Goal: Contribute content: Contribute content

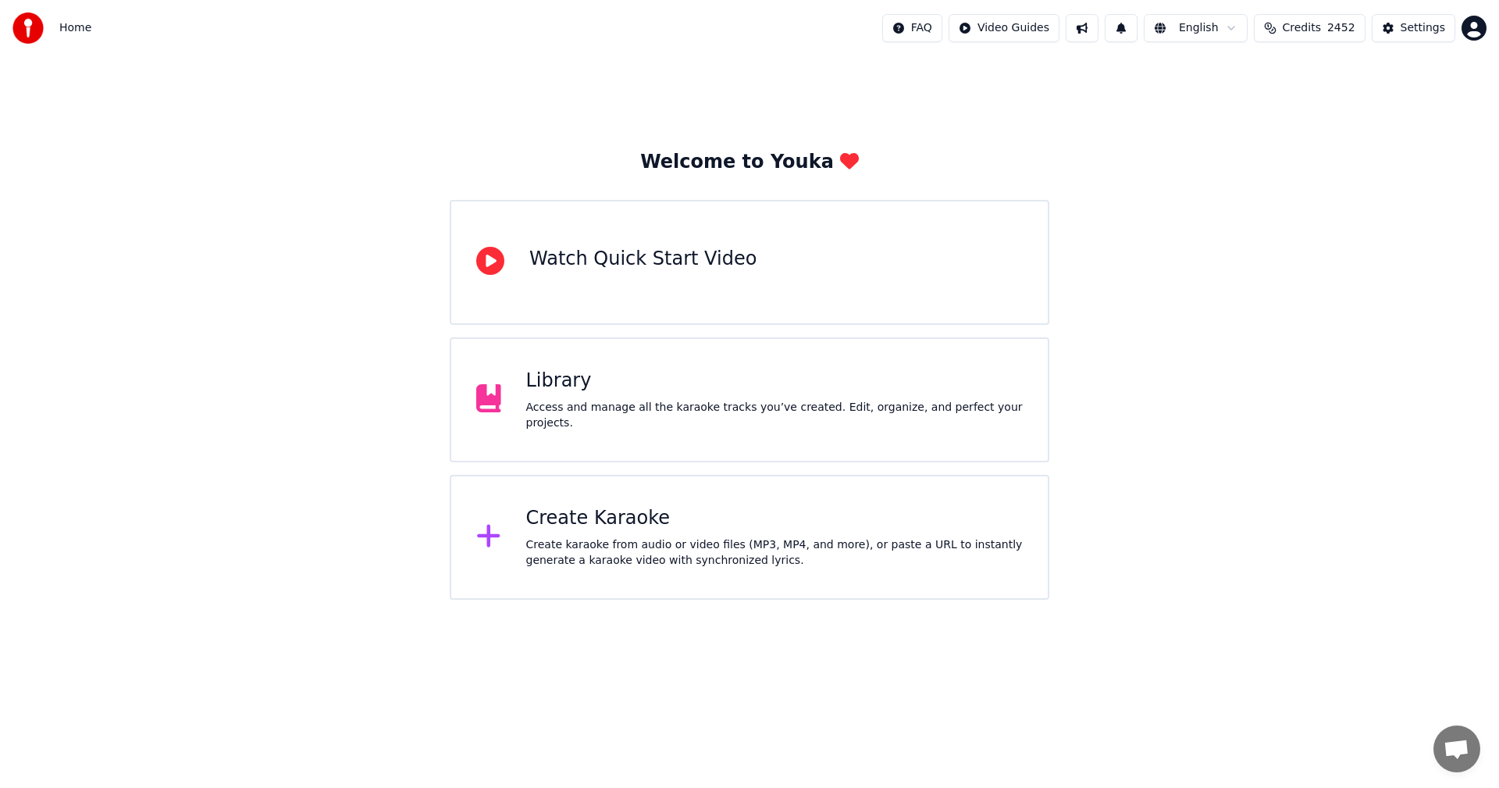
click at [759, 432] on div "Library Access and manage all the karaoke tracks you’ve created. Edit, organize…" at bounding box center [749, 399] width 599 height 125
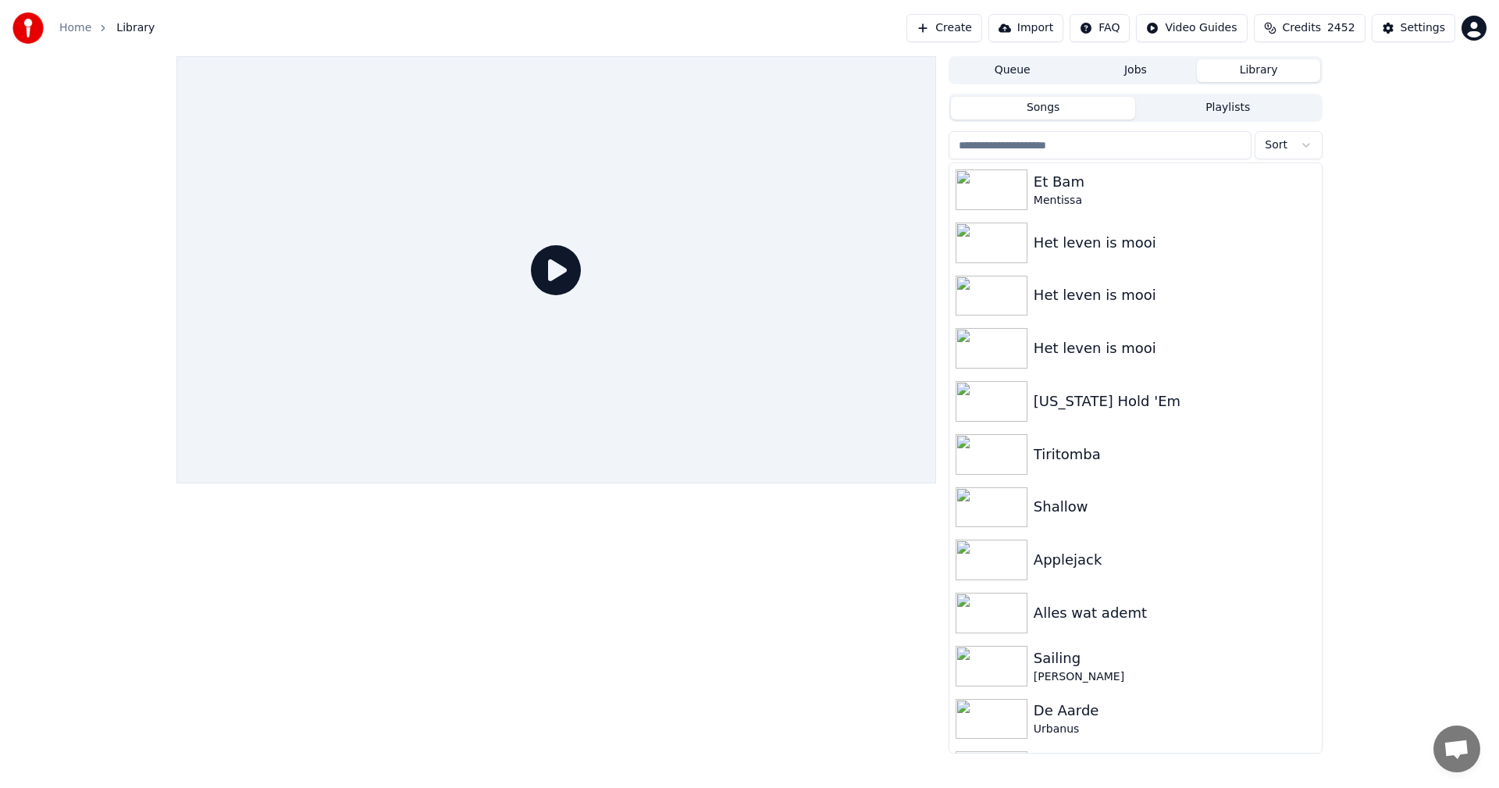
click at [1231, 68] on button "Library" at bounding box center [1258, 70] width 123 height 23
click at [1067, 194] on div "Mentissa" at bounding box center [1166, 201] width 266 height 16
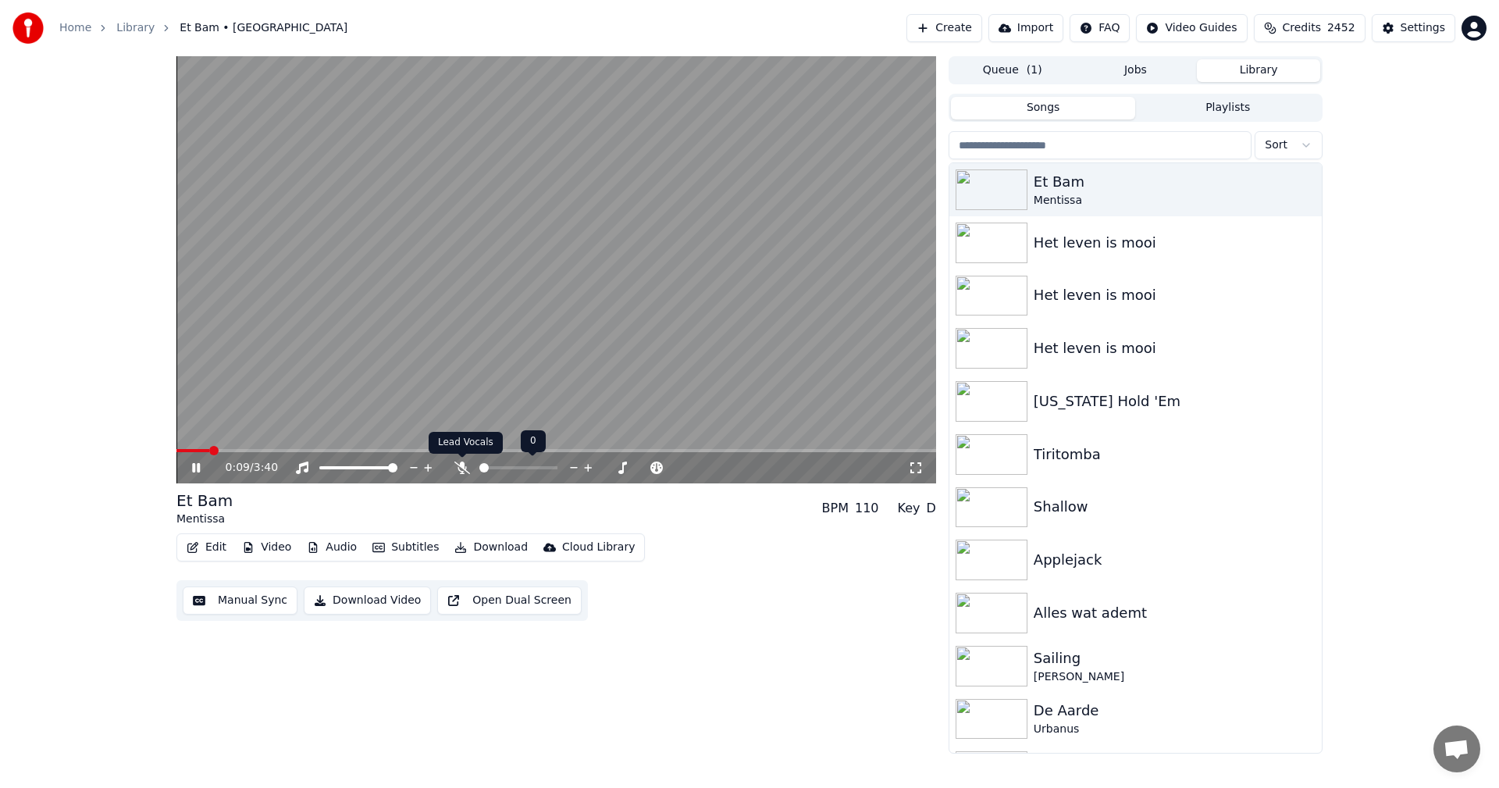
click at [462, 464] on icon at bounding box center [462, 467] width 16 height 12
click at [192, 464] on icon at bounding box center [207, 467] width 37 height 12
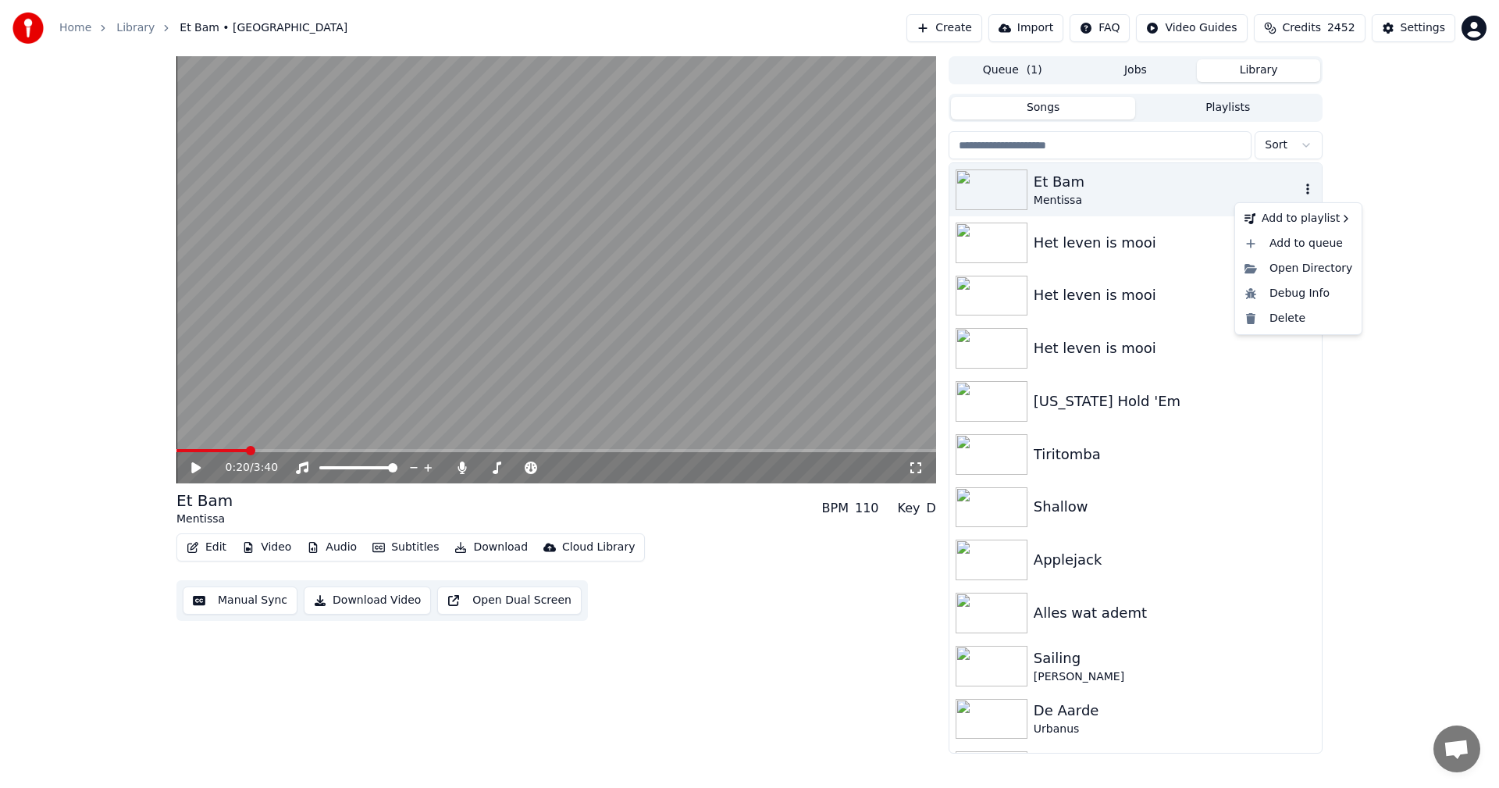
click at [1306, 187] on icon "button" at bounding box center [1307, 188] width 3 height 11
click at [629, 656] on div "0:20 / 3:40 Et Bam Mentissa BPM 110 Key D Edit Video Audio Subtitles Download C…" at bounding box center [555, 404] width 759 height 697
click at [343, 603] on button "Download Video" at bounding box center [367, 600] width 127 height 28
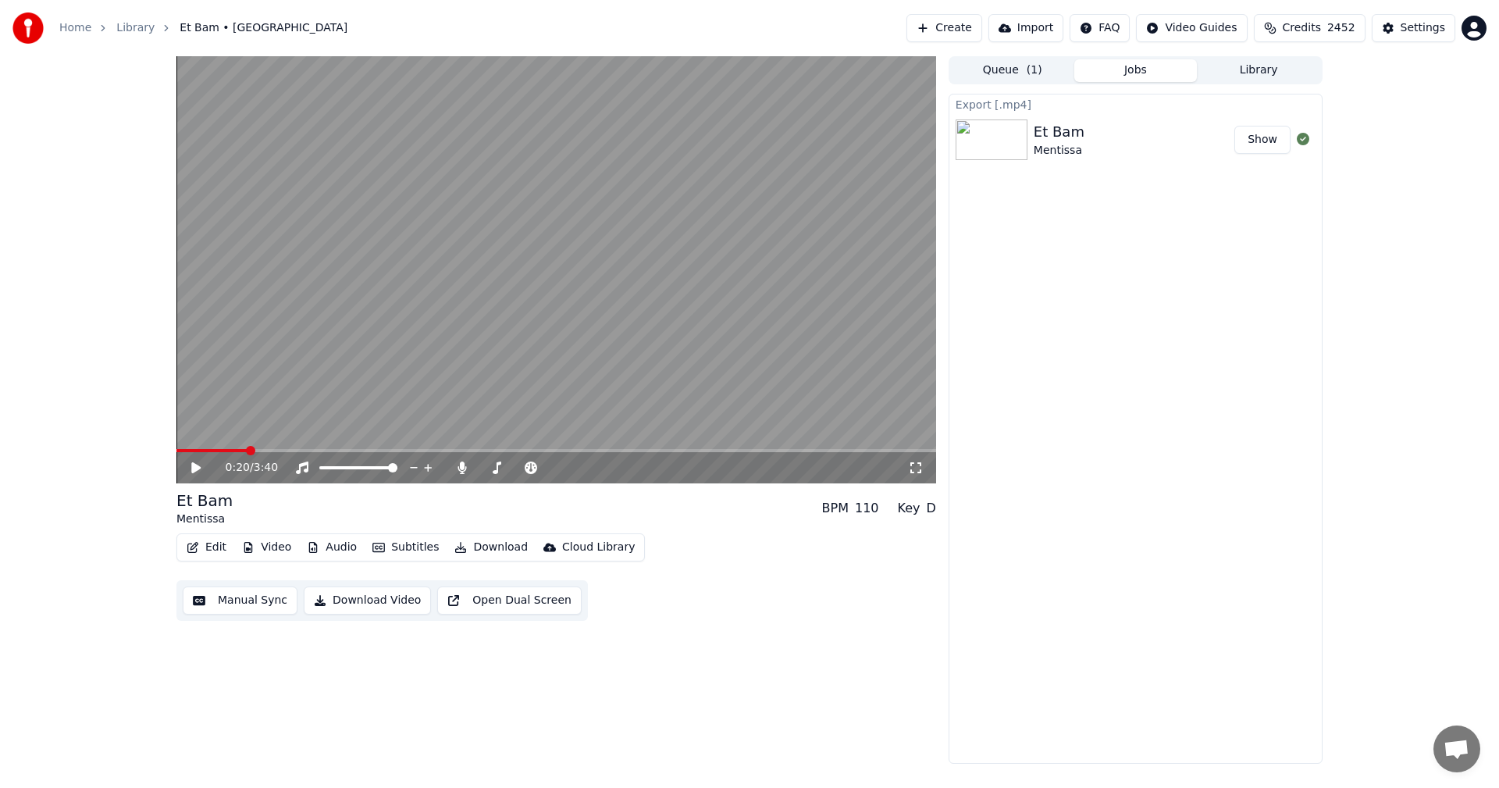
click at [1257, 140] on button "Show" at bounding box center [1262, 140] width 56 height 28
click at [457, 465] on icon at bounding box center [462, 467] width 16 height 12
click at [359, 601] on button "Download Video" at bounding box center [367, 600] width 127 height 28
click at [574, 548] on div "Cloud Library" at bounding box center [598, 547] width 73 height 16
click at [612, 610] on div "Open Cloud Library" at bounding box center [607, 606] width 105 height 16
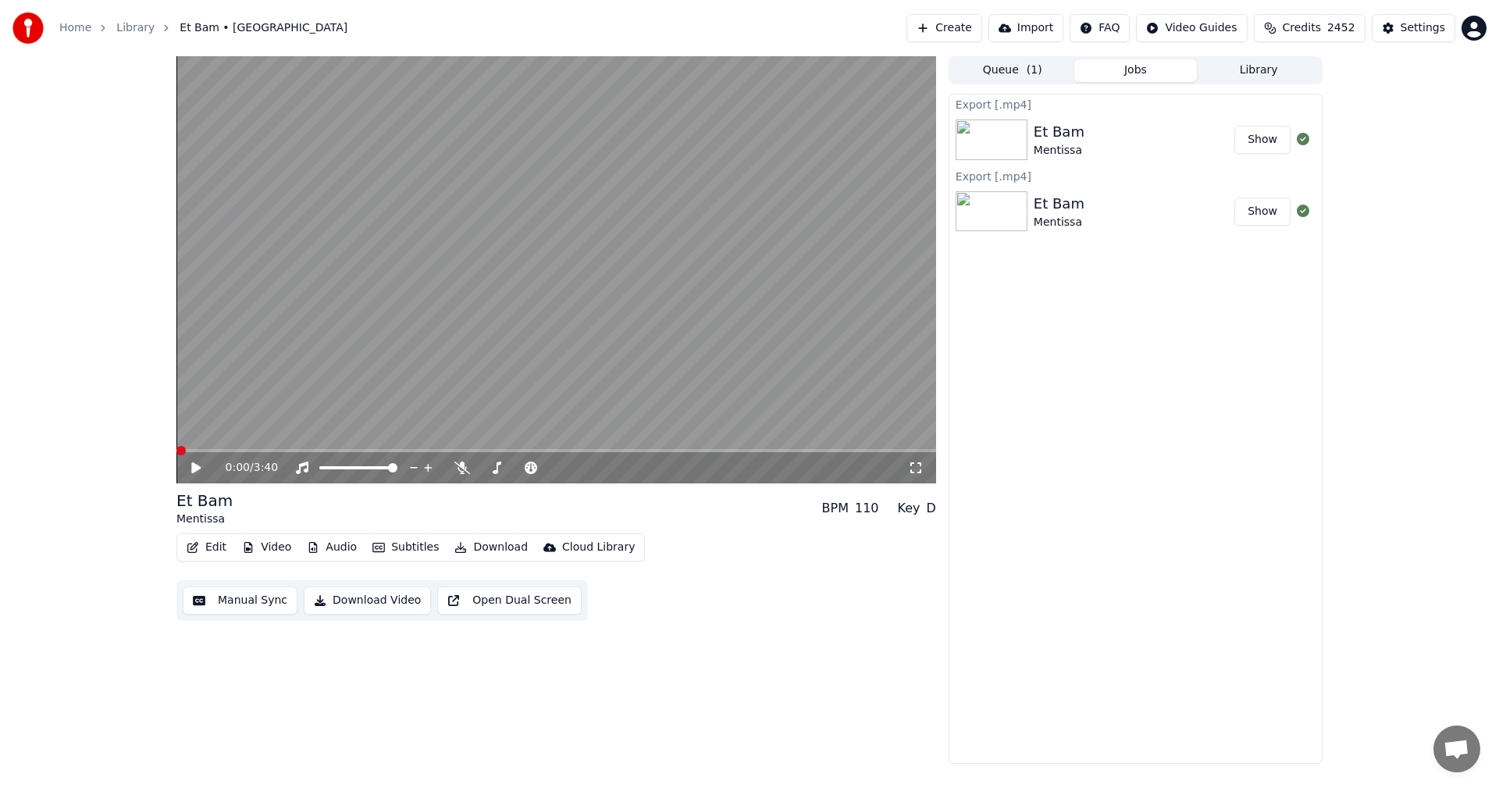
click at [176, 446] on span at bounding box center [180, 450] width 9 height 9
click at [192, 466] on icon at bounding box center [195, 467] width 9 height 11
click at [457, 464] on icon at bounding box center [462, 467] width 16 height 12
click at [176, 446] on span at bounding box center [180, 450] width 9 height 9
click at [196, 465] on icon at bounding box center [207, 467] width 37 height 12
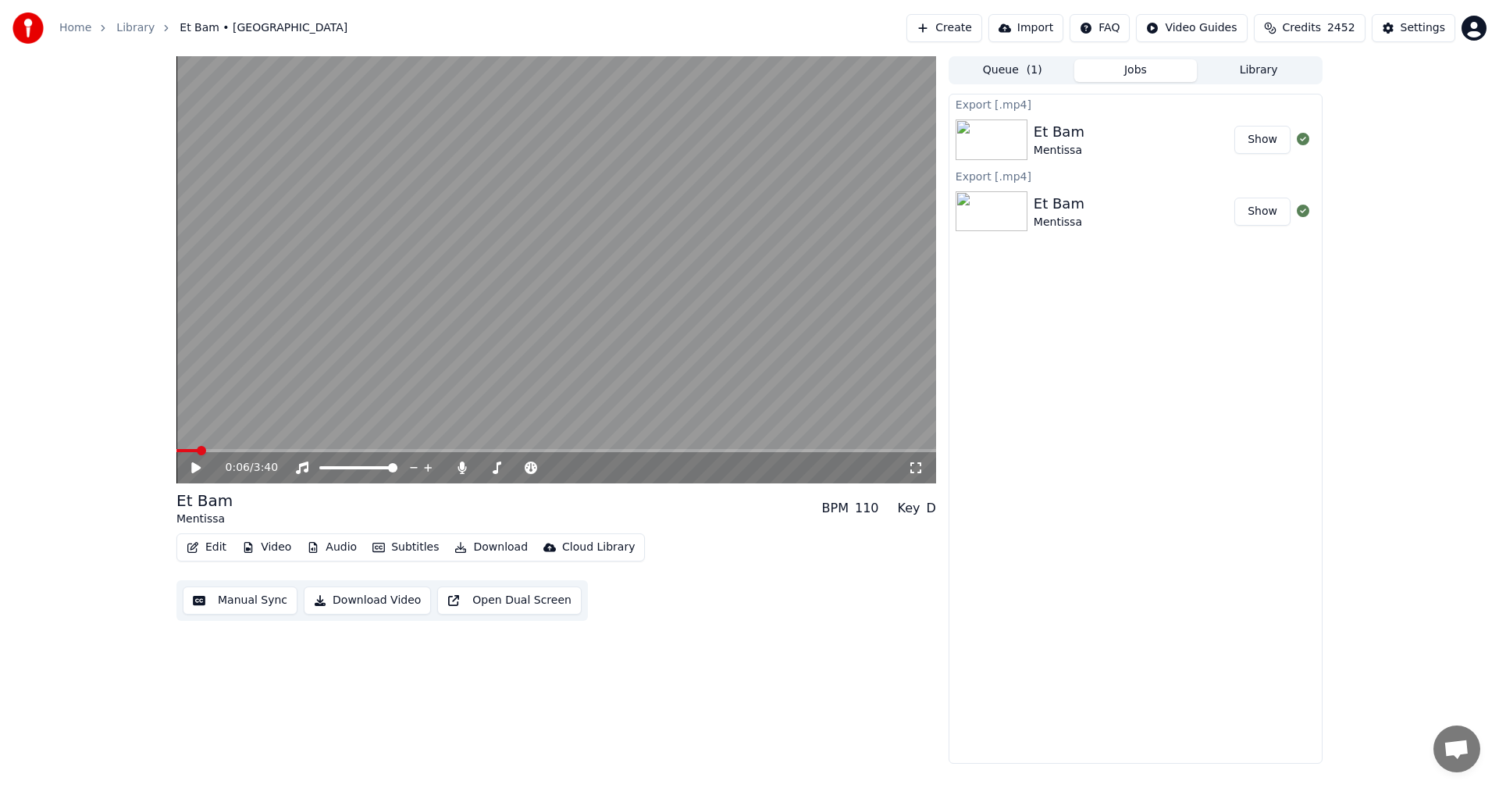
click at [962, 27] on button "Create" at bounding box center [944, 28] width 76 height 28
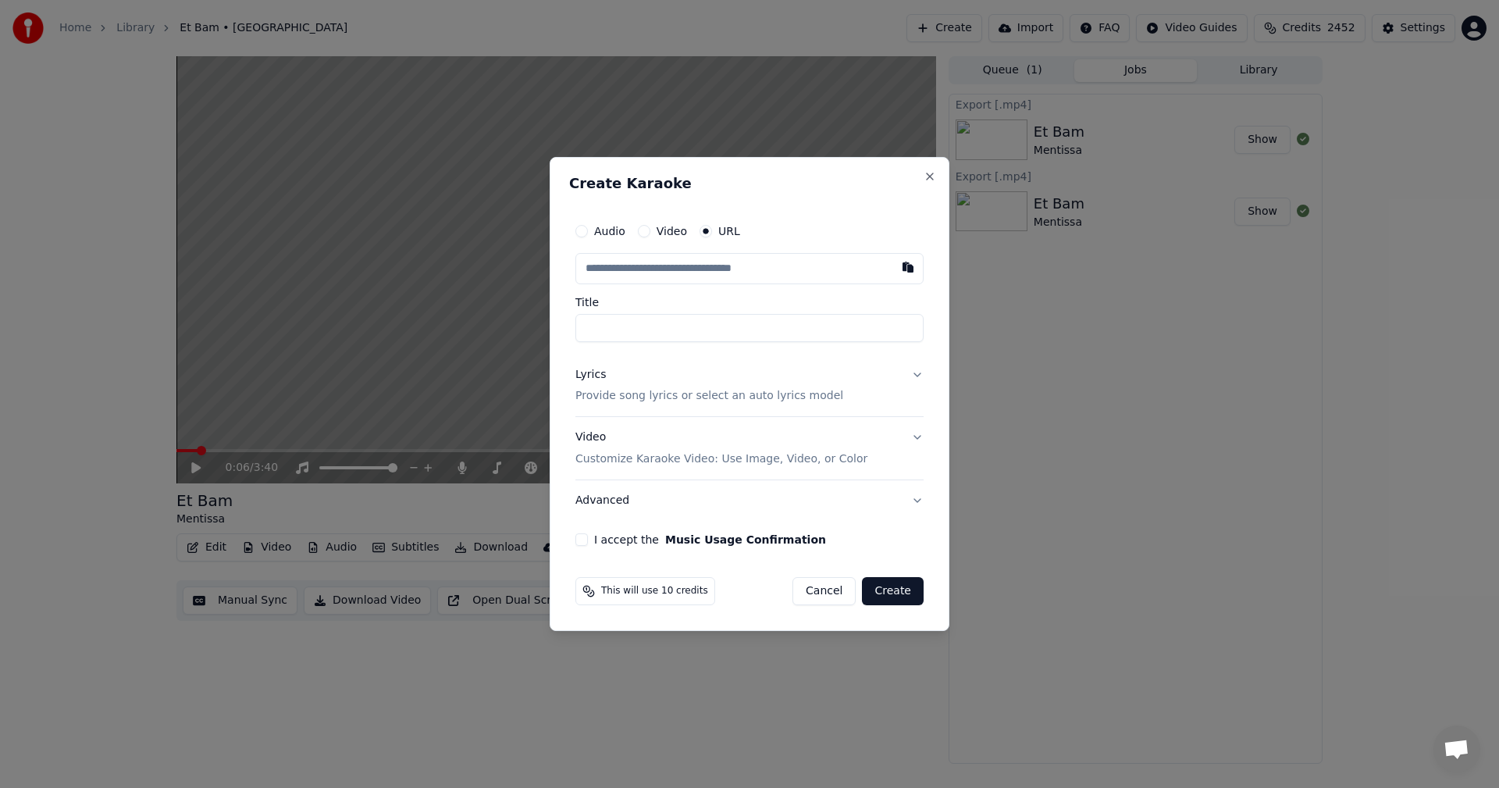
paste input "**********"
type input "**********"
click at [768, 398] on p "Provide song lyrics or select an auto lyrics model" at bounding box center [709, 397] width 268 height 16
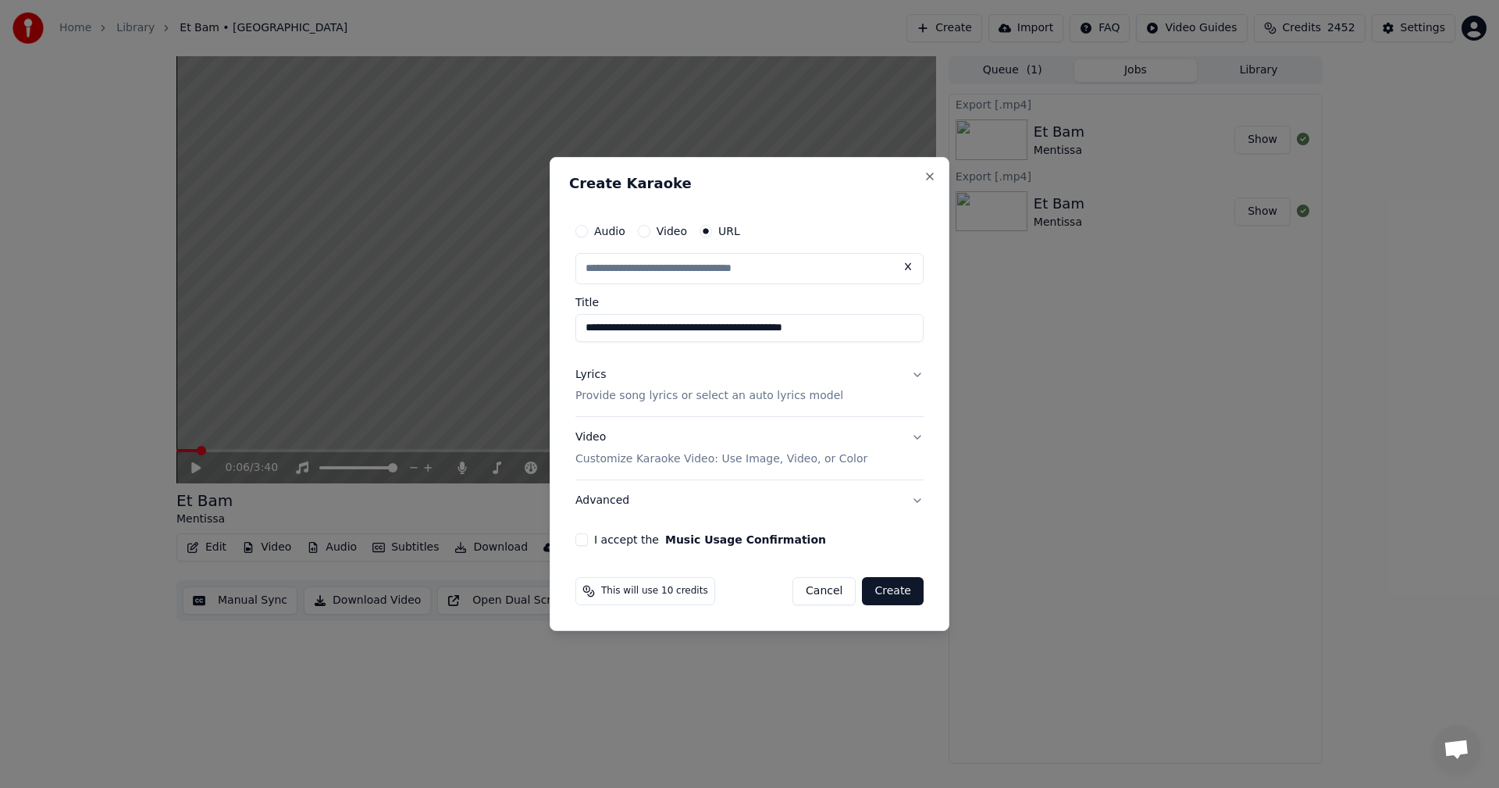
type input "**********"
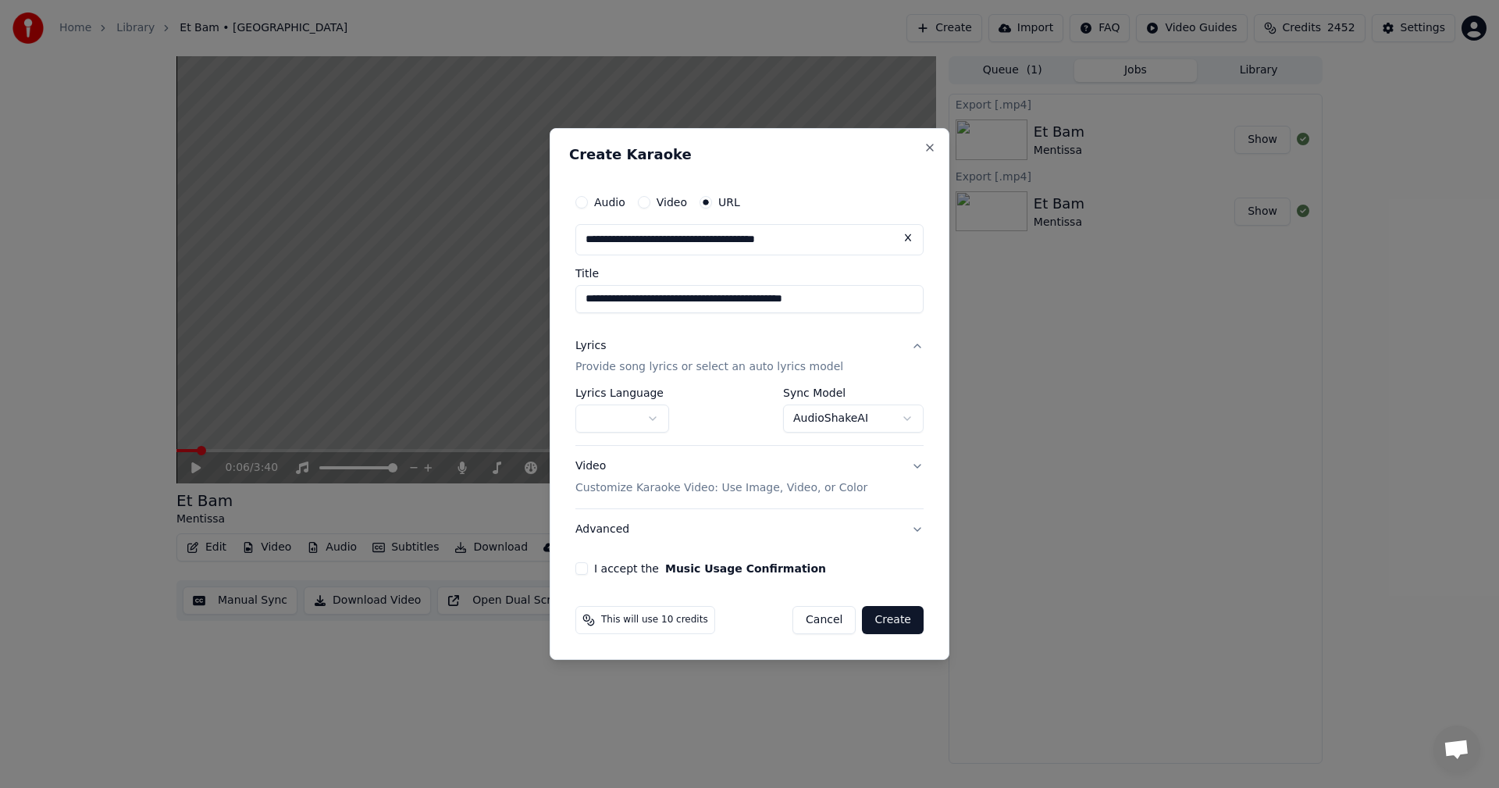
click at [653, 417] on button "button" at bounding box center [622, 419] width 94 height 28
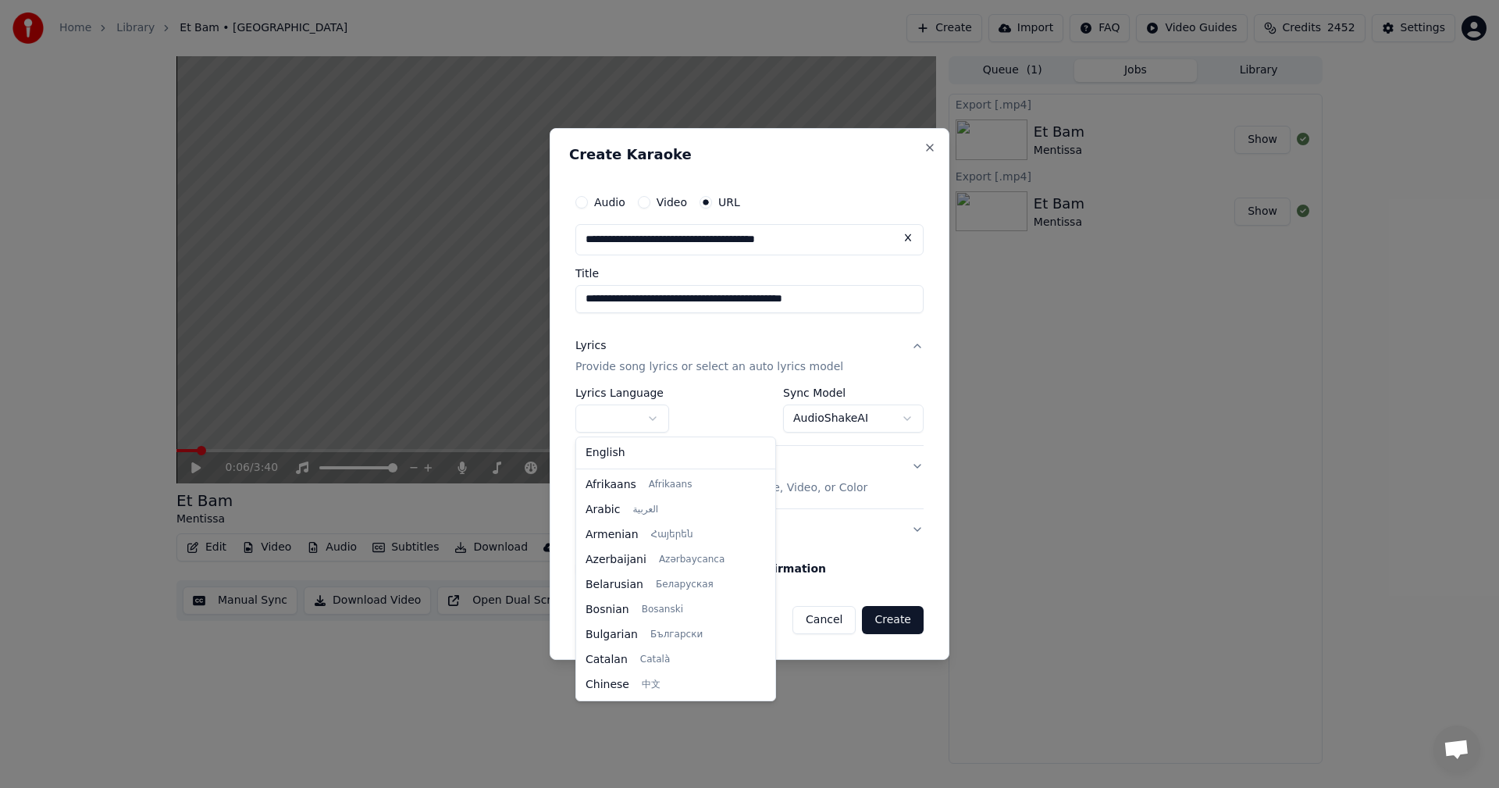
select select "**"
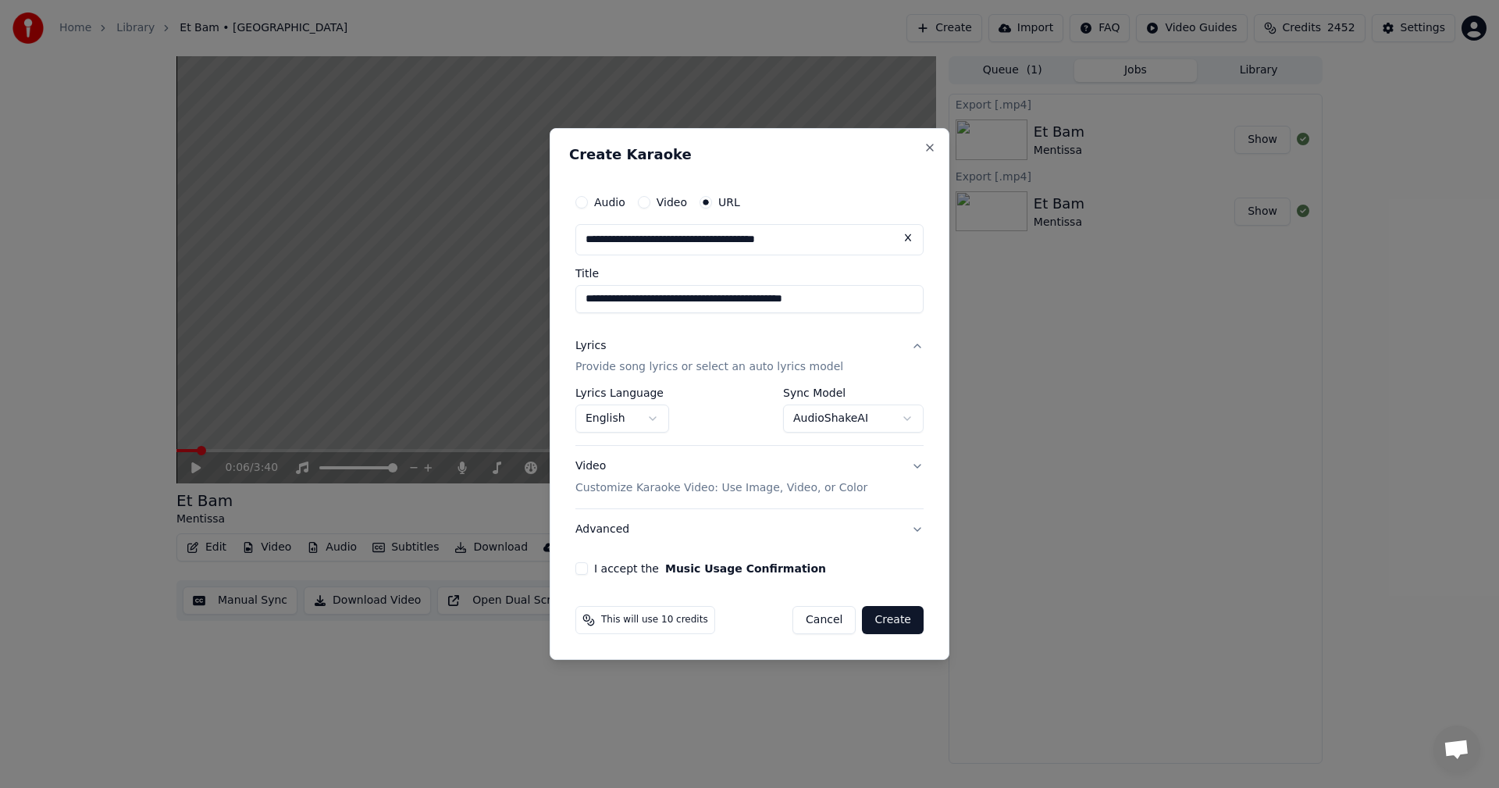
click at [818, 413] on body "**********" at bounding box center [749, 394] width 1499 height 788
click at [581, 568] on button "I accept the Music Usage Confirmation" at bounding box center [581, 568] width 12 height 12
click at [900, 614] on button "Create" at bounding box center [893, 620] width 62 height 28
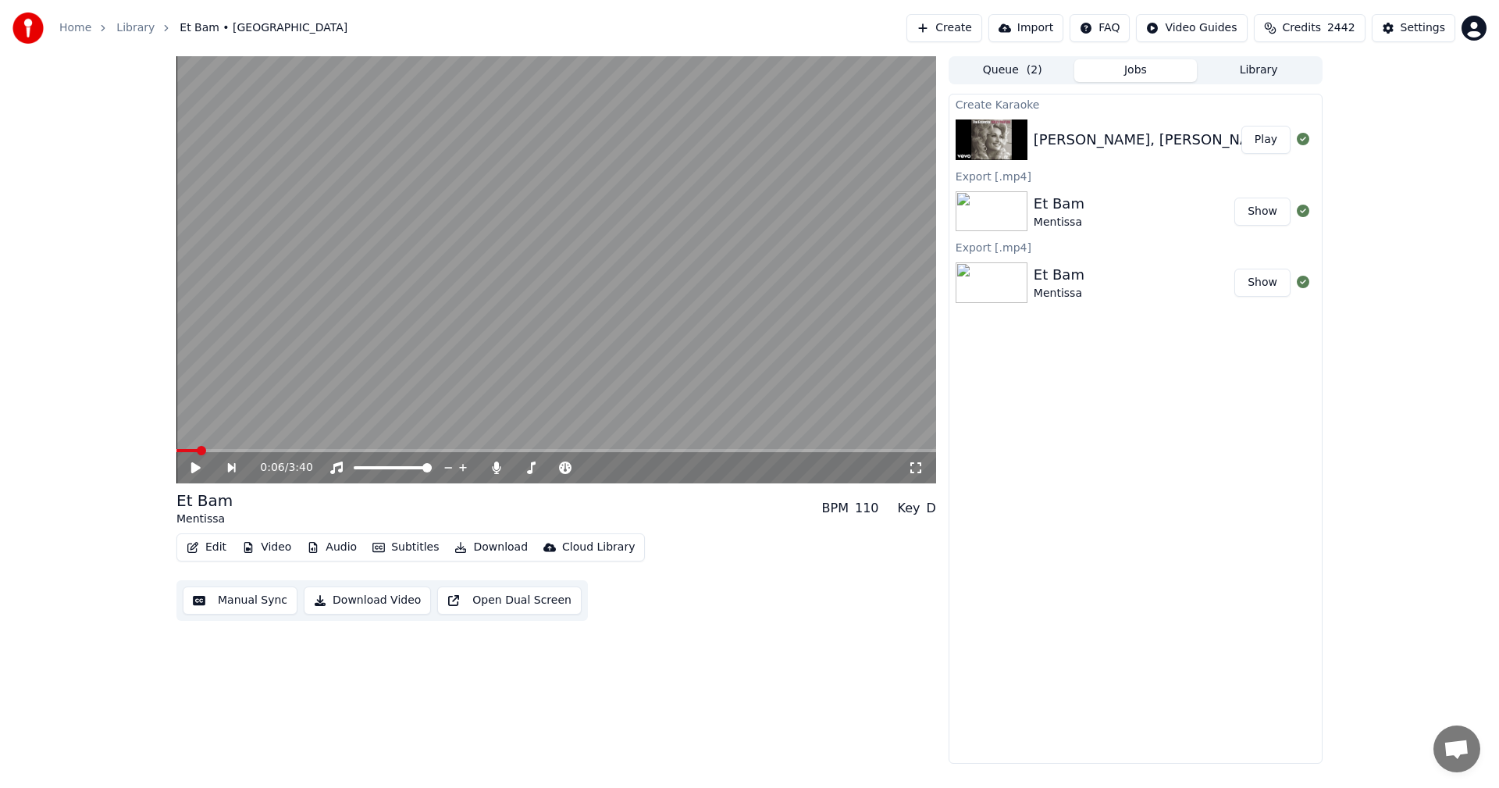
click at [1268, 137] on button "Play" at bounding box center [1265, 140] width 49 height 28
click at [458, 318] on video at bounding box center [555, 269] width 759 height 427
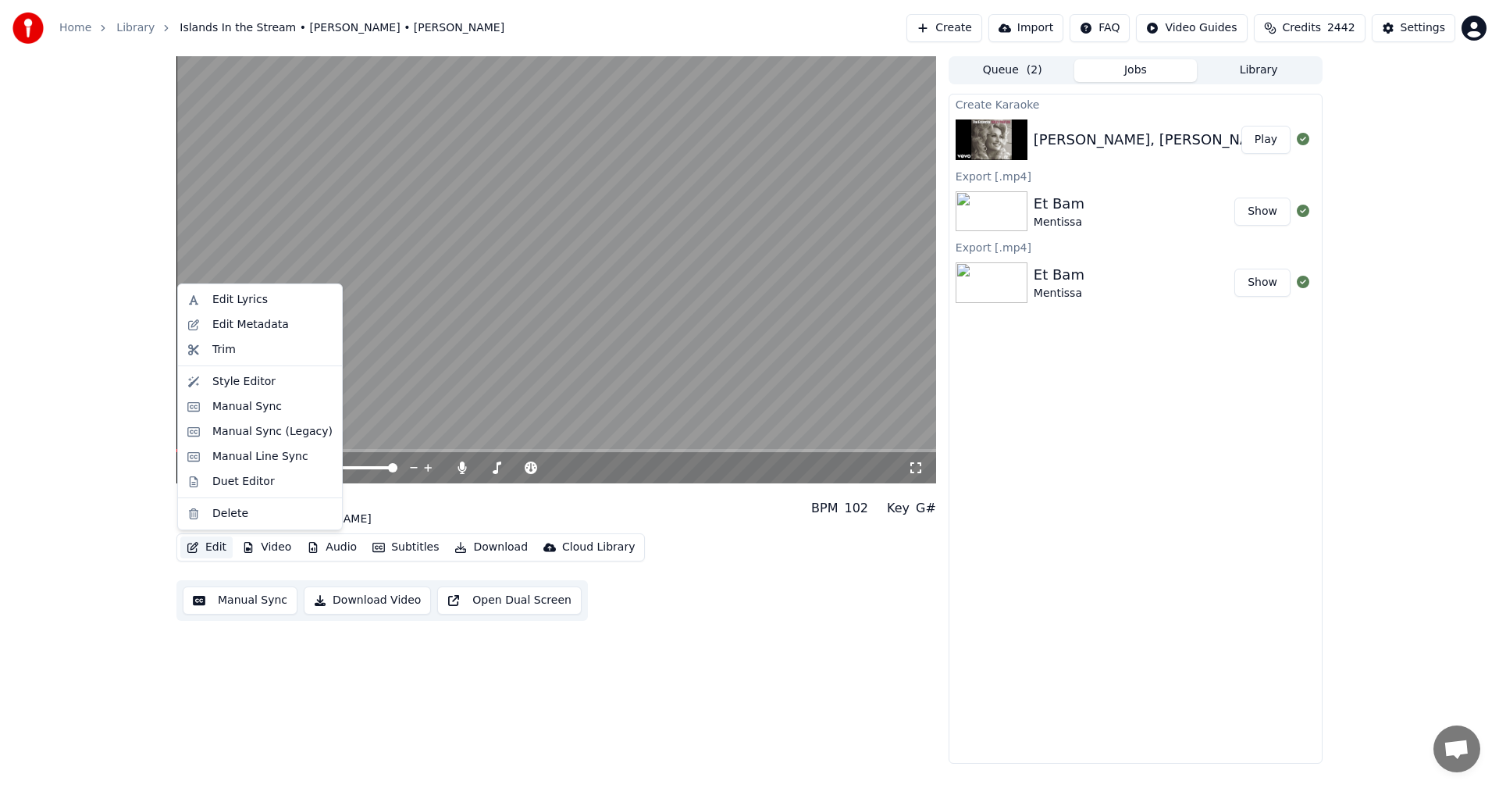
click at [212, 553] on button "Edit" at bounding box center [206, 547] width 52 height 22
click at [233, 405] on div "Manual Sync" at bounding box center [246, 407] width 69 height 16
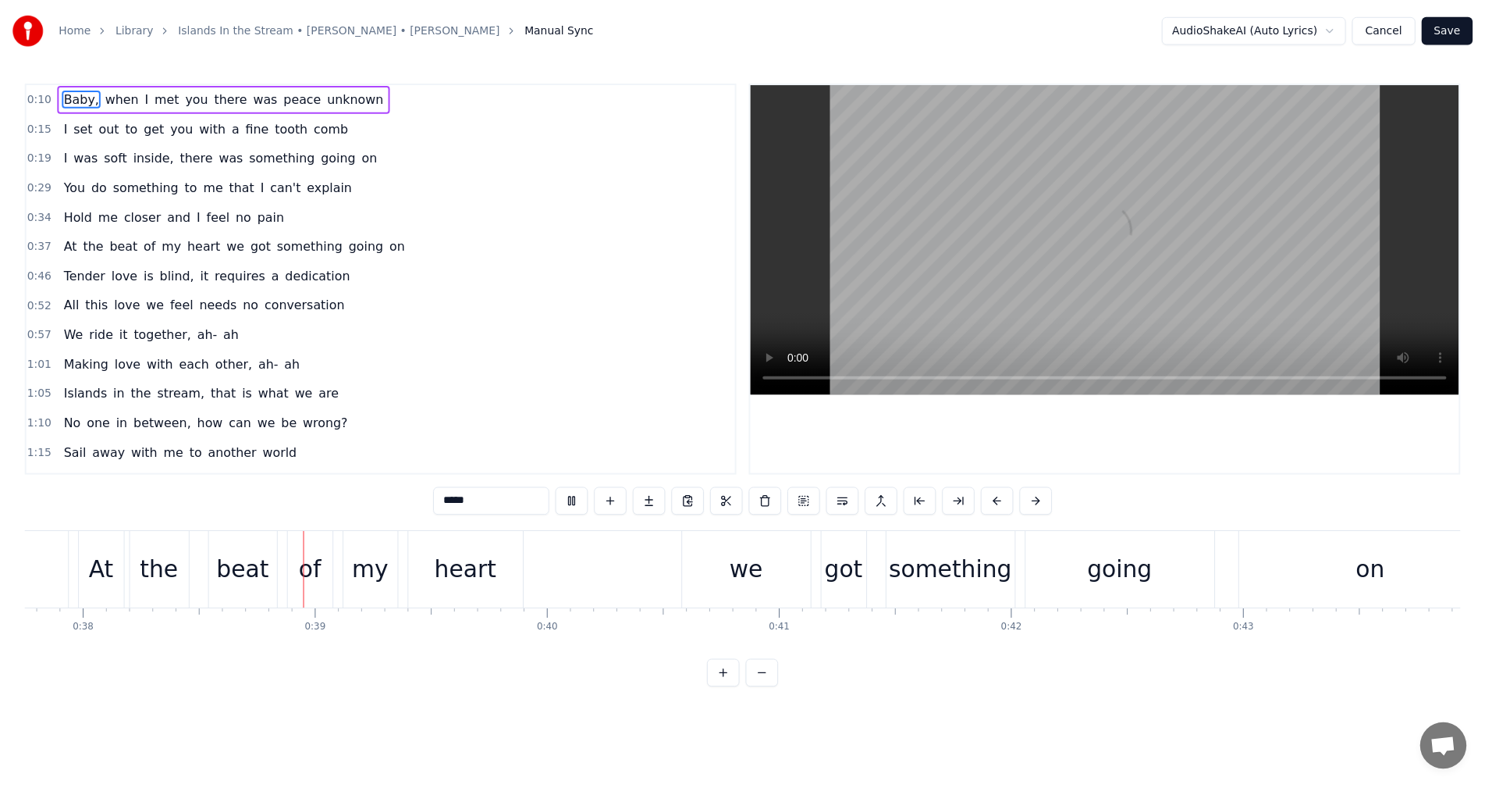
scroll to position [0, 8912]
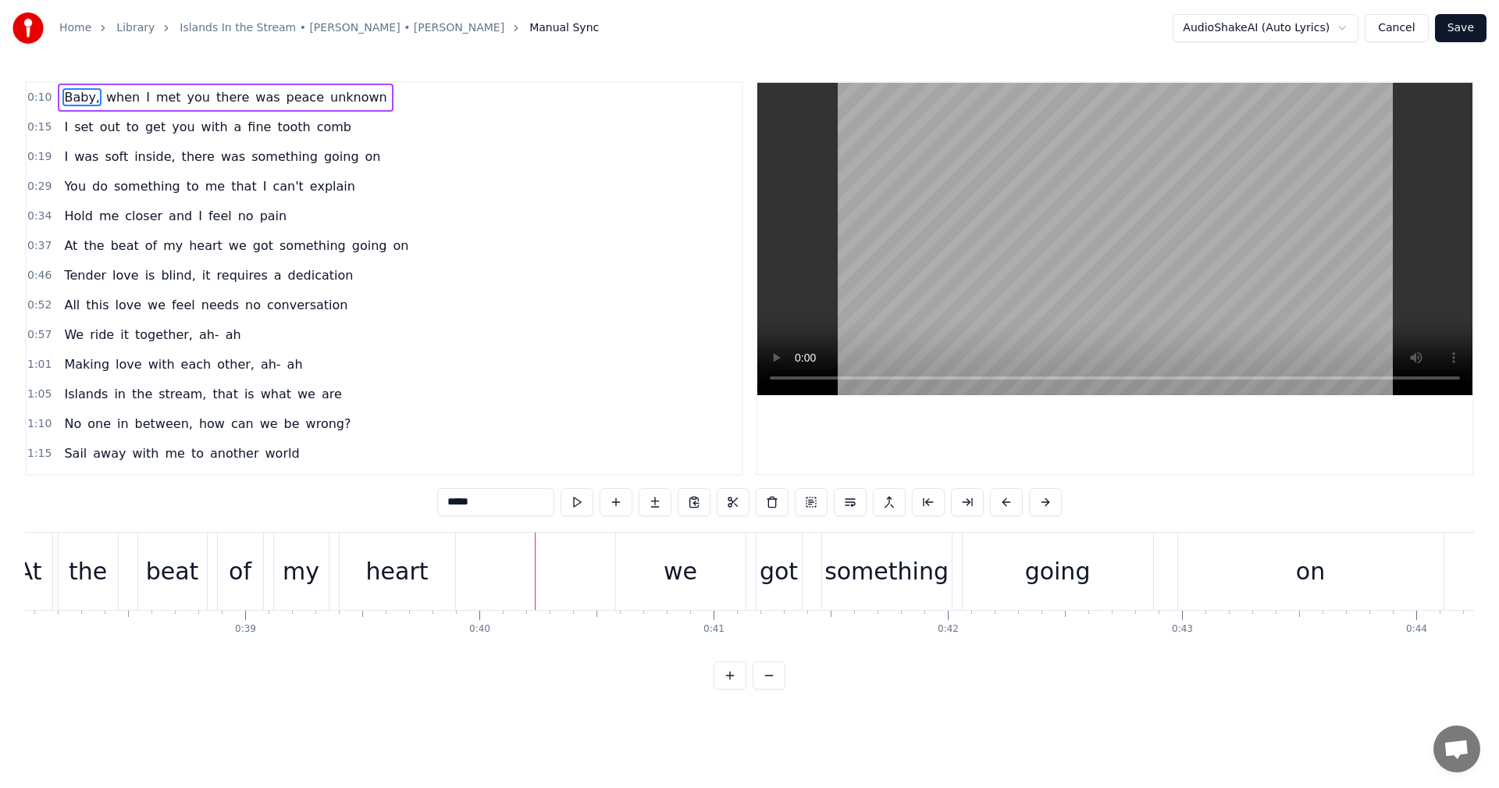
click at [1402, 19] on button "Cancel" at bounding box center [1395, 28] width 63 height 28
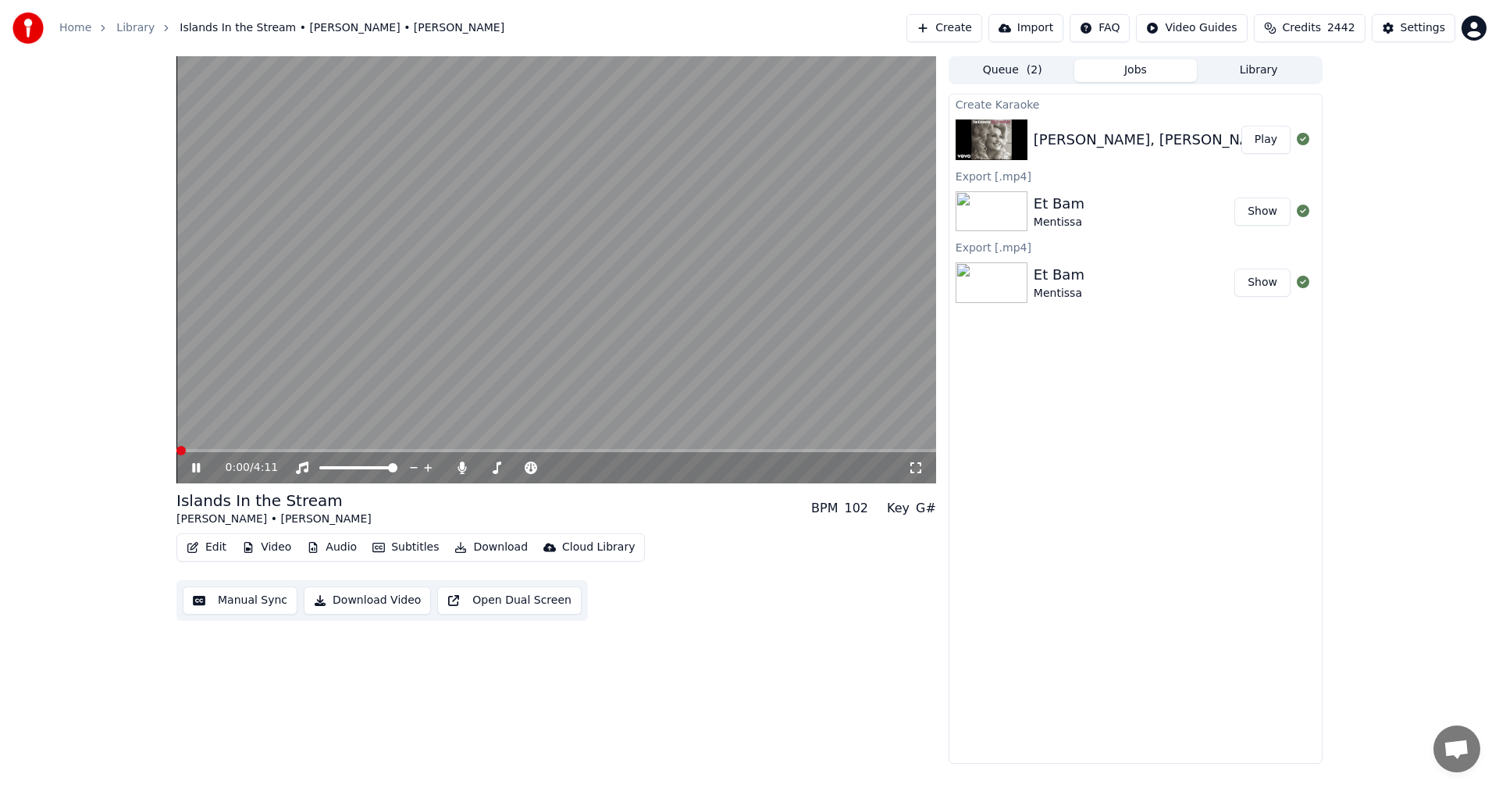
click at [200, 550] on button "Edit" at bounding box center [206, 547] width 52 height 22
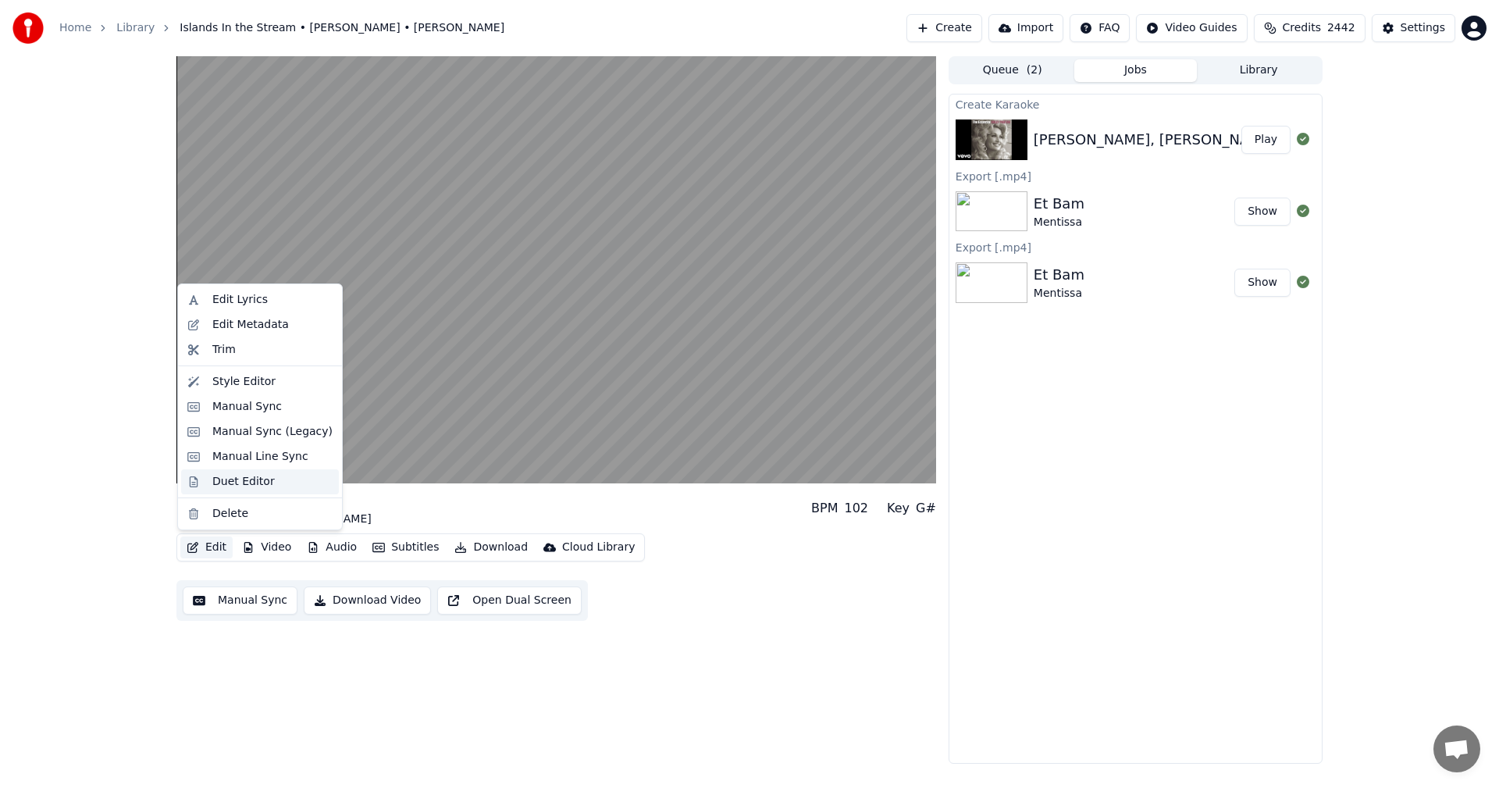
click at [226, 479] on div "Duet Editor" at bounding box center [243, 482] width 62 height 16
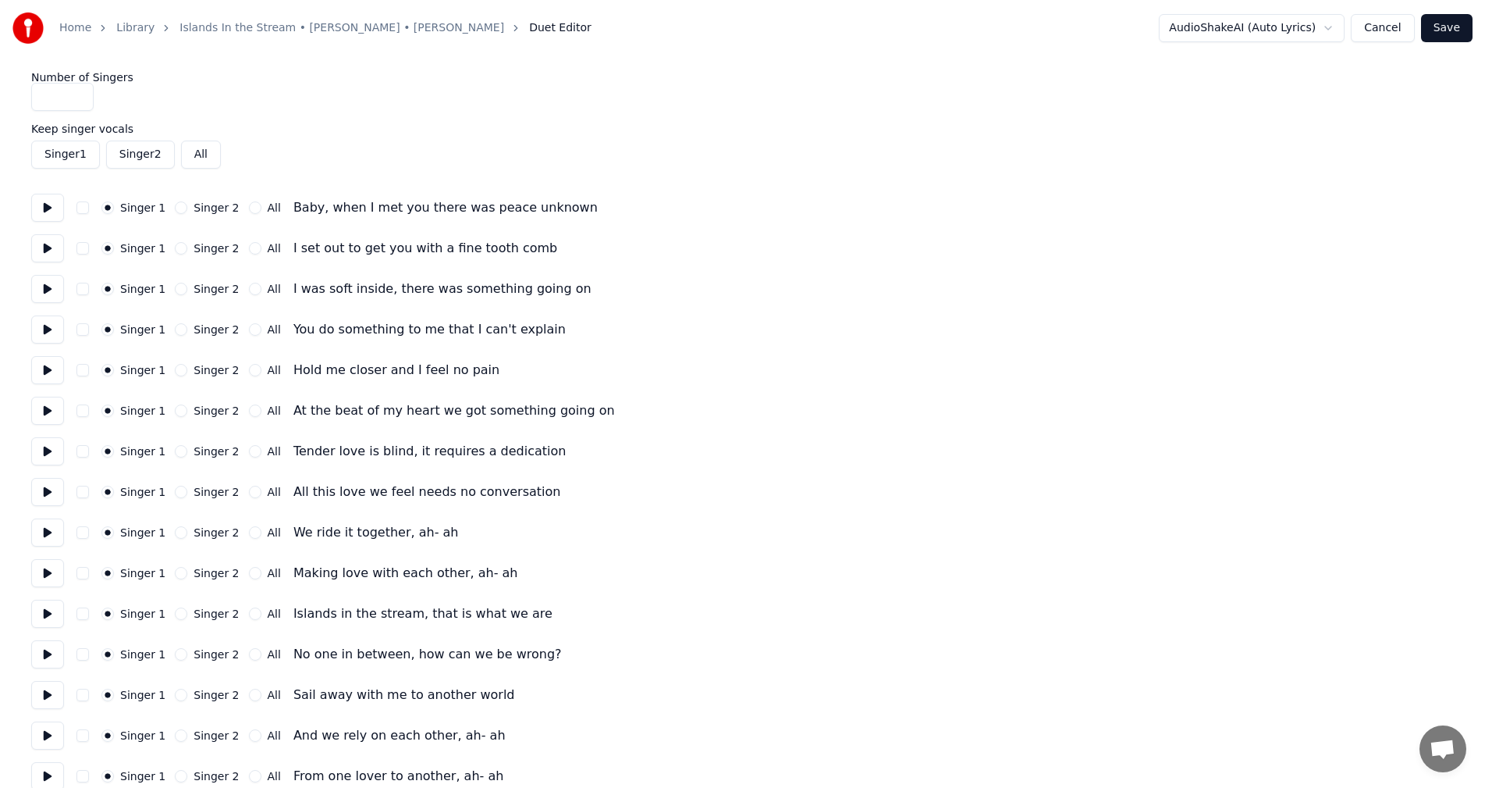
click at [46, 208] on button at bounding box center [47, 208] width 33 height 28
click at [36, 235] on button at bounding box center [47, 248] width 33 height 28
click at [37, 242] on button at bounding box center [47, 248] width 33 height 28
click at [44, 290] on button at bounding box center [47, 289] width 33 height 28
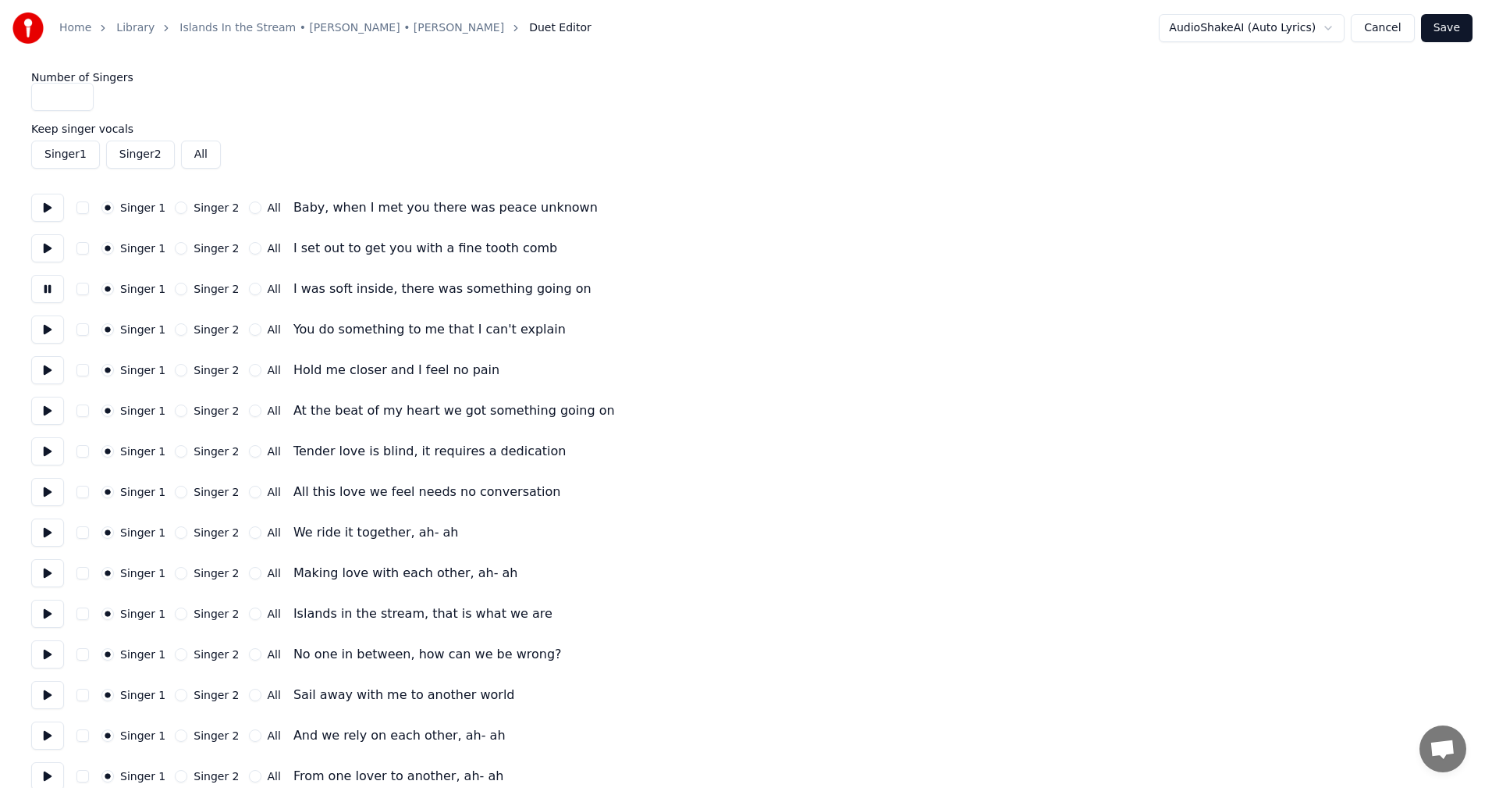
click at [44, 290] on button at bounding box center [47, 289] width 33 height 28
click at [47, 332] on button at bounding box center [47, 329] width 33 height 28
click at [249, 329] on button "All" at bounding box center [255, 329] width 12 height 12
click at [47, 371] on button at bounding box center [47, 370] width 33 height 28
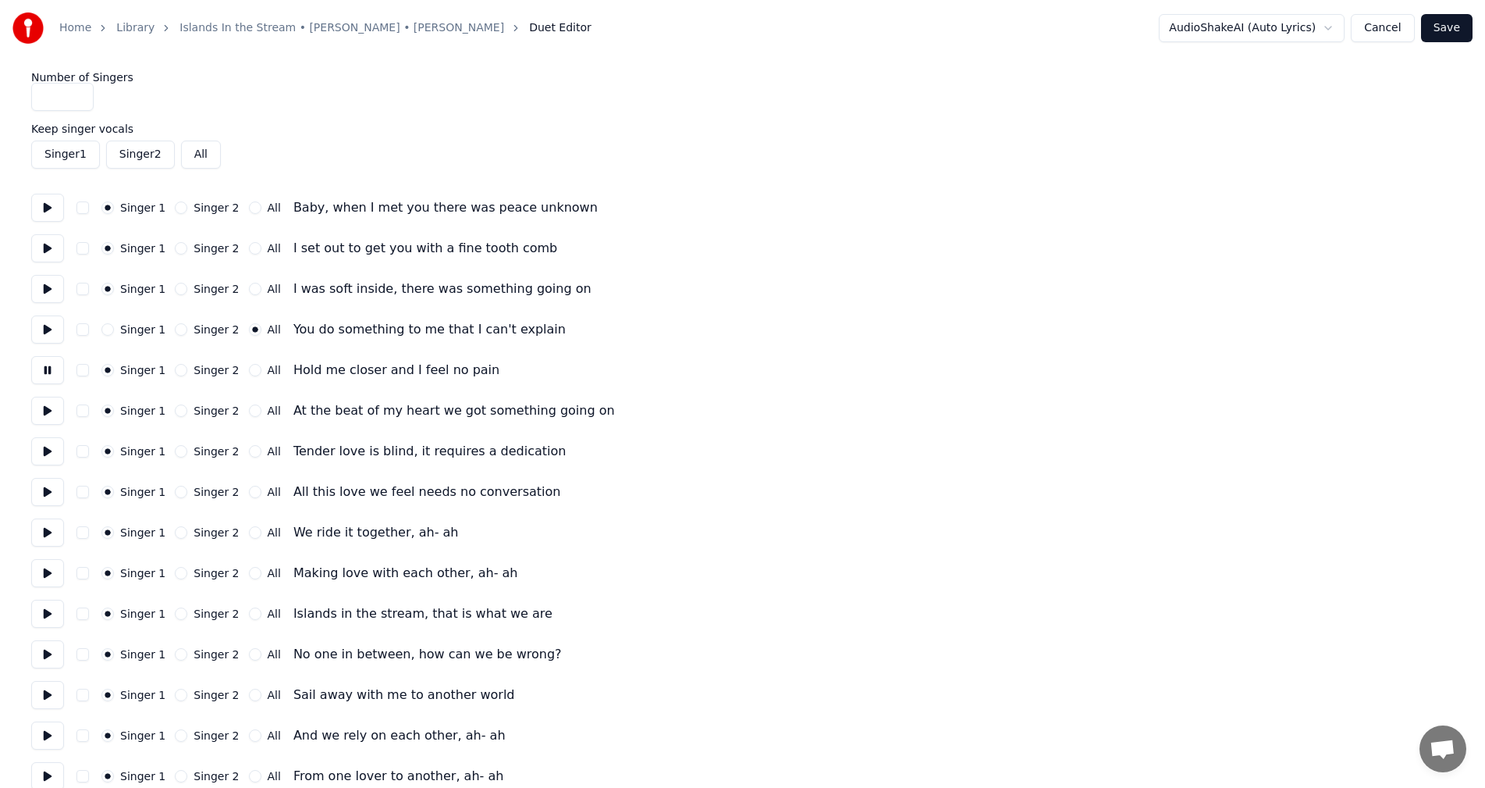
click at [47, 370] on button at bounding box center [47, 370] width 33 height 28
click at [250, 370] on button "All" at bounding box center [255, 370] width 12 height 12
click at [44, 409] on button at bounding box center [47, 411] width 33 height 28
click at [249, 412] on button "All" at bounding box center [255, 410] width 12 height 12
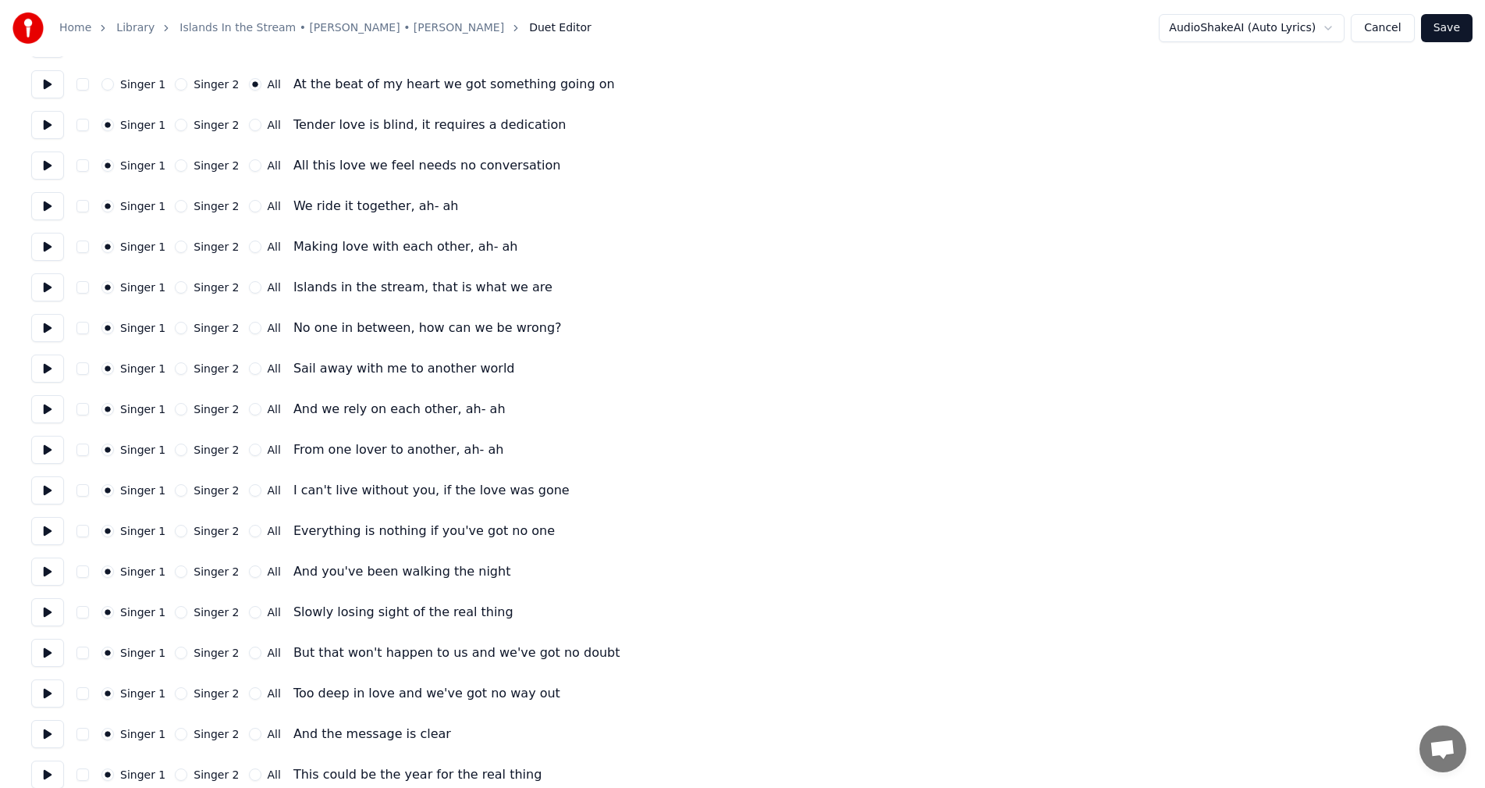
scroll to position [328, 0]
click at [44, 123] on button at bounding box center [47, 123] width 33 height 28
click at [49, 118] on button at bounding box center [47, 123] width 33 height 28
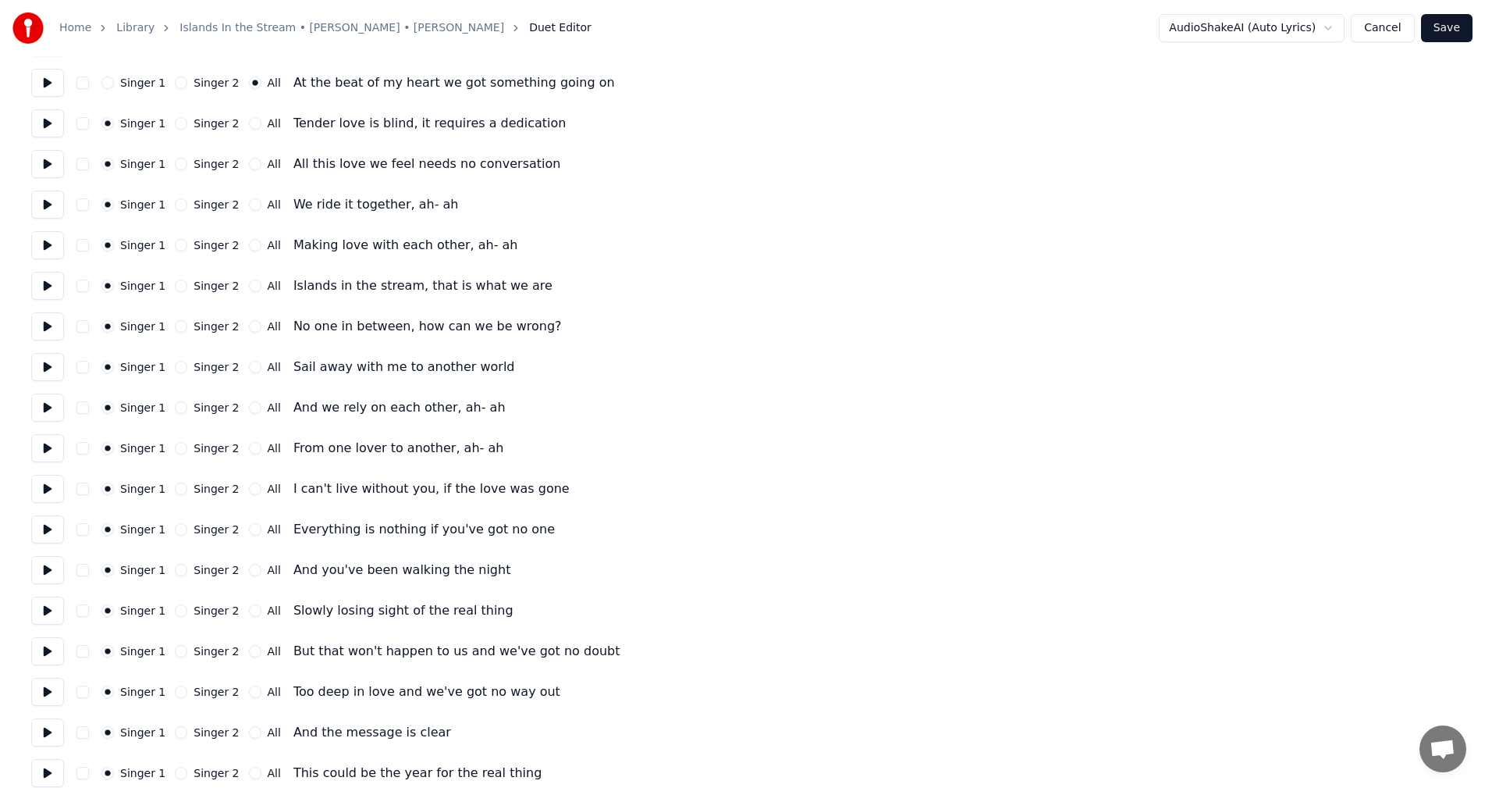
click at [42, 165] on button at bounding box center [47, 164] width 33 height 28
click at [249, 162] on button "All" at bounding box center [255, 164] width 12 height 12
click at [41, 204] on button at bounding box center [47, 204] width 33 height 28
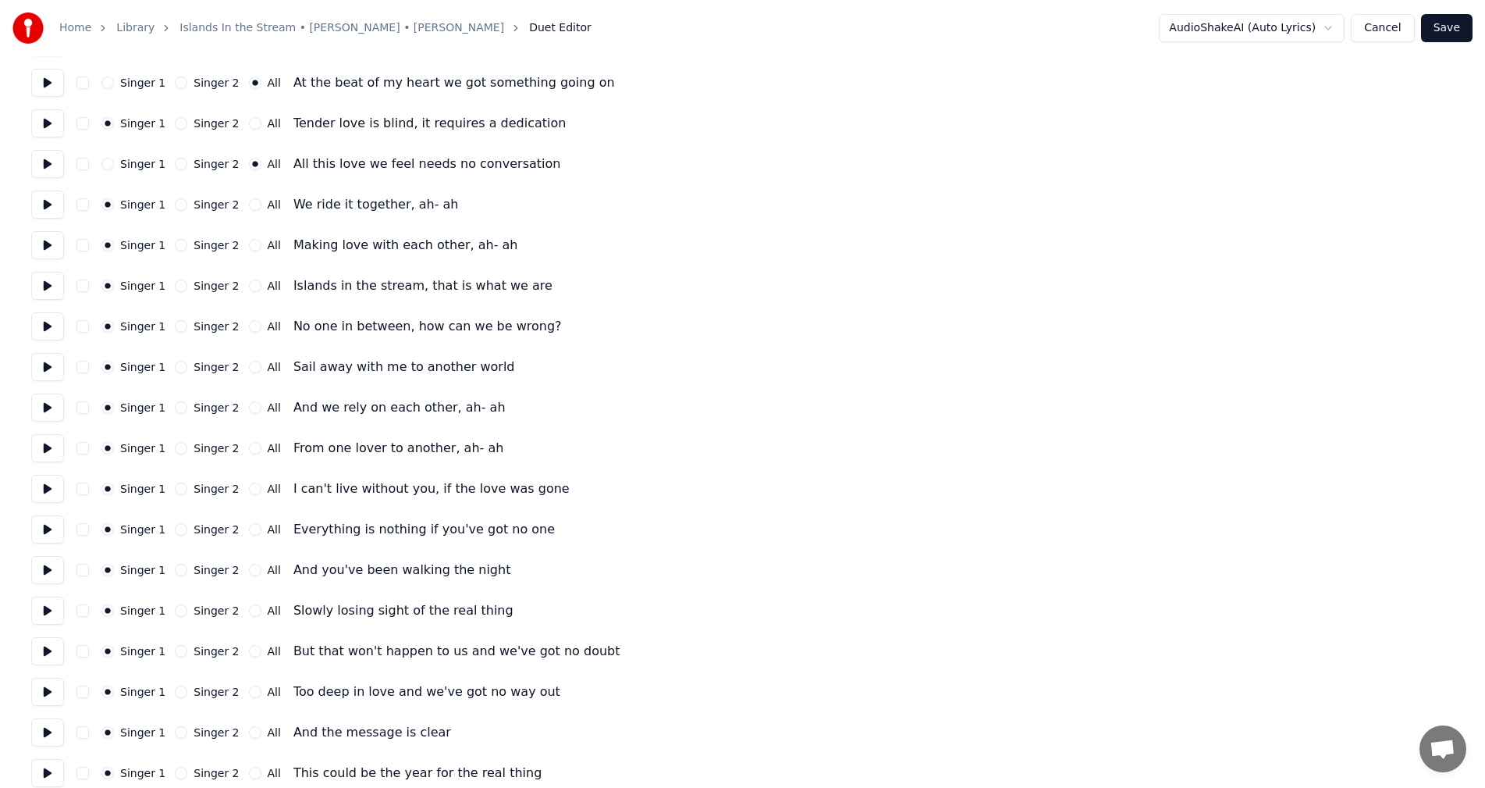
click at [249, 202] on button "All" at bounding box center [255, 204] width 12 height 12
click at [45, 246] on button at bounding box center [47, 245] width 33 height 28
click at [249, 244] on button "All" at bounding box center [255, 245] width 12 height 12
click at [41, 292] on button at bounding box center [47, 286] width 33 height 28
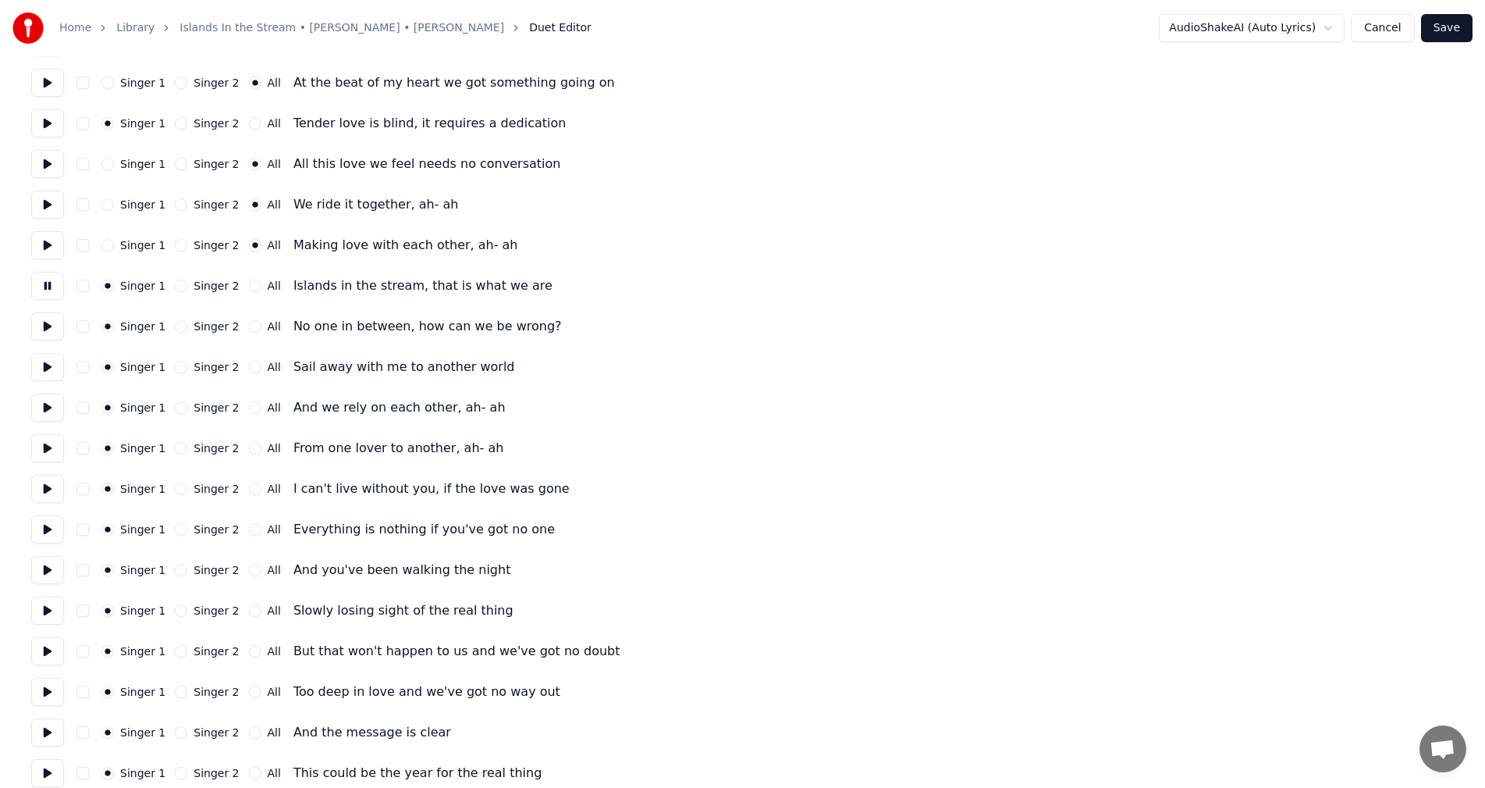
click at [41, 292] on button at bounding box center [47, 286] width 33 height 28
click at [249, 288] on button "All" at bounding box center [255, 285] width 12 height 12
click at [44, 327] on button at bounding box center [47, 326] width 33 height 28
click at [249, 329] on div "All" at bounding box center [265, 326] width 32 height 12
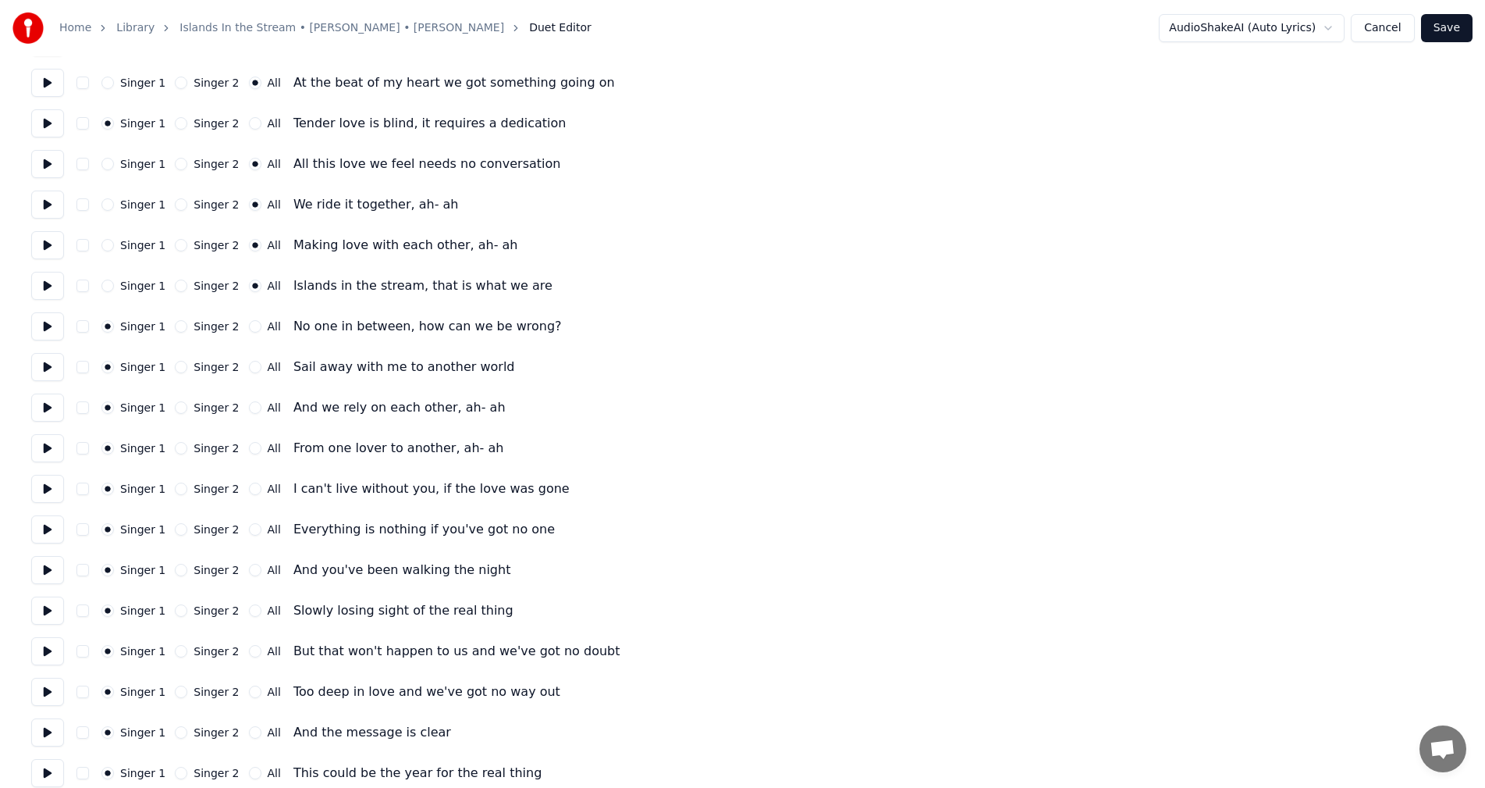
click at [249, 323] on button "All" at bounding box center [255, 326] width 12 height 12
click at [82, 329] on button "button" at bounding box center [82, 326] width 12 height 12
click at [81, 366] on button "button" at bounding box center [82, 367] width 12 height 12
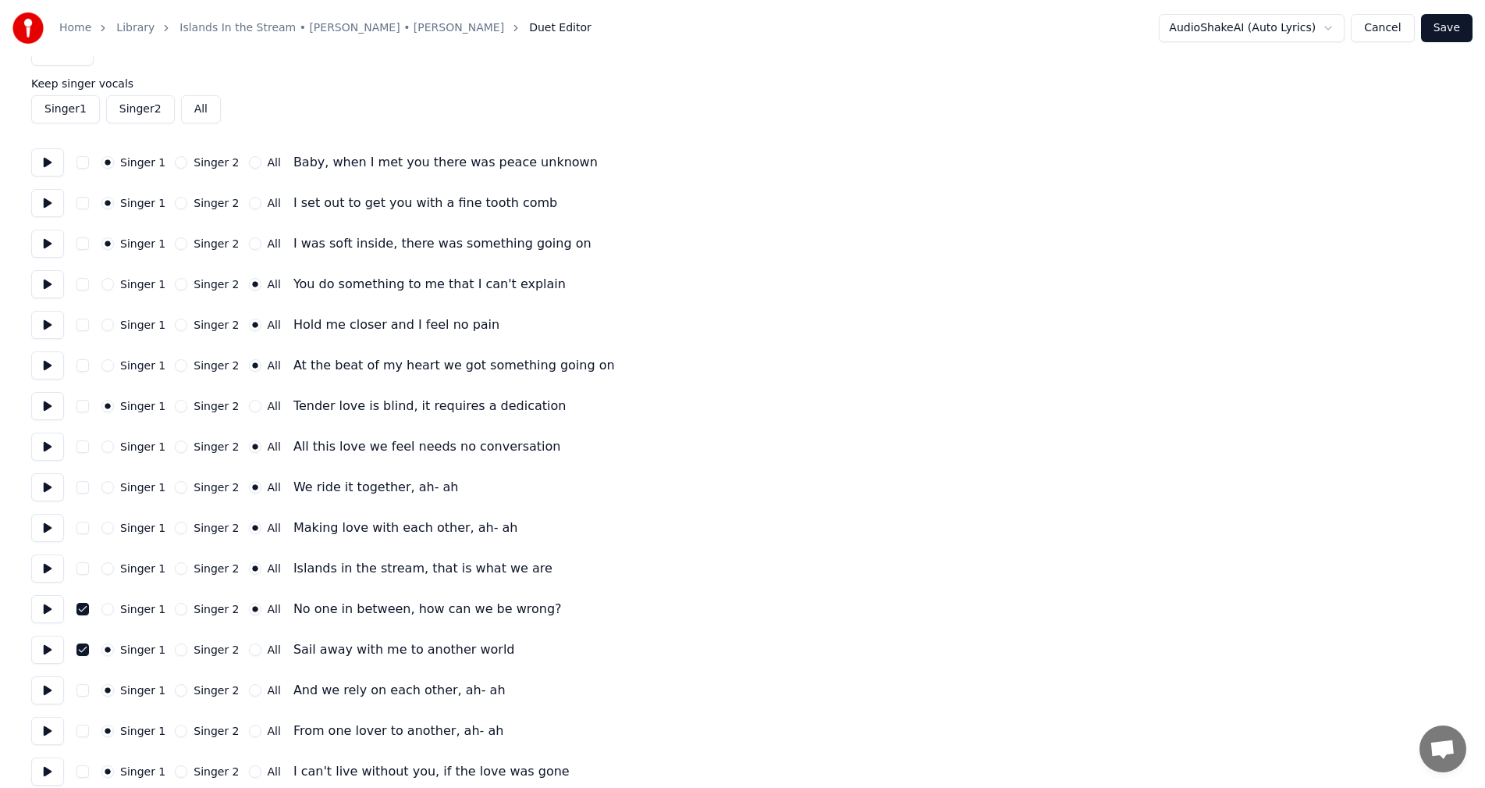
scroll to position [0, 0]
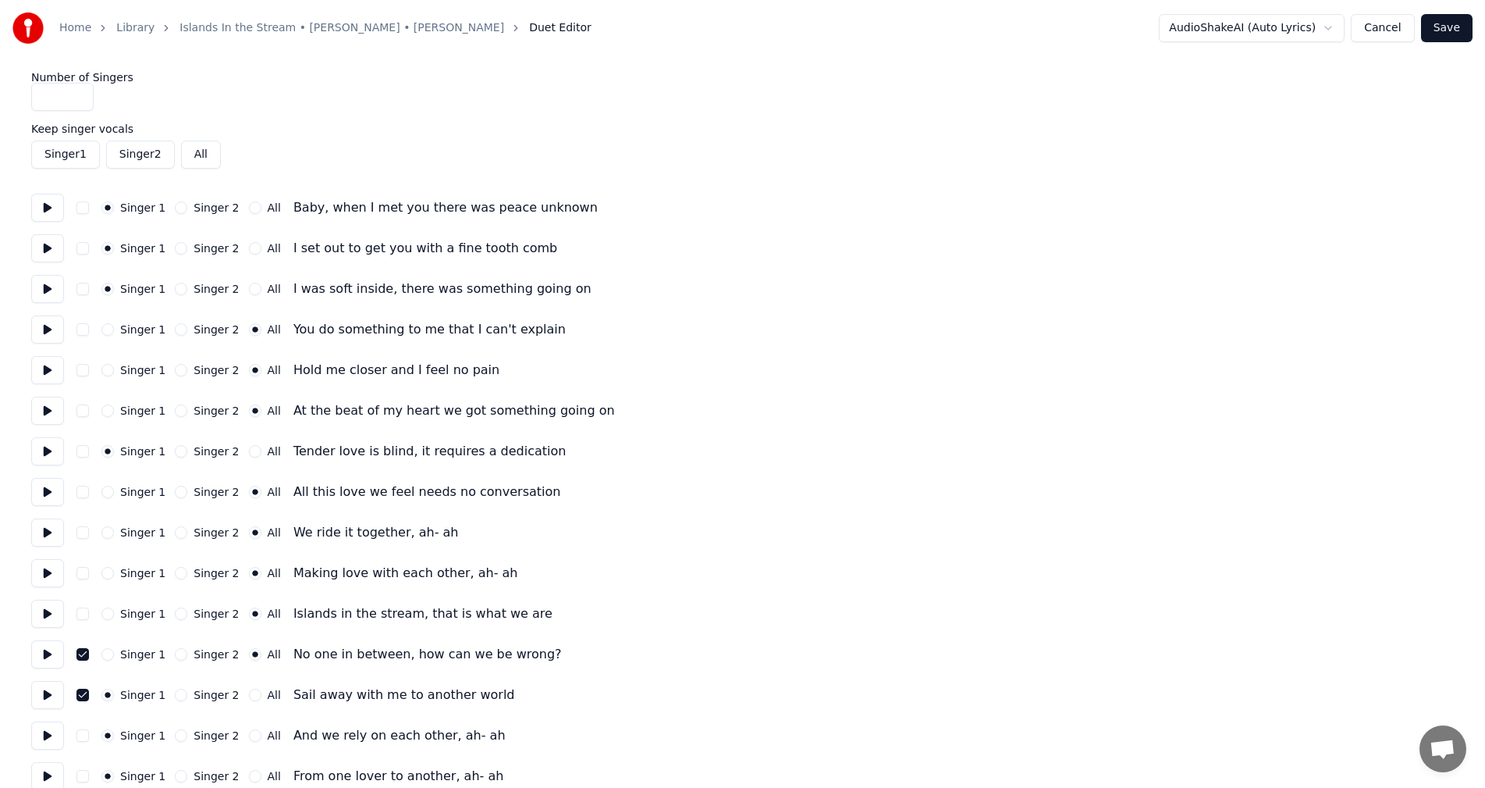
click at [80, 654] on button "button" at bounding box center [82, 654] width 12 height 12
click at [81, 695] on button "button" at bounding box center [82, 694] width 12 height 12
click at [41, 695] on button at bounding box center [47, 695] width 33 height 28
click at [249, 699] on button "All" at bounding box center [255, 694] width 12 height 12
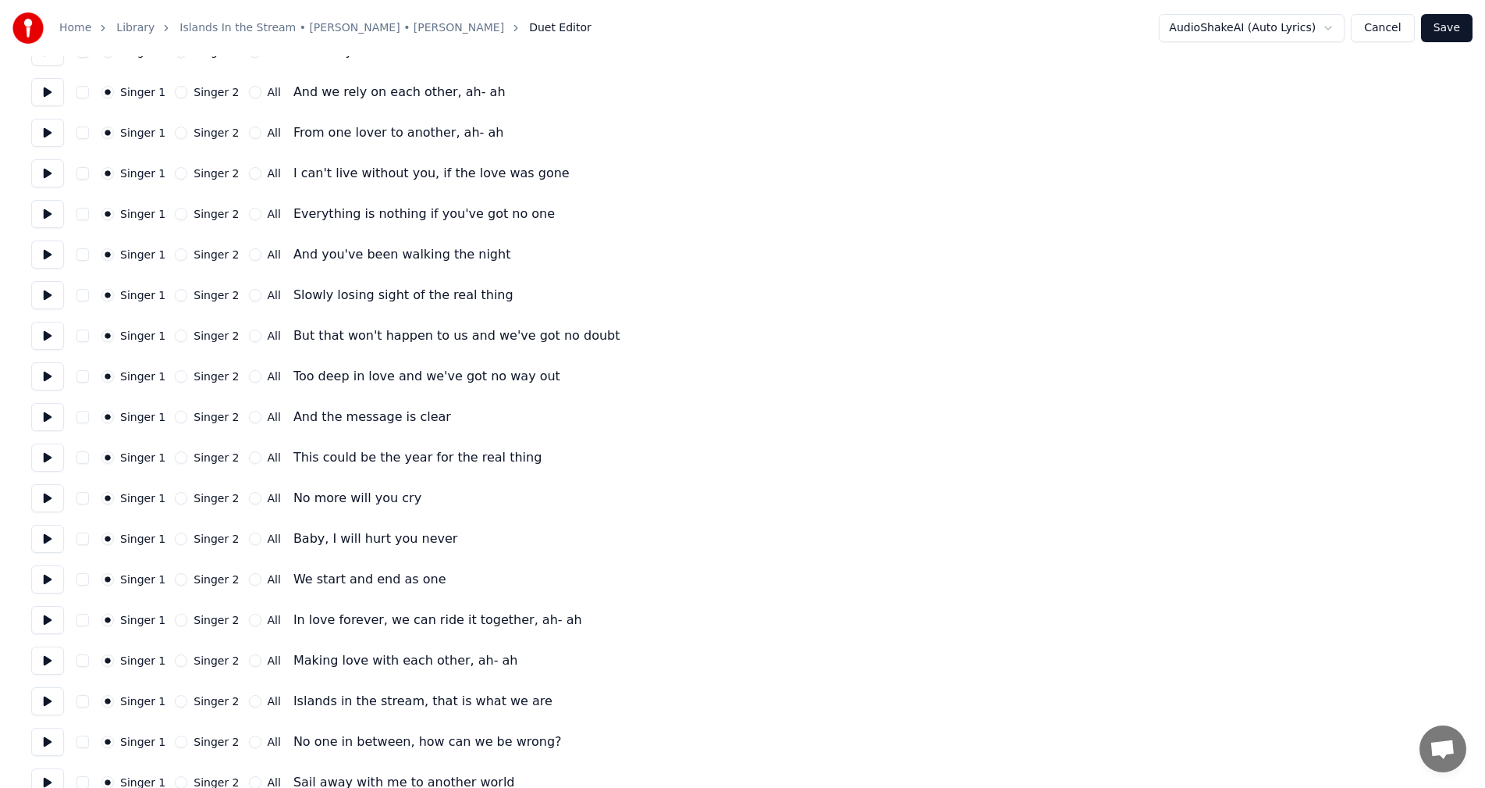
scroll to position [648, 0]
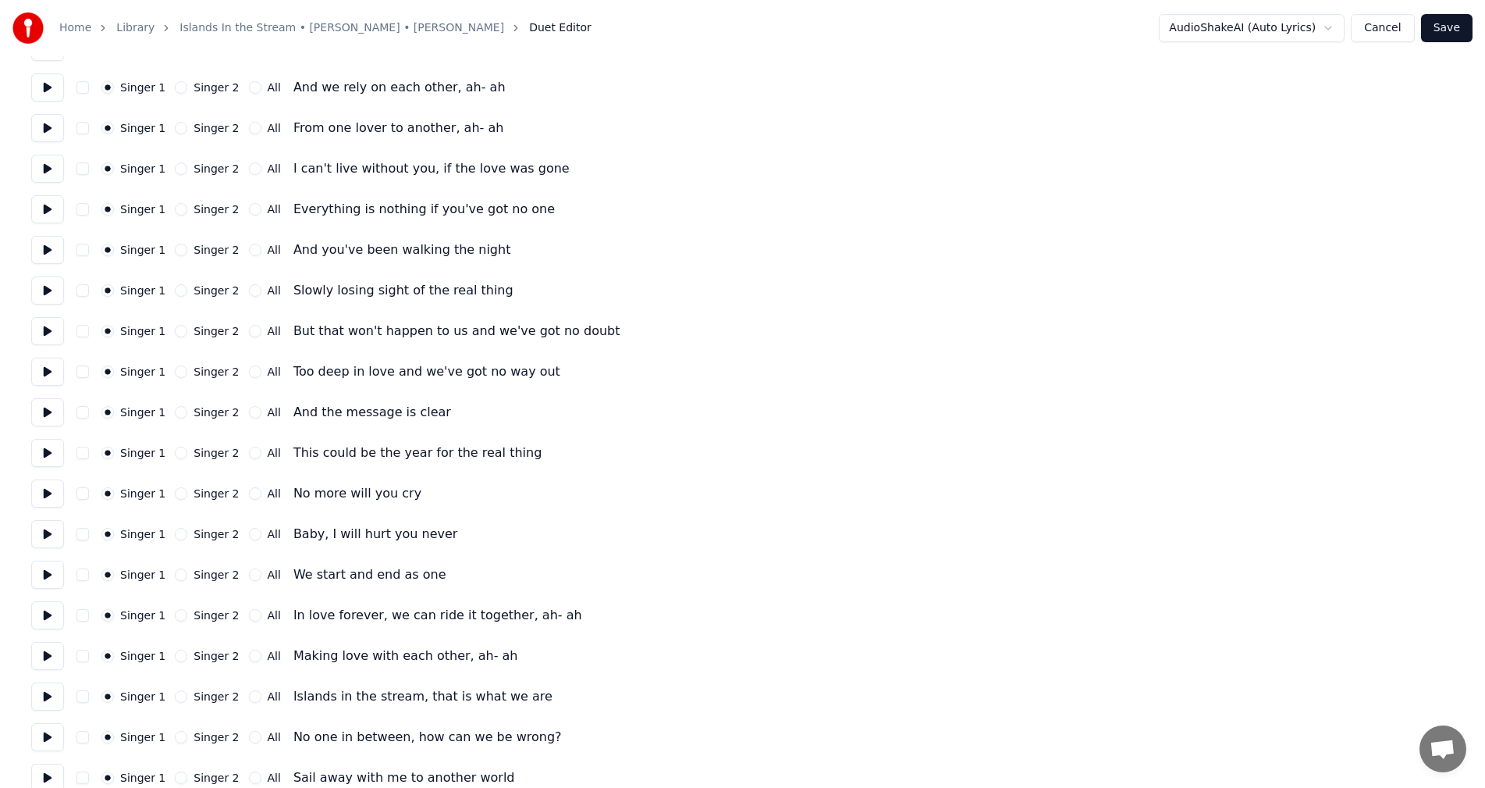
click at [49, 87] on button at bounding box center [47, 87] width 33 height 28
click at [249, 88] on button "All" at bounding box center [255, 87] width 12 height 12
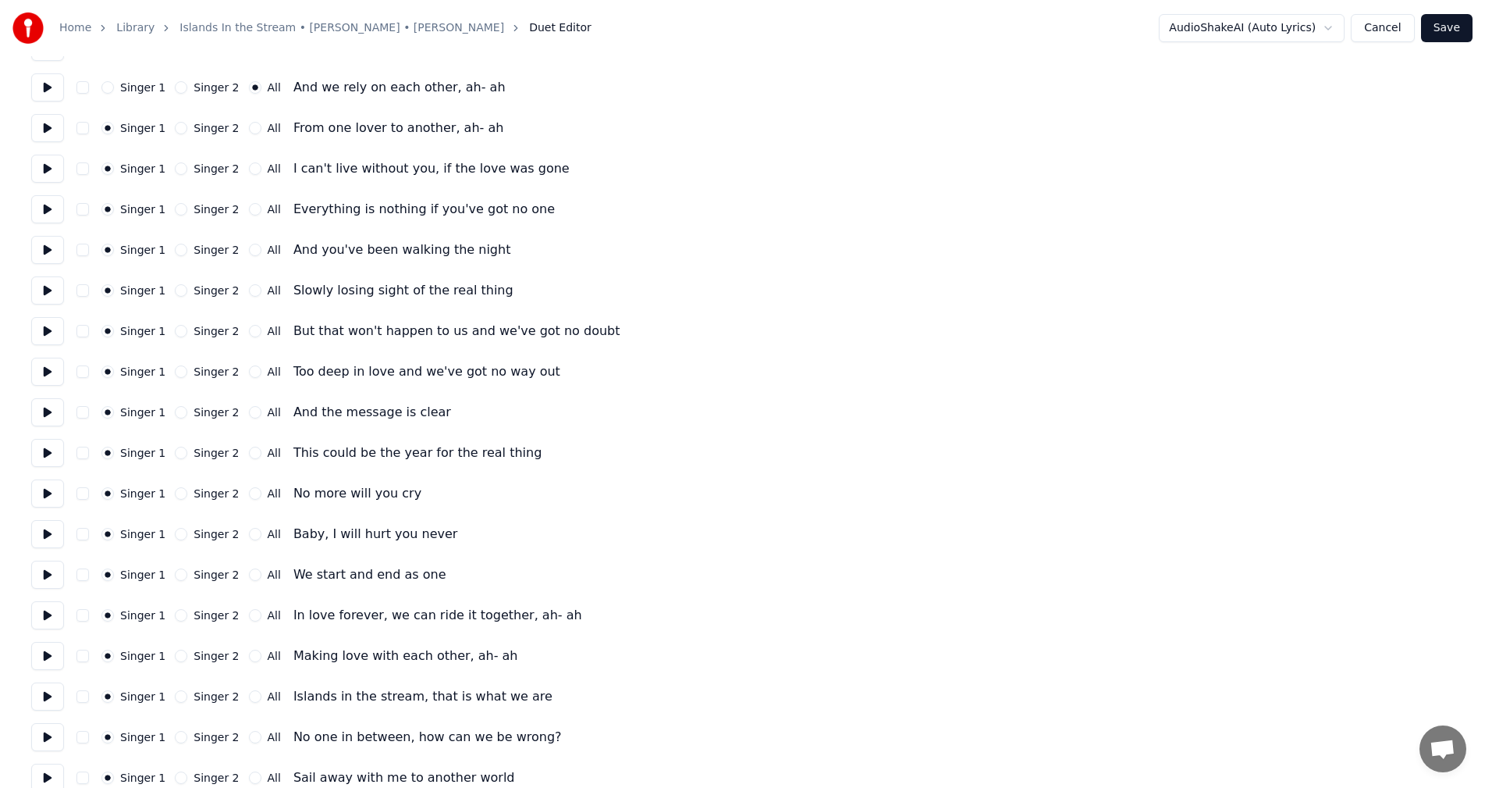
click at [44, 126] on button at bounding box center [47, 128] width 33 height 28
click at [44, 125] on button at bounding box center [47, 128] width 33 height 28
click at [249, 131] on button "All" at bounding box center [255, 128] width 12 height 12
click at [45, 163] on button at bounding box center [47, 169] width 33 height 28
drag, startPoint x: 45, startPoint y: 163, endPoint x: 73, endPoint y: 155, distance: 29.4
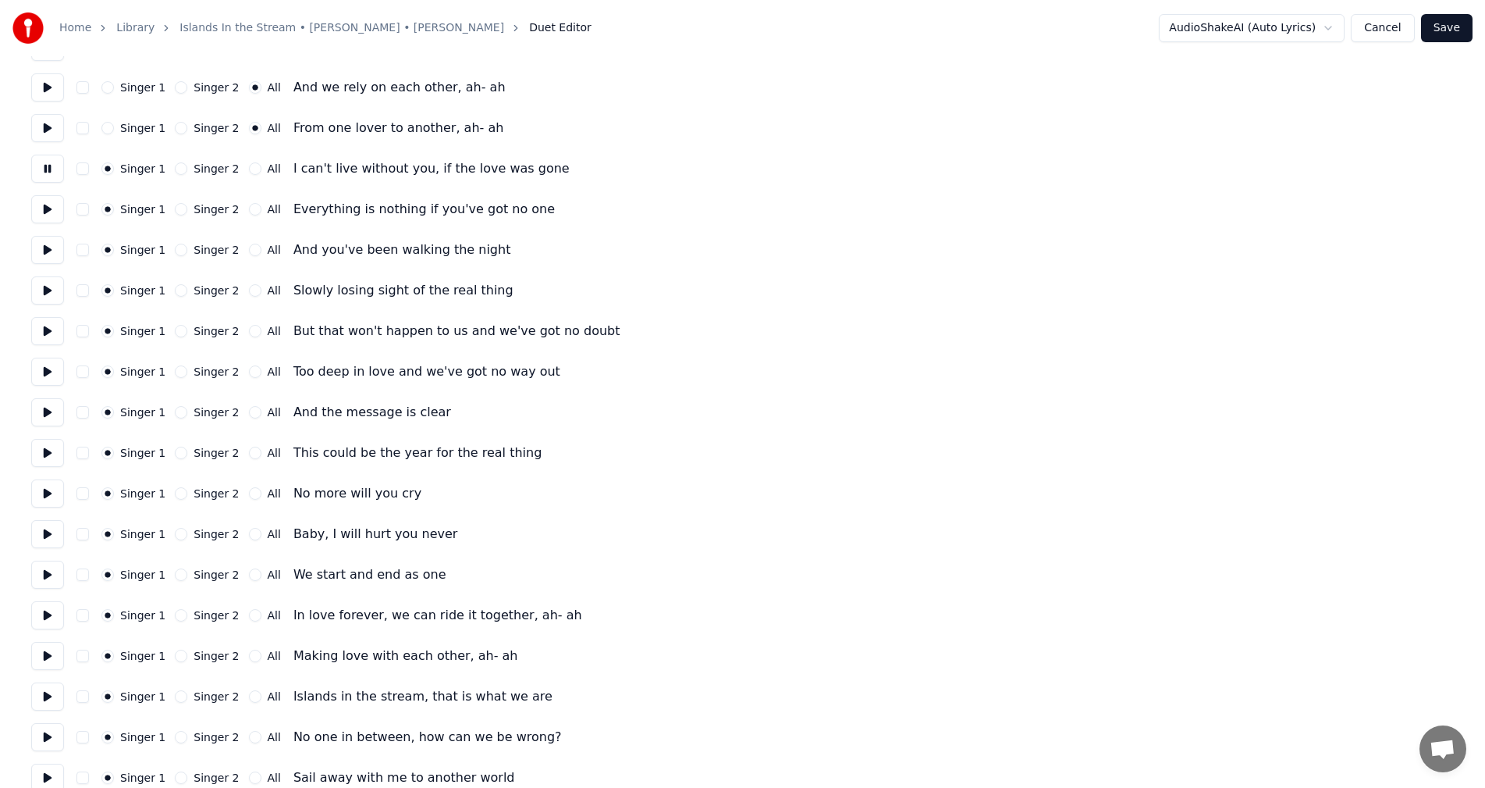
click at [45, 162] on button at bounding box center [47, 169] width 33 height 28
click at [47, 168] on button at bounding box center [47, 169] width 33 height 28
click at [176, 168] on button "Singer 2" at bounding box center [181, 168] width 12 height 12
click at [45, 200] on button at bounding box center [47, 209] width 33 height 28
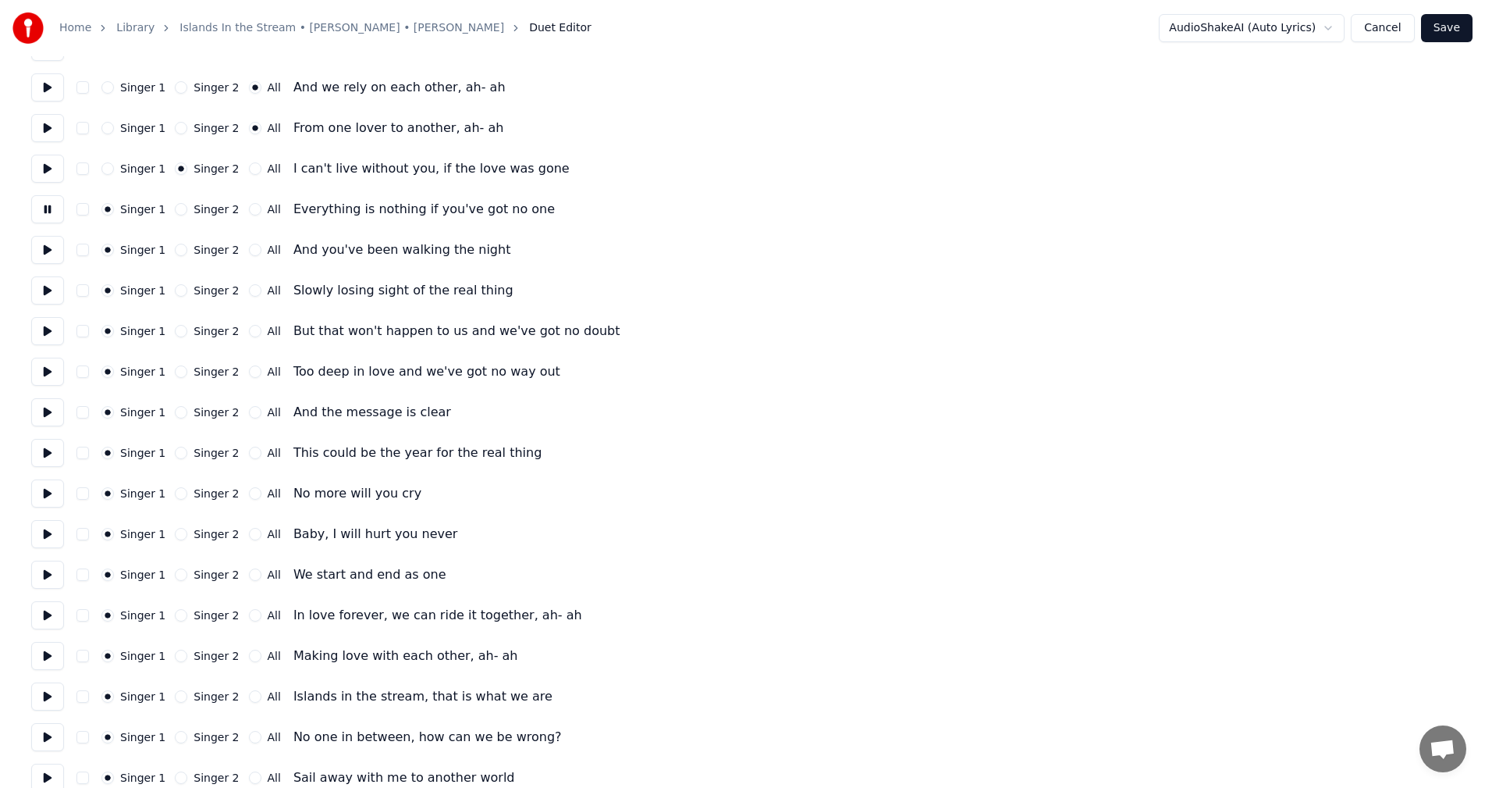
click at [45, 200] on button at bounding box center [47, 209] width 33 height 28
click at [176, 208] on button "Singer 2" at bounding box center [181, 209] width 12 height 12
click at [46, 247] on button at bounding box center [47, 250] width 33 height 28
click at [179, 247] on button "Singer 2" at bounding box center [181, 250] width 12 height 12
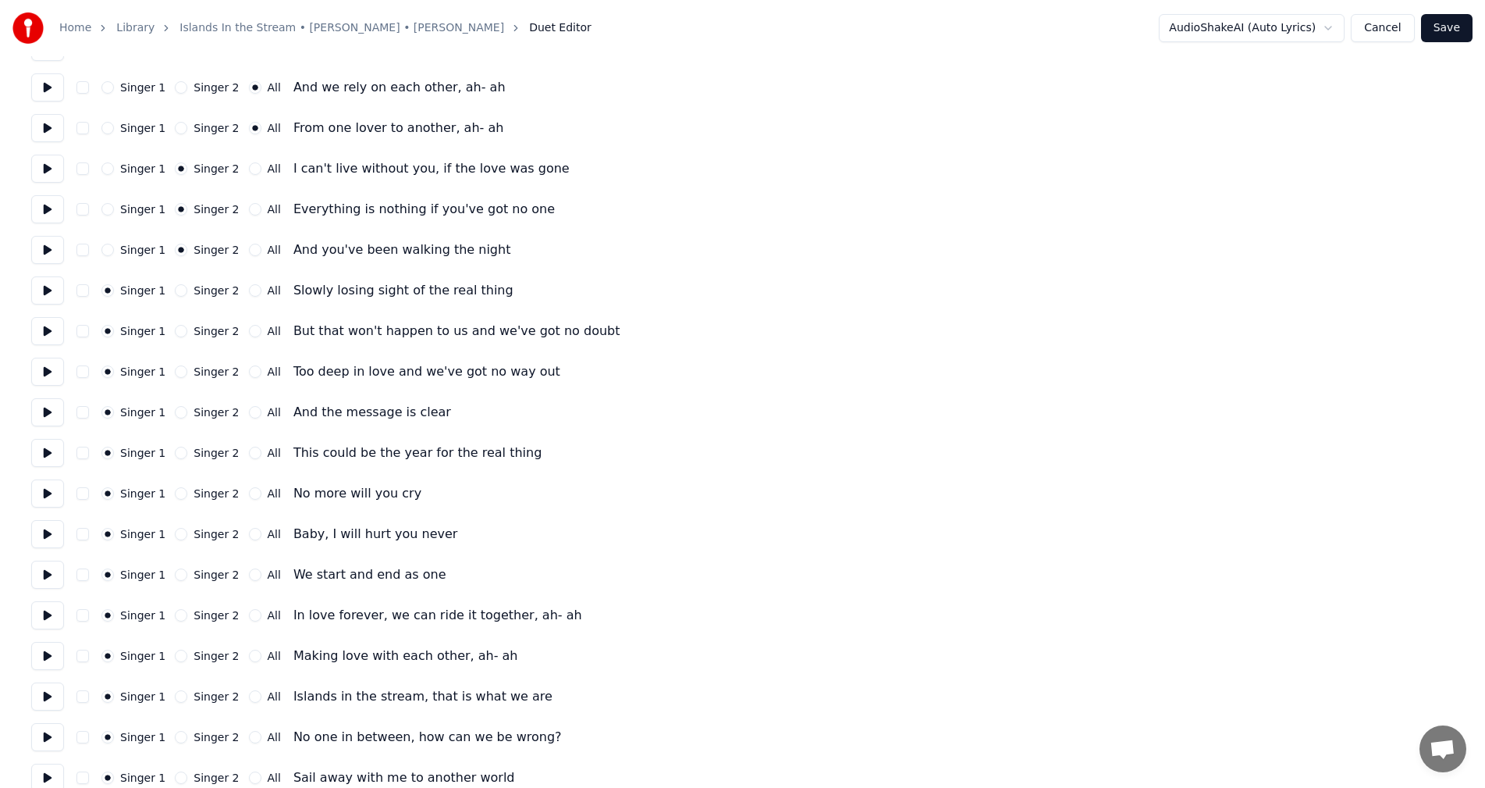
click at [44, 285] on button at bounding box center [47, 290] width 33 height 28
click at [177, 286] on button "Singer 2" at bounding box center [181, 290] width 12 height 12
click at [49, 327] on button at bounding box center [47, 331] width 33 height 28
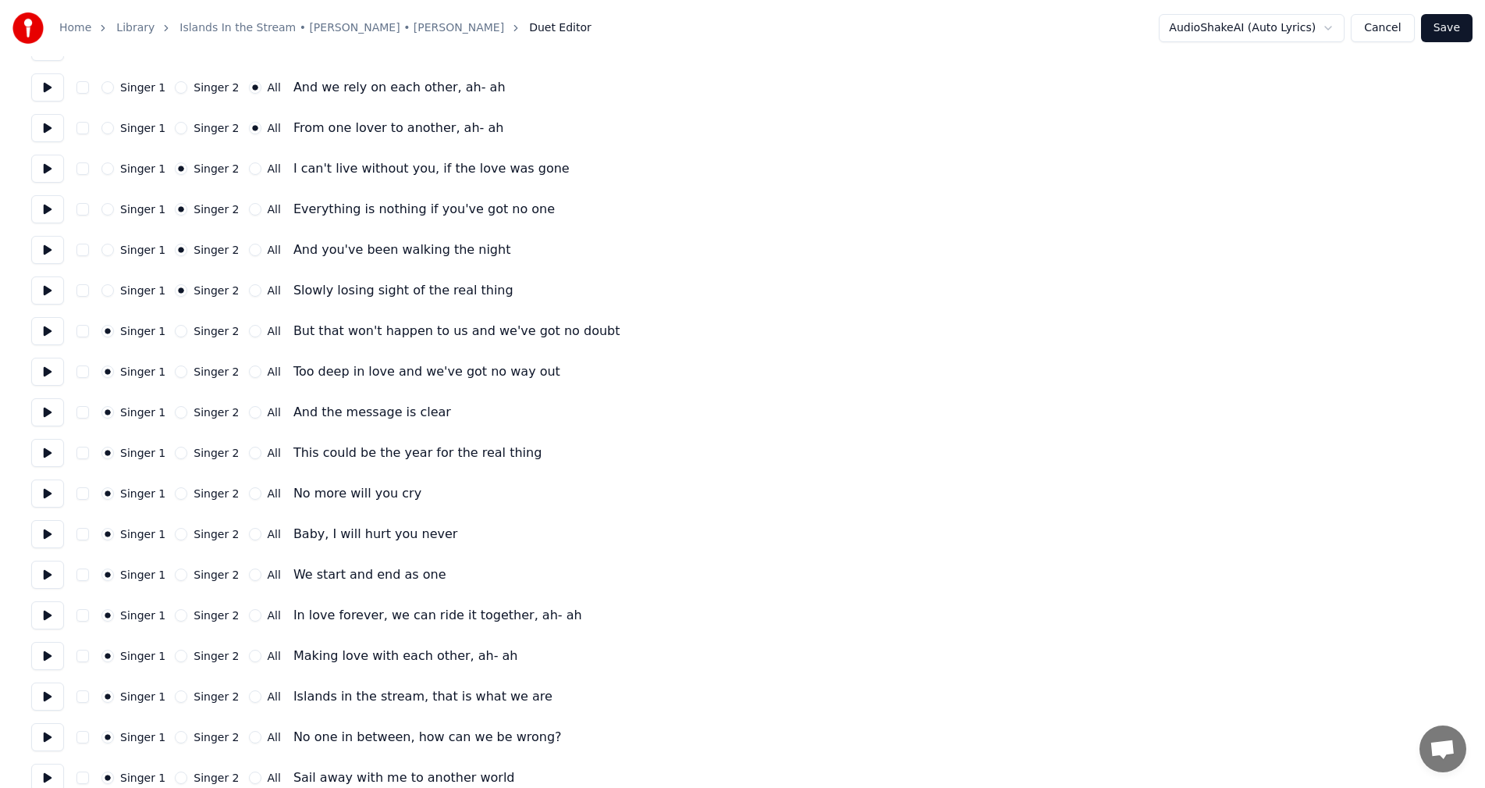
click at [249, 329] on button "All" at bounding box center [255, 331] width 12 height 12
click at [44, 372] on button at bounding box center [47, 371] width 33 height 28
click at [249, 370] on button "All" at bounding box center [255, 371] width 12 height 12
click at [50, 413] on button at bounding box center [47, 412] width 33 height 28
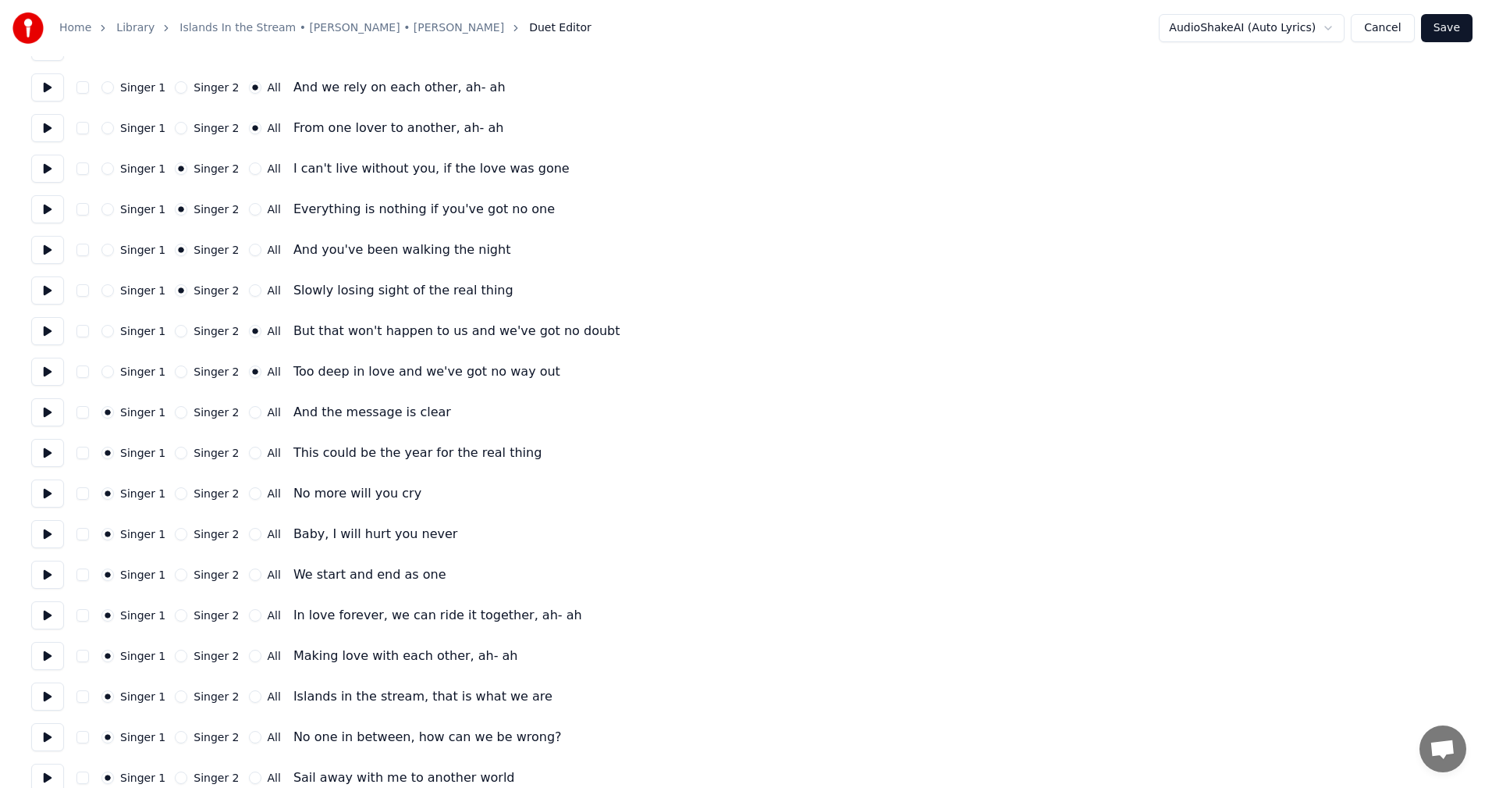
click at [50, 413] on button at bounding box center [47, 412] width 33 height 28
click at [249, 411] on button "All" at bounding box center [255, 412] width 12 height 12
click at [43, 454] on button at bounding box center [47, 453] width 33 height 28
click at [249, 453] on button "All" at bounding box center [255, 452] width 12 height 12
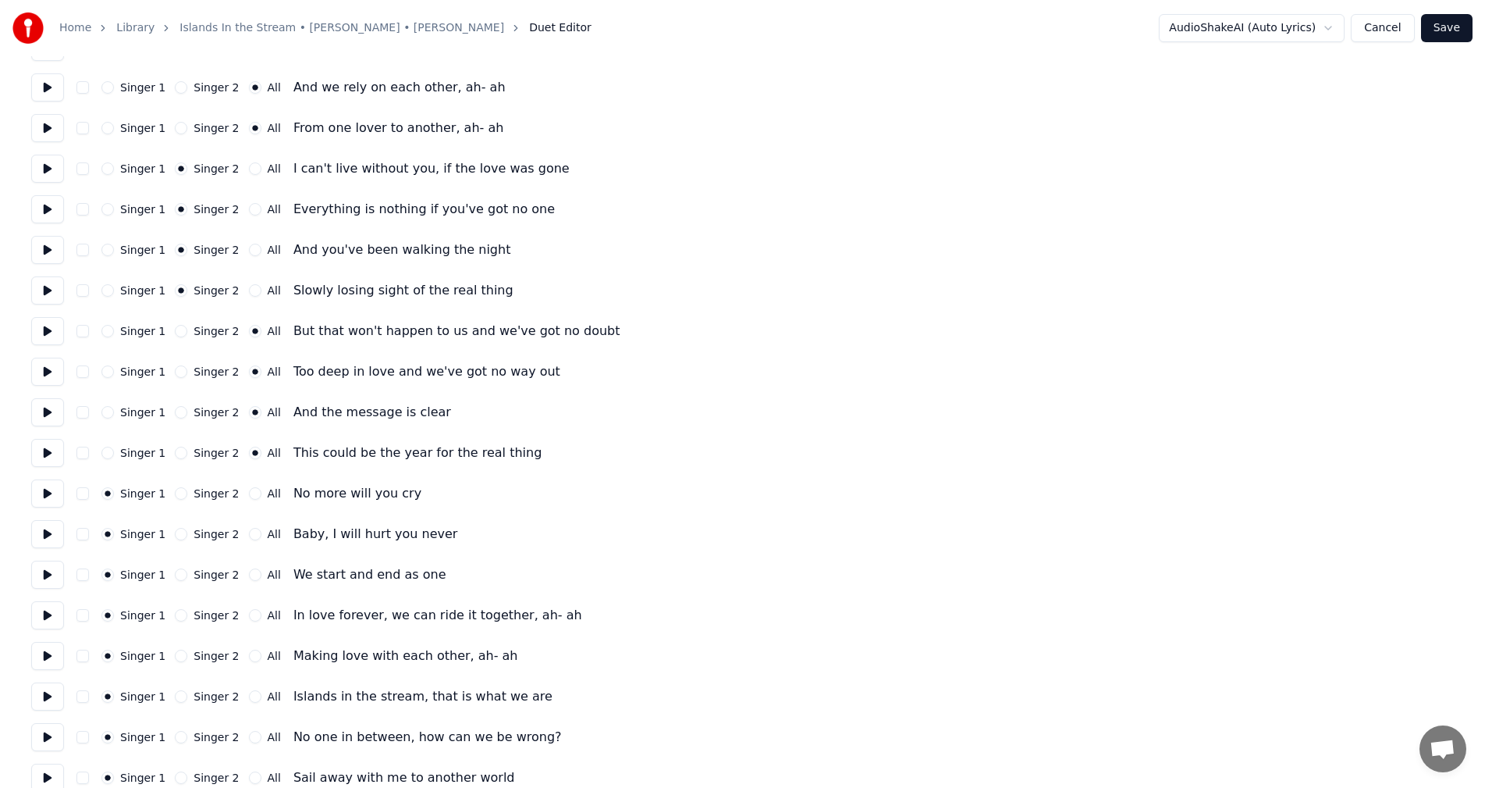
click at [48, 487] on button at bounding box center [47, 493] width 33 height 28
click at [175, 496] on button "Singer 2" at bounding box center [181, 493] width 12 height 12
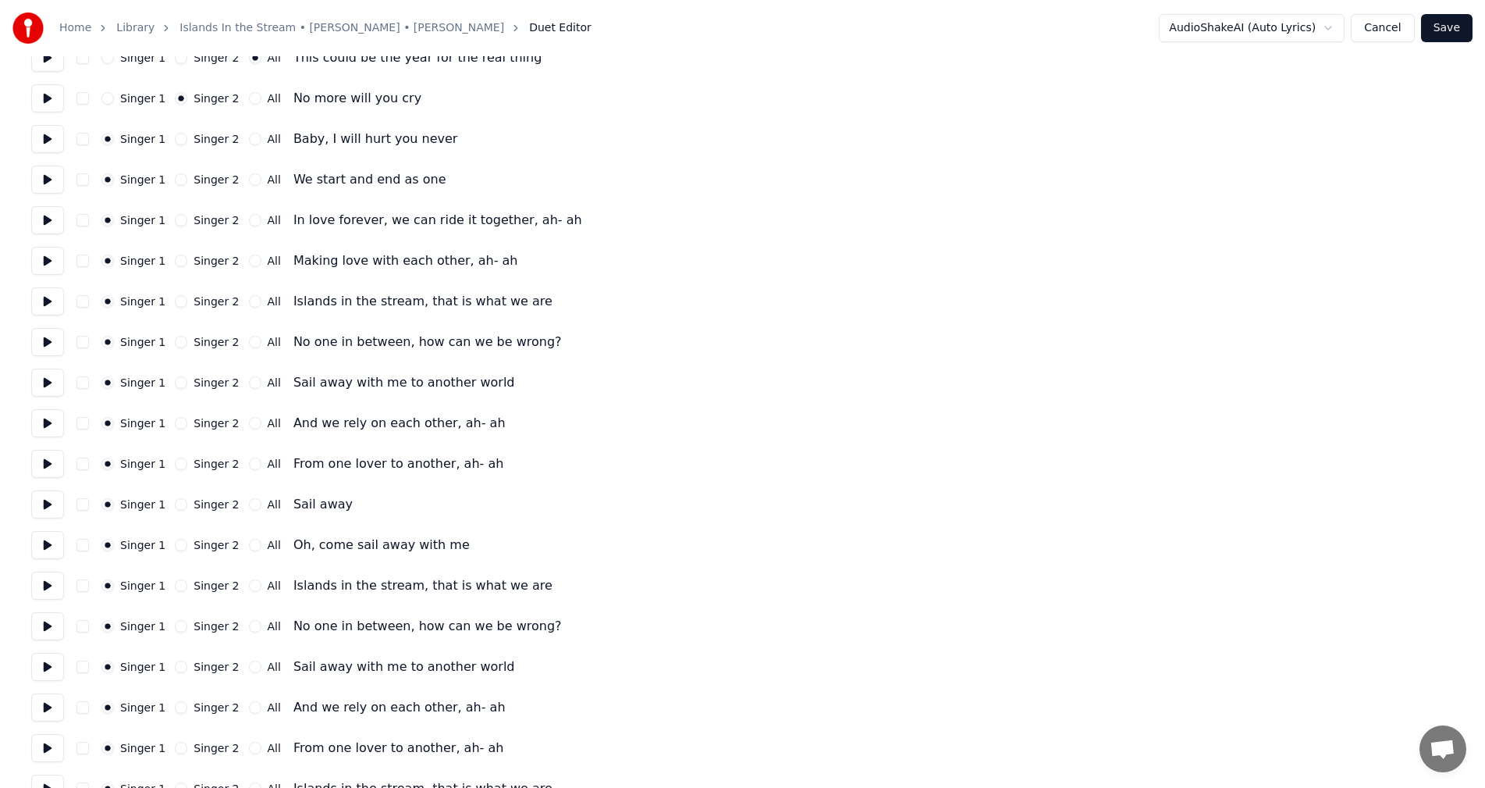
scroll to position [1045, 0]
click at [48, 139] on button at bounding box center [47, 137] width 33 height 28
click at [176, 138] on button "Singer 2" at bounding box center [181, 136] width 12 height 12
click at [49, 185] on button at bounding box center [47, 177] width 33 height 28
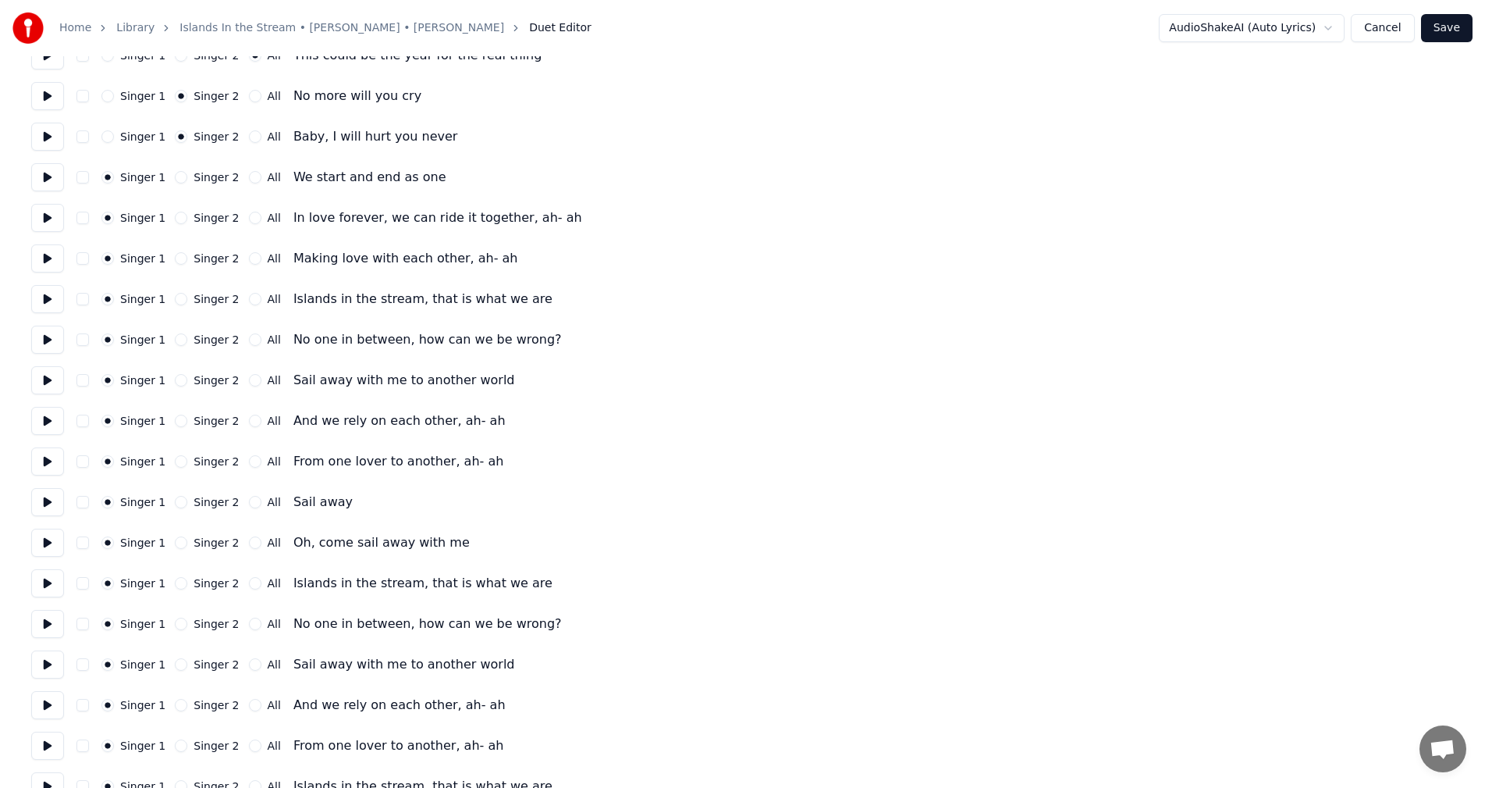
click at [250, 177] on button "All" at bounding box center [255, 177] width 12 height 12
click at [48, 216] on button at bounding box center [47, 218] width 33 height 28
click at [249, 217] on button "All" at bounding box center [255, 218] width 12 height 12
click at [41, 260] on button at bounding box center [47, 258] width 33 height 28
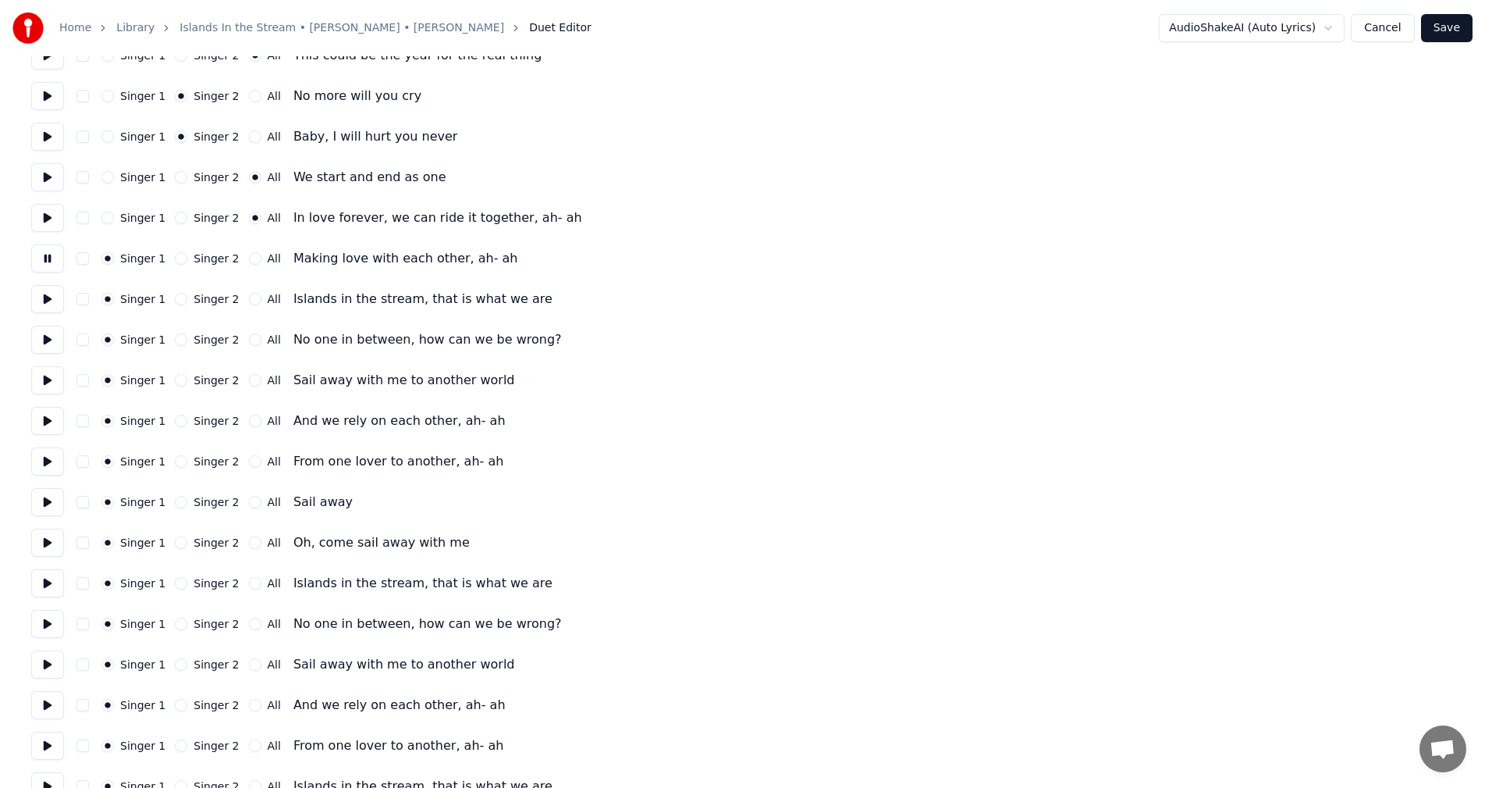
click at [41, 260] on button at bounding box center [47, 258] width 33 height 28
click at [249, 260] on button "All" at bounding box center [255, 258] width 12 height 12
click at [45, 296] on button at bounding box center [47, 299] width 33 height 28
click at [249, 303] on button "All" at bounding box center [255, 299] width 12 height 12
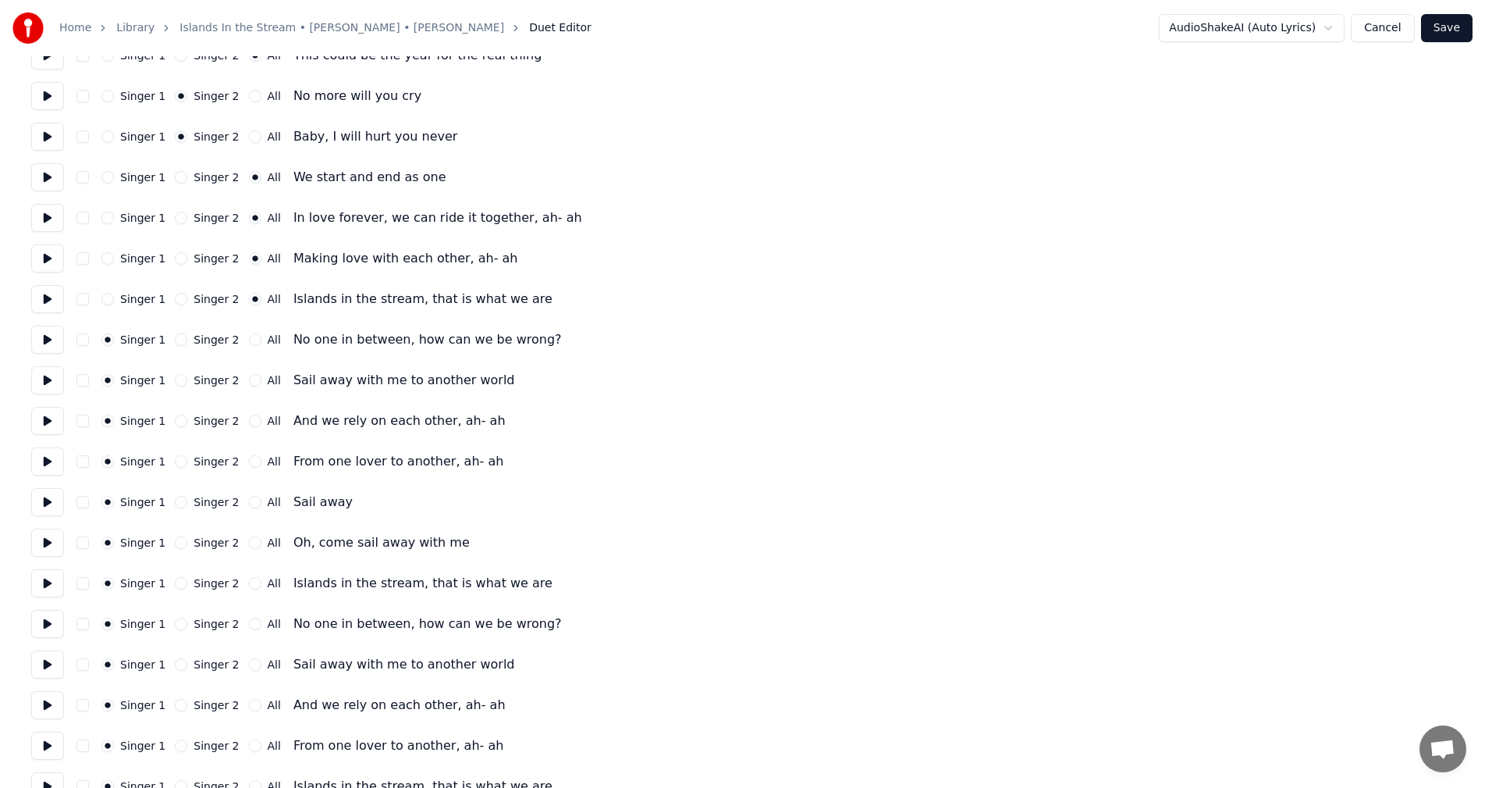
click at [249, 339] on button "All" at bounding box center [255, 339] width 12 height 12
click at [249, 381] on button "All" at bounding box center [255, 380] width 12 height 12
click at [53, 385] on button at bounding box center [47, 380] width 33 height 28
click at [44, 422] on button at bounding box center [47, 421] width 33 height 28
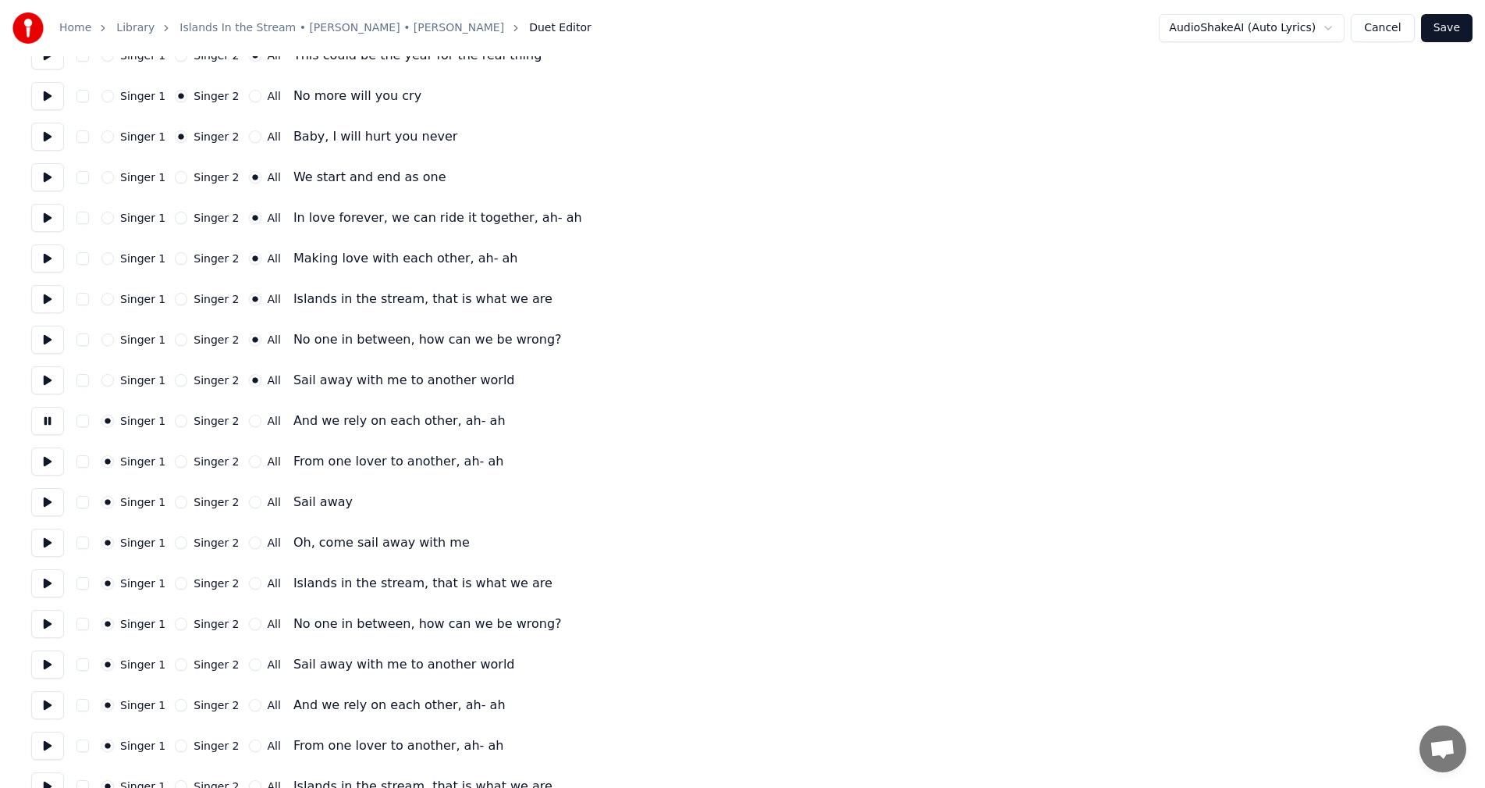
click at [44, 422] on button at bounding box center [47, 421] width 33 height 28
click at [249, 421] on button "All" at bounding box center [255, 420] width 12 height 12
click at [42, 460] on button at bounding box center [47, 461] width 33 height 28
click at [249, 466] on button "All" at bounding box center [255, 461] width 12 height 12
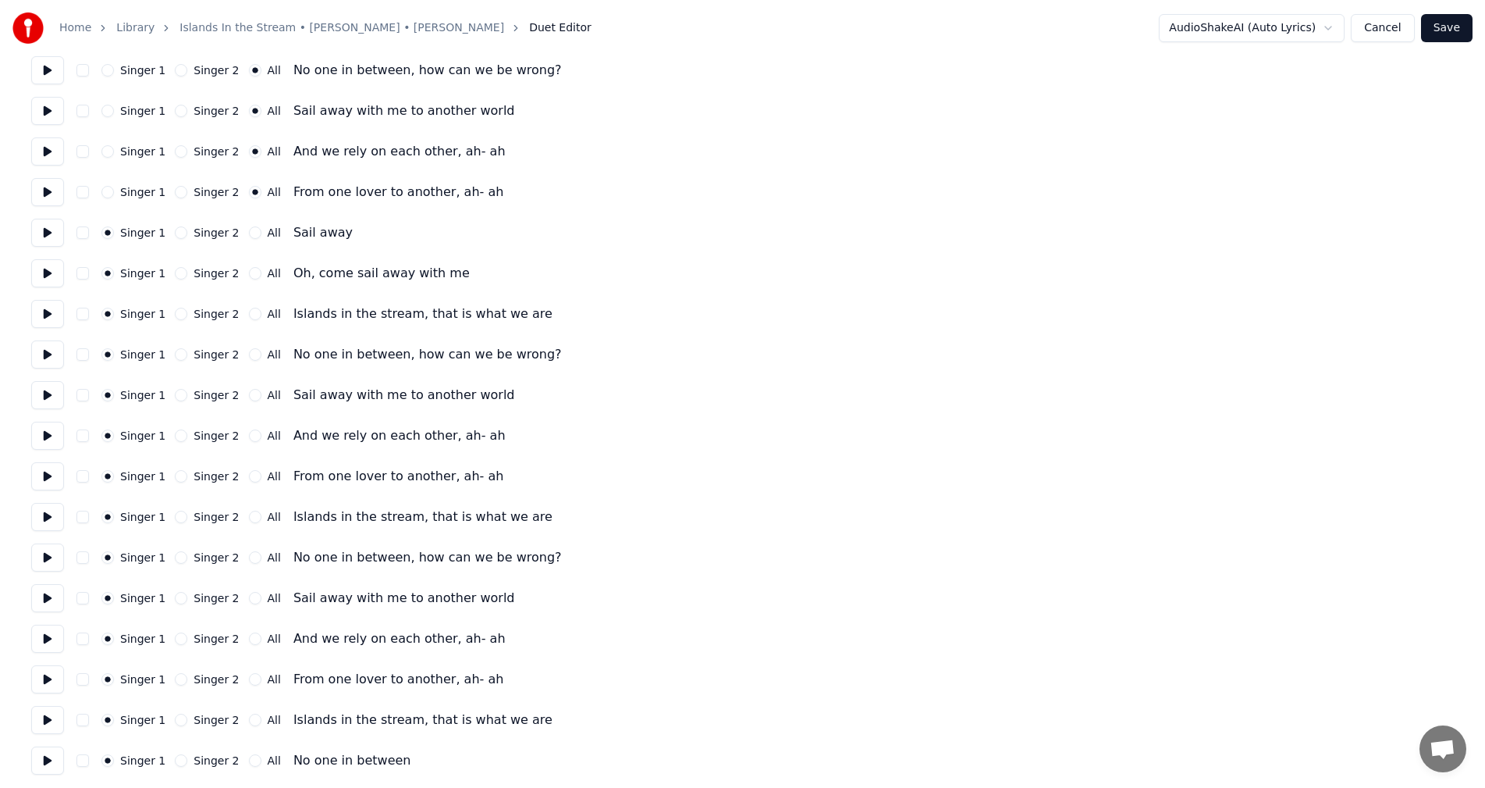
scroll to position [1317, 0]
click at [44, 229] on button at bounding box center [47, 230] width 33 height 28
click at [47, 270] on button at bounding box center [47, 271] width 33 height 28
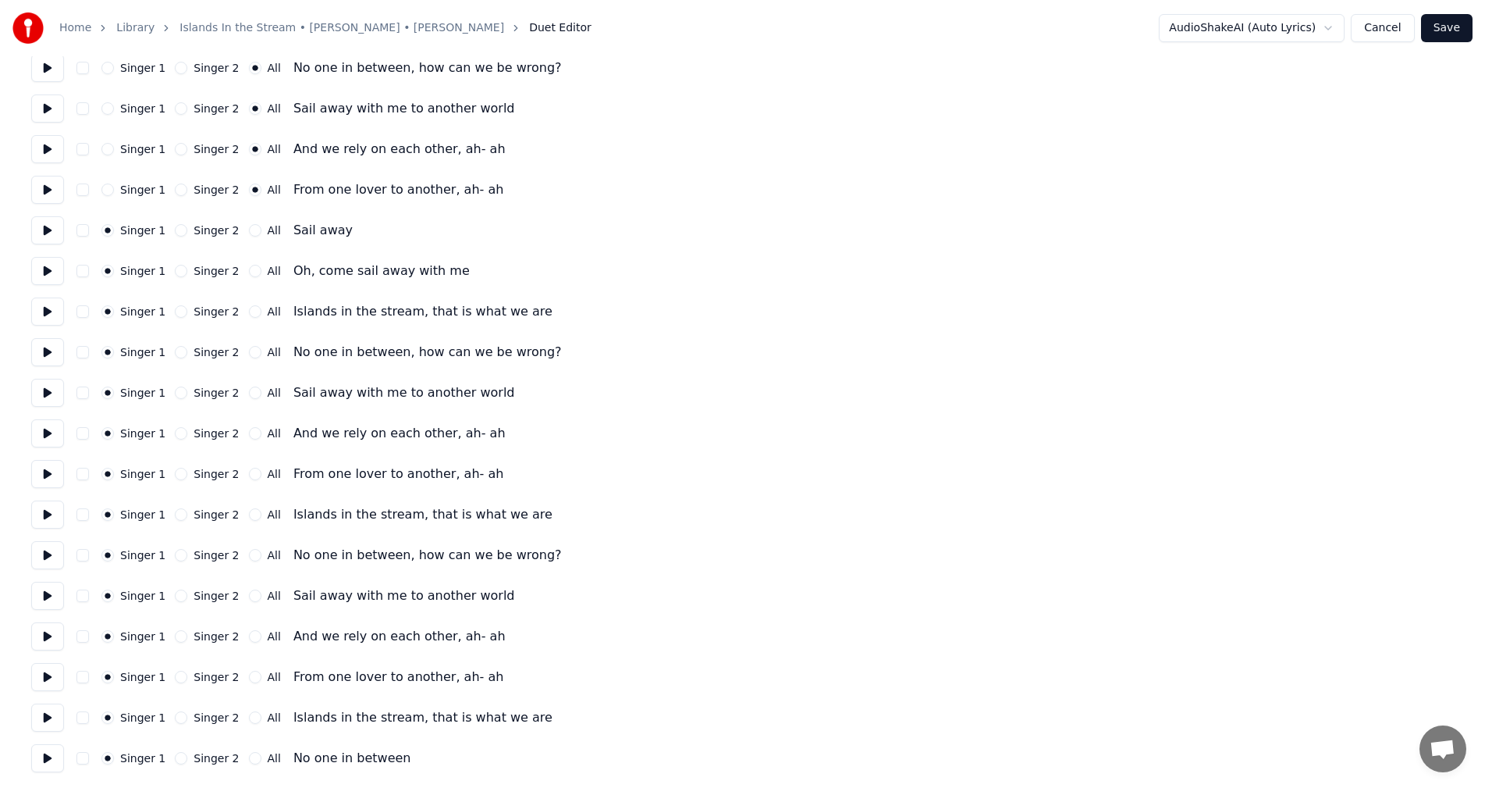
click at [177, 273] on button "Singer 2" at bounding box center [181, 271] width 12 height 12
click at [49, 308] on button at bounding box center [47, 311] width 33 height 28
click at [249, 312] on button "All" at bounding box center [255, 311] width 12 height 12
click at [45, 351] on button at bounding box center [47, 352] width 33 height 28
click at [249, 355] on button "All" at bounding box center [255, 352] width 12 height 12
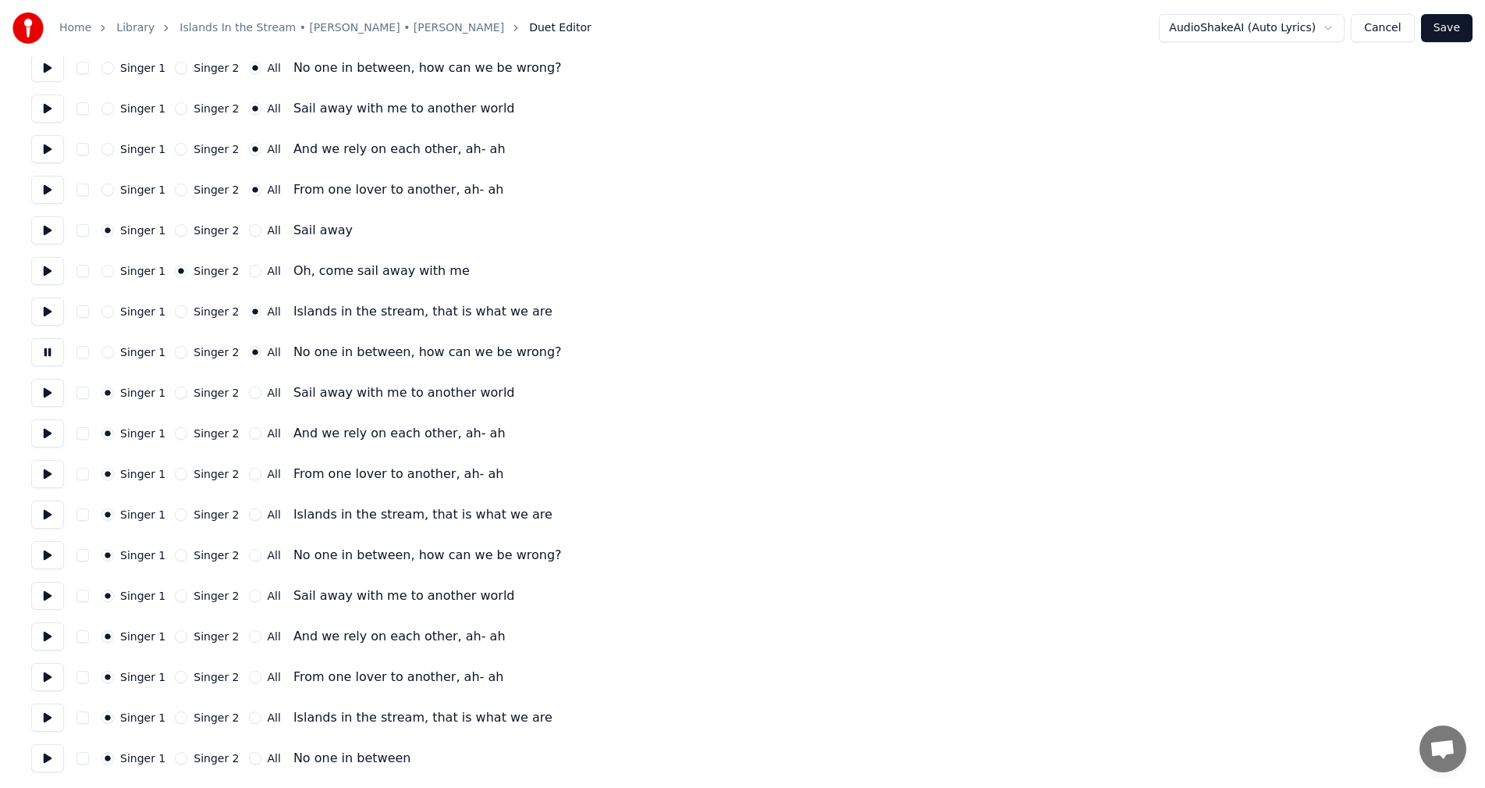
click at [249, 393] on button "All" at bounding box center [255, 392] width 12 height 12
click at [249, 430] on button "All" at bounding box center [255, 433] width 12 height 12
click at [48, 436] on button at bounding box center [47, 433] width 33 height 28
click at [52, 475] on button at bounding box center [47, 474] width 33 height 28
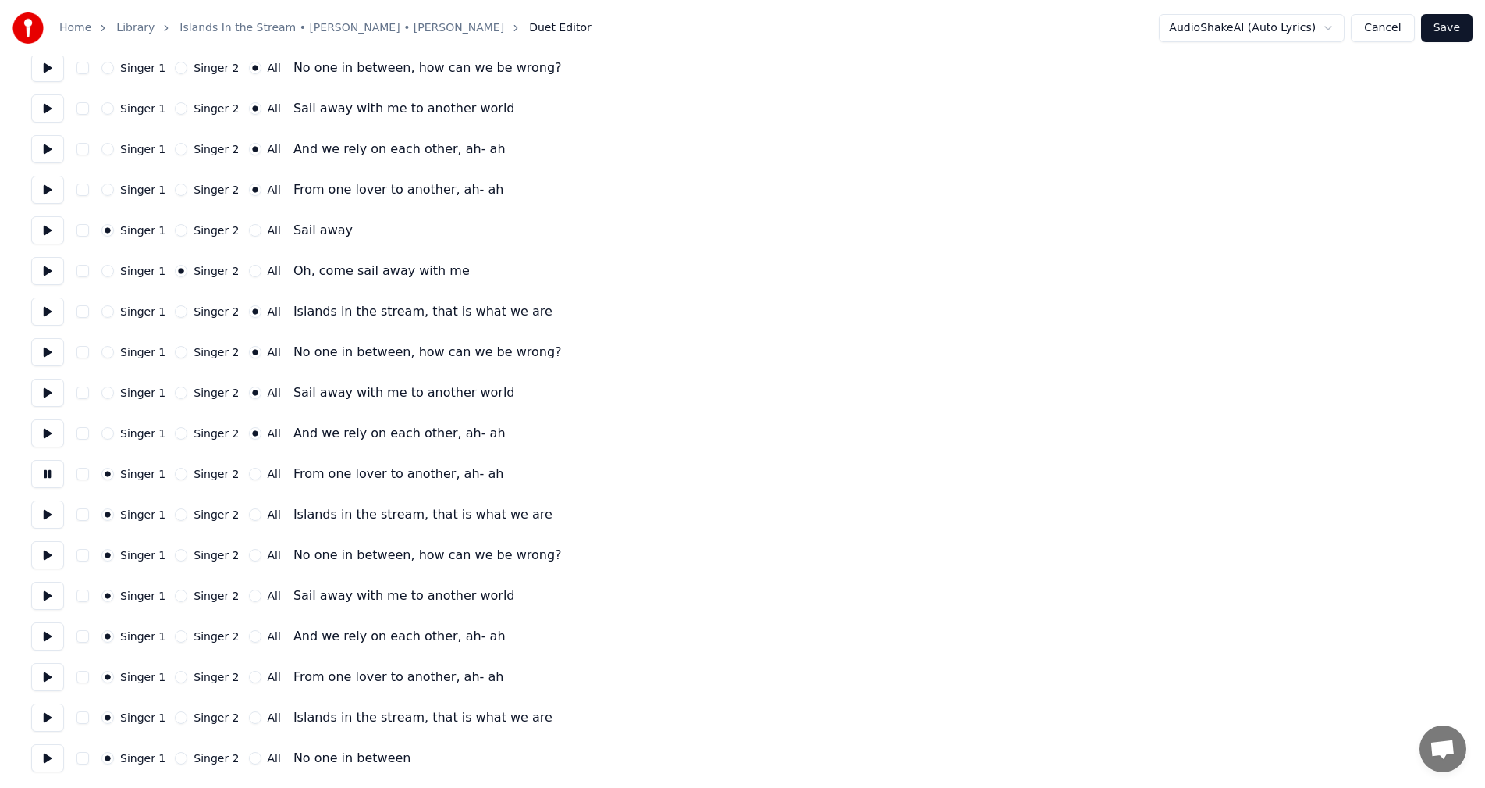
click at [52, 475] on button at bounding box center [47, 474] width 33 height 28
click at [41, 510] on button at bounding box center [47, 514] width 33 height 28
click at [251, 514] on div "All" at bounding box center [265, 514] width 32 height 12
click at [249, 515] on button "All" at bounding box center [255, 514] width 12 height 12
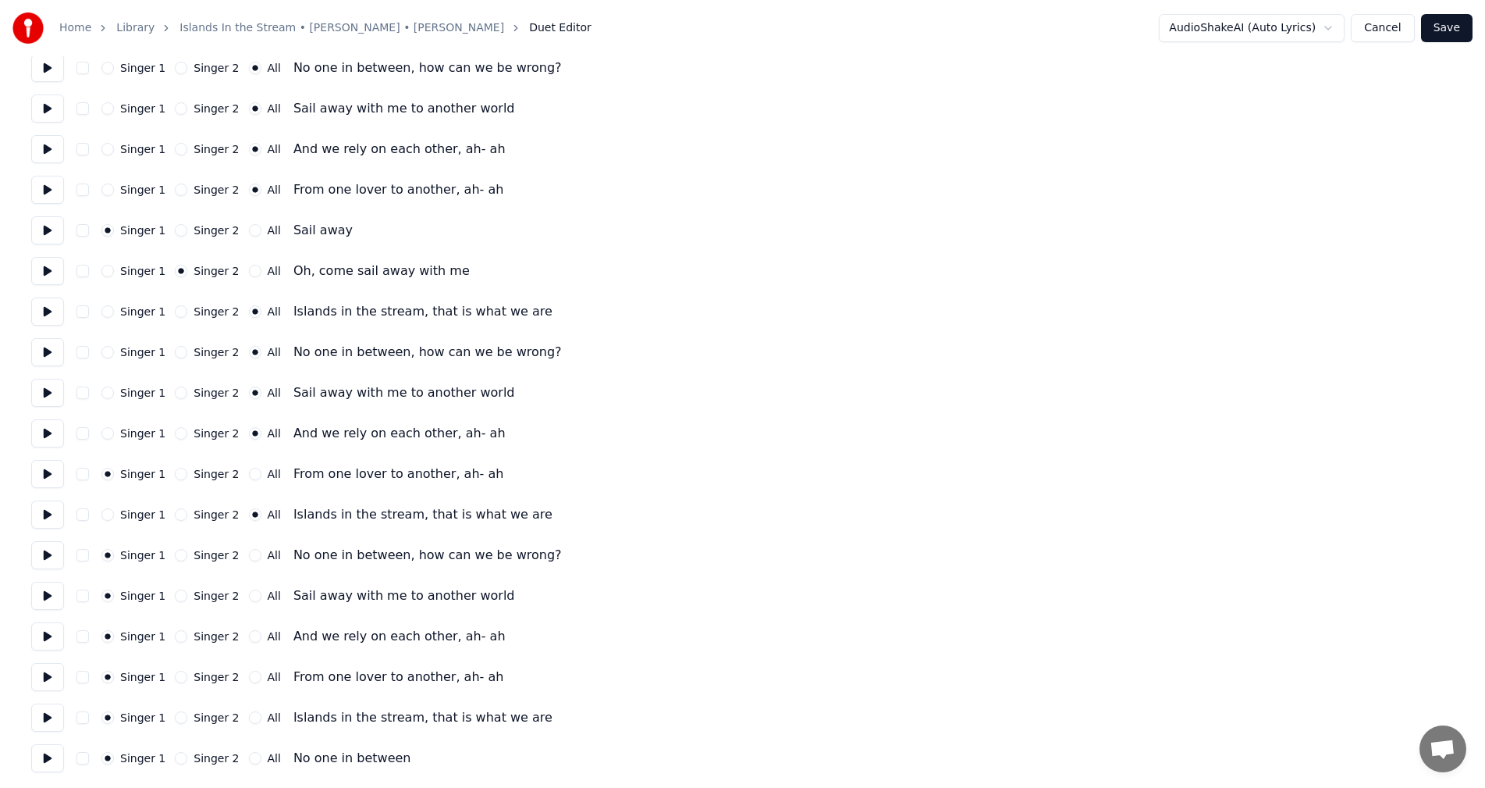
click at [249, 470] on button "All" at bounding box center [255, 474] width 12 height 12
click at [249, 557] on button "All" at bounding box center [255, 555] width 12 height 12
click at [249, 593] on button "All" at bounding box center [255, 595] width 12 height 12
click at [249, 639] on button "All" at bounding box center [255, 636] width 12 height 12
click at [57, 670] on button at bounding box center [47, 677] width 33 height 28
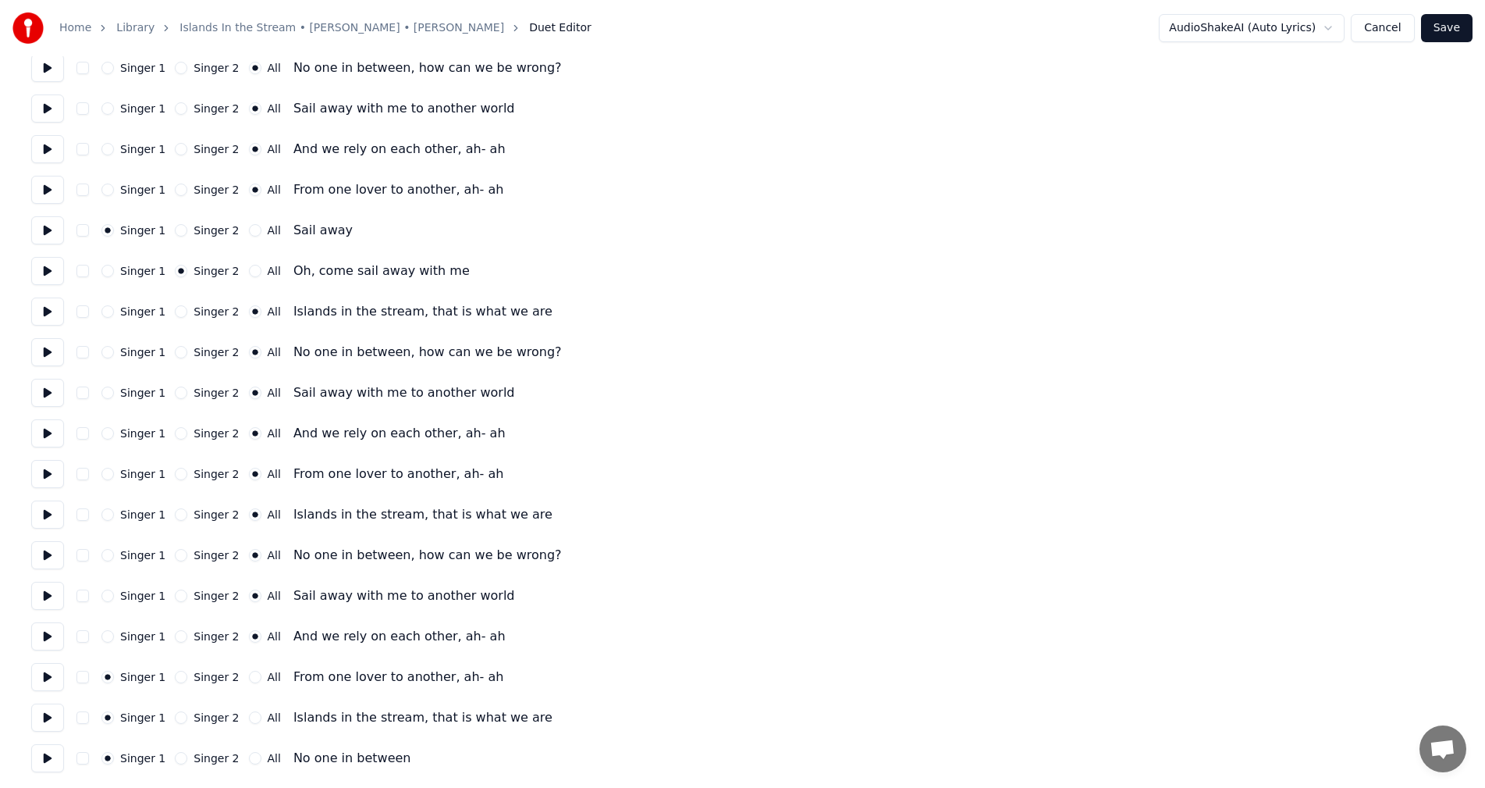
click at [249, 678] on button "All" at bounding box center [255, 676] width 12 height 12
click at [43, 723] on button at bounding box center [47, 717] width 33 height 28
click at [249, 722] on button "All" at bounding box center [255, 717] width 12 height 12
click at [40, 757] on button at bounding box center [47, 758] width 33 height 28
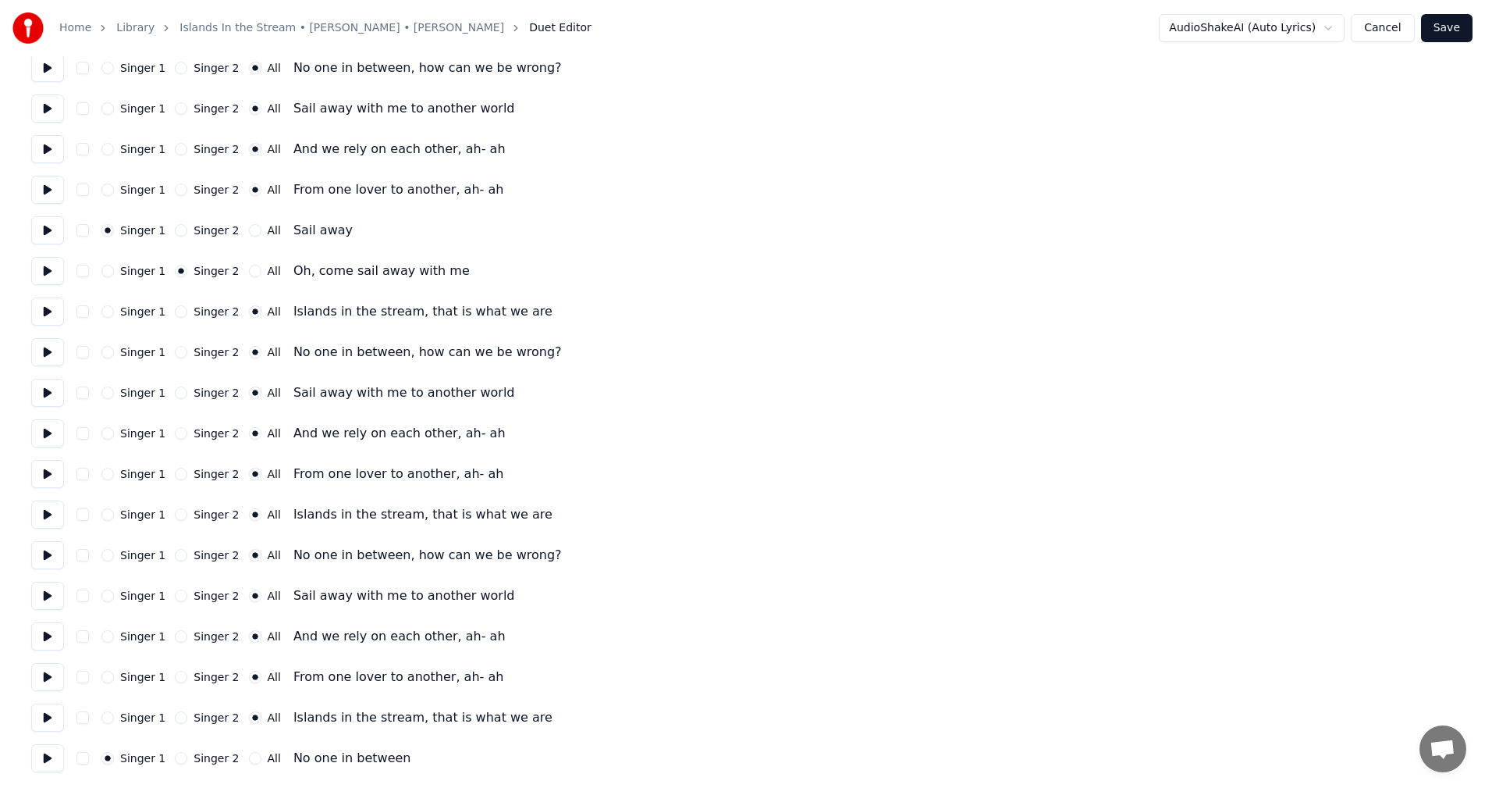
click at [40, 757] on button at bounding box center [47, 758] width 33 height 28
click at [249, 759] on button "All" at bounding box center [255, 758] width 12 height 12
click at [1453, 27] on button "Save" at bounding box center [1447, 28] width 52 height 28
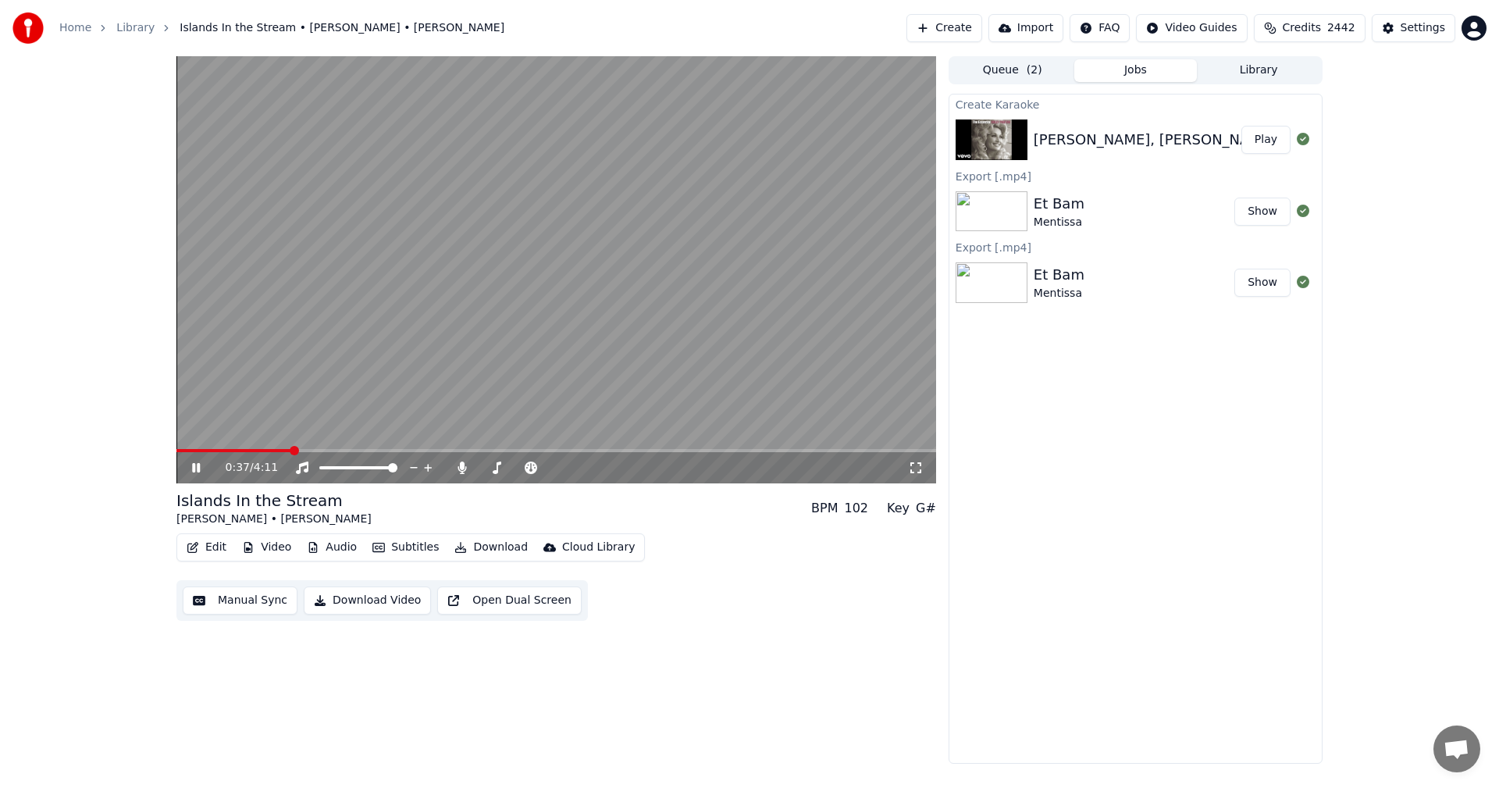
click at [195, 464] on icon at bounding box center [196, 467] width 8 height 9
click at [272, 547] on button "Video" at bounding box center [267, 547] width 62 height 22
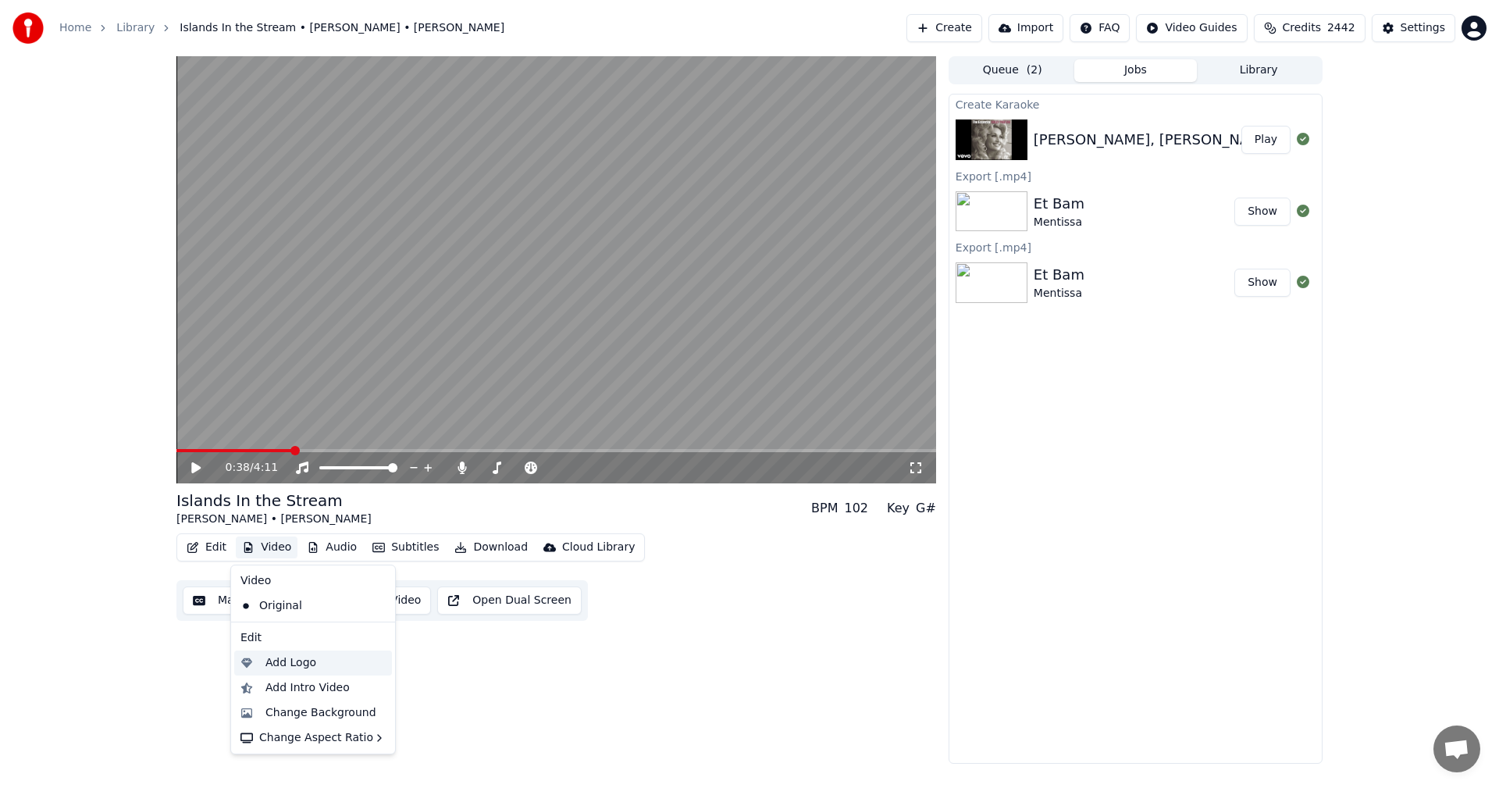
click at [289, 661] on div "Add Logo" at bounding box center [290, 663] width 51 height 16
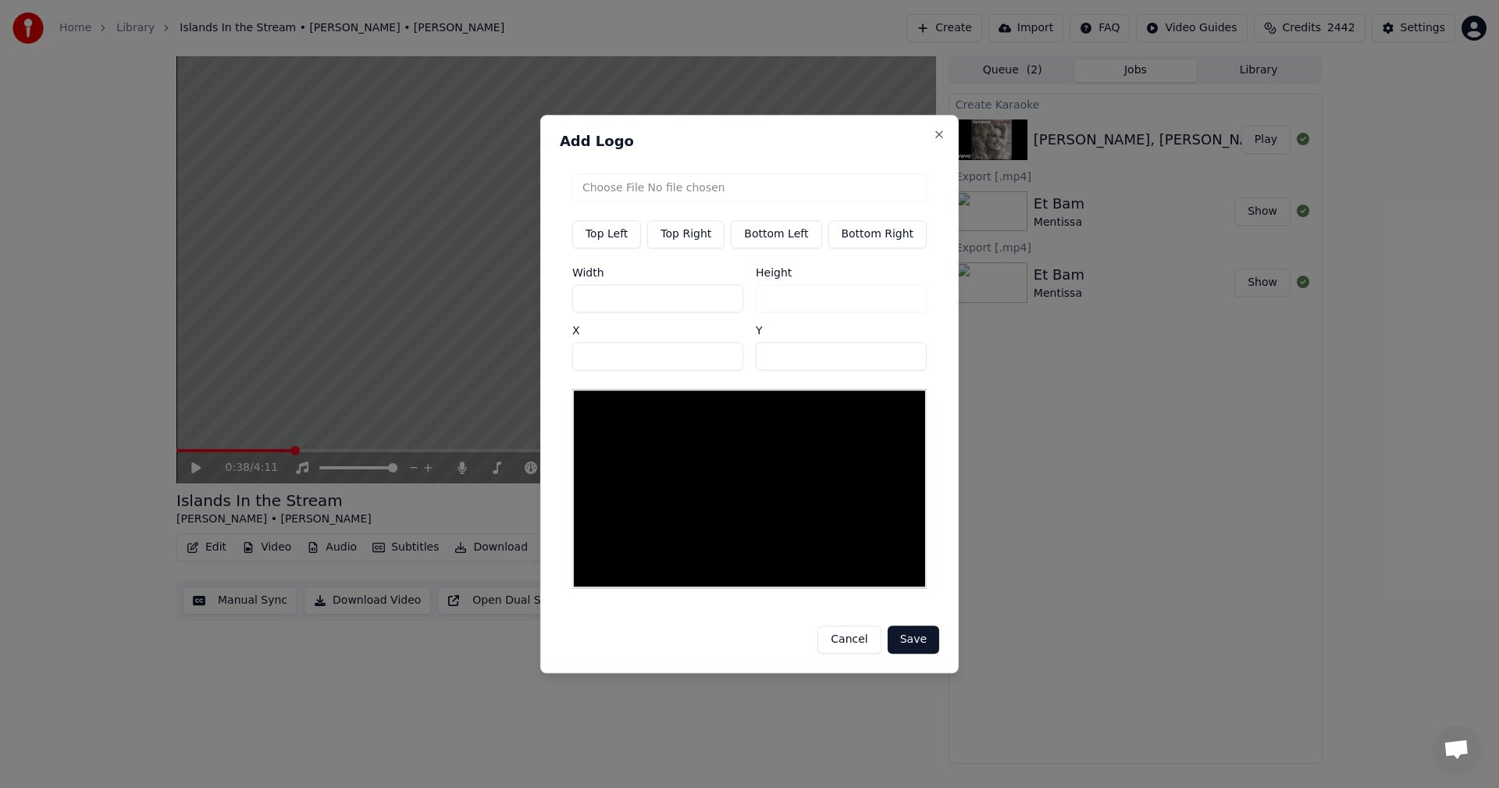
click at [720, 194] on input "file" at bounding box center [749, 187] width 354 height 28
type input "**********"
type input "***"
drag, startPoint x: 676, startPoint y: 306, endPoint x: 462, endPoint y: 302, distance: 213.9
click at [462, 302] on body "Home Library Islands In the Stream • [PERSON_NAME] • [PERSON_NAME] Create Impor…" at bounding box center [749, 394] width 1499 height 788
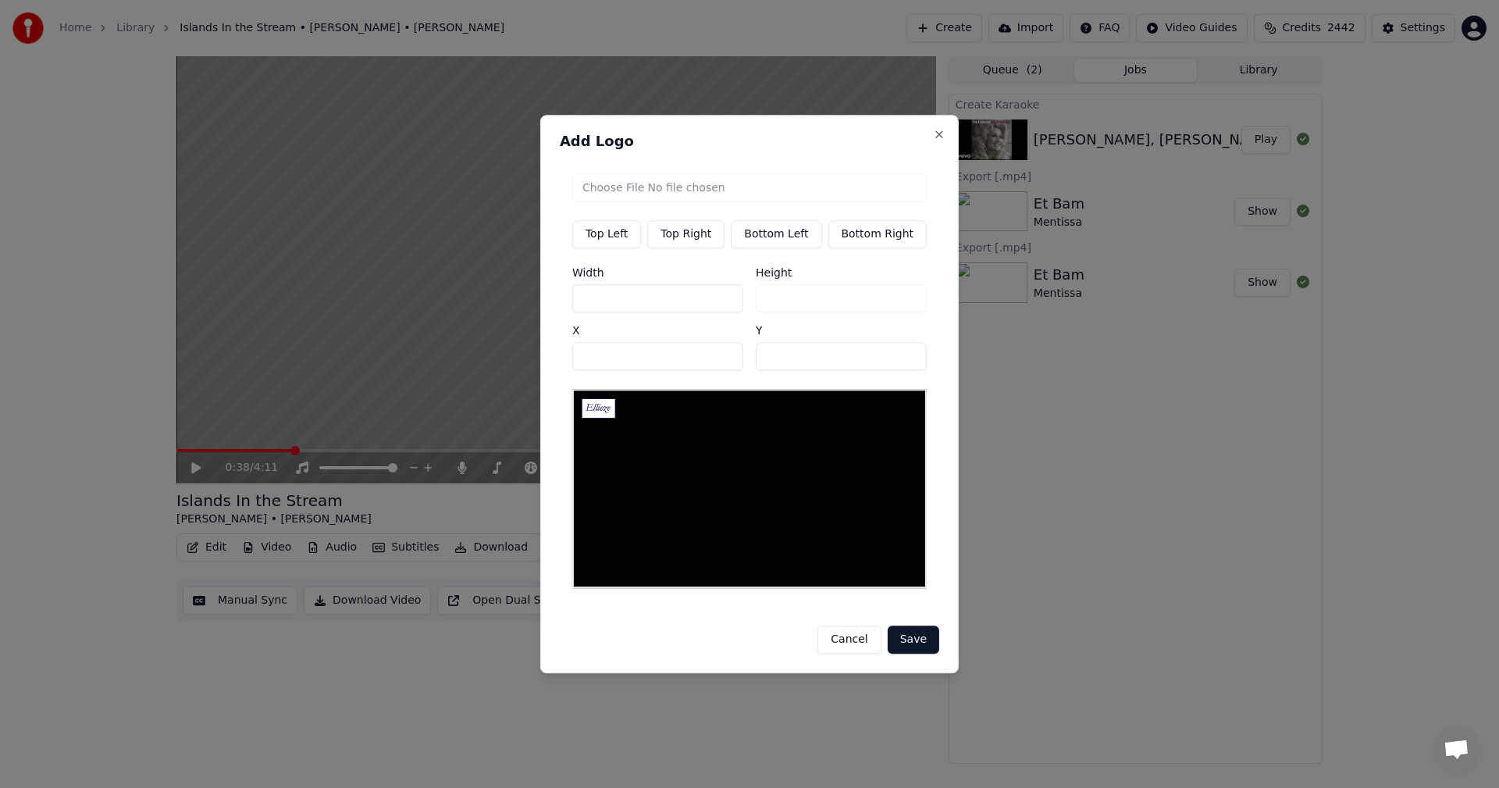
type input "*"
type input "**"
type input "***"
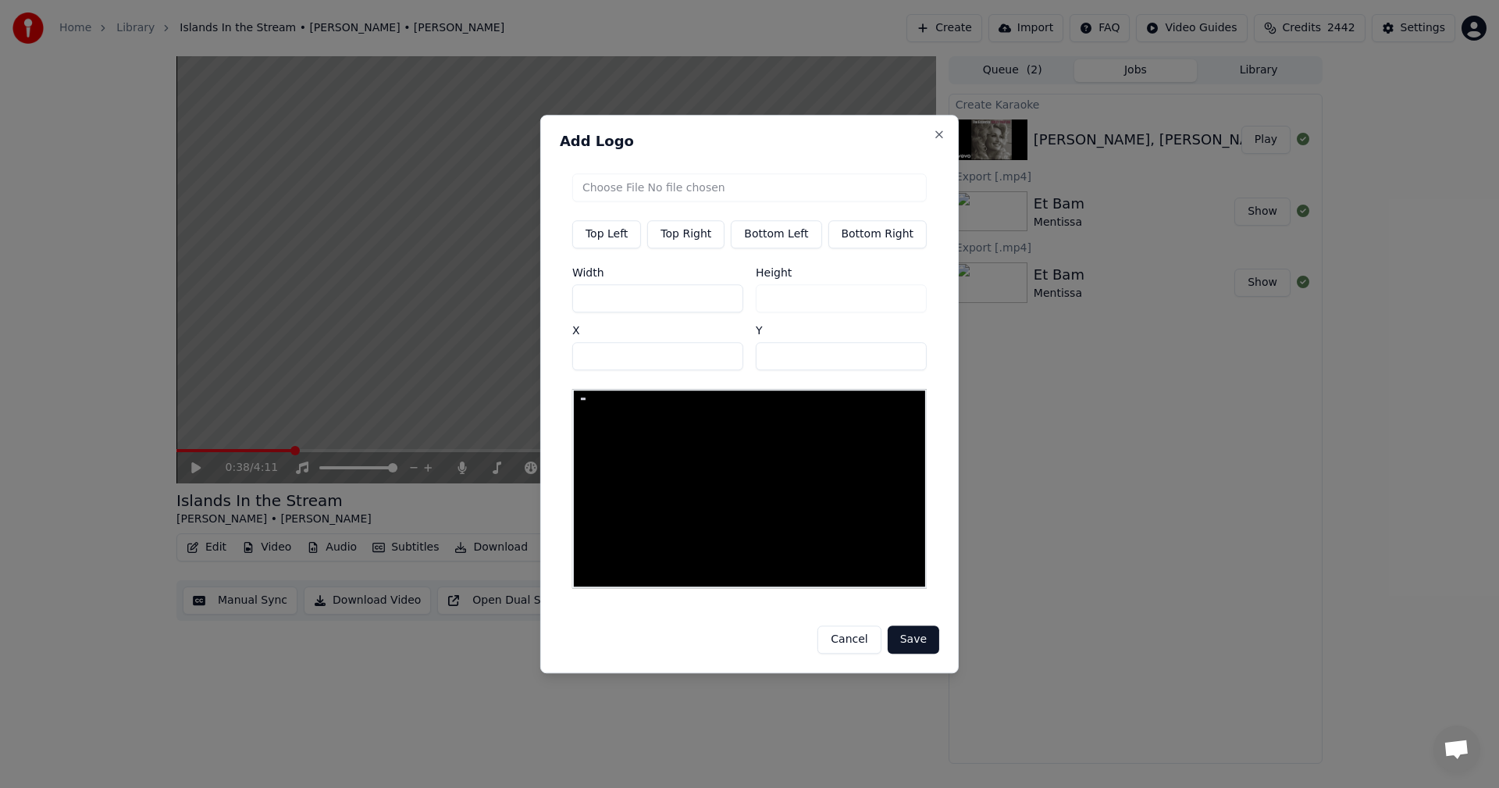
type input "***"
click at [919, 640] on button "Save" at bounding box center [913, 639] width 52 height 28
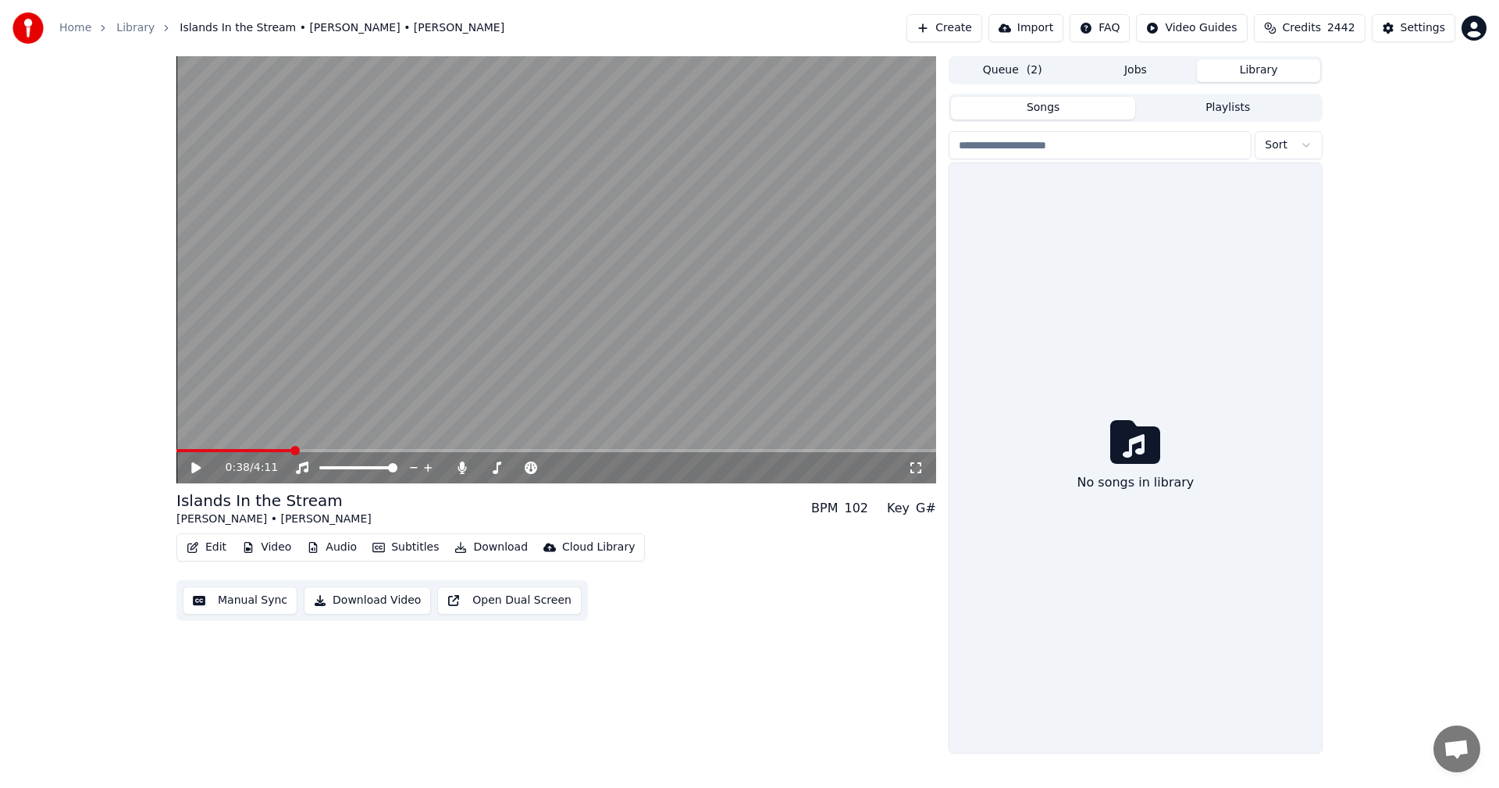
click at [1256, 73] on button "Library" at bounding box center [1258, 70] width 123 height 23
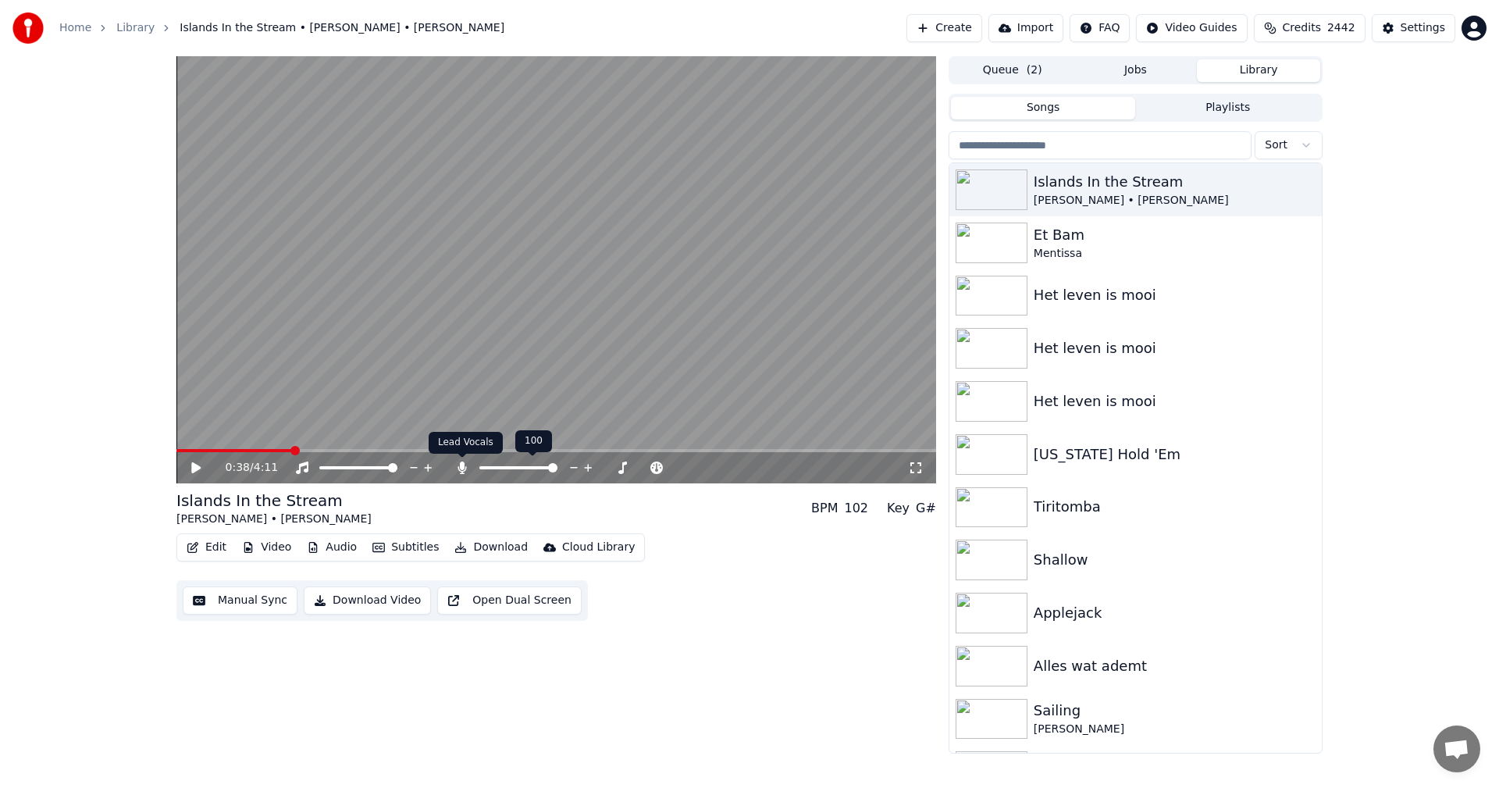
click at [462, 463] on icon at bounding box center [461, 467] width 9 height 12
click at [373, 602] on button "Download Video" at bounding box center [367, 600] width 127 height 28
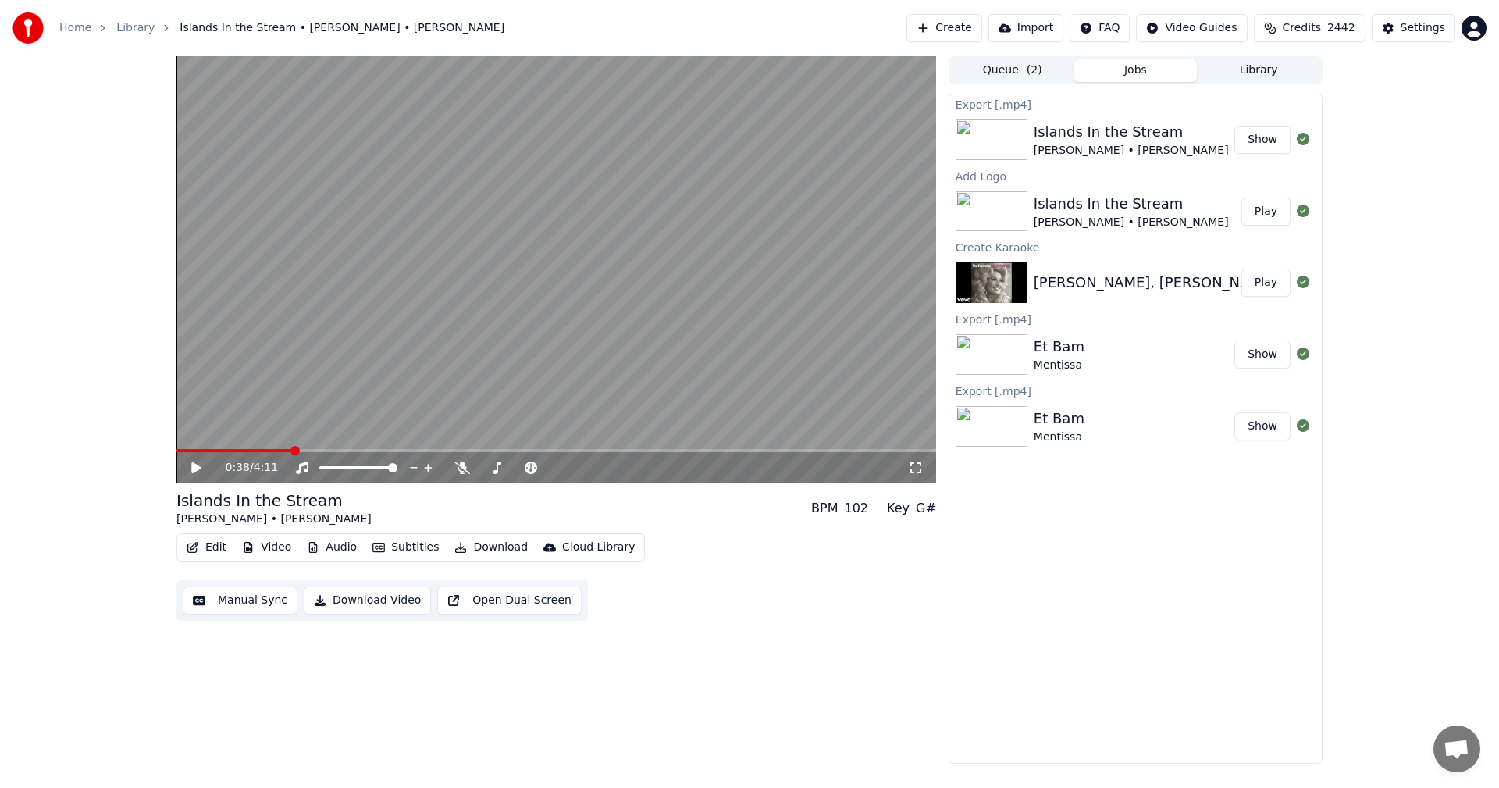
click at [1266, 139] on button "Show" at bounding box center [1262, 140] width 56 height 28
click at [1092, 355] on div "Et Bam Mentissa" at bounding box center [1133, 354] width 201 height 37
click at [1119, 357] on div "Et Bam Mentissa" at bounding box center [1133, 354] width 201 height 37
click at [1298, 357] on icon at bounding box center [1303, 353] width 12 height 12
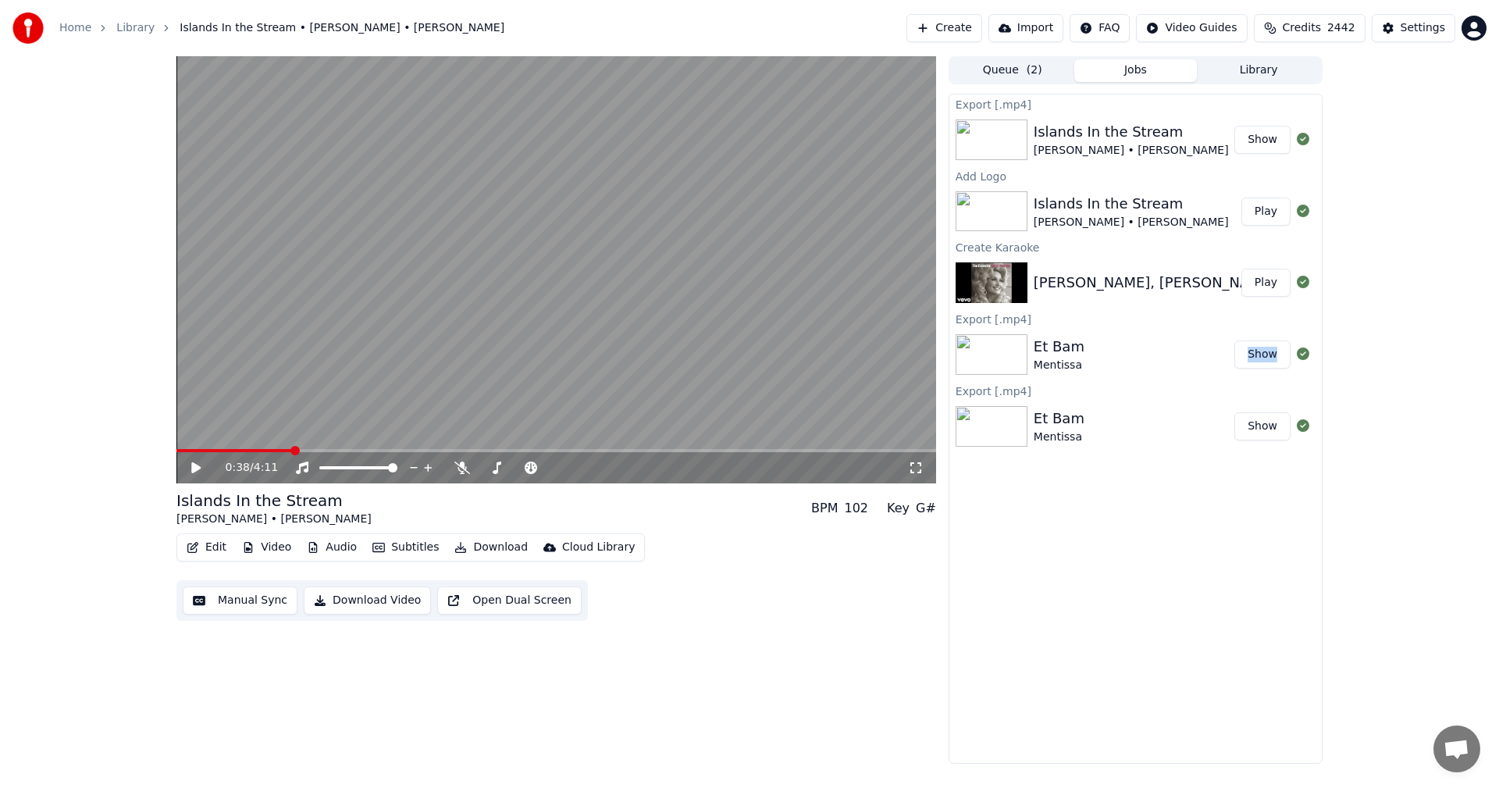
click at [1261, 65] on button "Library" at bounding box center [1258, 70] width 123 height 23
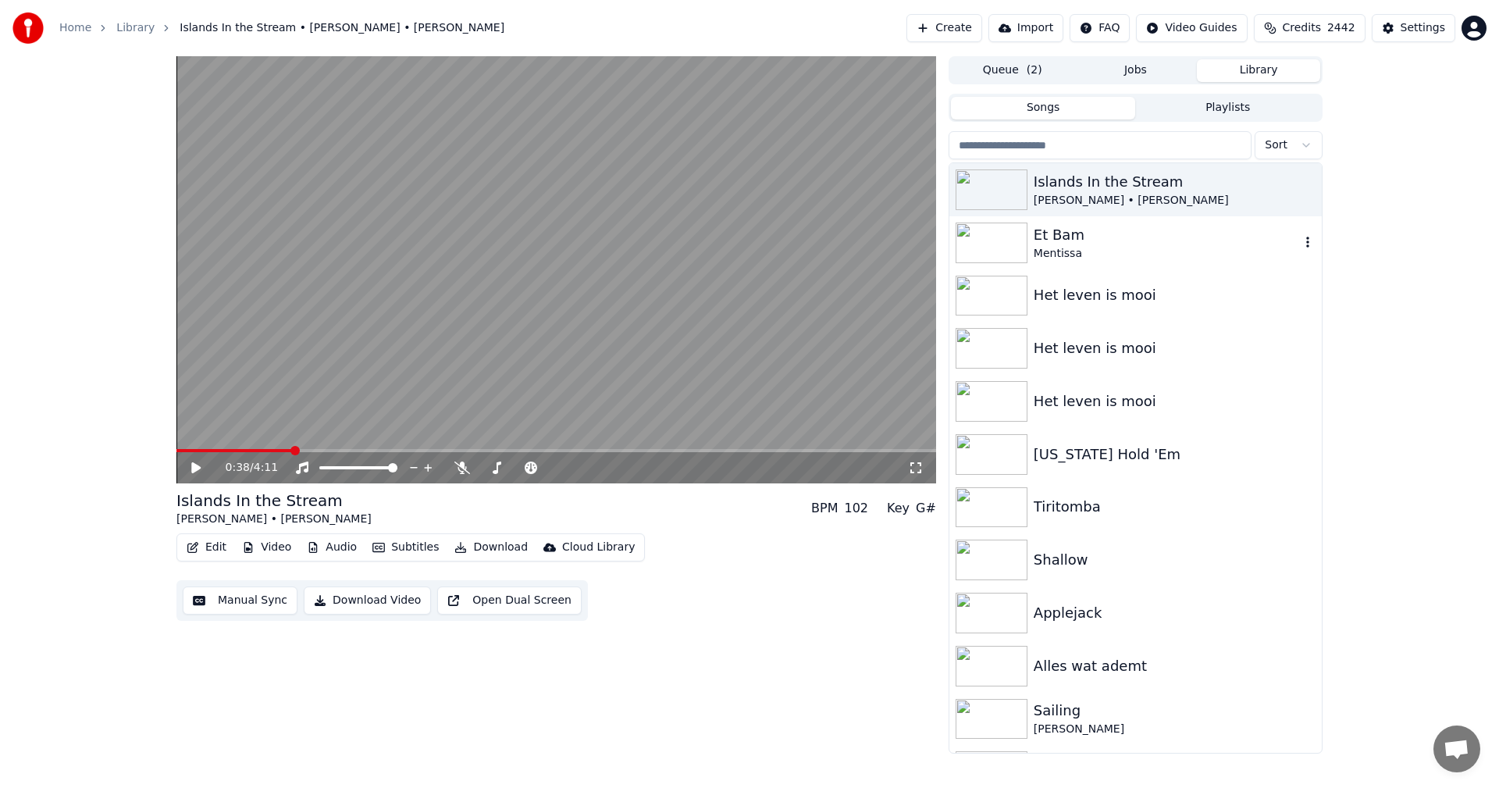
click at [1058, 240] on div "Et Bam" at bounding box center [1166, 235] width 266 height 22
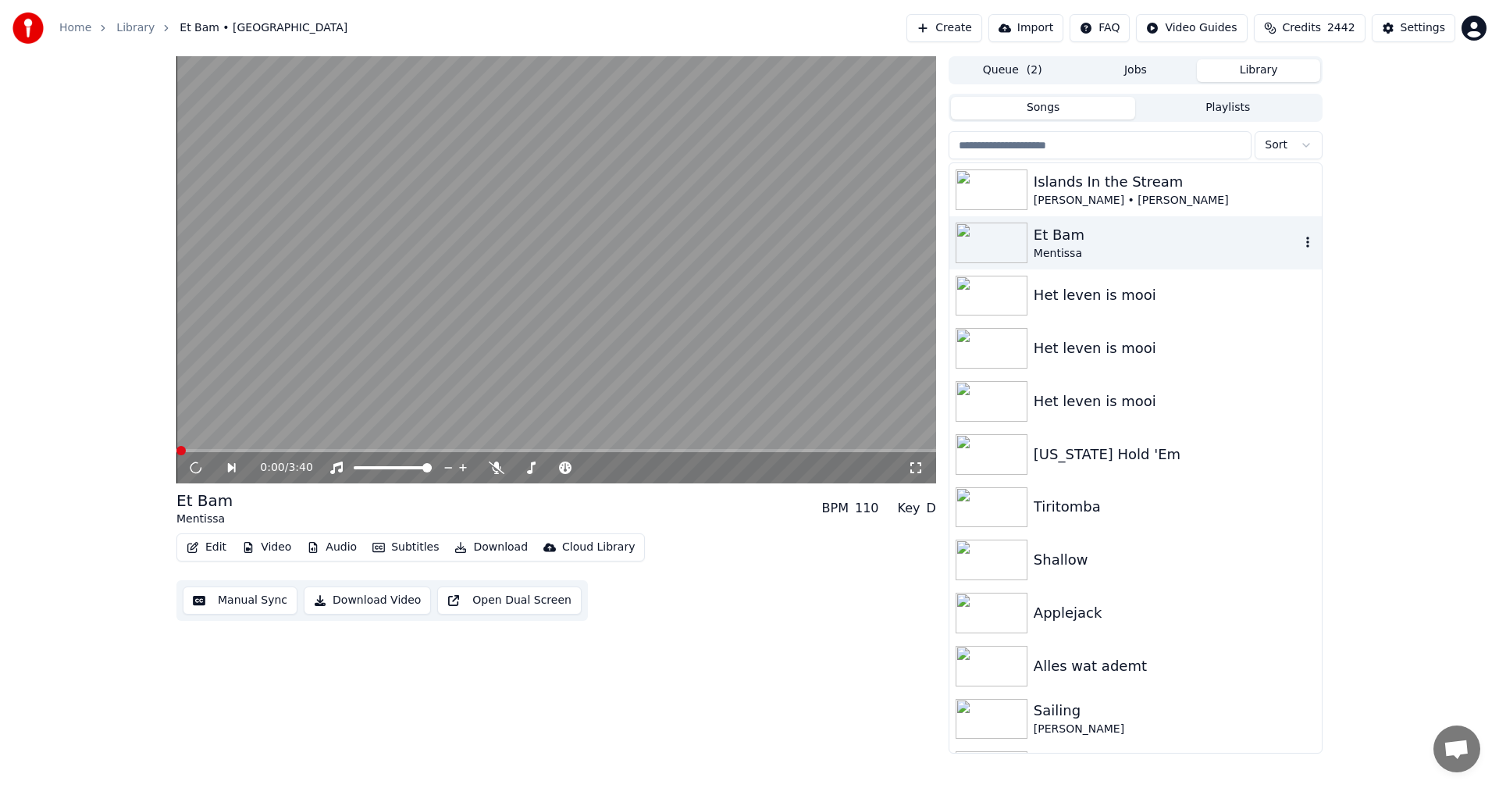
click at [1058, 240] on div "Et Bam" at bounding box center [1166, 235] width 266 height 22
click at [496, 461] on icon at bounding box center [497, 467] width 16 height 12
click at [495, 462] on icon at bounding box center [497, 467] width 16 height 12
click at [529, 471] on icon at bounding box center [531, 467] width 9 height 12
click at [643, 465] on icon at bounding box center [642, 468] width 15 height 16
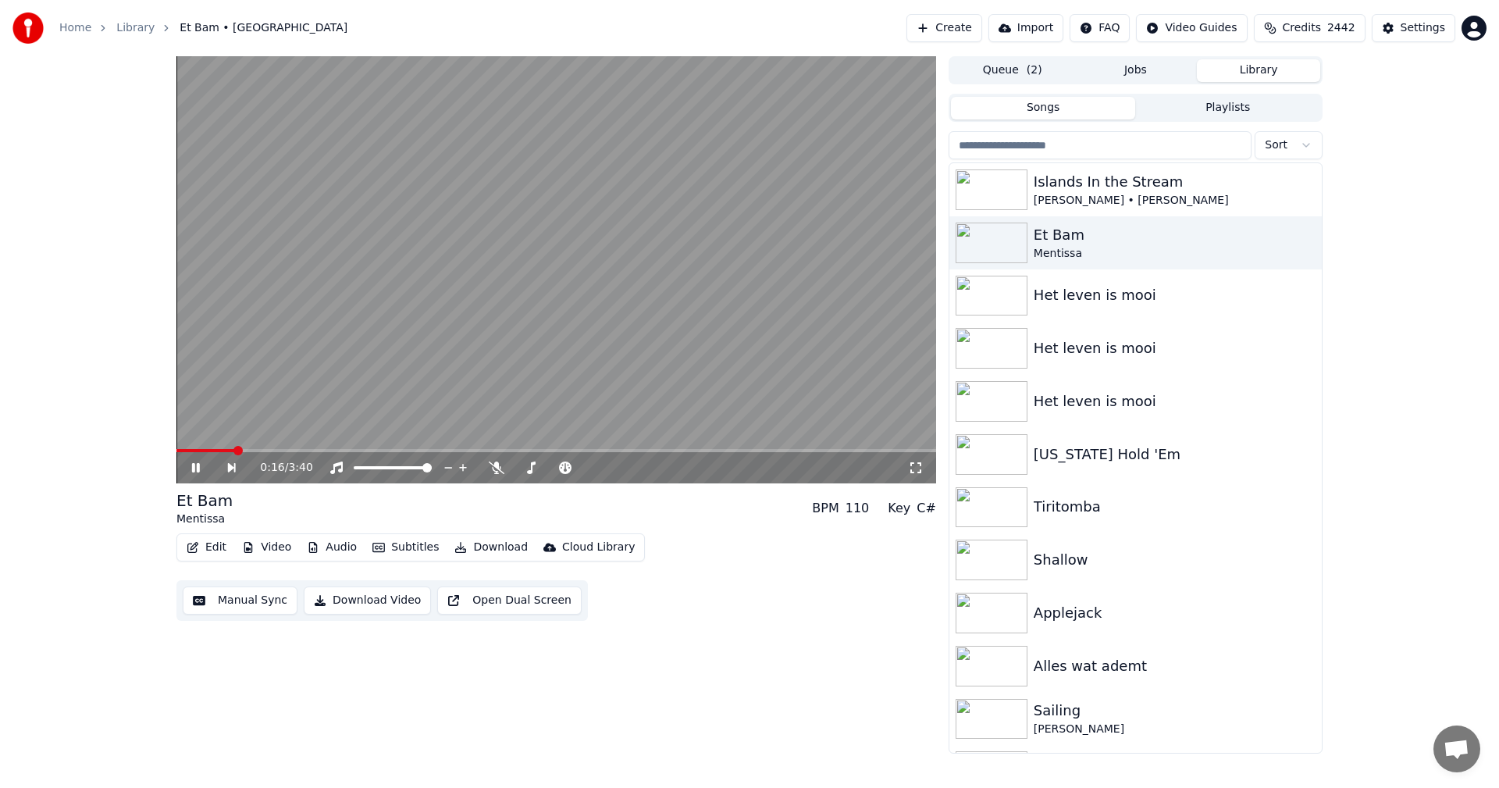
click at [692, 680] on div "0:16 / 3:40 Et Bam Mentissa BPM 110 Key C# Edit Video Audio Subtitles Download …" at bounding box center [555, 404] width 759 height 697
click at [195, 468] on icon at bounding box center [207, 467] width 36 height 12
click at [367, 601] on button "Download Video" at bounding box center [367, 600] width 127 height 28
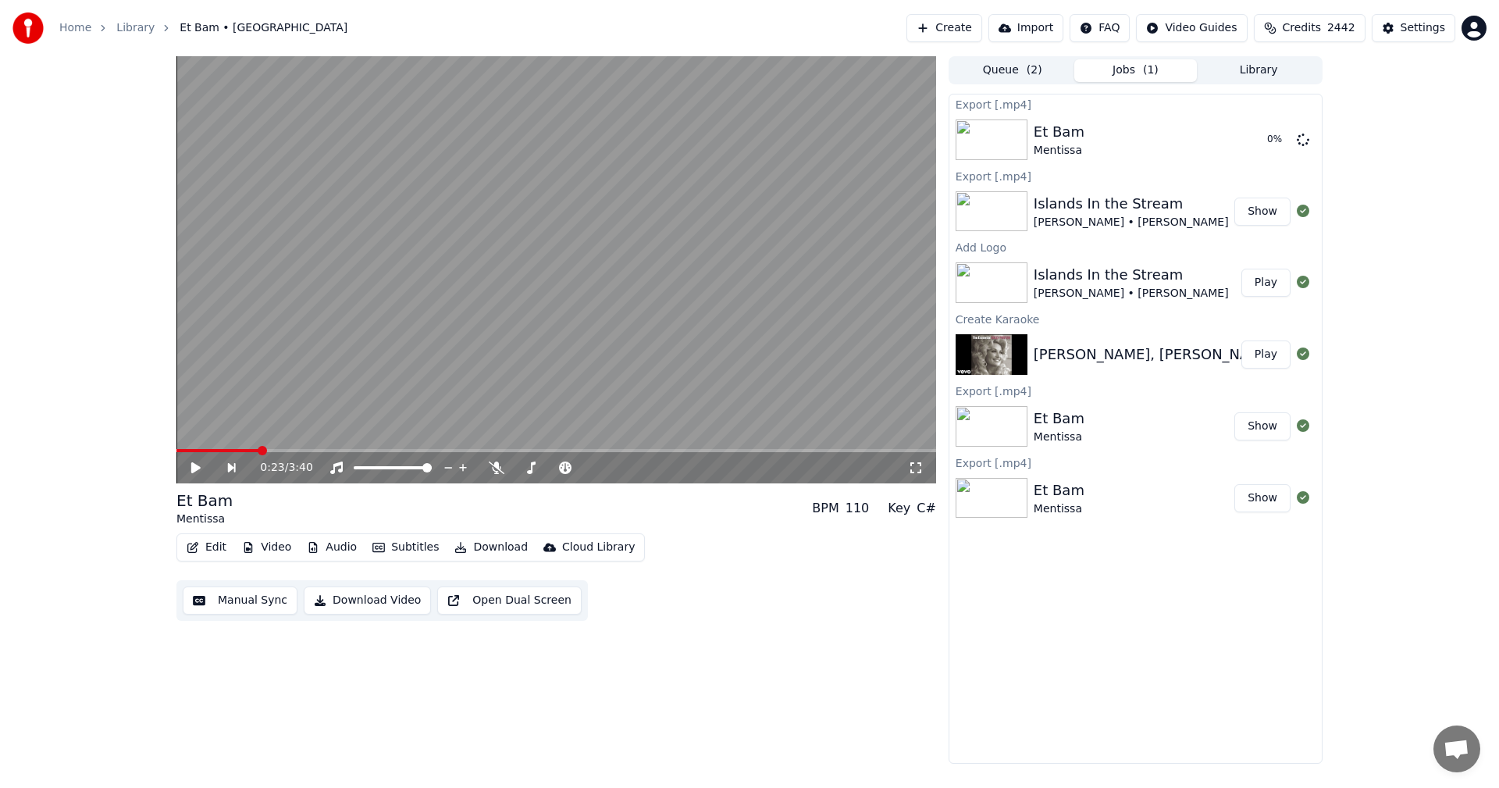
click at [975, 197] on img at bounding box center [991, 211] width 72 height 41
click at [1232, 66] on button "Library" at bounding box center [1258, 70] width 123 height 23
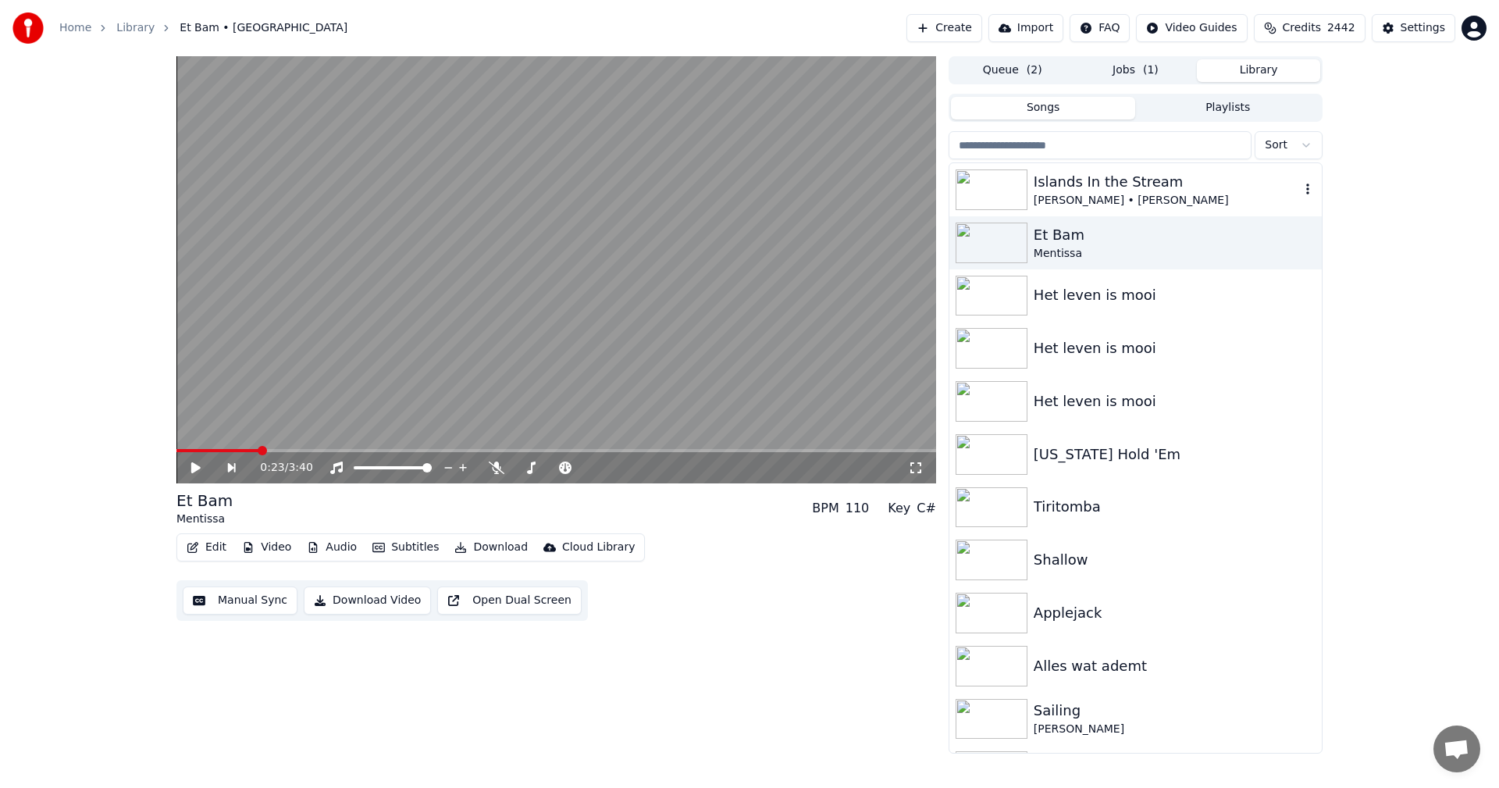
click at [988, 174] on img at bounding box center [991, 189] width 72 height 41
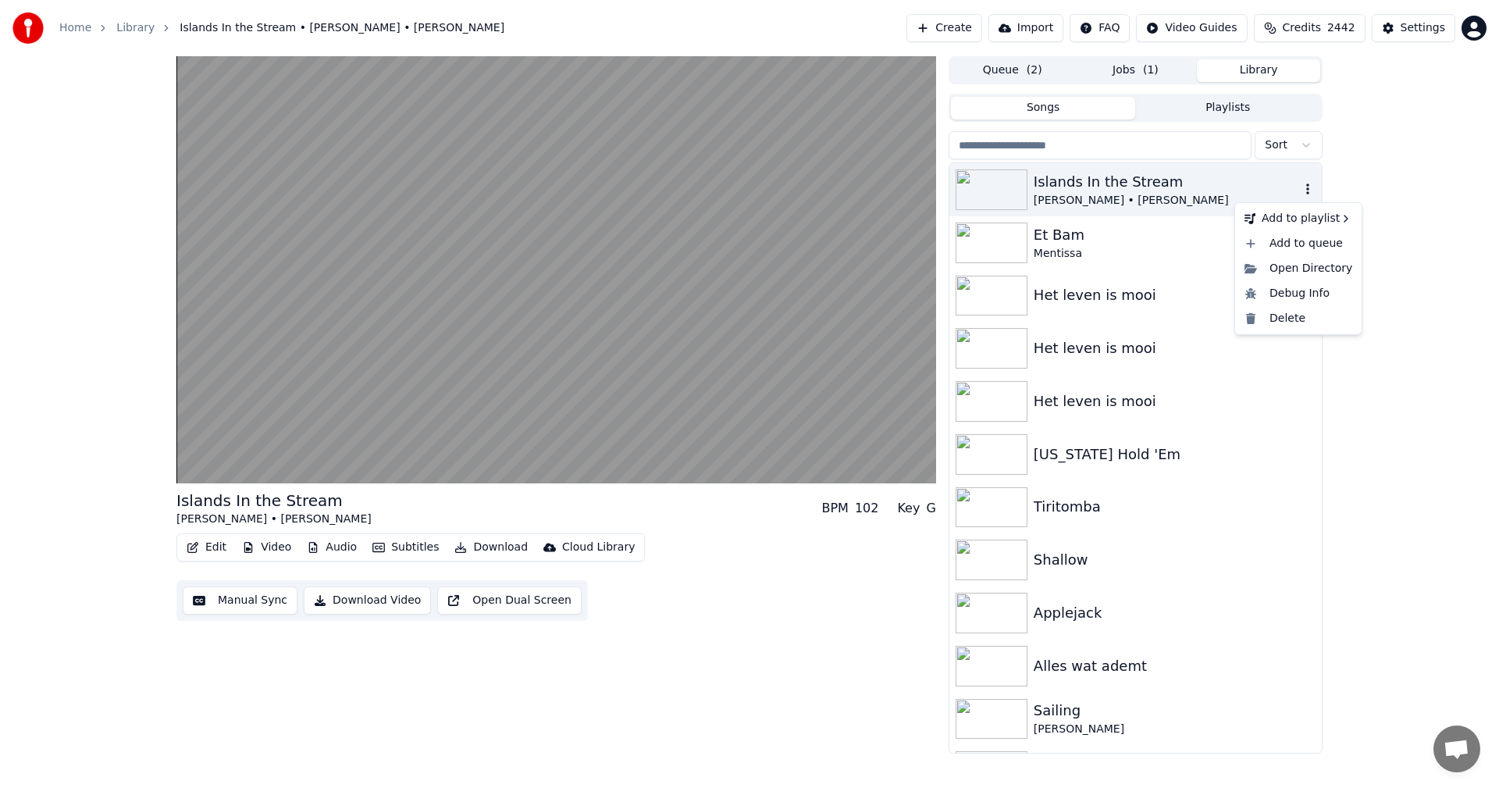
click at [1300, 188] on icon "button" at bounding box center [1308, 189] width 16 height 12
click at [1286, 267] on div "Open Directory" at bounding box center [1298, 268] width 120 height 25
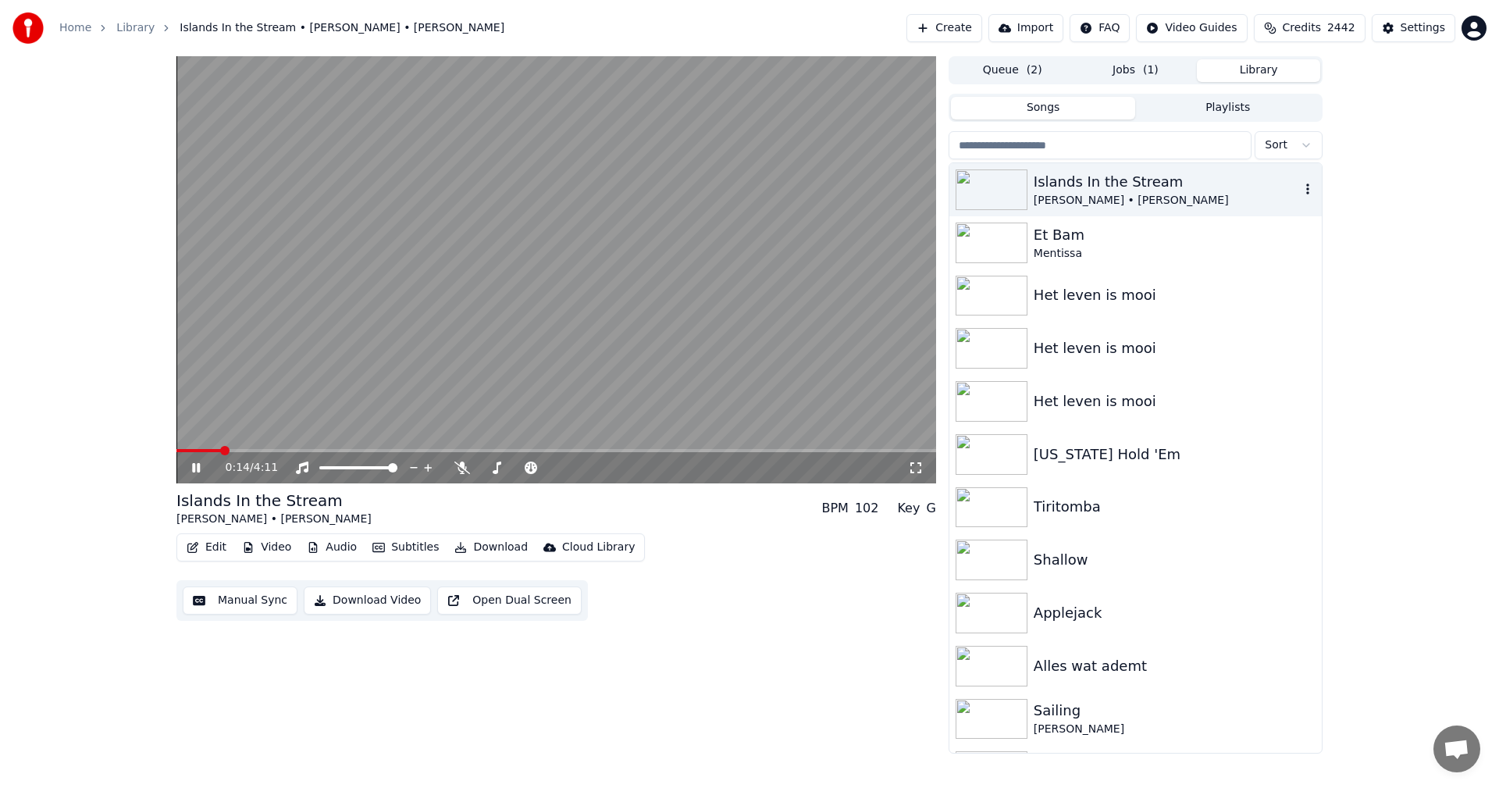
click at [447, 696] on div "0:14 / 4:11 Islands In the Stream [PERSON_NAME] • [PERSON_NAME] BPM 102 Key G E…" at bounding box center [555, 404] width 759 height 697
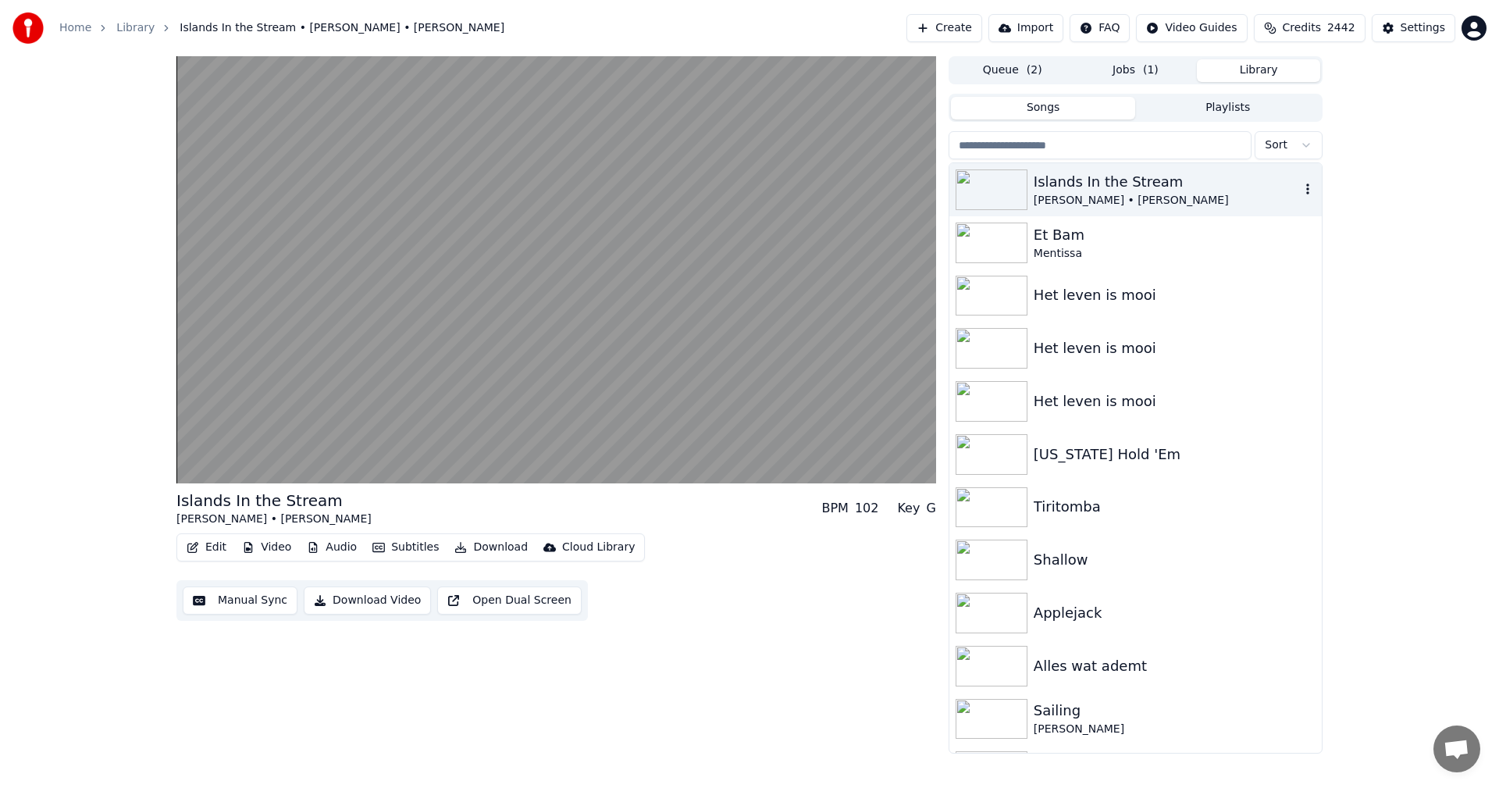
click at [373, 602] on button "Download Video" at bounding box center [367, 600] width 127 height 28
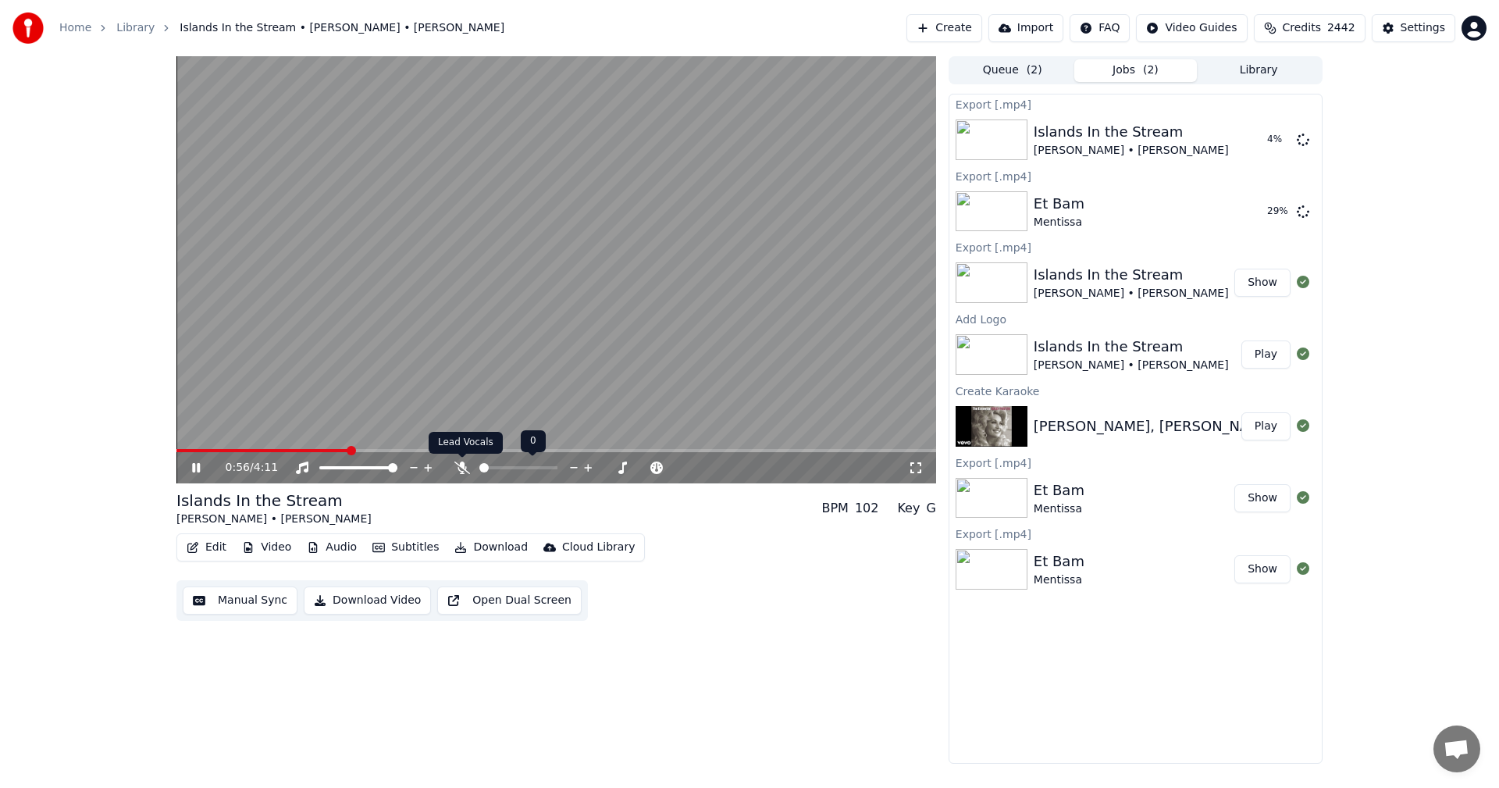
click at [464, 469] on icon at bounding box center [462, 467] width 16 height 12
click at [444, 393] on video at bounding box center [555, 269] width 759 height 427
click at [1129, 218] on div "Et Bam Mentissa" at bounding box center [1134, 211] width 202 height 37
click at [1250, 88] on div "Queue ( 2 ) Jobs ( 2 ) Library Export [.mp4] Islands In the Stream [PERSON_NAME…" at bounding box center [1135, 409] width 374 height 707
click at [1259, 75] on button "Library" at bounding box center [1258, 70] width 123 height 23
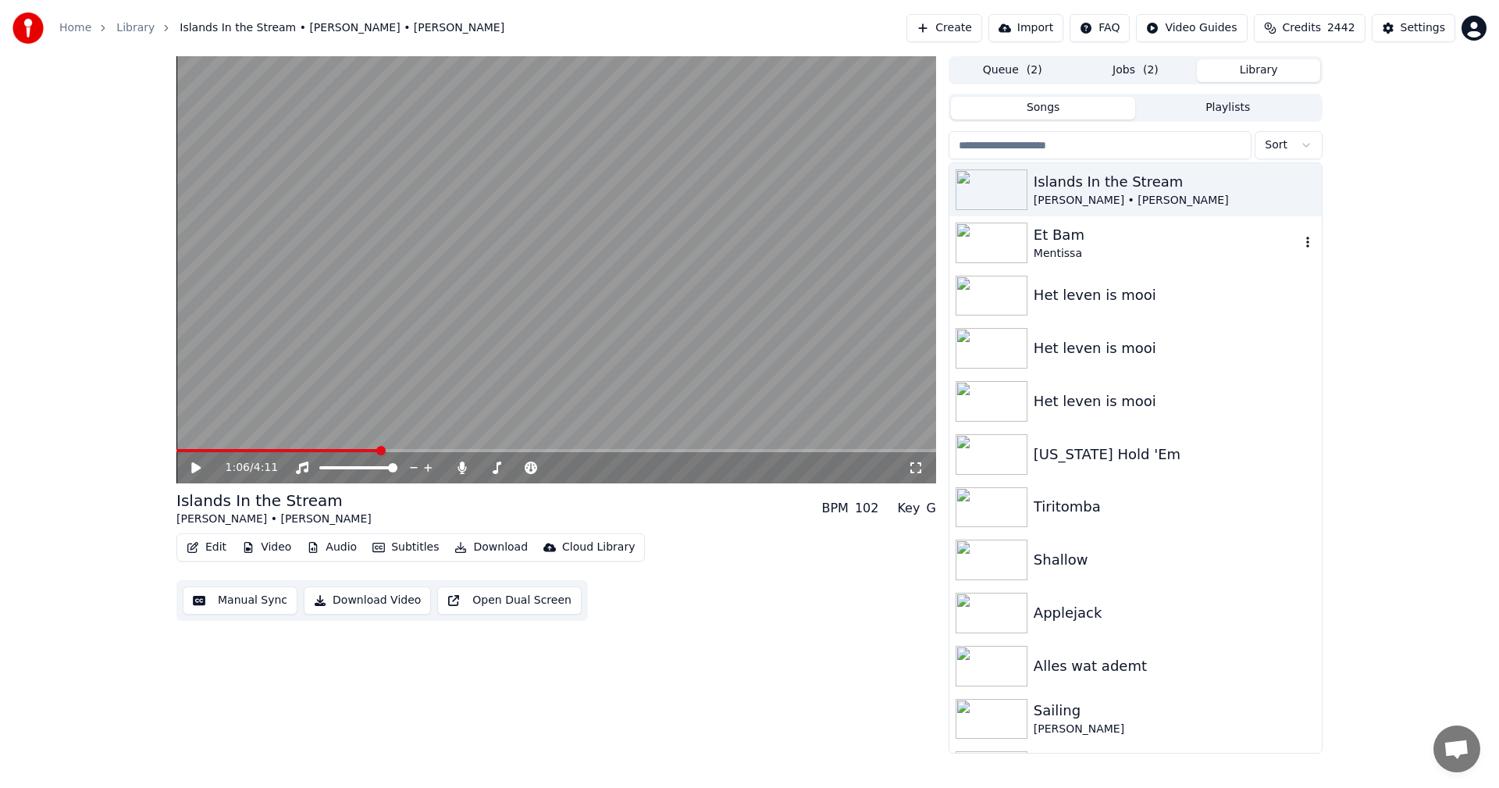
click at [1065, 239] on div "Et Bam" at bounding box center [1166, 235] width 266 height 22
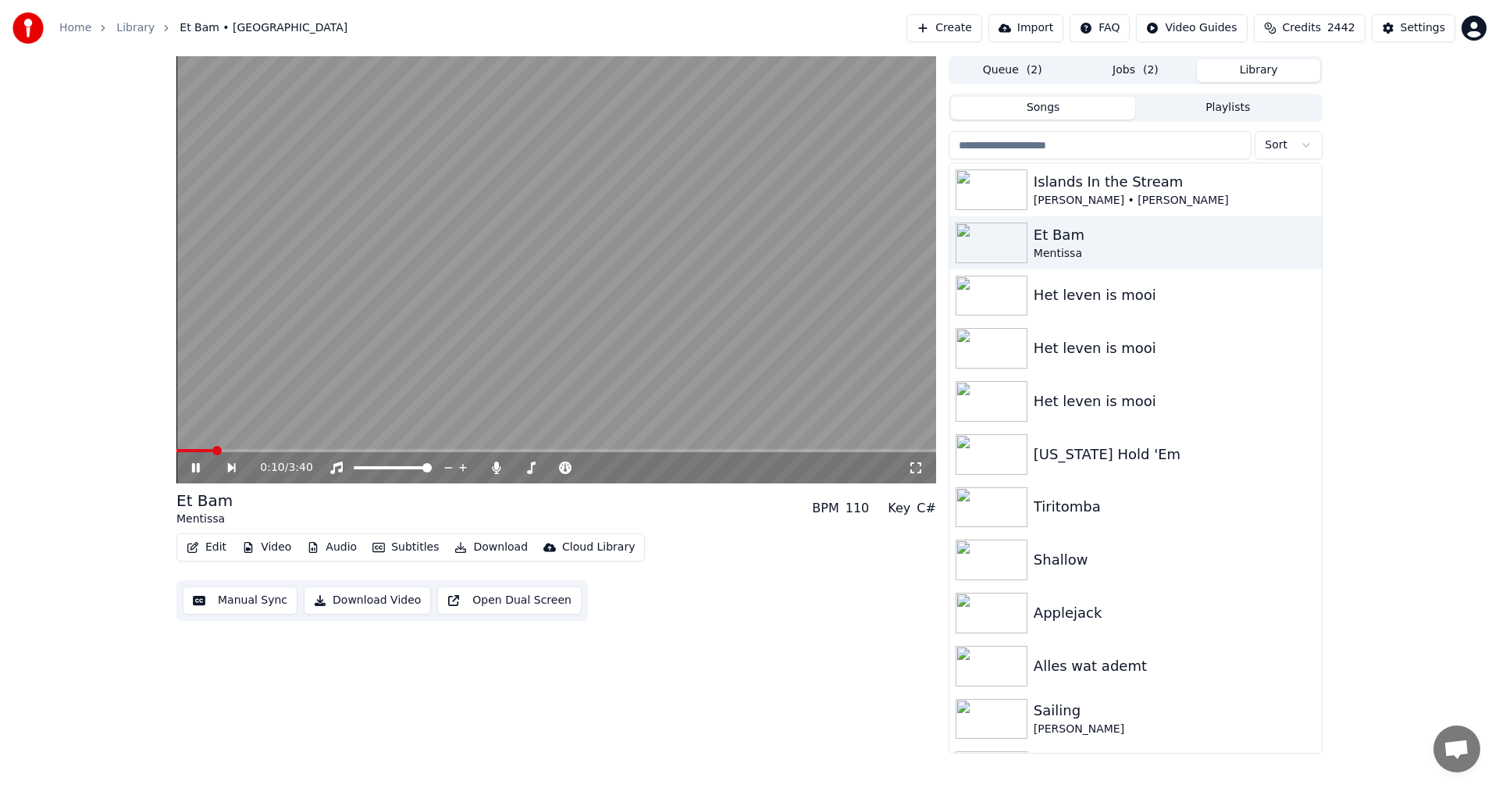
click at [190, 470] on icon at bounding box center [207, 467] width 36 height 12
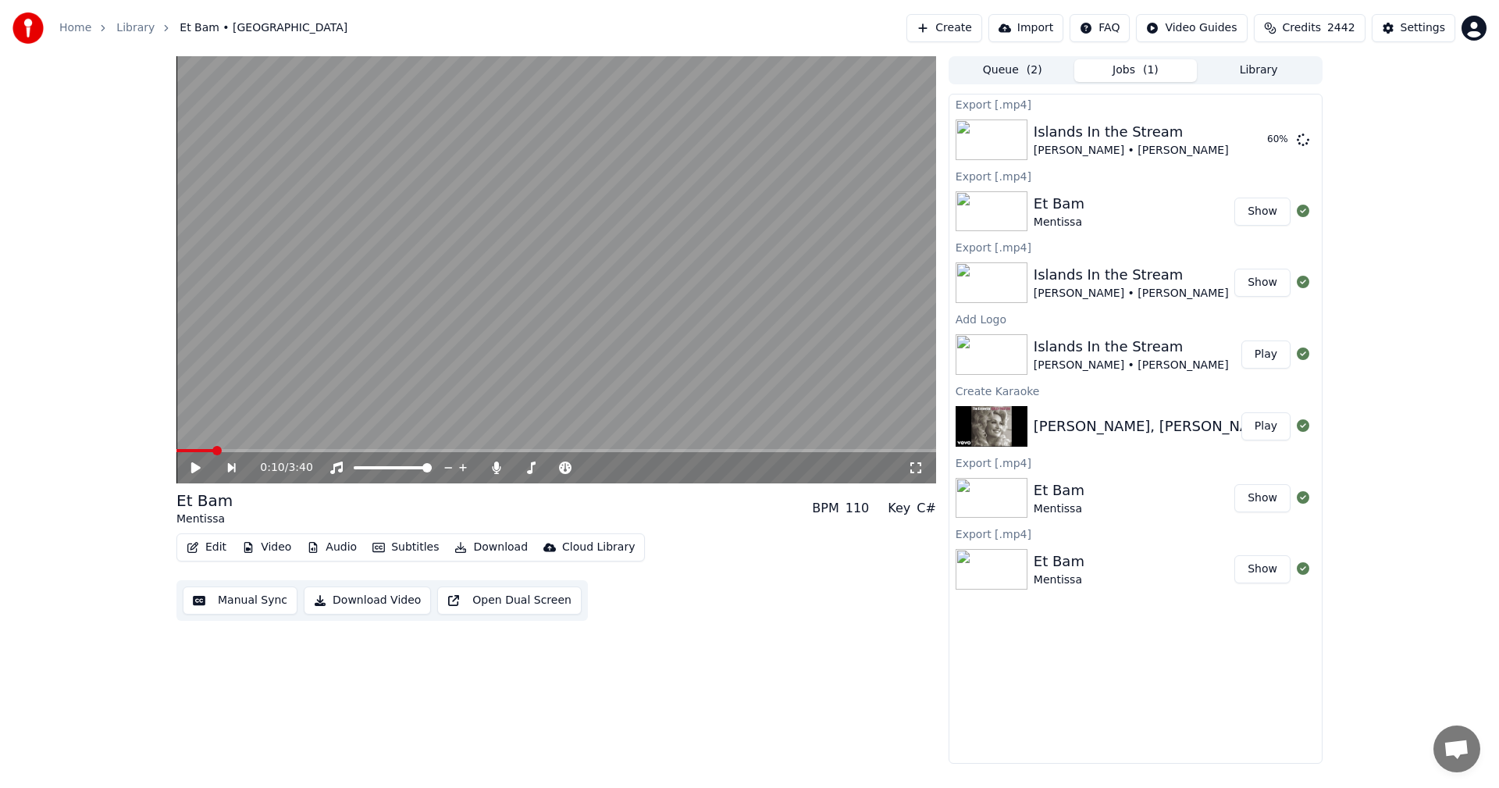
click at [1115, 64] on button "Jobs ( 1 )" at bounding box center [1135, 70] width 123 height 23
click at [1267, 212] on button "Show" at bounding box center [1262, 211] width 56 height 28
click at [1147, 208] on div "Et Bam Mentissa" at bounding box center [1133, 211] width 201 height 37
click at [1033, 216] on div "Mentissa" at bounding box center [1058, 223] width 51 height 16
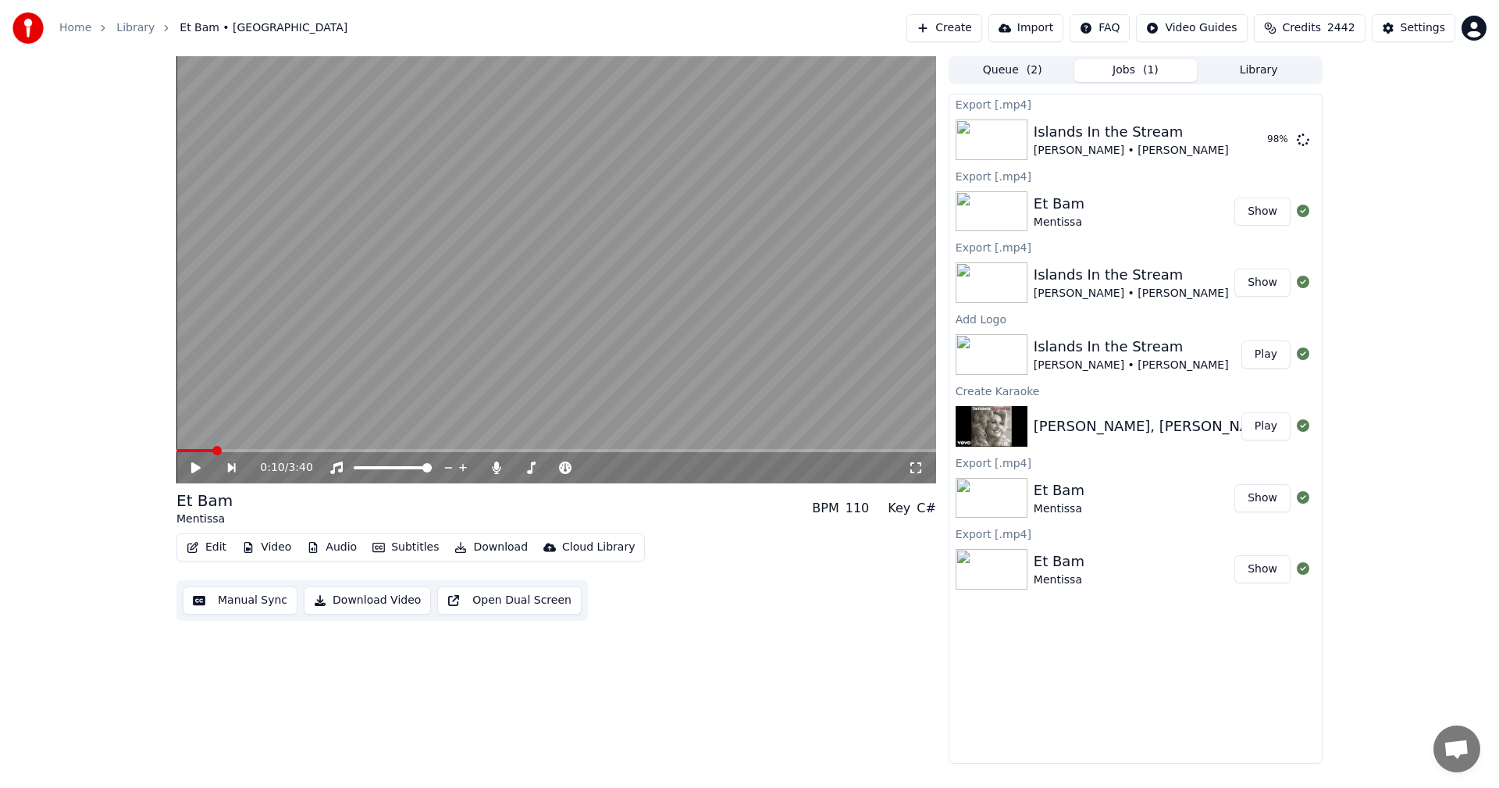
click at [1033, 216] on div "Mentissa" at bounding box center [1058, 223] width 51 height 16
click at [598, 550] on div "Cloud Library" at bounding box center [598, 547] width 73 height 16
click at [607, 578] on div "Upload to Cloud Library" at bounding box center [619, 581] width 129 height 16
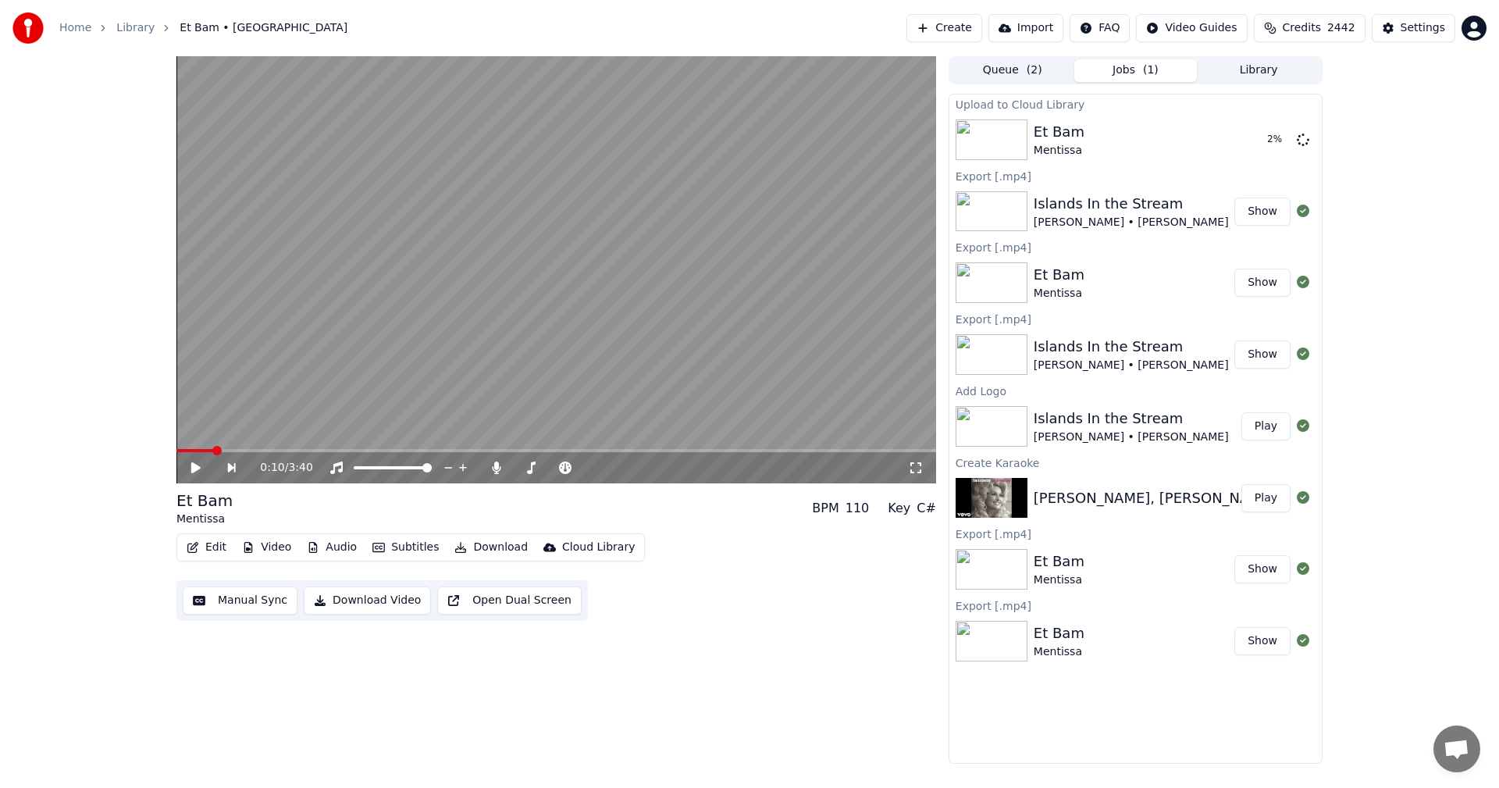
click at [1067, 210] on div "Islands In the Stream" at bounding box center [1130, 204] width 195 height 22
click at [1247, 66] on button "Library" at bounding box center [1258, 70] width 123 height 23
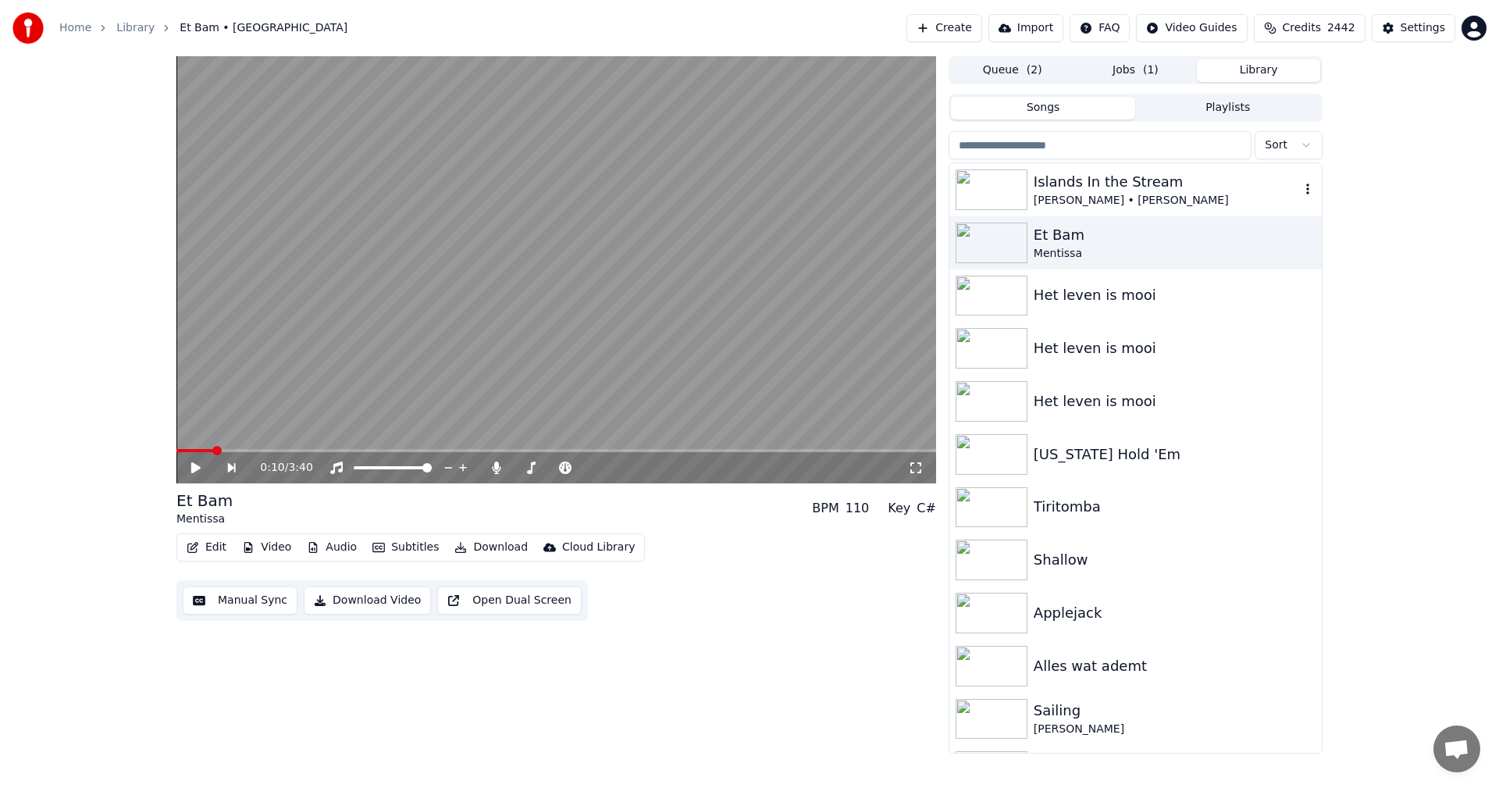
click at [1142, 184] on div "Islands In the Stream" at bounding box center [1166, 182] width 266 height 22
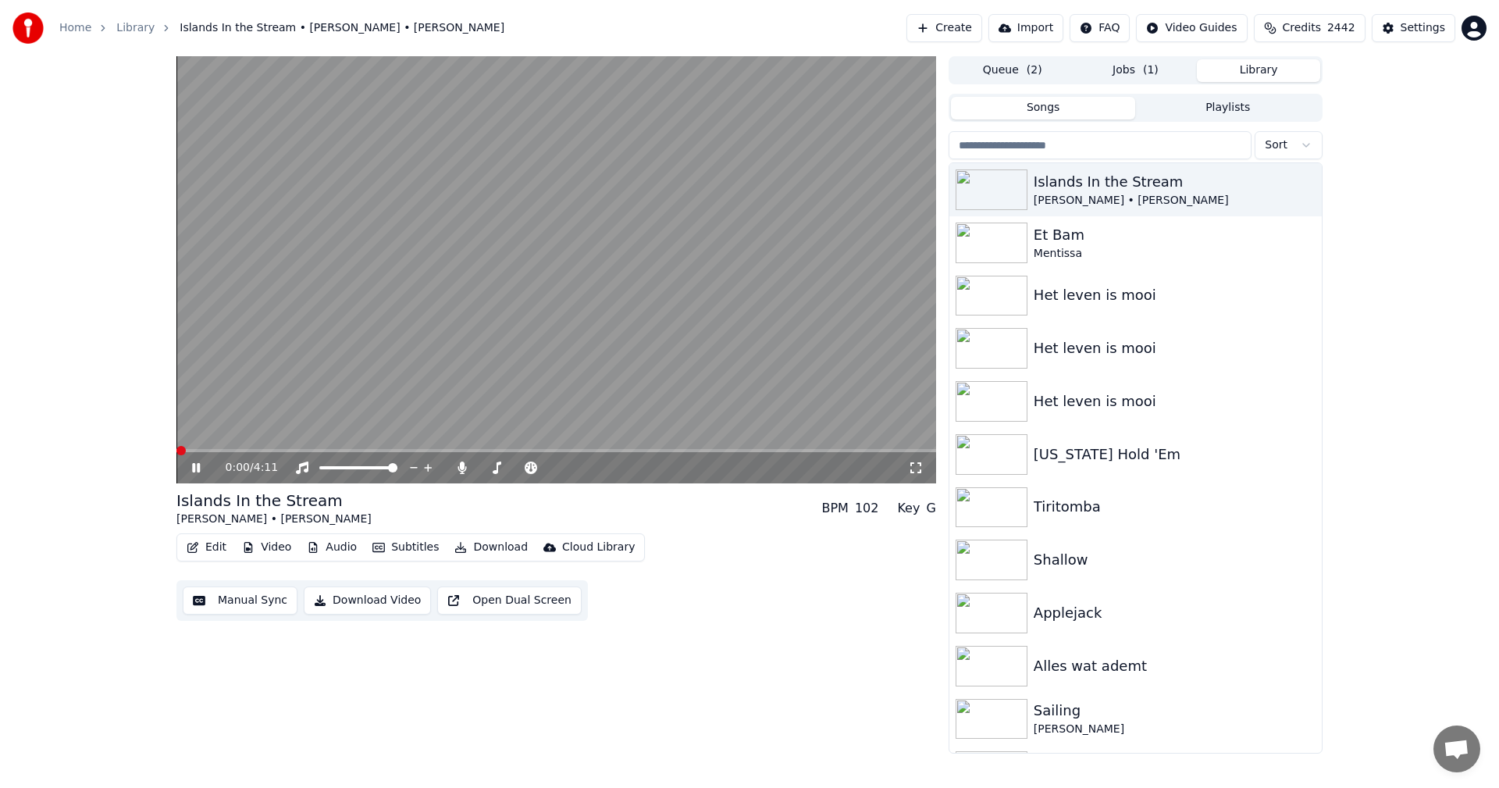
click at [194, 471] on icon at bounding box center [196, 467] width 8 height 9
click at [578, 546] on div "Cloud Library" at bounding box center [598, 547] width 73 height 16
click at [588, 587] on div "Upload to Cloud Library" at bounding box center [619, 581] width 129 height 16
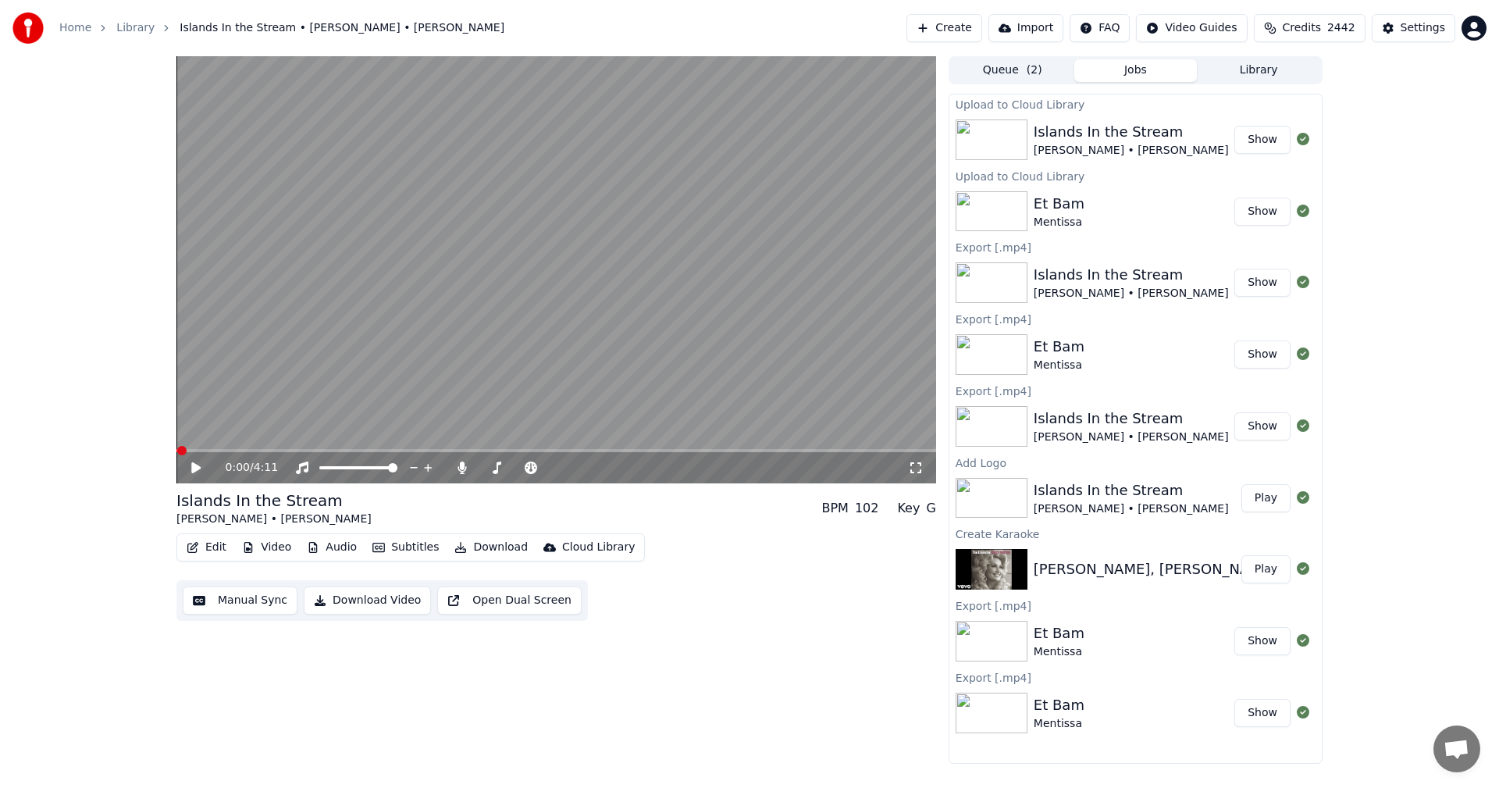
click at [1279, 70] on button "Library" at bounding box center [1258, 70] width 123 height 23
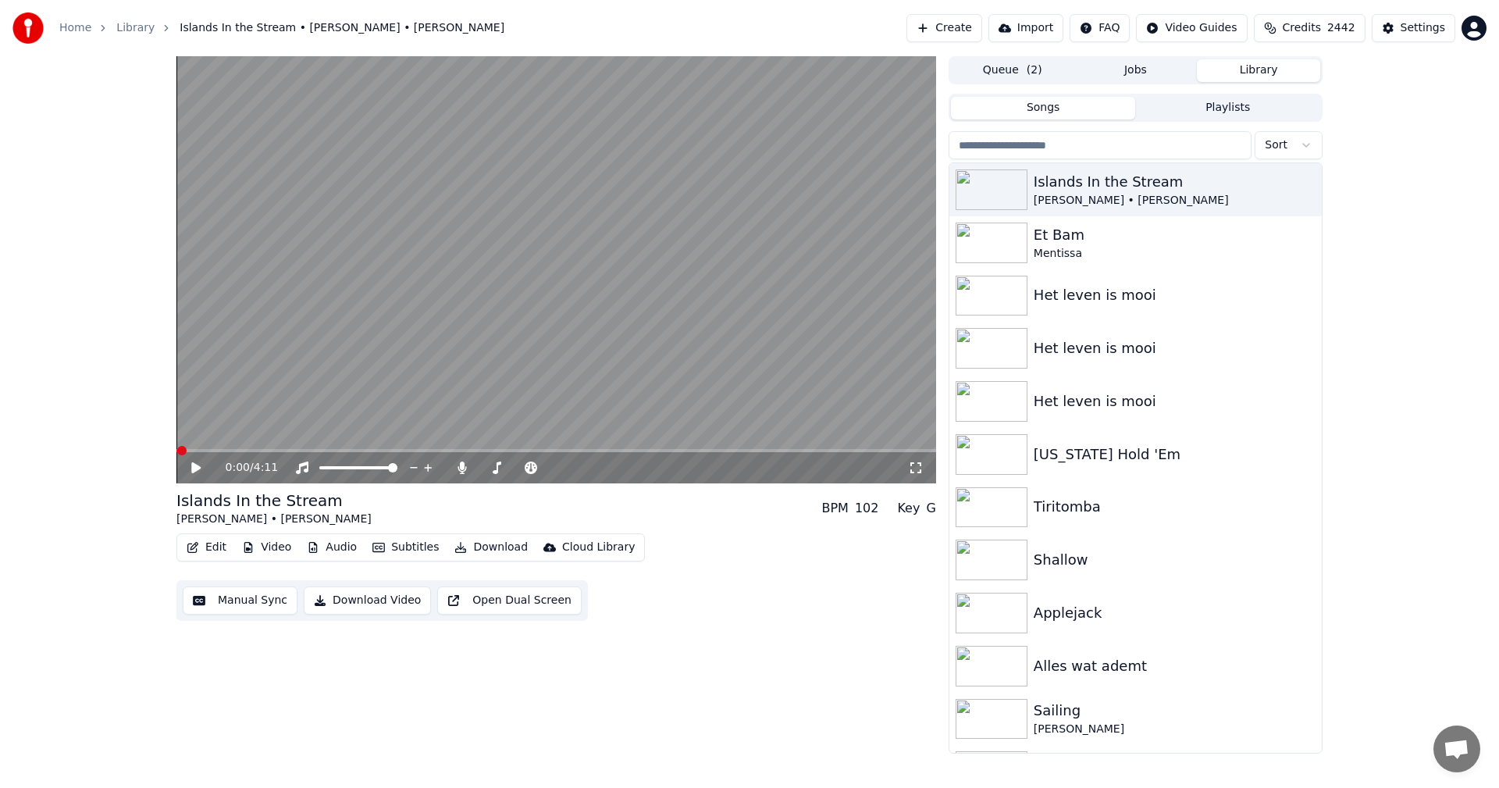
click at [1275, 70] on button "Library" at bounding box center [1258, 70] width 123 height 23
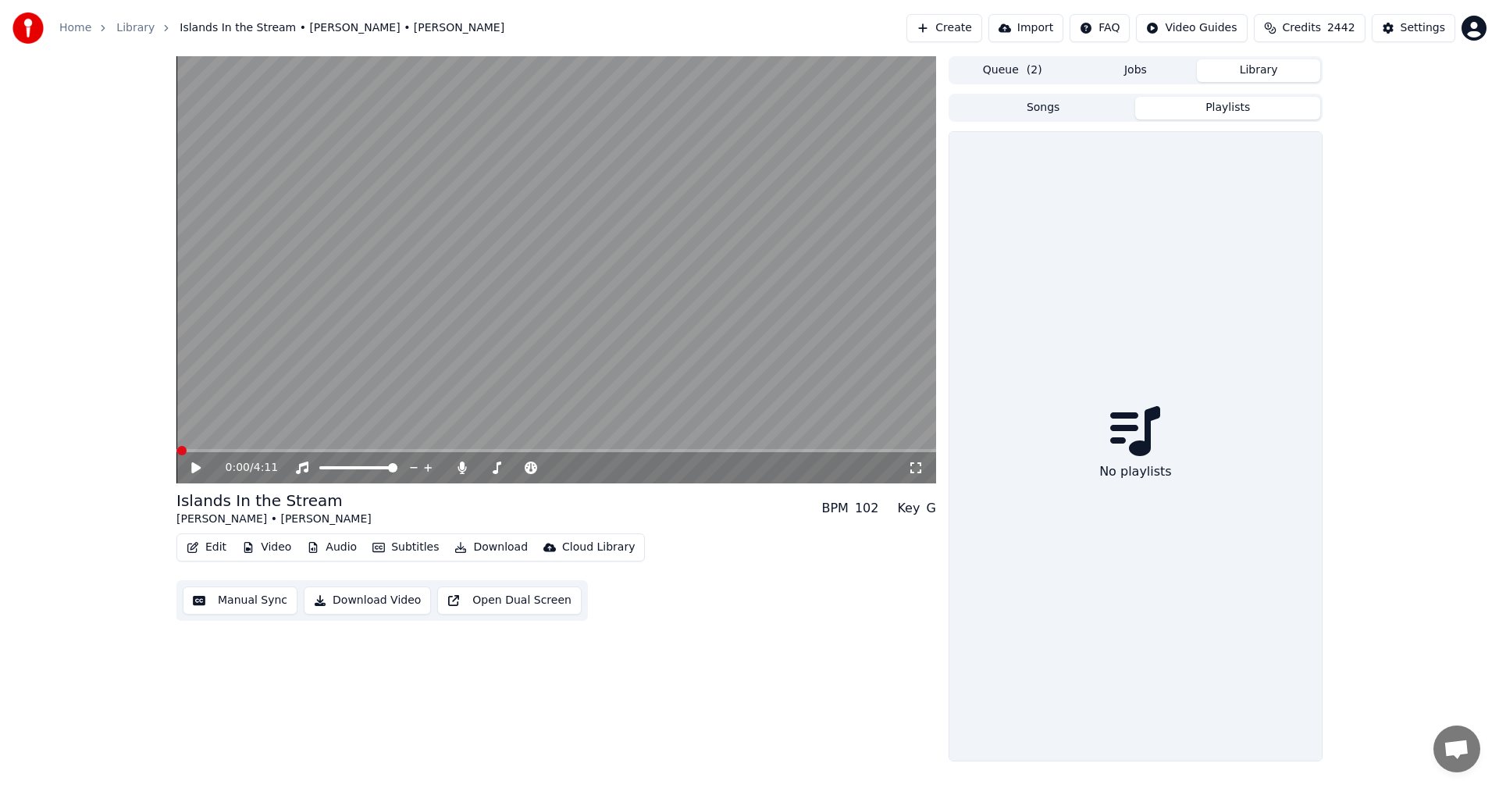
click at [1230, 113] on button "Playlists" at bounding box center [1227, 108] width 185 height 23
click at [1271, 69] on button "Library" at bounding box center [1258, 70] width 123 height 23
click at [1133, 69] on button "Jobs" at bounding box center [1135, 70] width 123 height 23
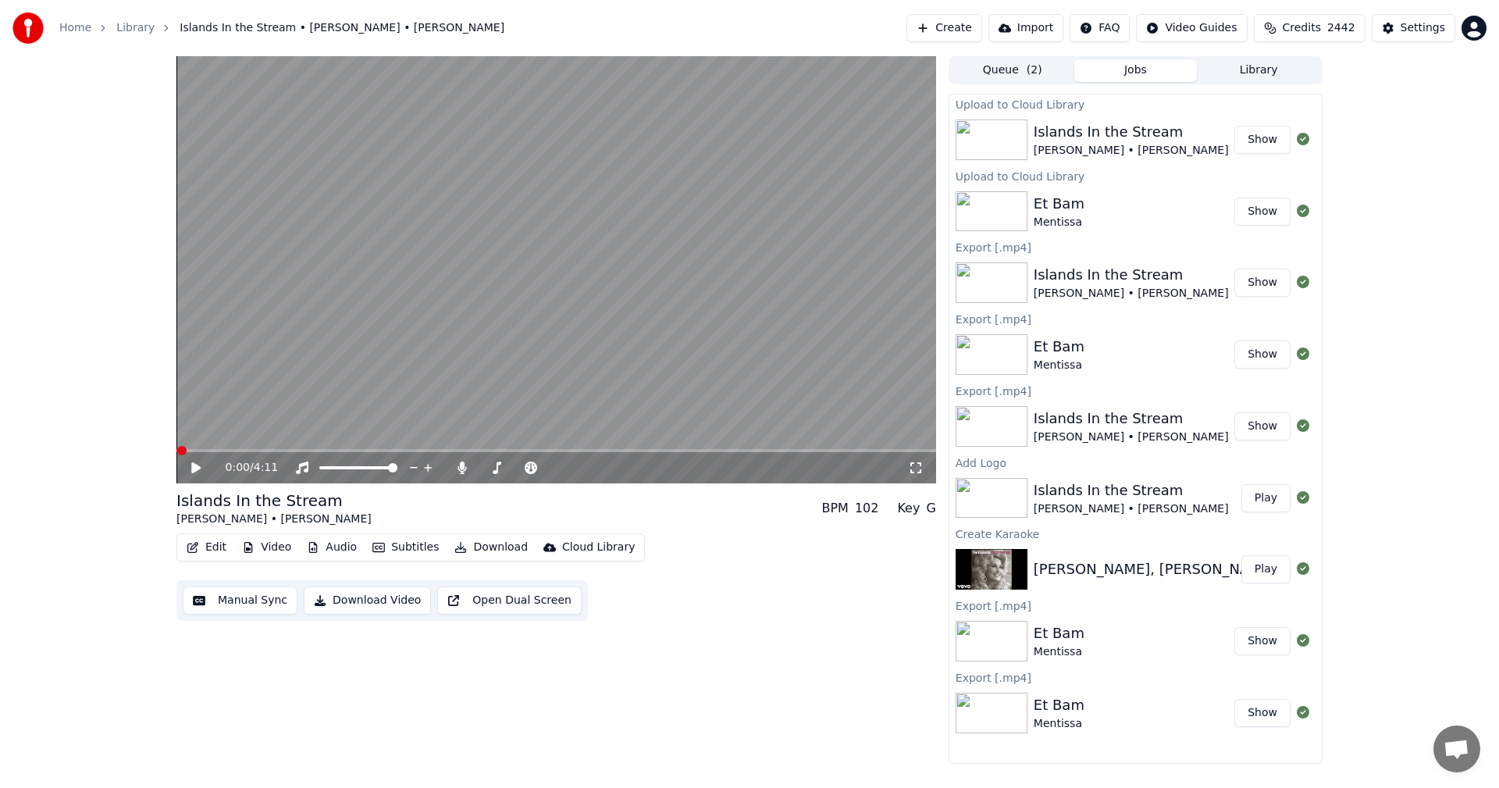
click at [1251, 69] on button "Library" at bounding box center [1258, 70] width 123 height 23
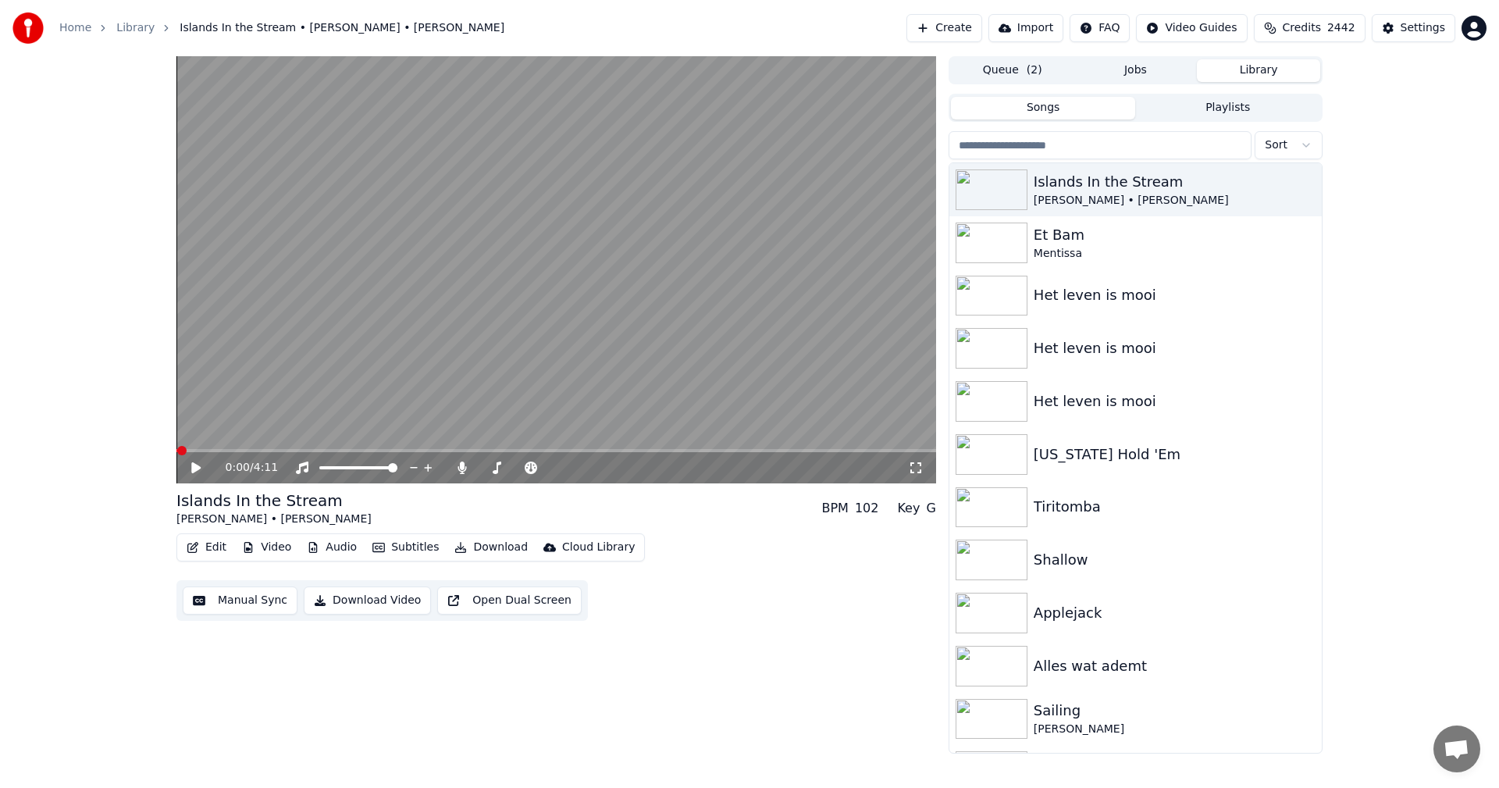
click at [646, 639] on div "0:00 / 4:11 Islands In the Stream [PERSON_NAME] • [PERSON_NAME] BPM 102 Key G E…" at bounding box center [555, 404] width 759 height 697
click at [992, 190] on img at bounding box center [991, 189] width 72 height 41
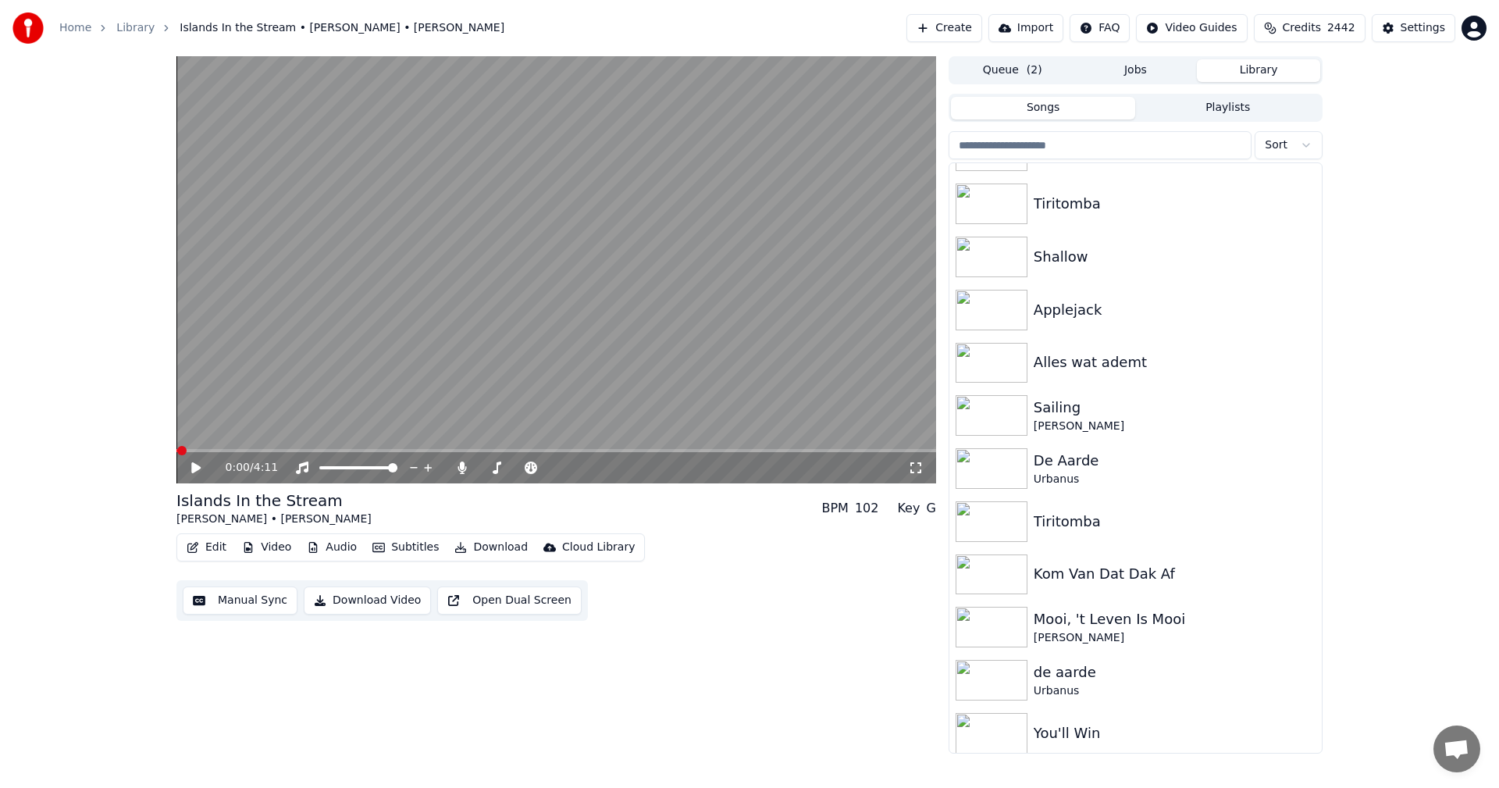
scroll to position [311, 0]
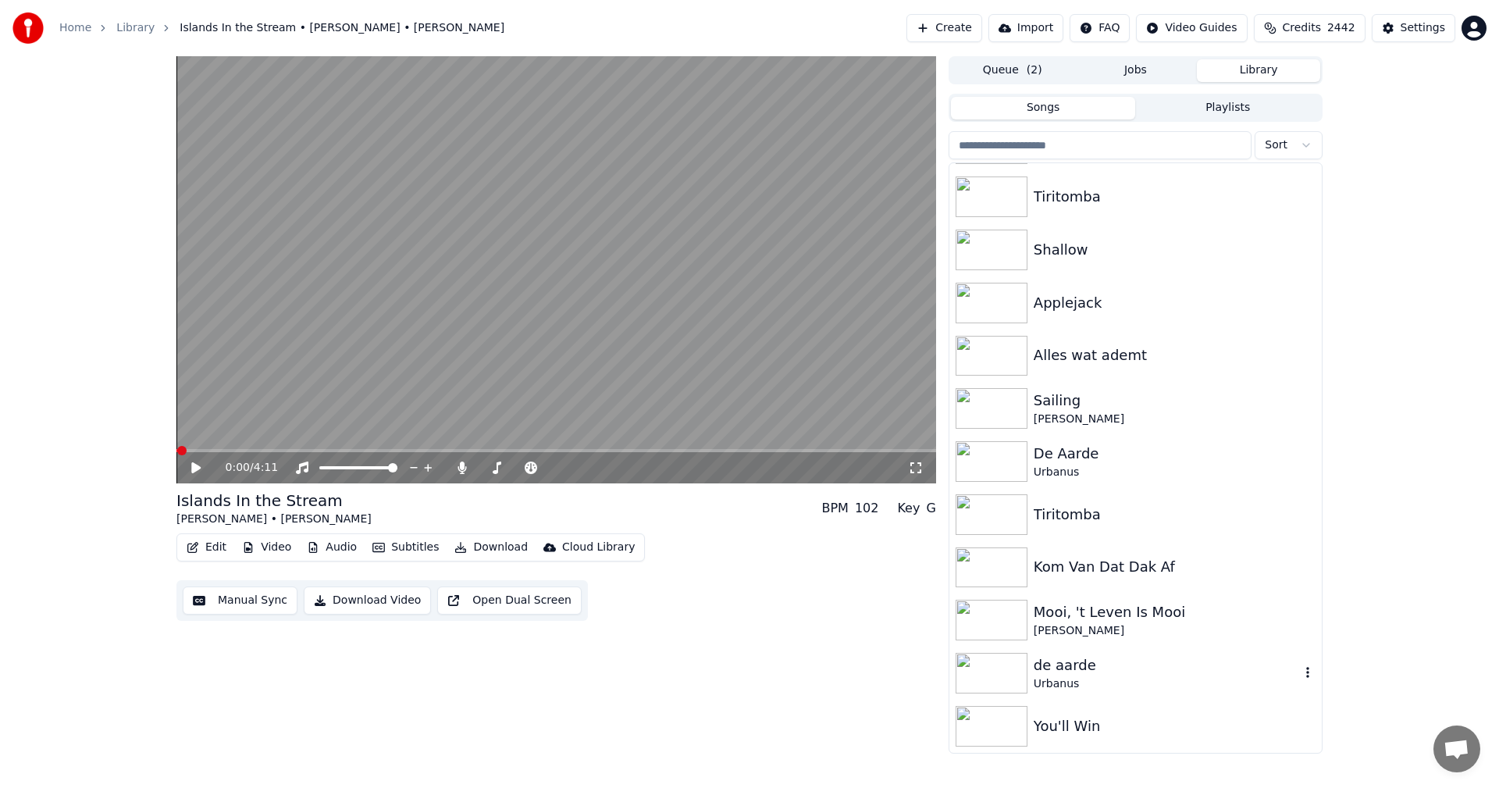
click at [995, 670] on img at bounding box center [991, 673] width 72 height 41
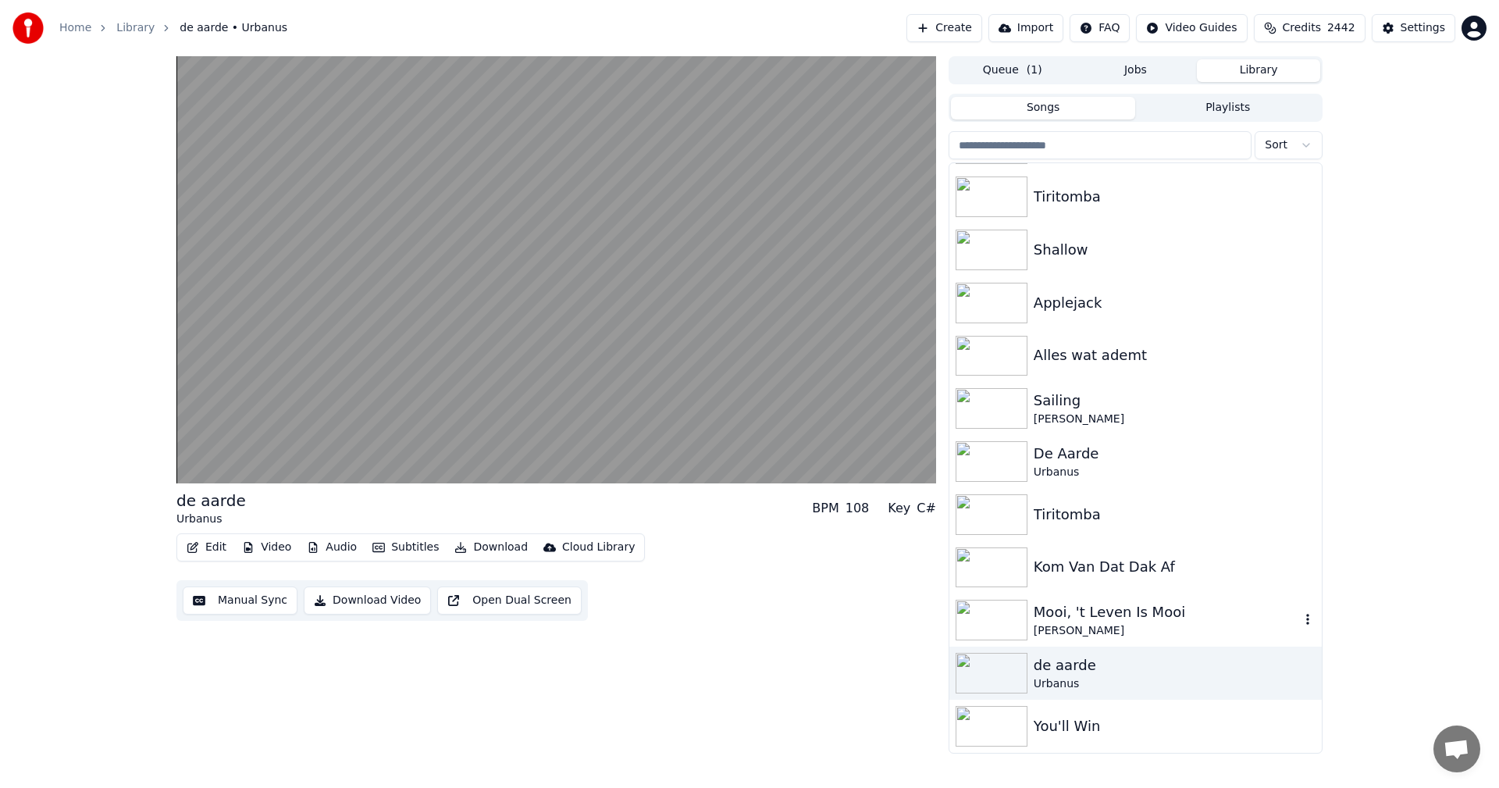
click at [1087, 617] on div "Mooi, 't Leven Is Mooi" at bounding box center [1166, 612] width 266 height 22
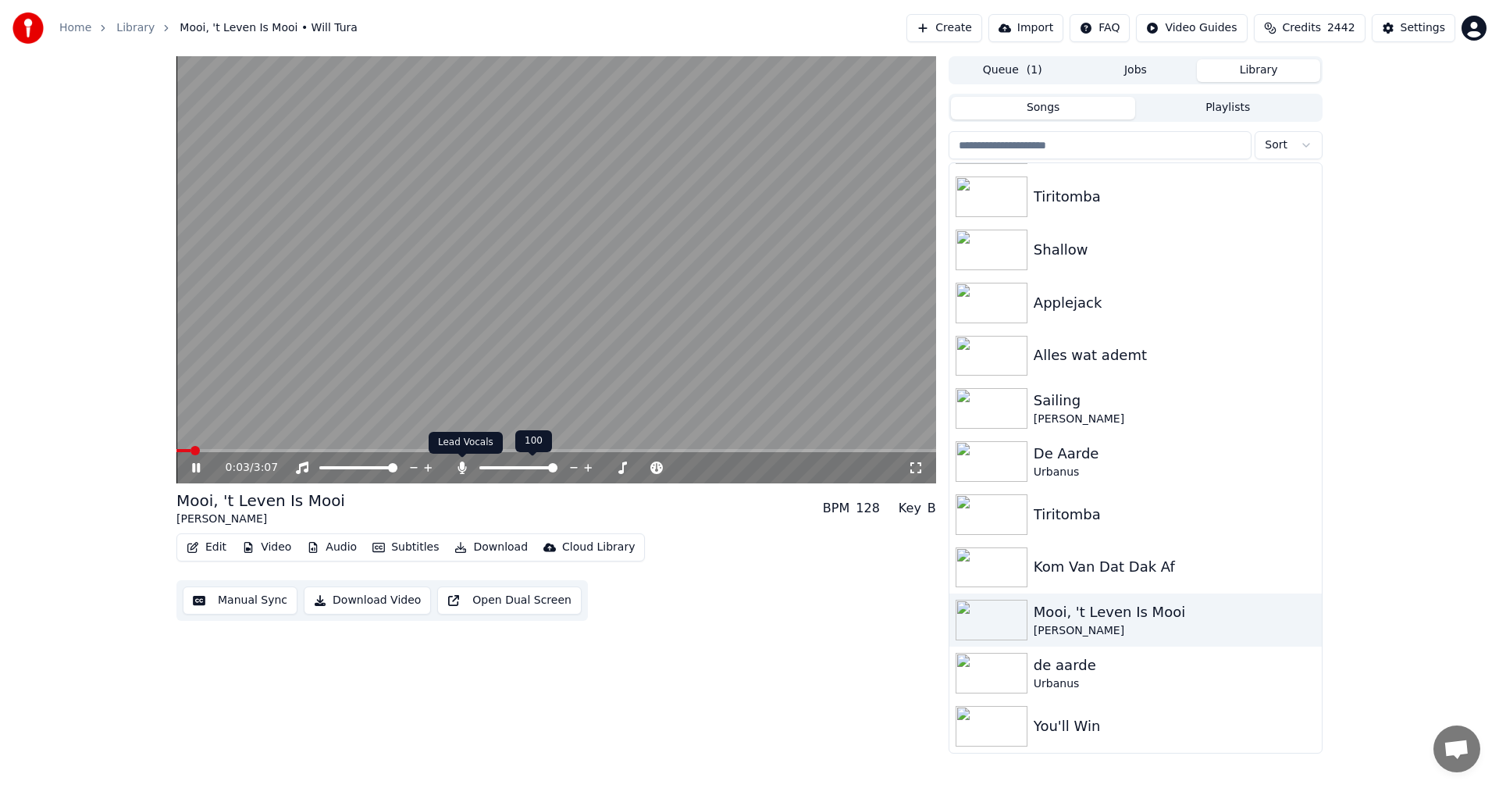
click at [461, 462] on icon at bounding box center [461, 467] width 9 height 12
click at [461, 468] on icon at bounding box center [462, 467] width 16 height 12
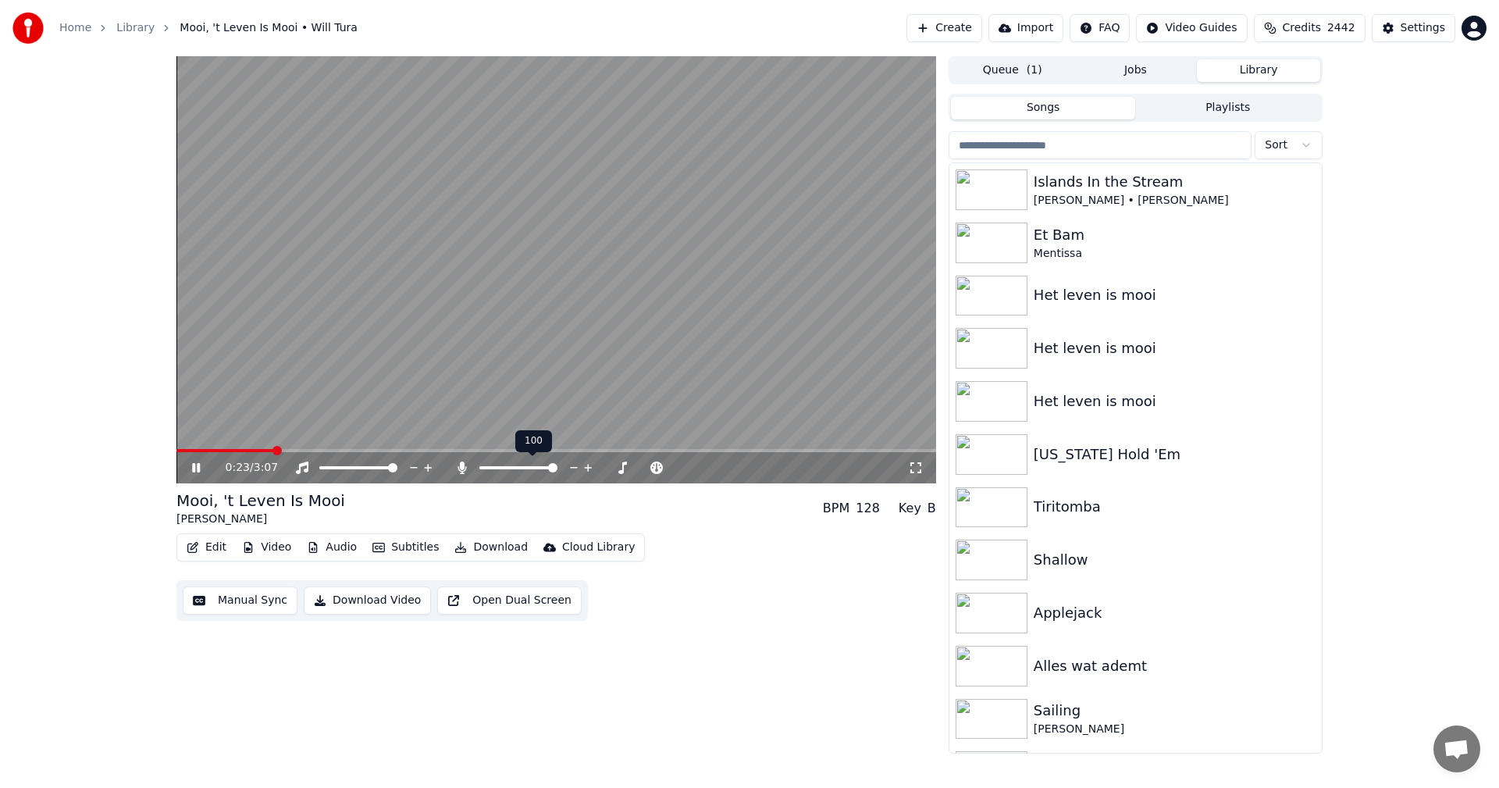
click at [459, 467] on icon at bounding box center [462, 467] width 16 height 12
click at [194, 471] on icon at bounding box center [207, 467] width 37 height 12
click at [1007, 295] on img at bounding box center [991, 296] width 72 height 41
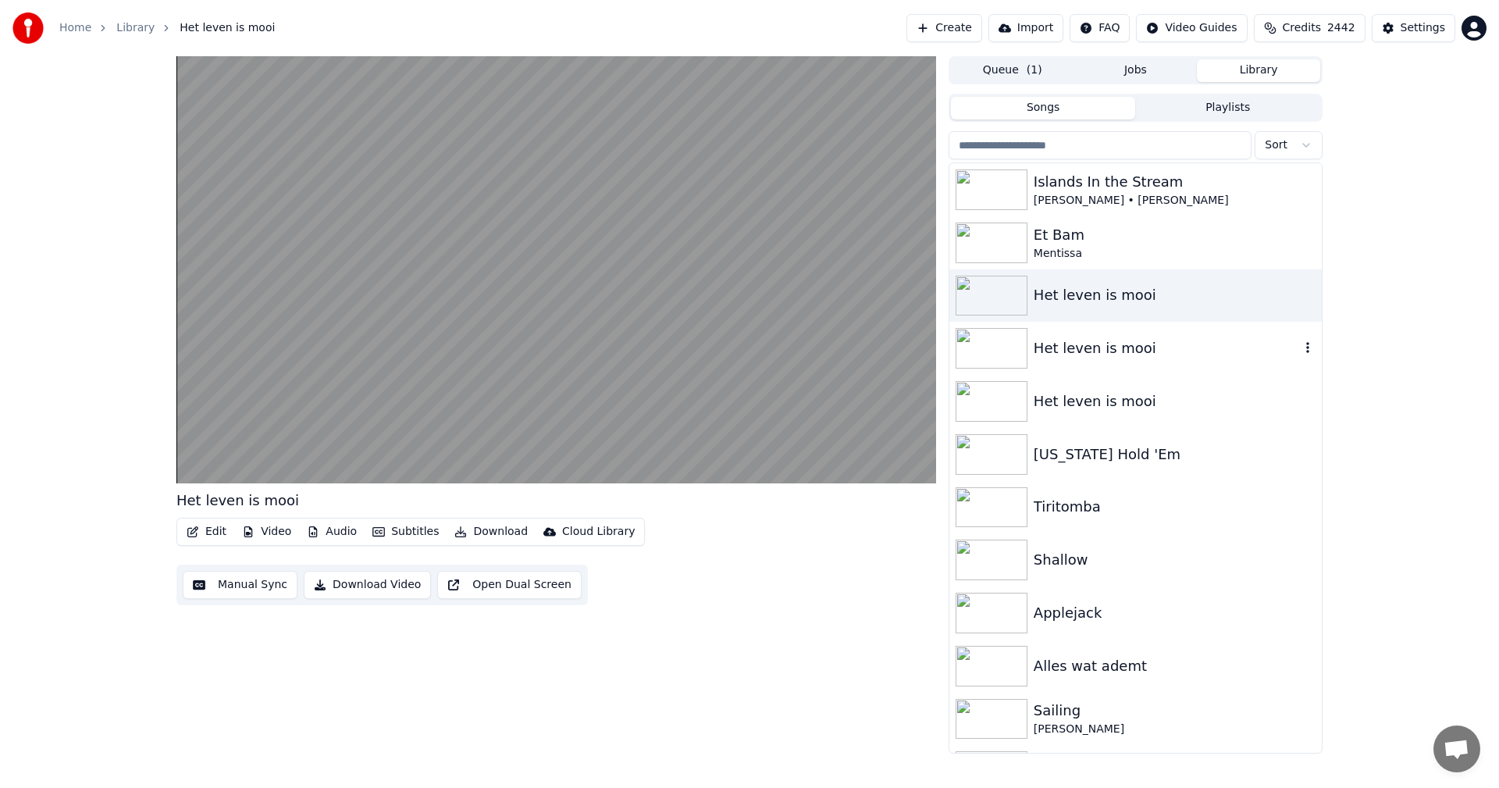
click at [1104, 346] on div "Het leven is mooi" at bounding box center [1166, 348] width 266 height 22
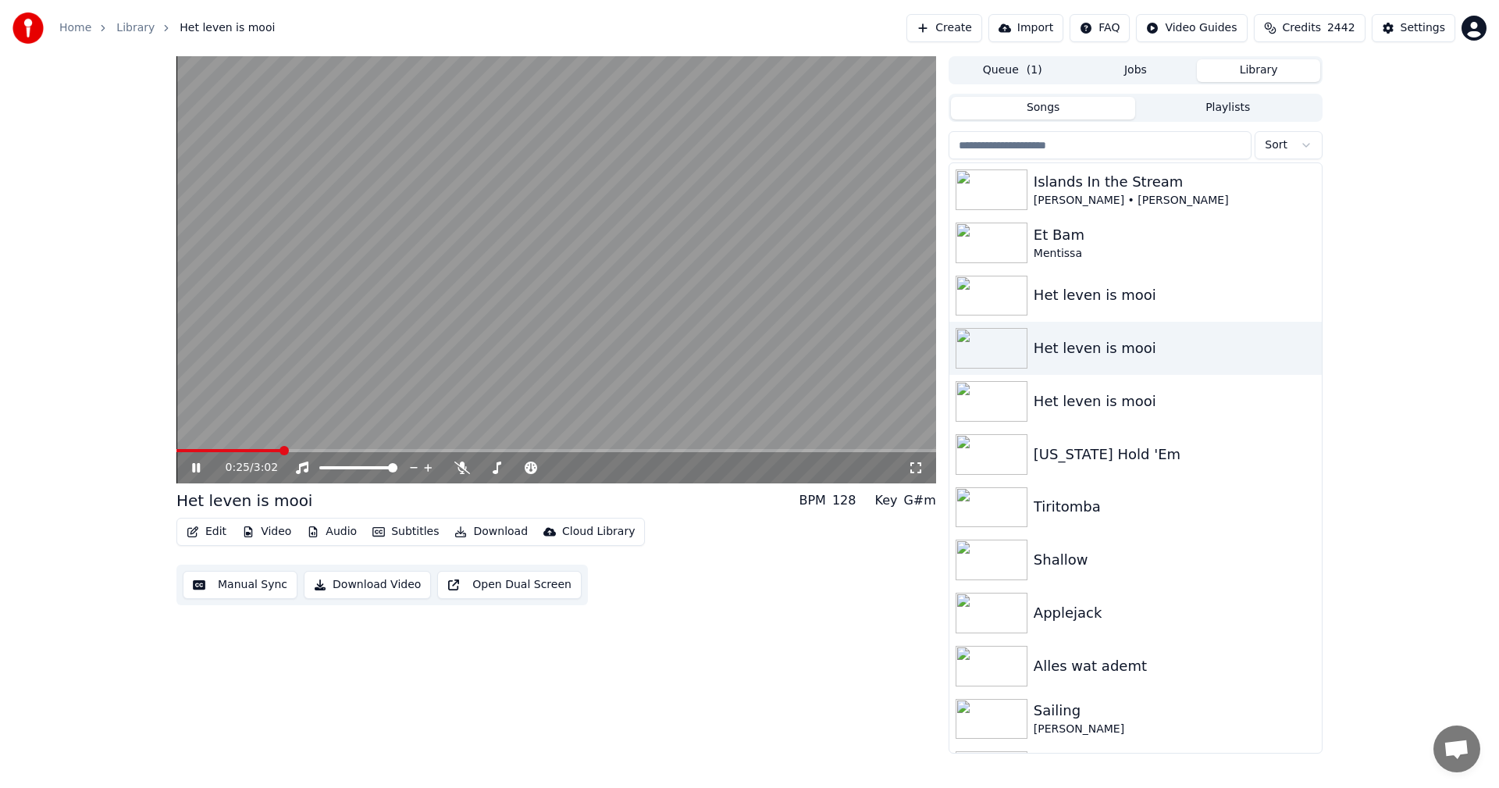
click at [465, 460] on div "0:25 / 3:02" at bounding box center [567, 468] width 682 height 16
click at [464, 464] on icon at bounding box center [462, 467] width 16 height 12
click at [557, 472] on span at bounding box center [552, 467] width 9 height 9
click at [463, 467] on icon at bounding box center [461, 467] width 9 height 12
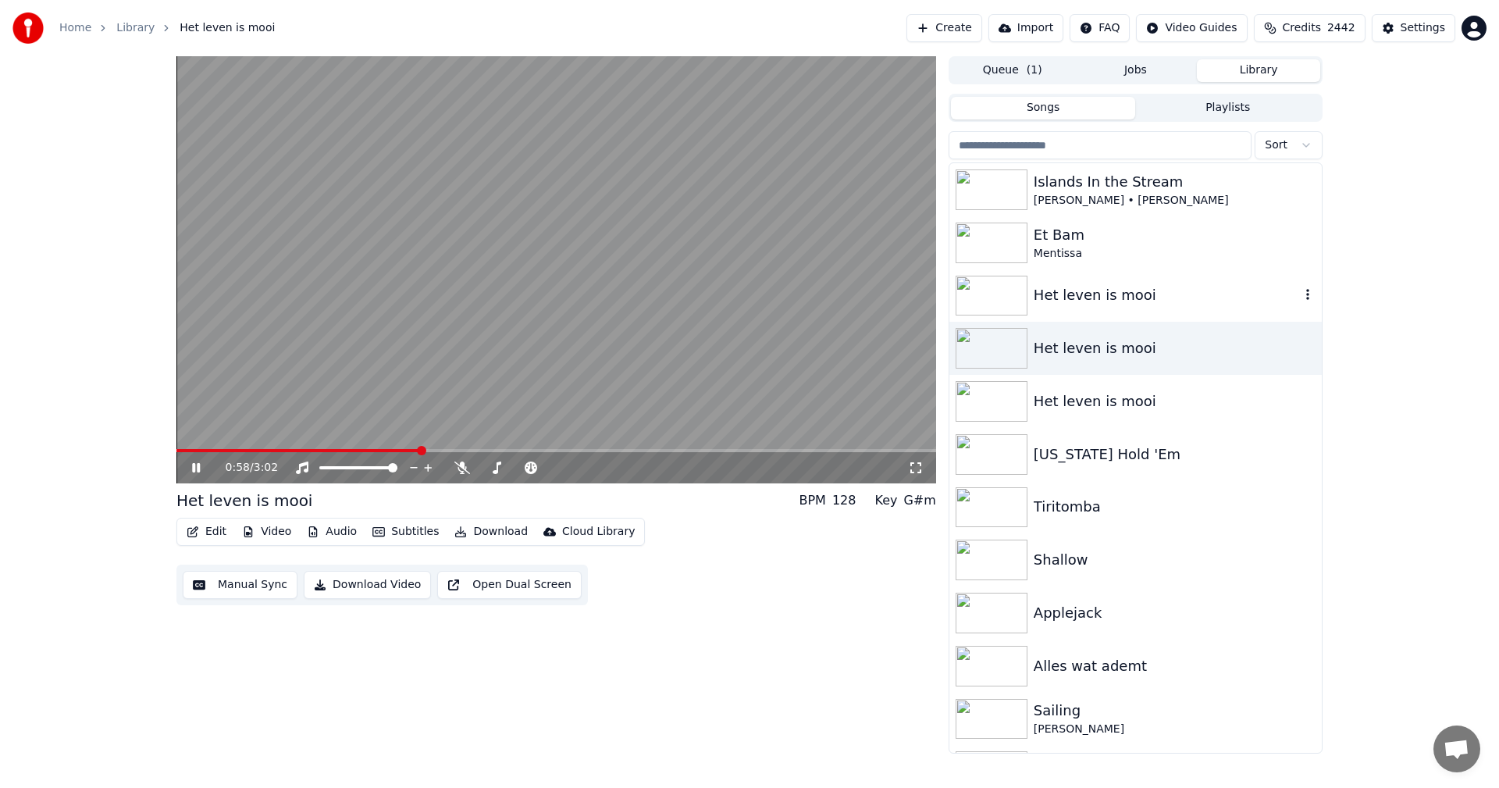
click at [1140, 290] on div "Het leven is mooi" at bounding box center [1166, 295] width 266 height 22
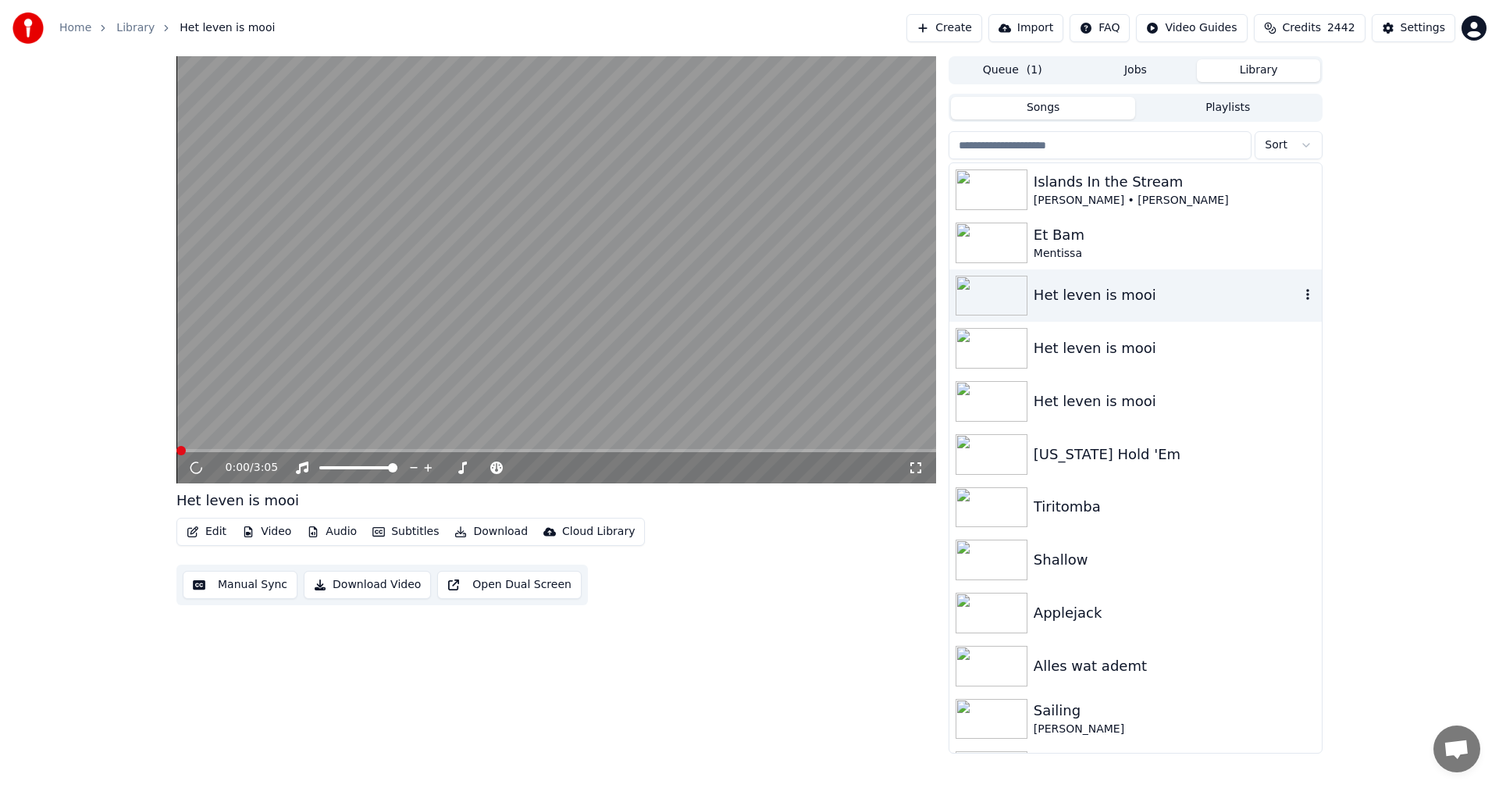
click at [1140, 290] on div "Het leven is mooi" at bounding box center [1166, 295] width 266 height 22
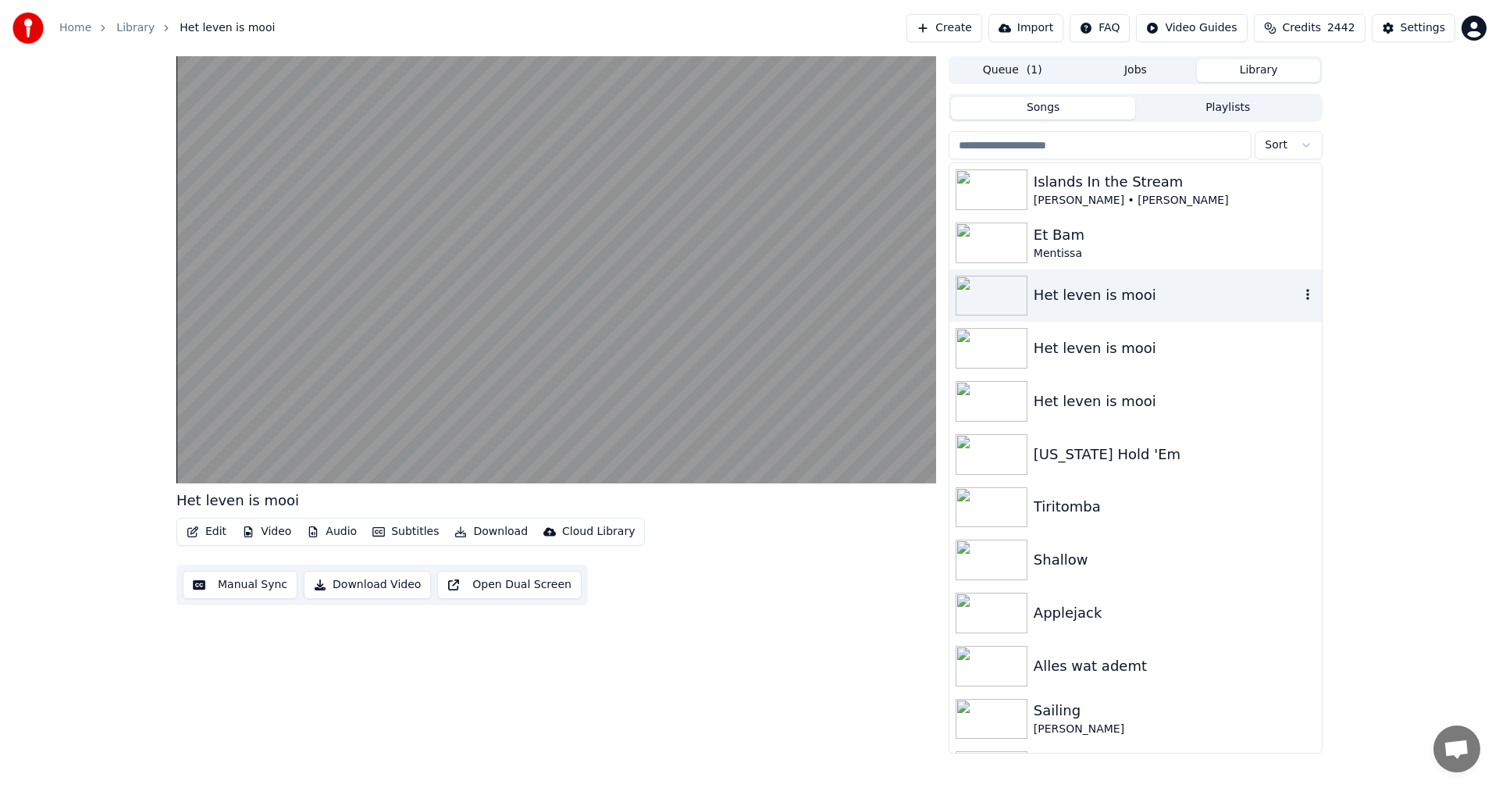
click at [1140, 290] on div "Het leven is mooi" at bounding box center [1166, 295] width 266 height 22
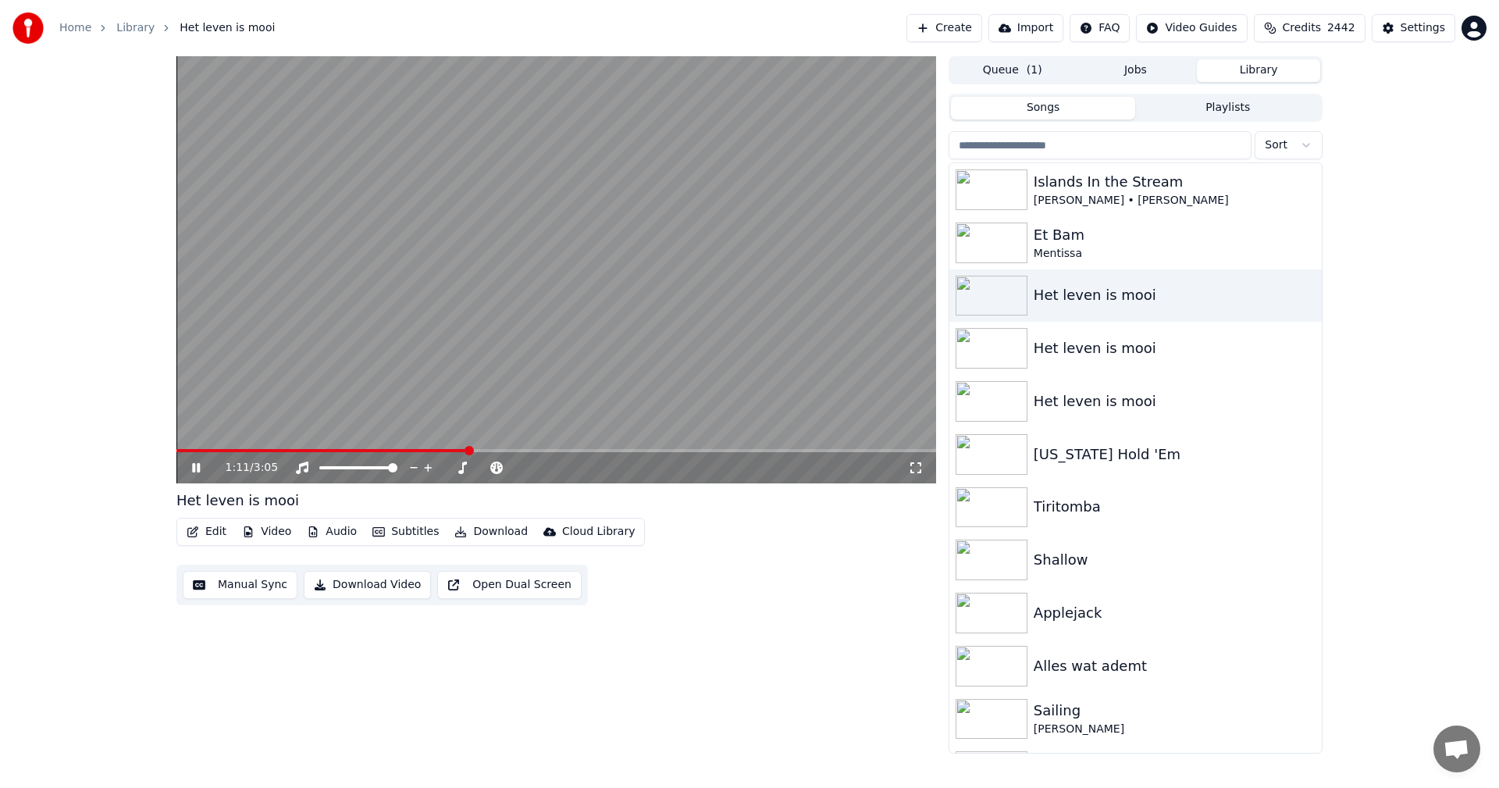
click at [592, 244] on video at bounding box center [555, 269] width 759 height 427
click at [1056, 235] on div "Et Bam" at bounding box center [1166, 235] width 266 height 22
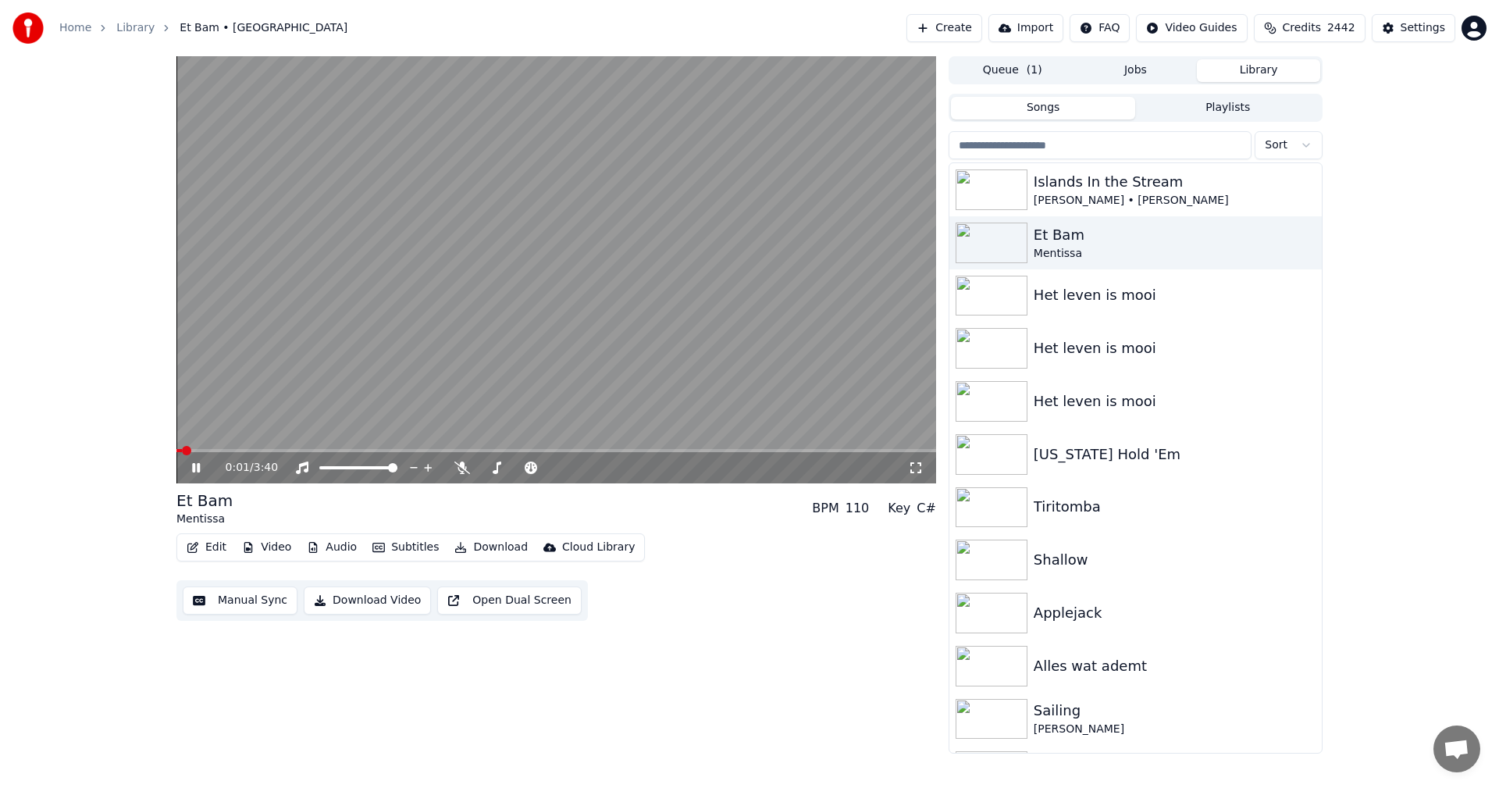
click at [218, 544] on button "Edit" at bounding box center [206, 547] width 52 height 22
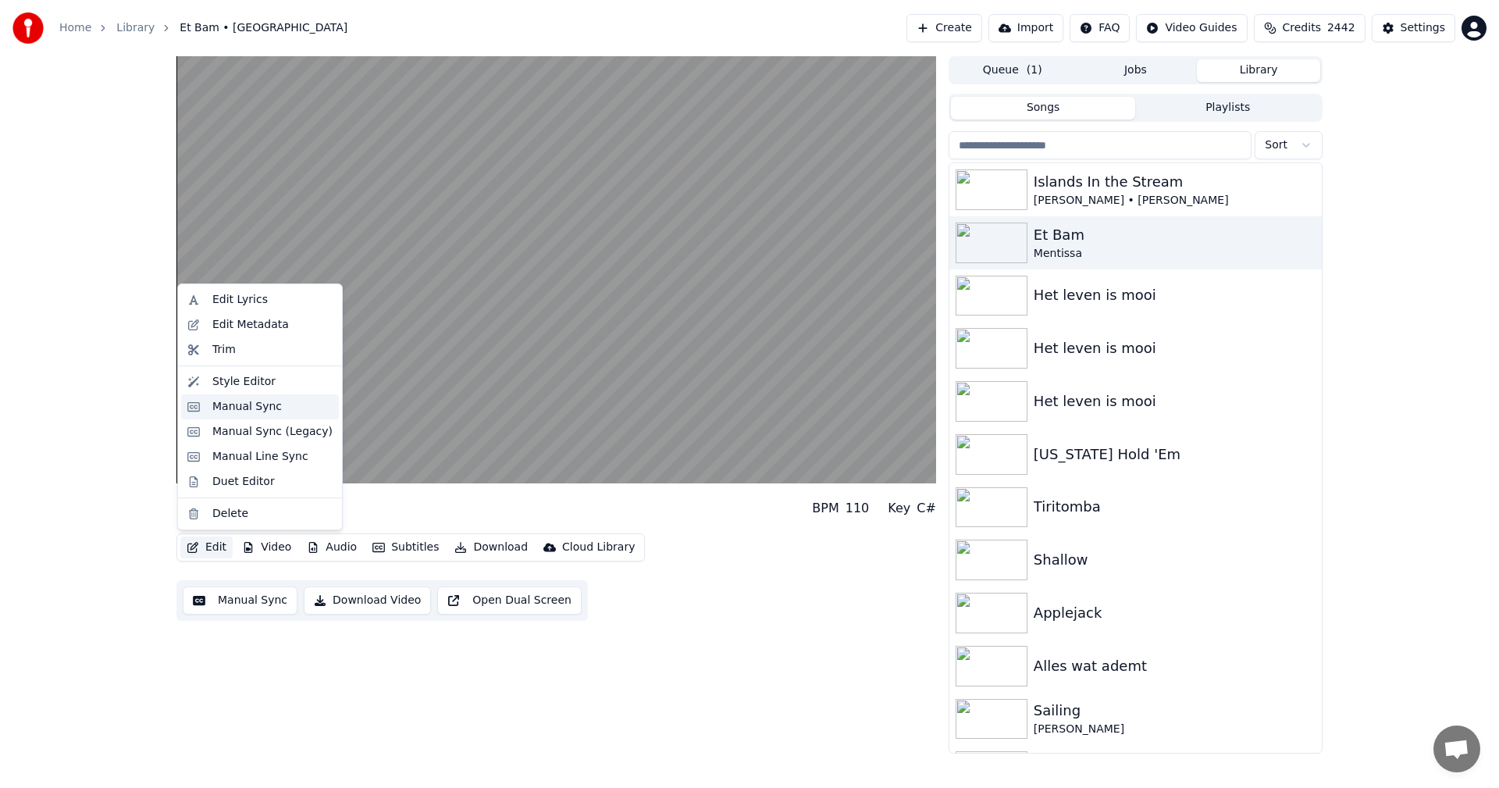
click at [260, 404] on div "Manual Sync" at bounding box center [246, 407] width 69 height 16
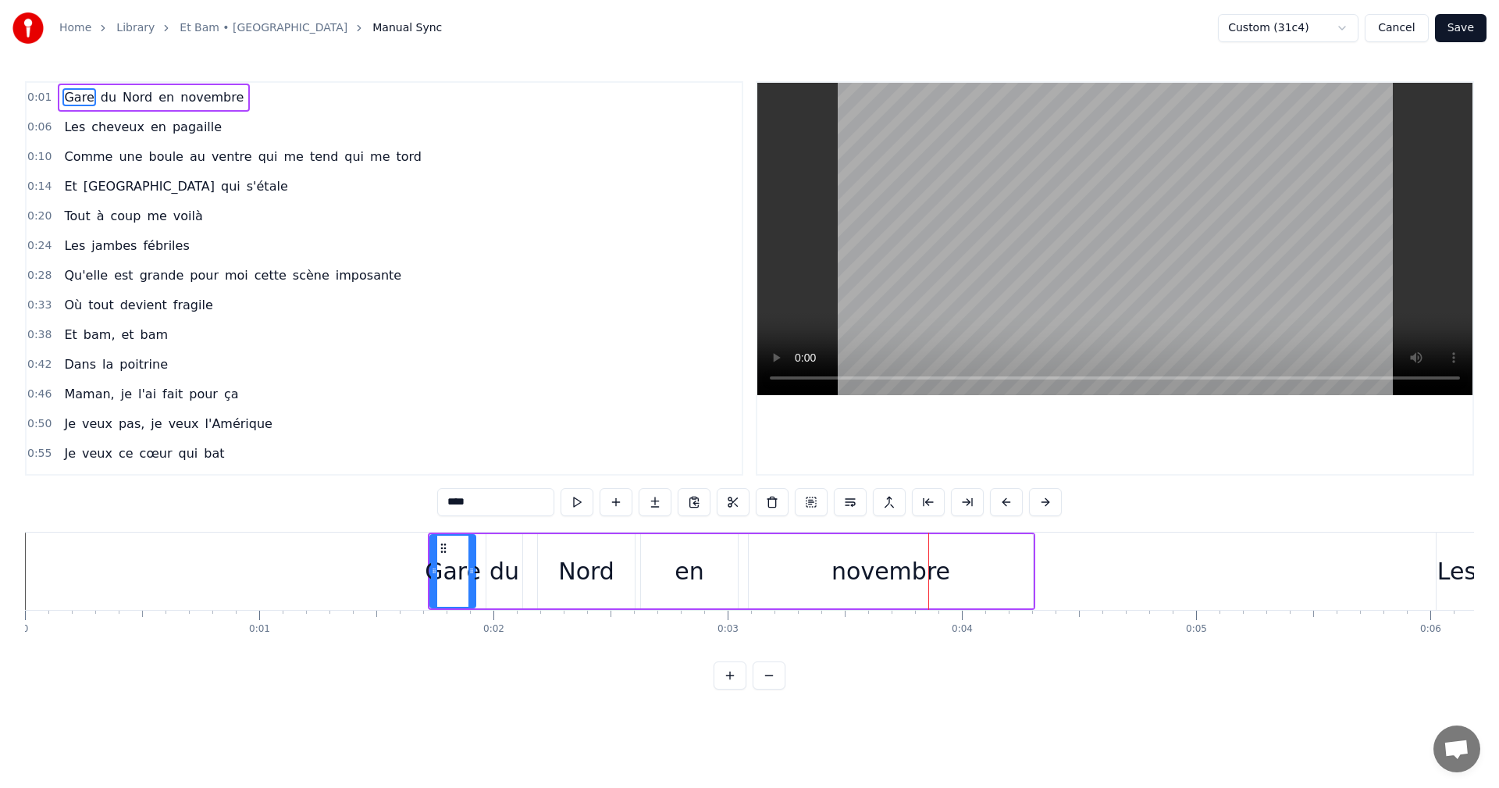
click at [126, 98] on span "Nord" at bounding box center [137, 97] width 33 height 18
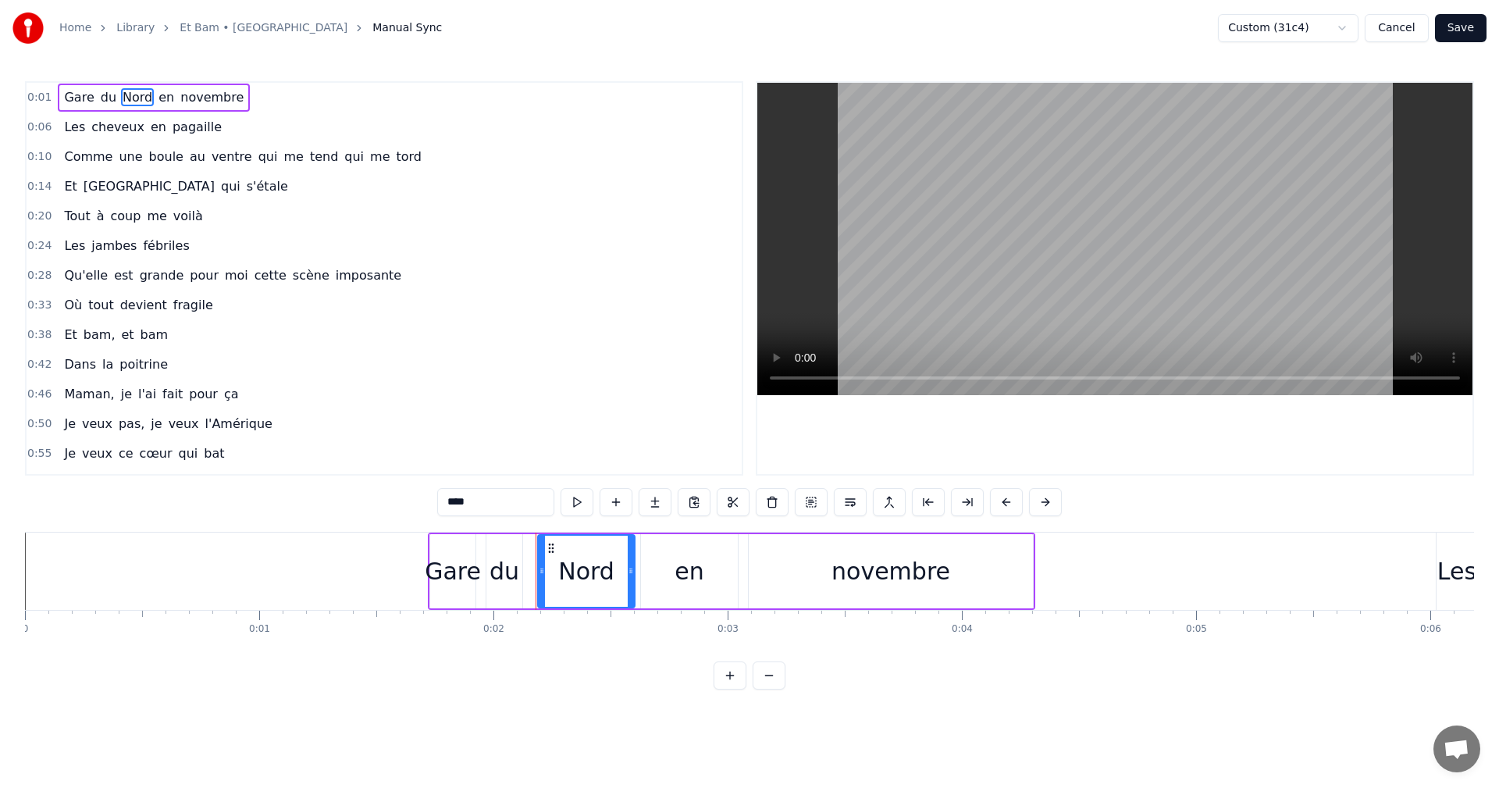
click at [179, 99] on span "novembre" at bounding box center [212, 97] width 66 height 18
type input "********"
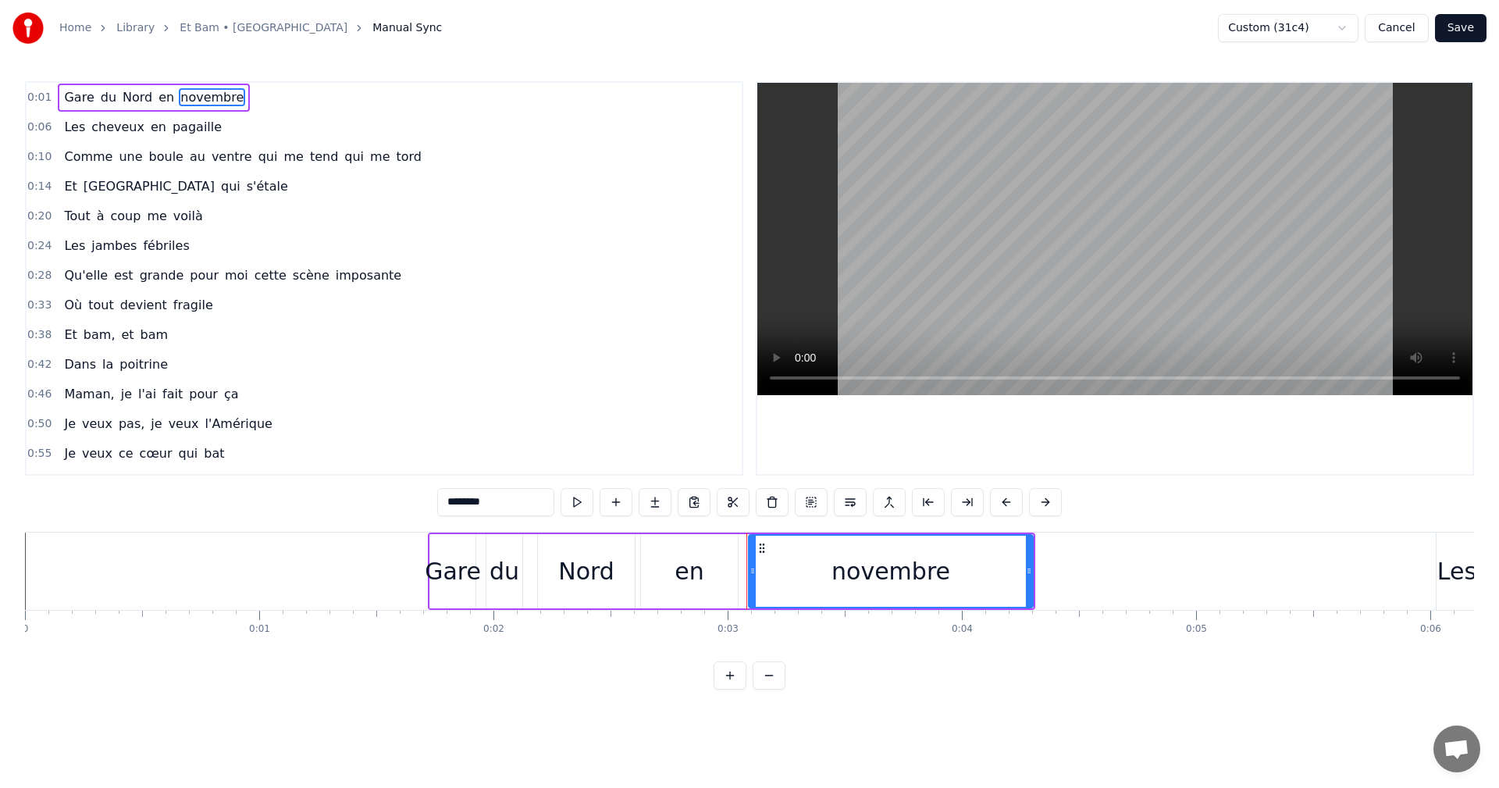
click at [727, 684] on button at bounding box center [729, 675] width 33 height 28
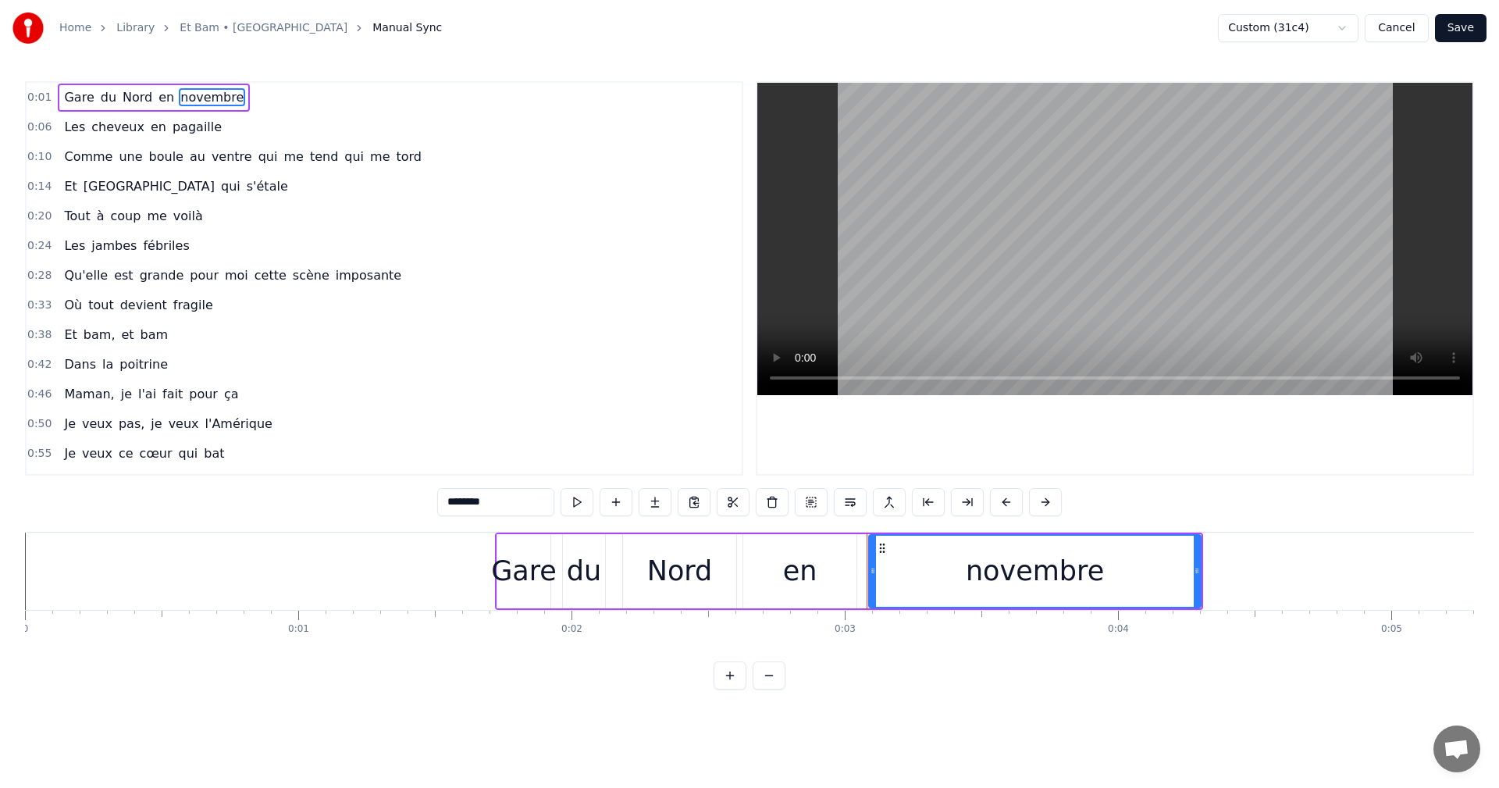
click at [727, 684] on button at bounding box center [729, 675] width 33 height 28
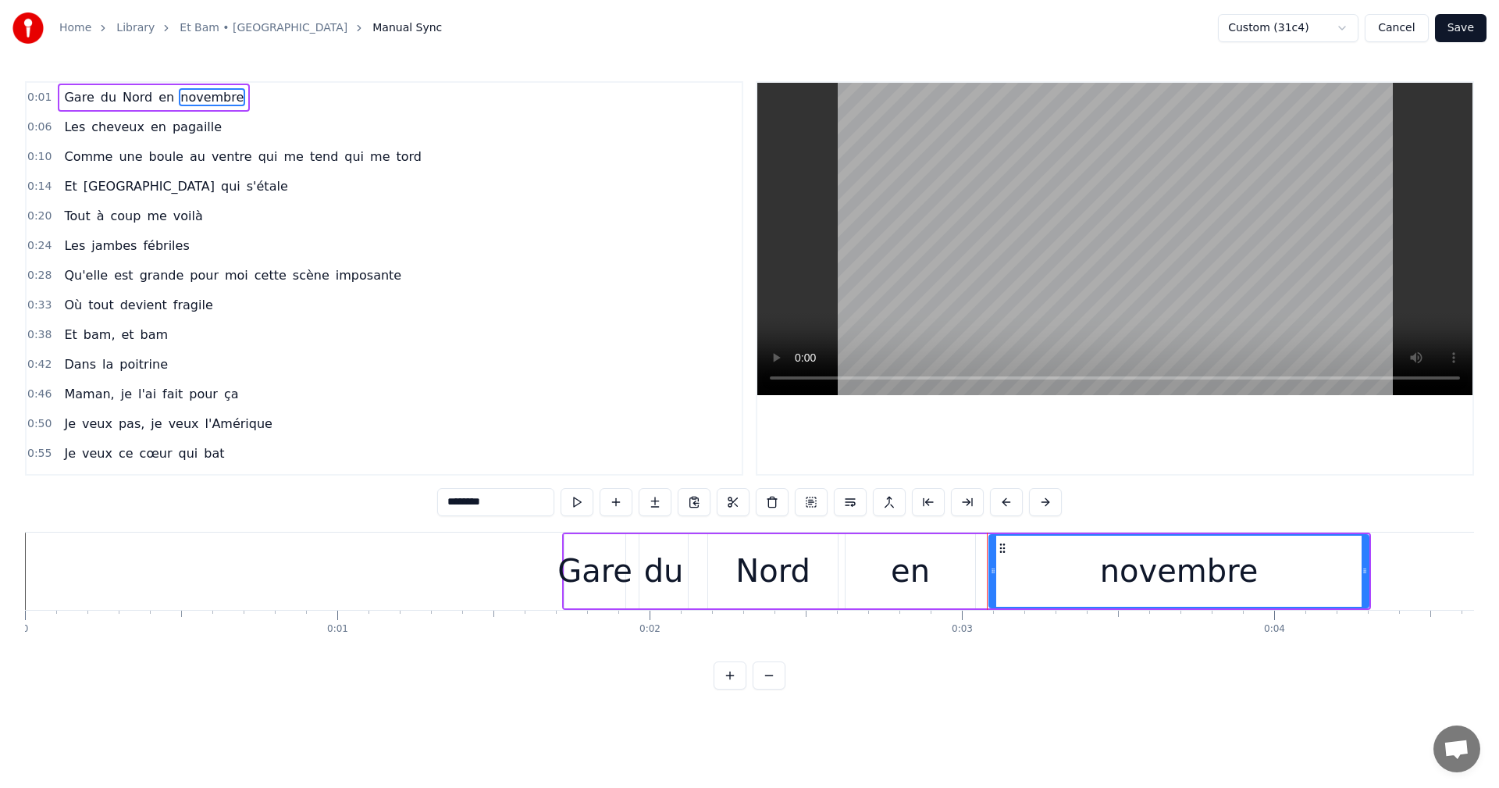
click at [727, 684] on button at bounding box center [729, 675] width 33 height 28
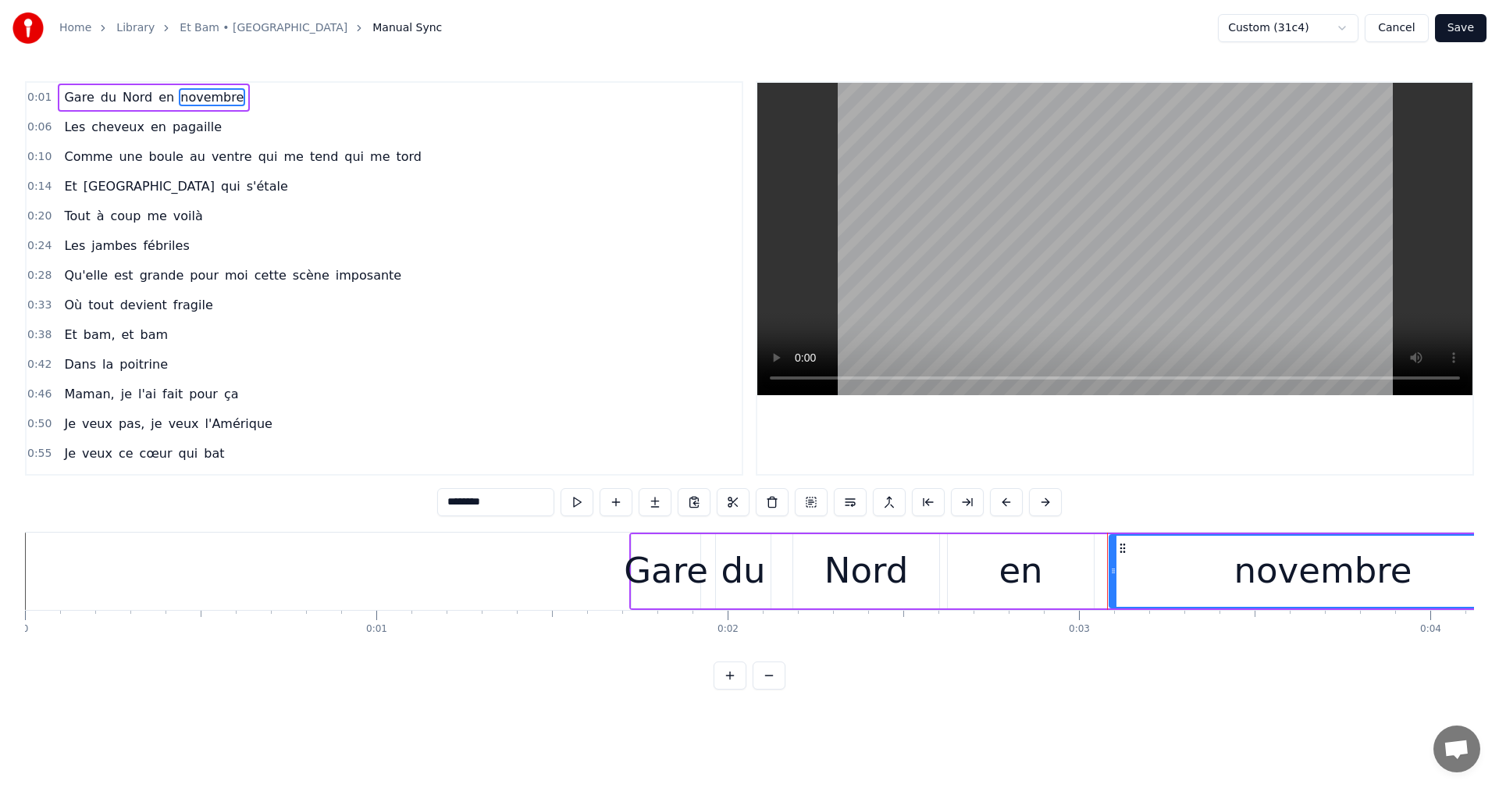
click at [727, 684] on button at bounding box center [729, 675] width 33 height 28
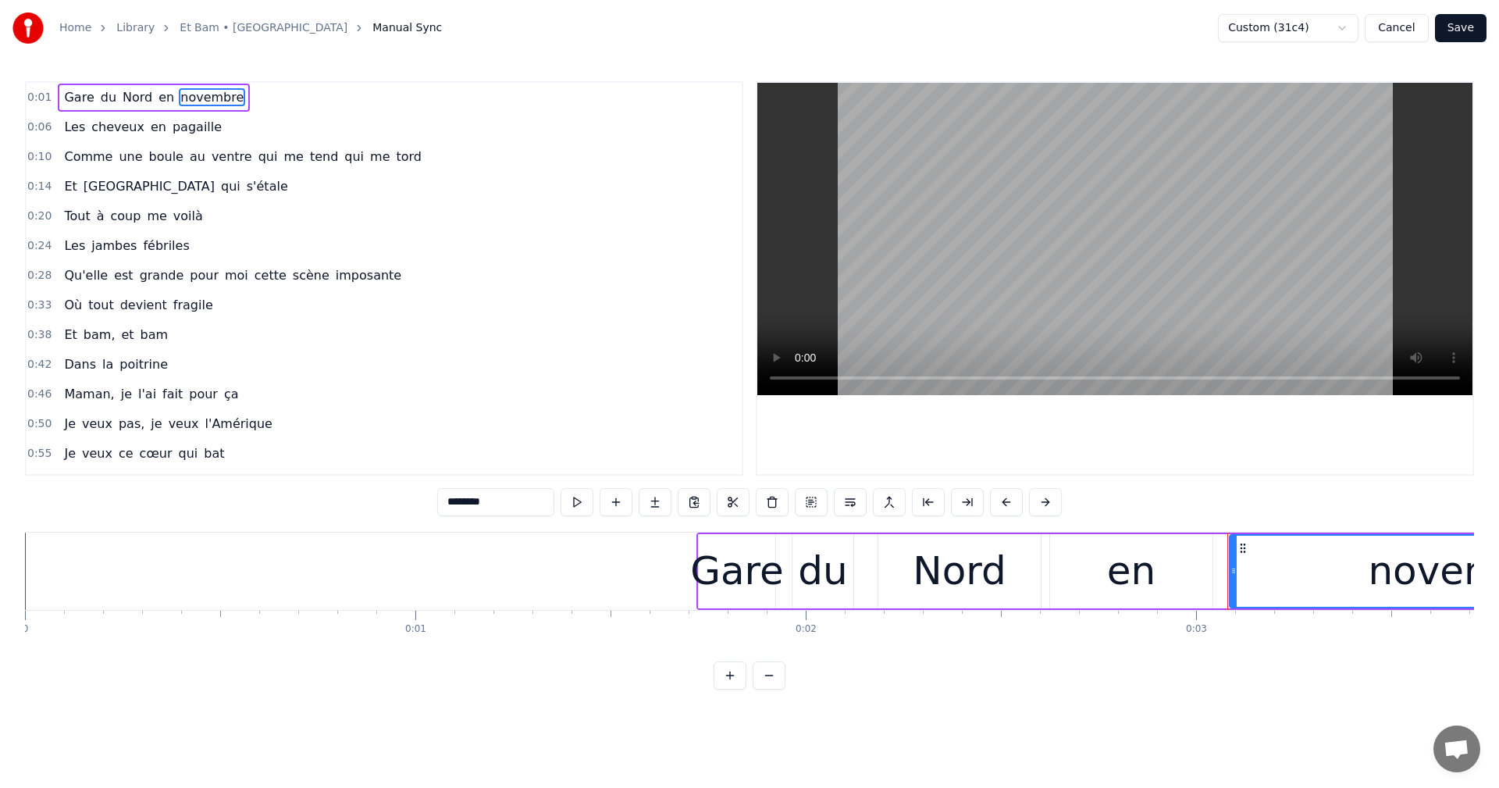
click at [34, 94] on span "0:01" at bounding box center [39, 98] width 24 height 16
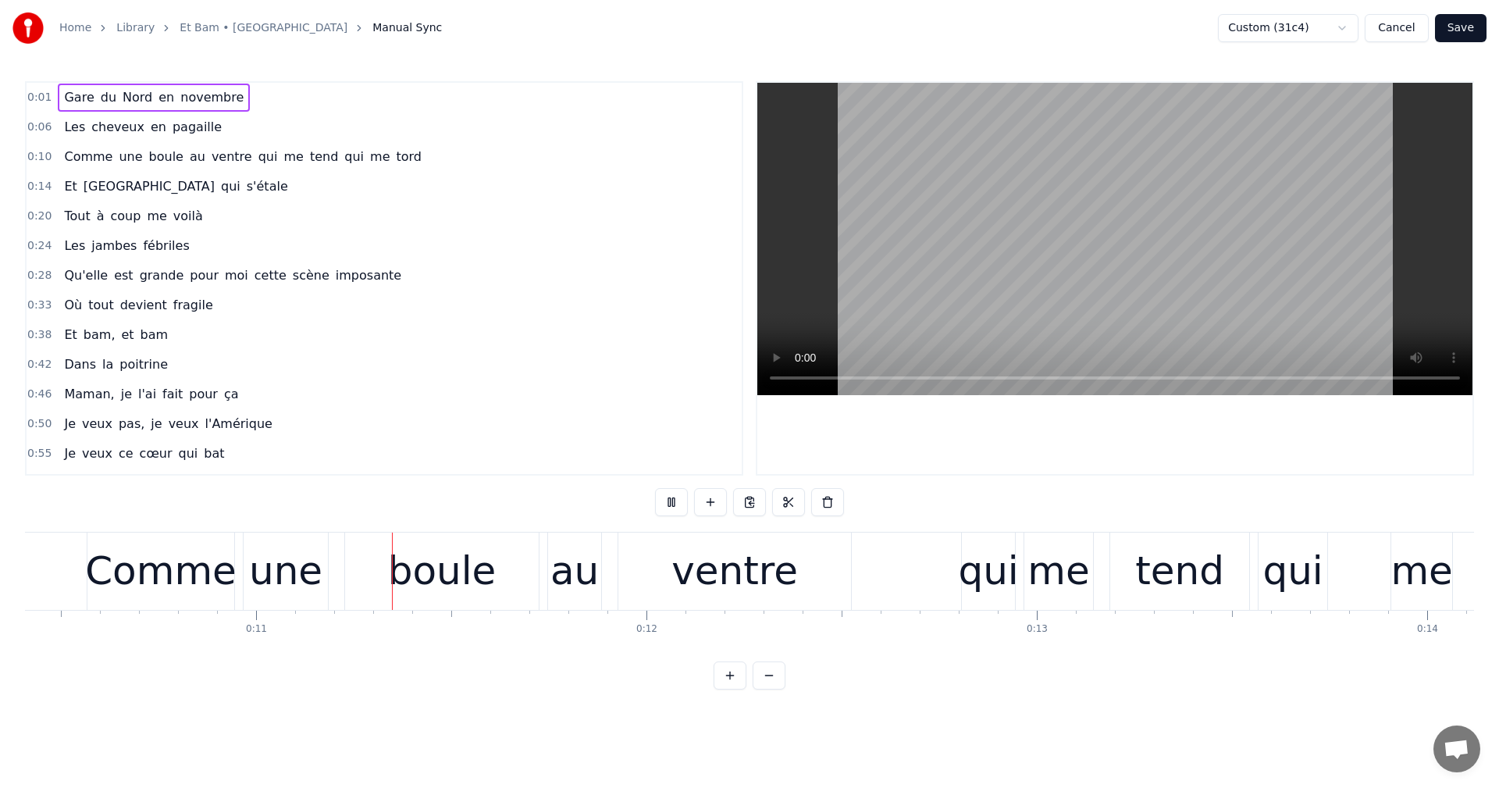
scroll to position [0, 4082]
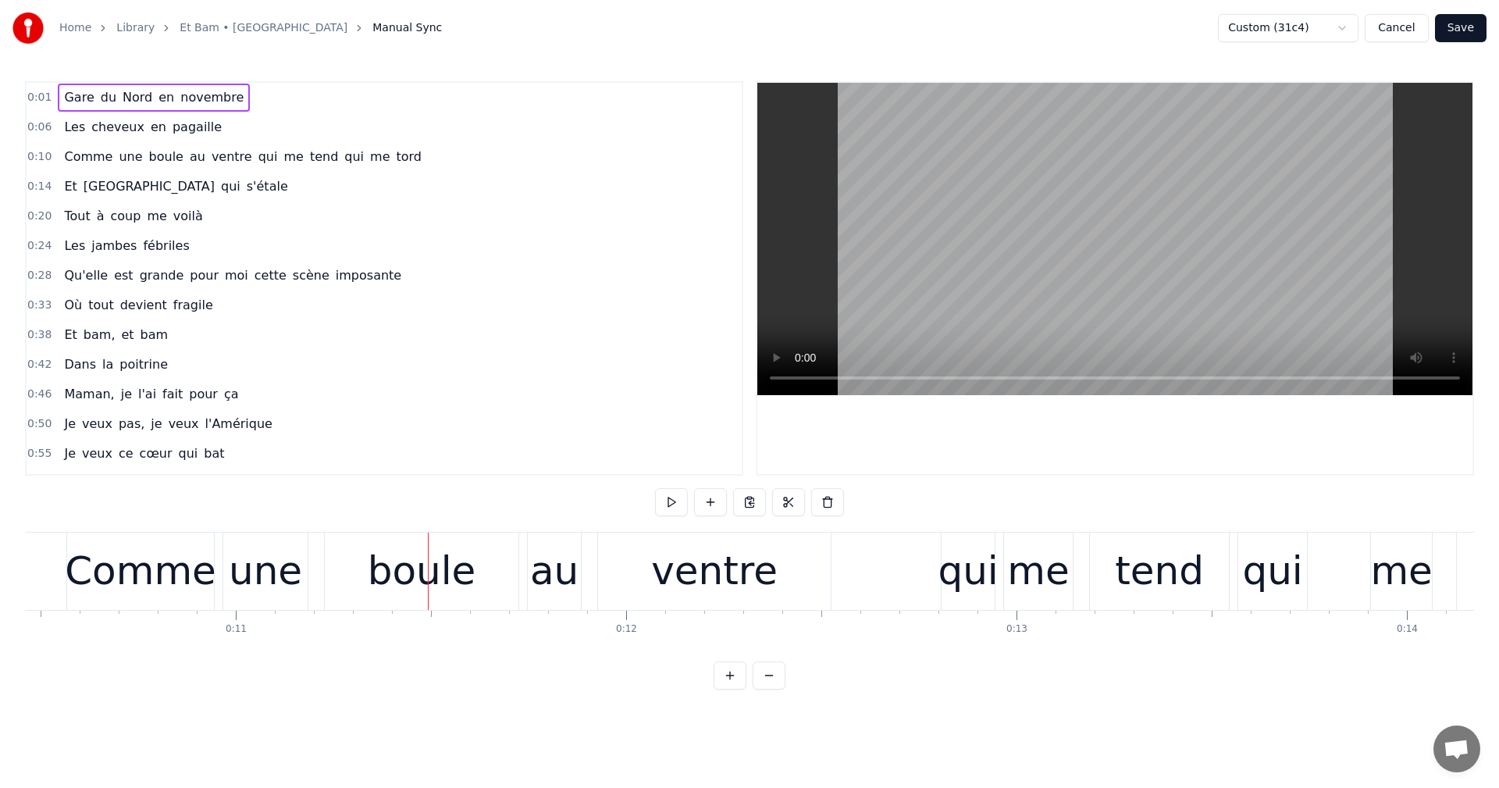
click at [1395, 28] on button "Cancel" at bounding box center [1395, 28] width 63 height 28
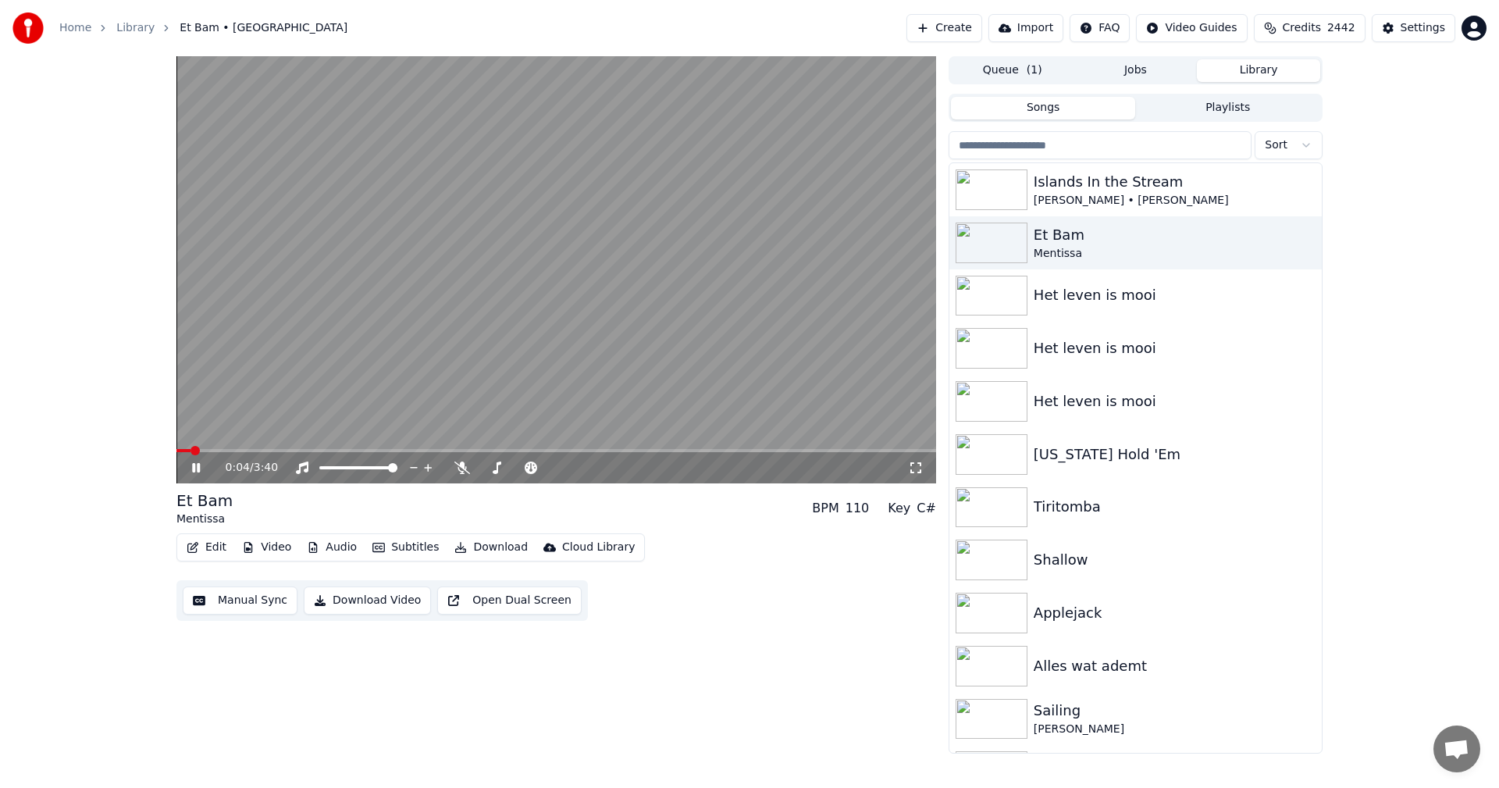
click at [190, 469] on icon at bounding box center [207, 467] width 37 height 12
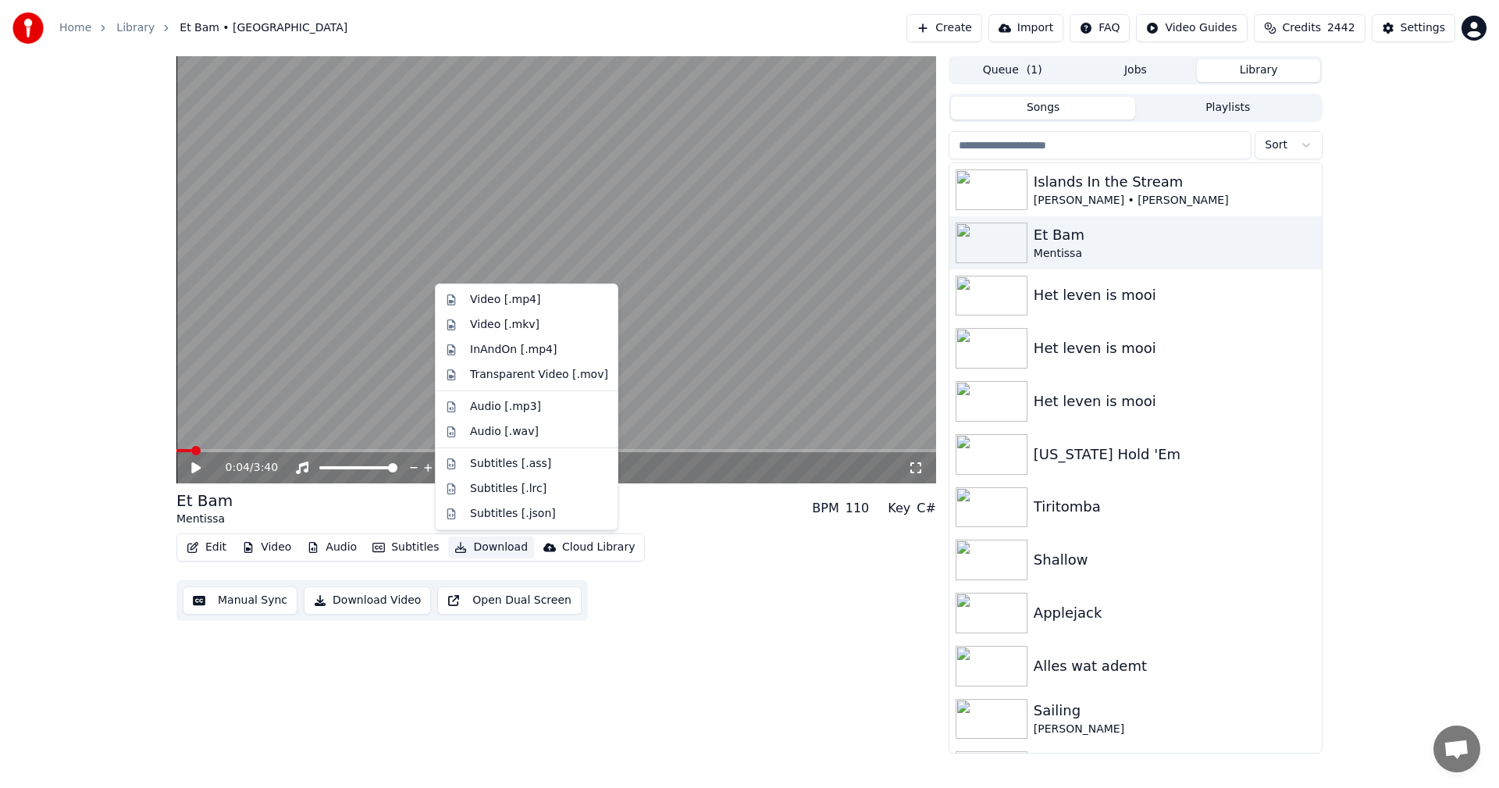
click at [475, 545] on button "Download" at bounding box center [491, 547] width 86 height 22
click at [689, 668] on div "0:04 / 3:40 Et Bam Mentissa BPM 110 Key C# Edit Video Audio Subtitles Download …" at bounding box center [555, 404] width 759 height 697
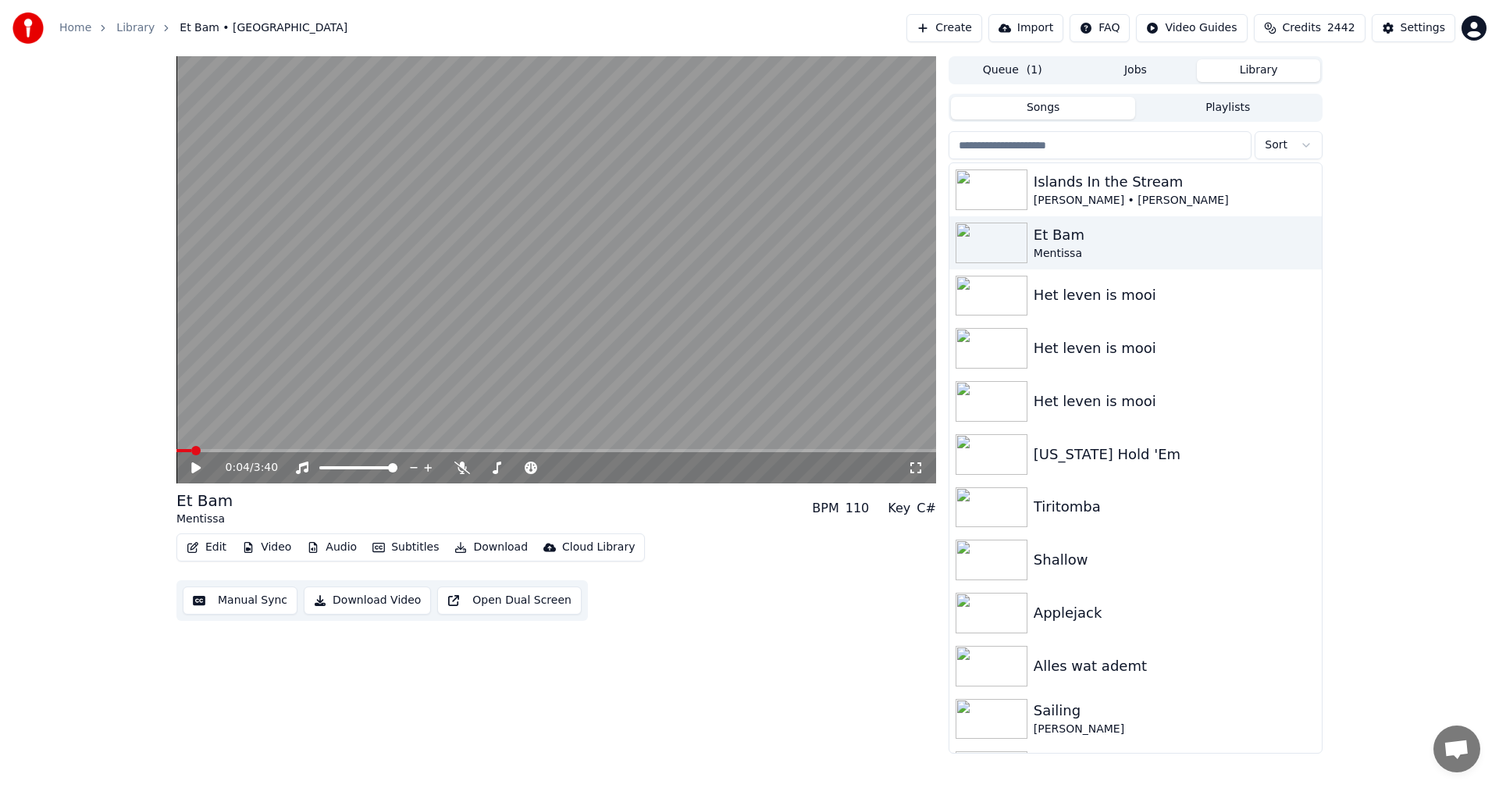
click at [968, 25] on button "Create" at bounding box center [944, 28] width 76 height 28
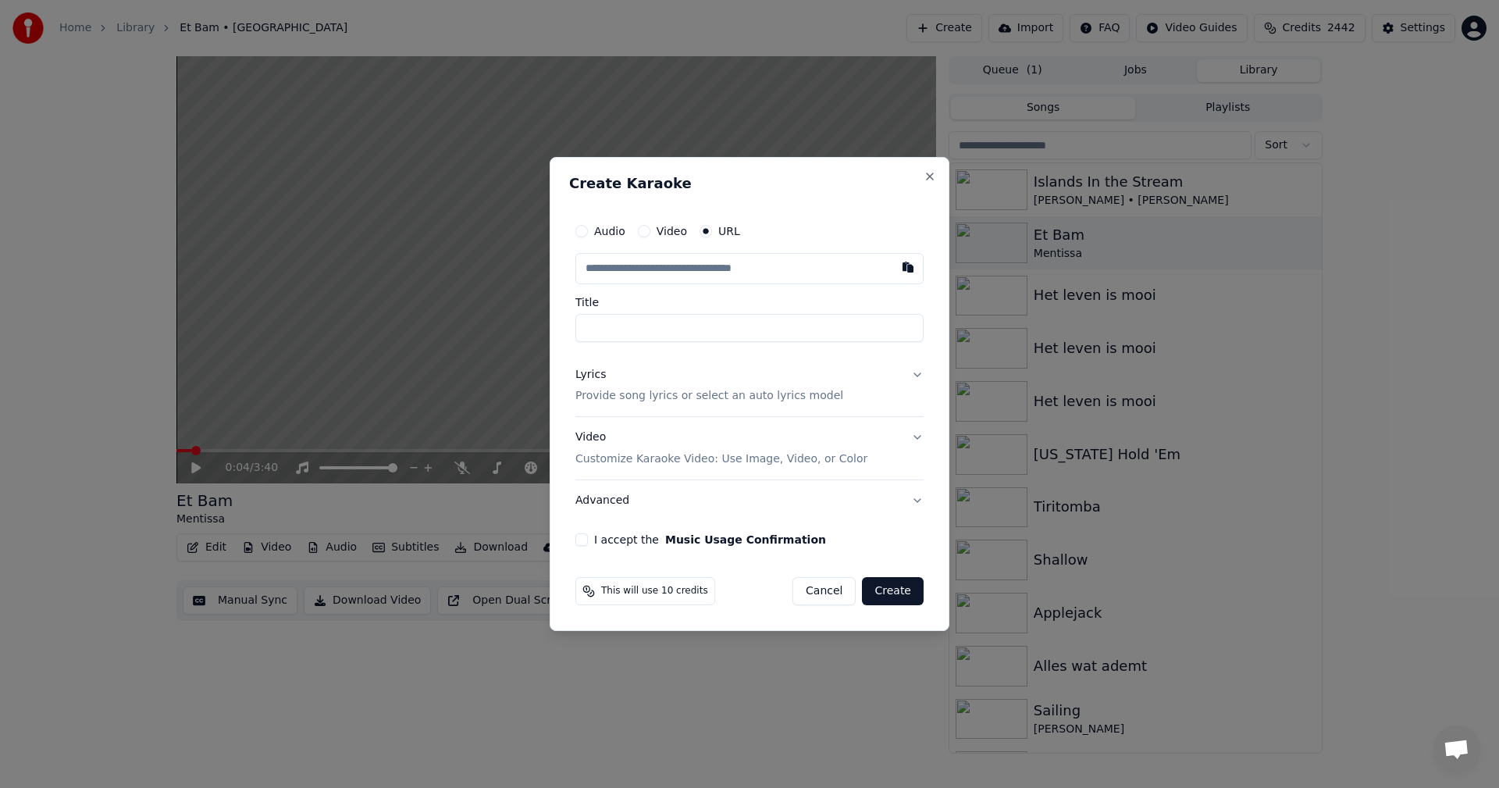
click at [587, 231] on button "Audio" at bounding box center [581, 231] width 12 height 12
click at [688, 262] on div "No file chosen" at bounding box center [708, 269] width 90 height 16
click at [734, 264] on div "No file chosen" at bounding box center [708, 269] width 90 height 16
type input "**********"
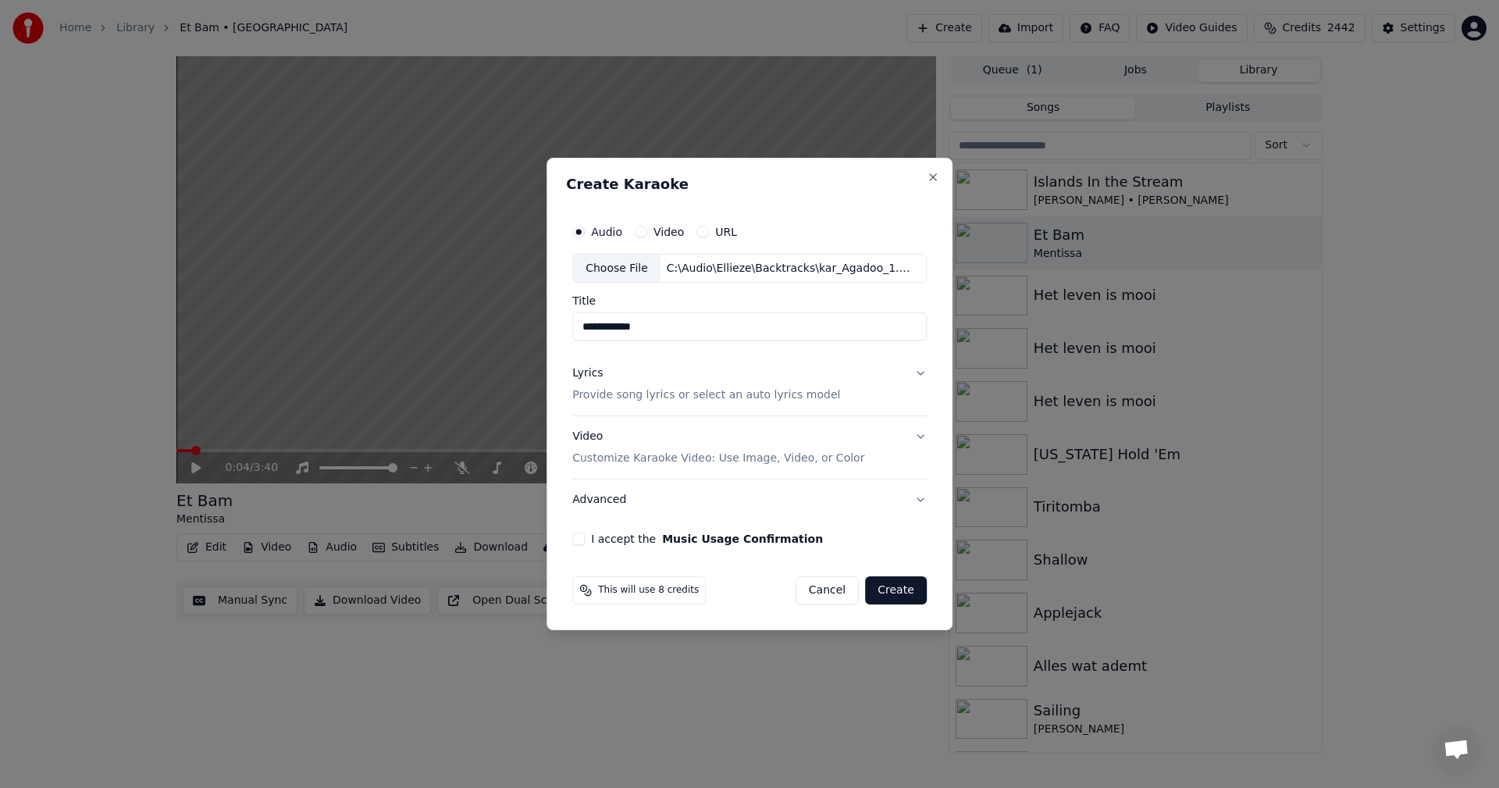
click at [770, 393] on p "Provide song lyrics or select an auto lyrics model" at bounding box center [706, 396] width 268 height 16
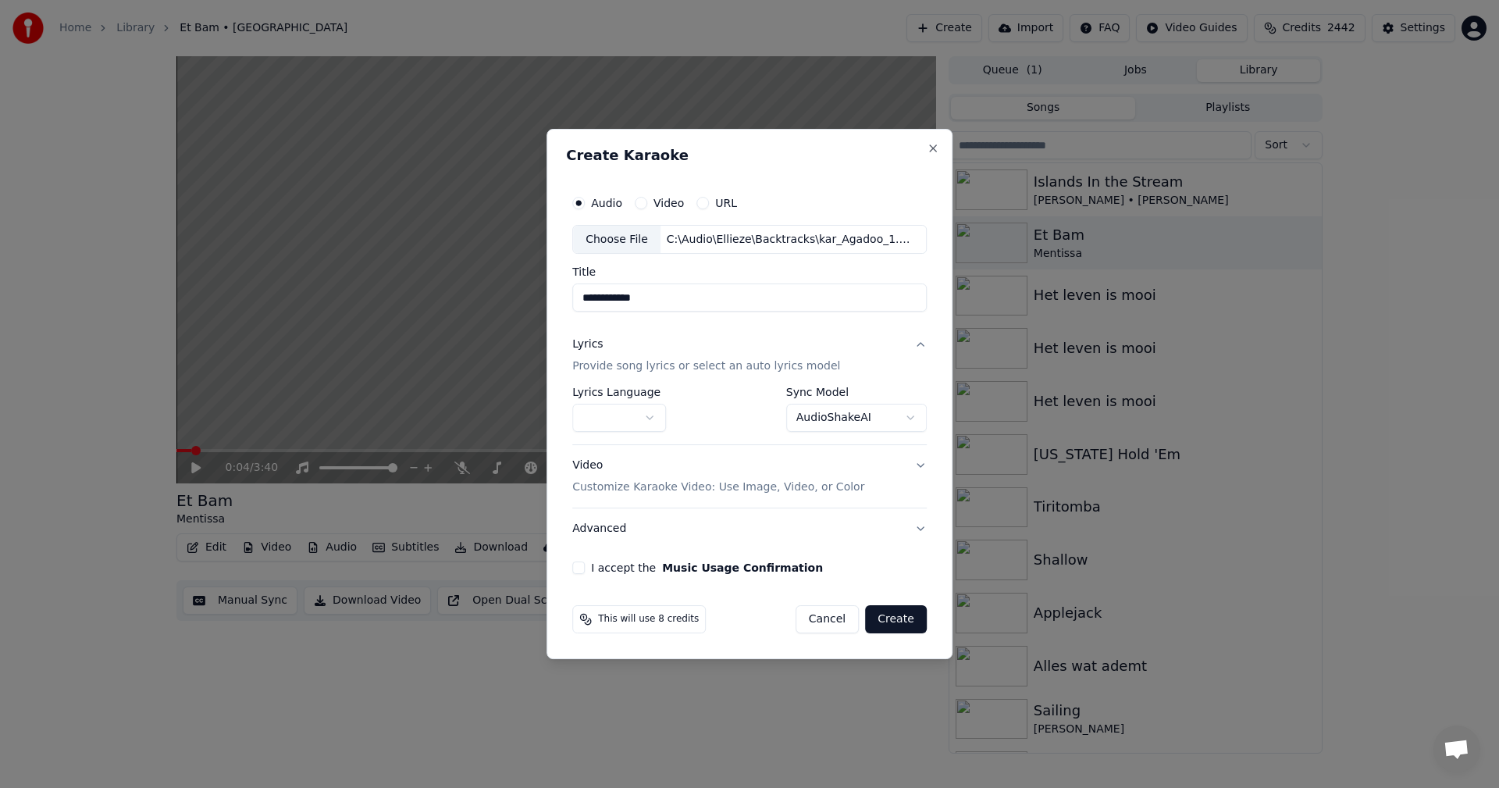
click at [822, 416] on body "**********" at bounding box center [749, 394] width 1499 height 788
click at [697, 355] on body "**********" at bounding box center [749, 394] width 1499 height 788
click at [752, 370] on p "Provide song lyrics or select an auto lyrics model" at bounding box center [706, 367] width 268 height 16
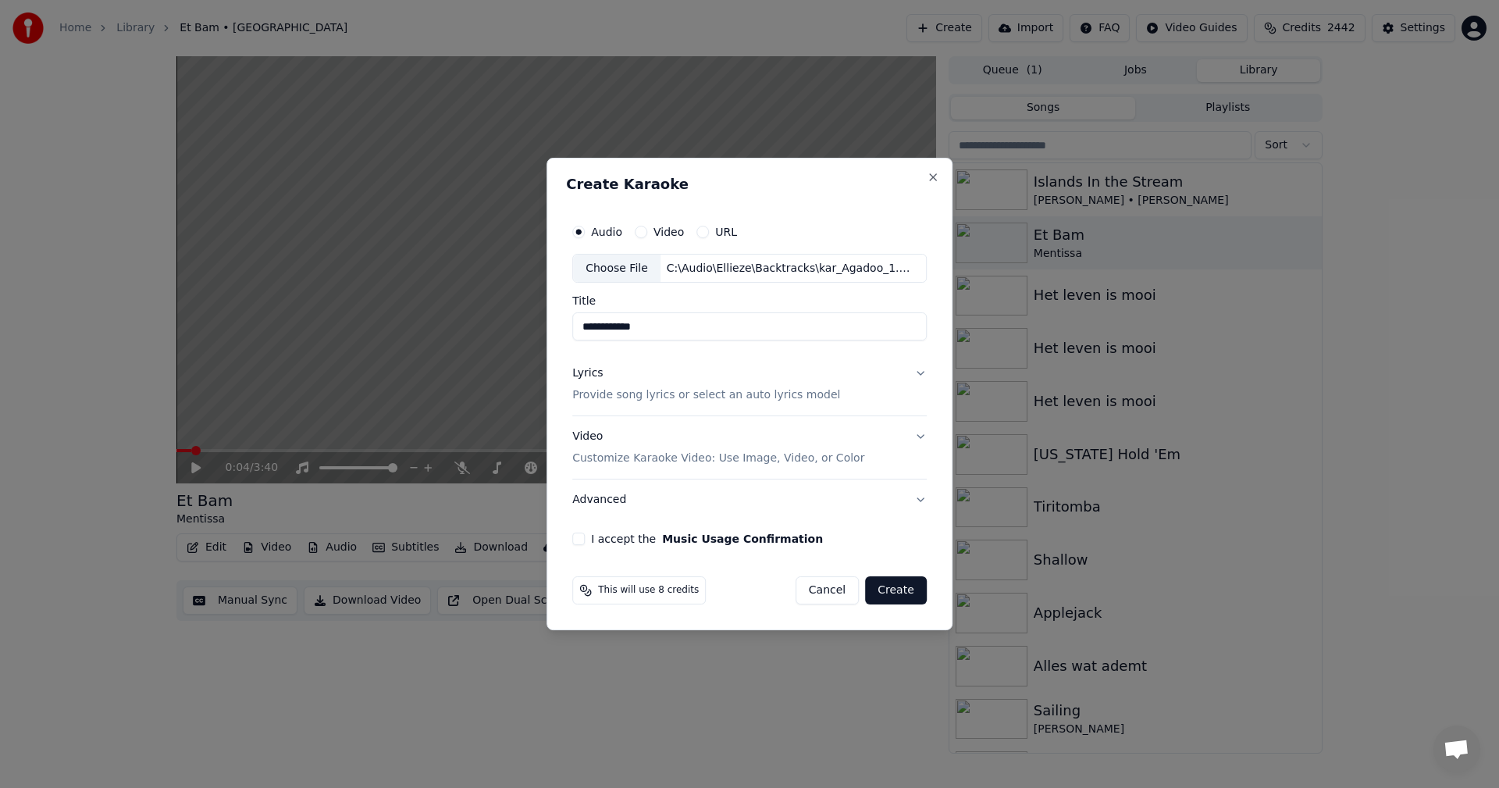
click at [744, 393] on p "Provide song lyrics or select an auto lyrics model" at bounding box center [706, 396] width 268 height 16
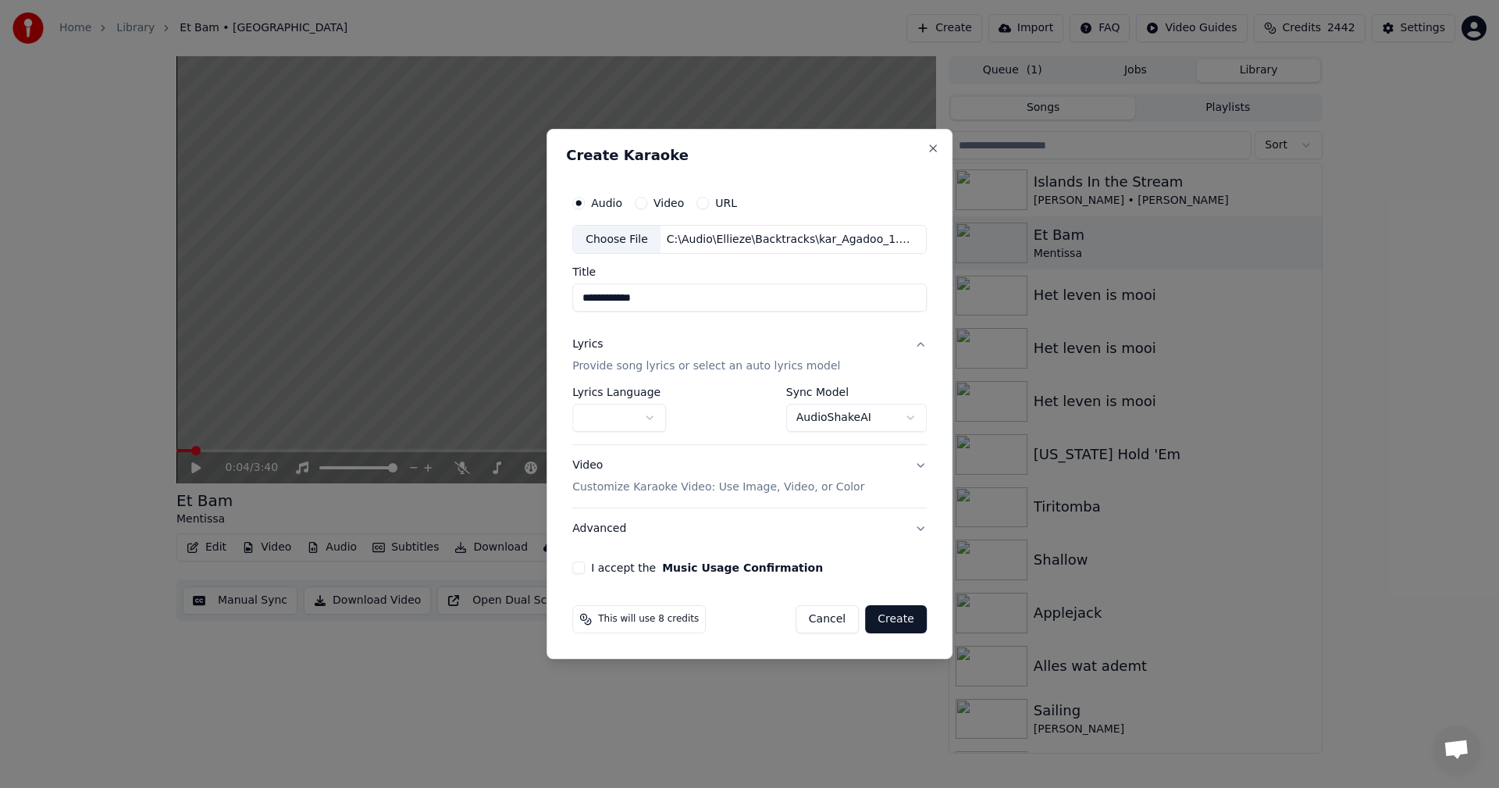
click at [814, 414] on body "**********" at bounding box center [749, 394] width 1499 height 788
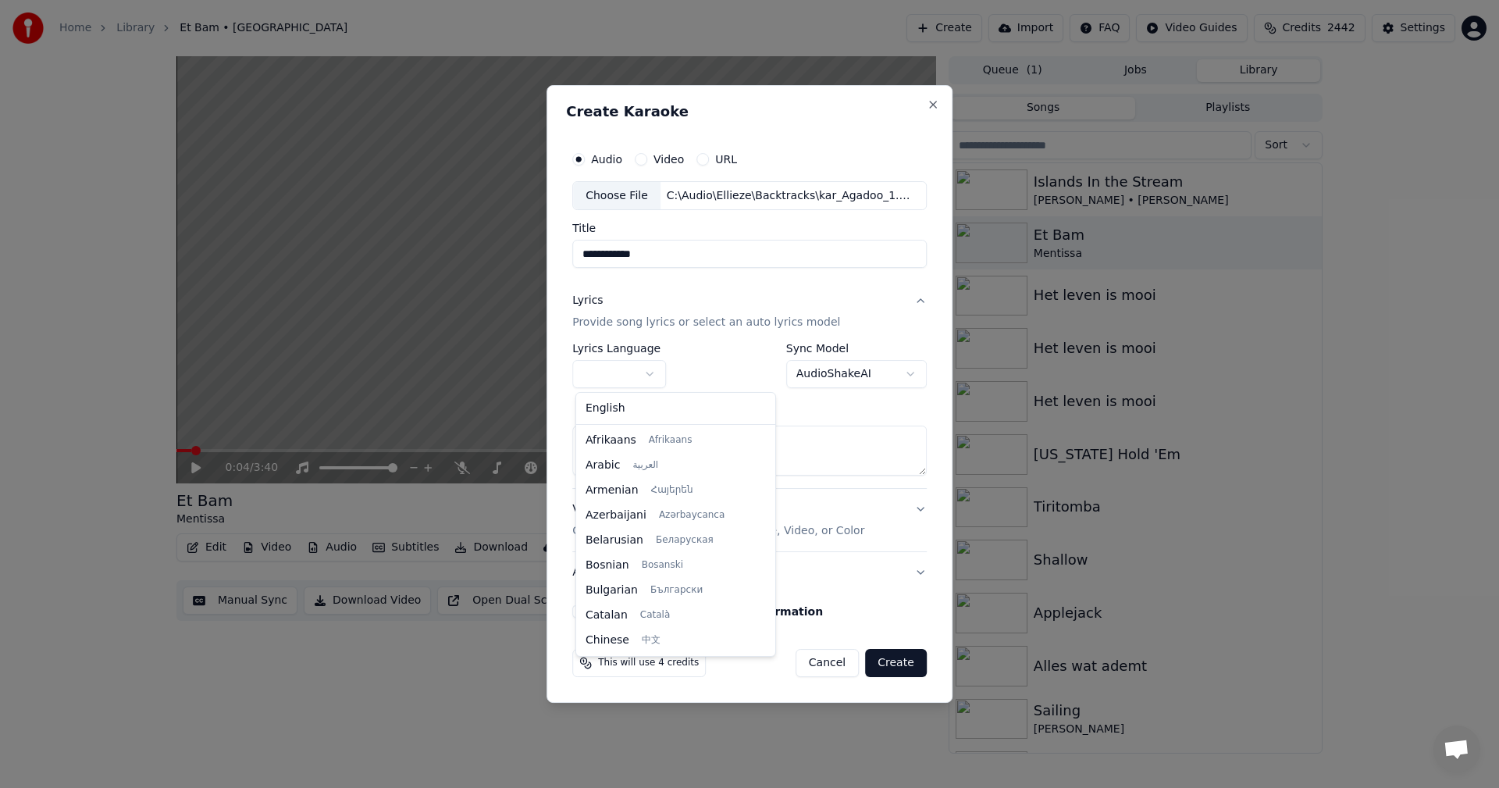
click at [656, 375] on body "**********" at bounding box center [749, 394] width 1499 height 788
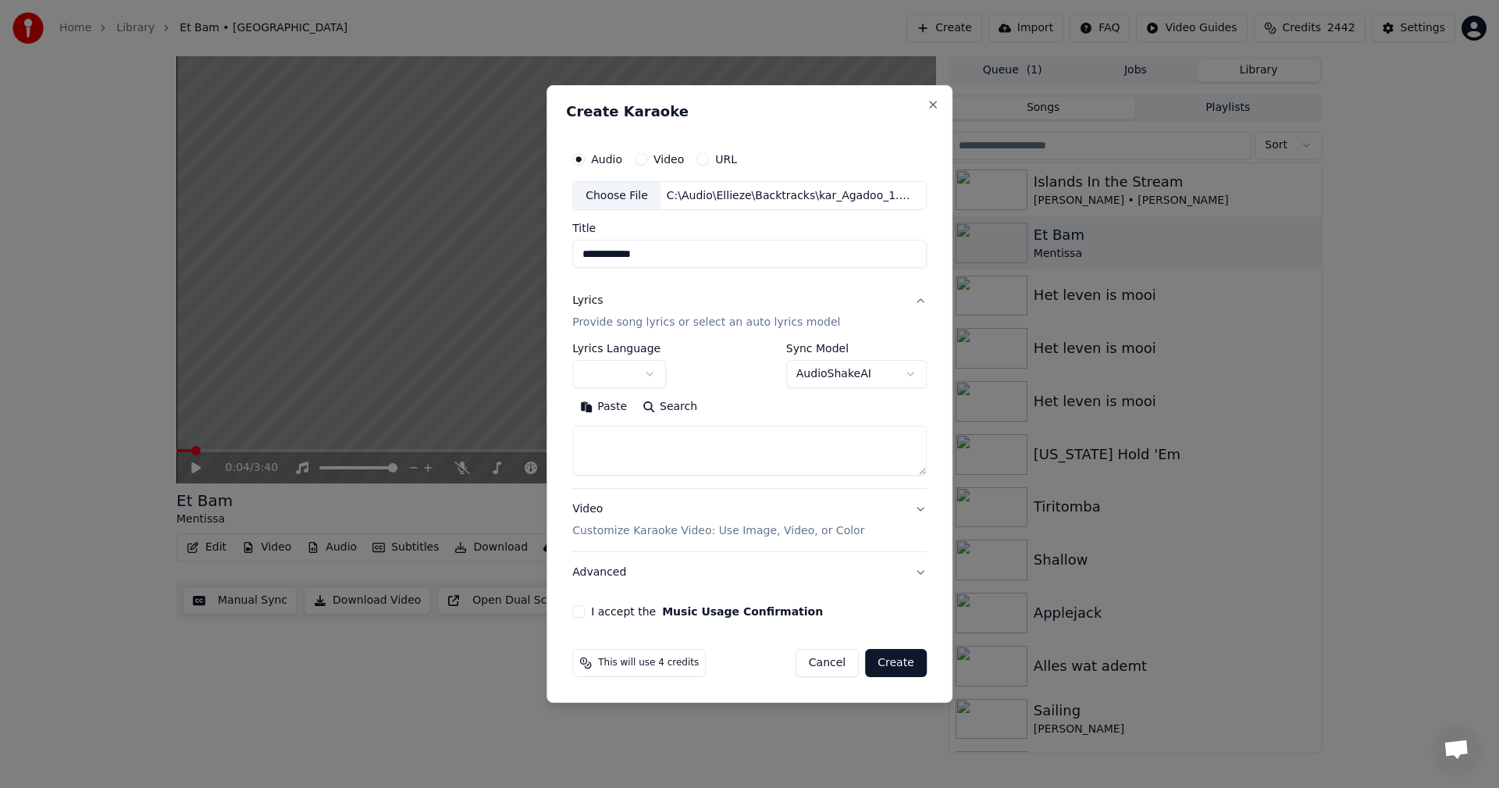
click at [829, 661] on body "**********" at bounding box center [749, 394] width 1499 height 788
click at [848, 663] on button "Cancel" at bounding box center [826, 663] width 63 height 28
select select "**********"
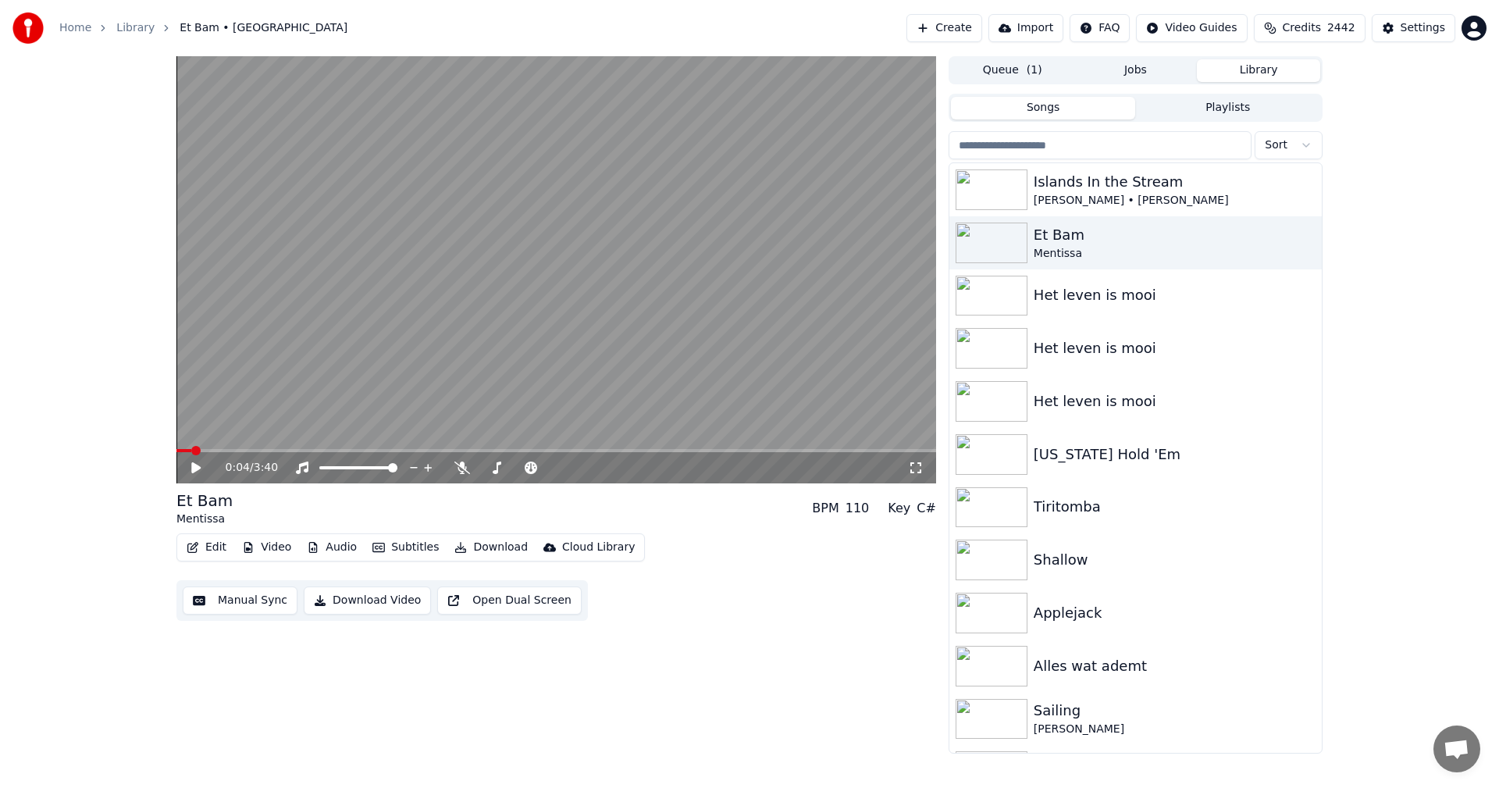
click at [1045, 26] on button "Import" at bounding box center [1025, 28] width 75 height 28
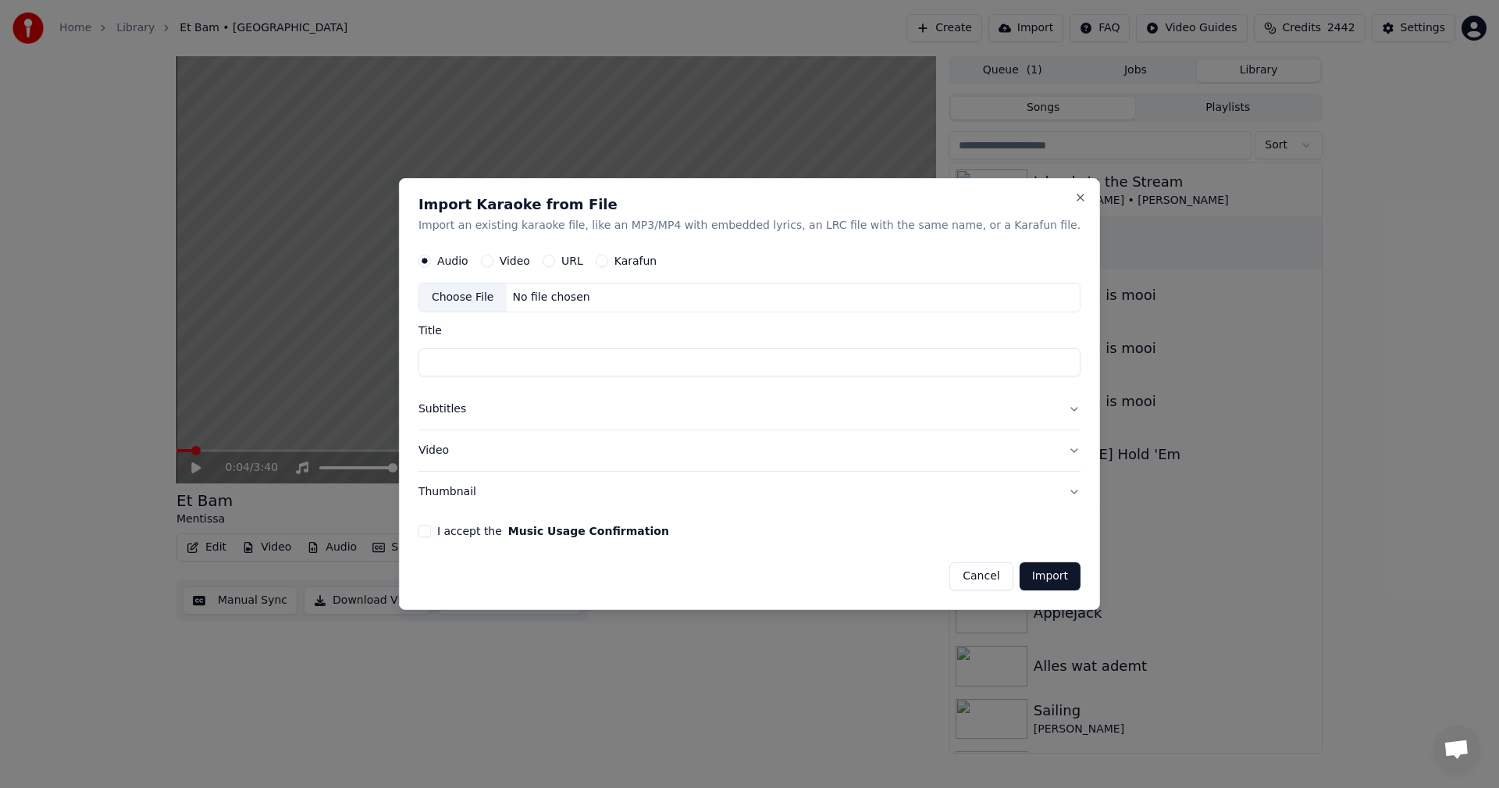
click at [1034, 407] on button "Subtitles" at bounding box center [749, 409] width 662 height 41
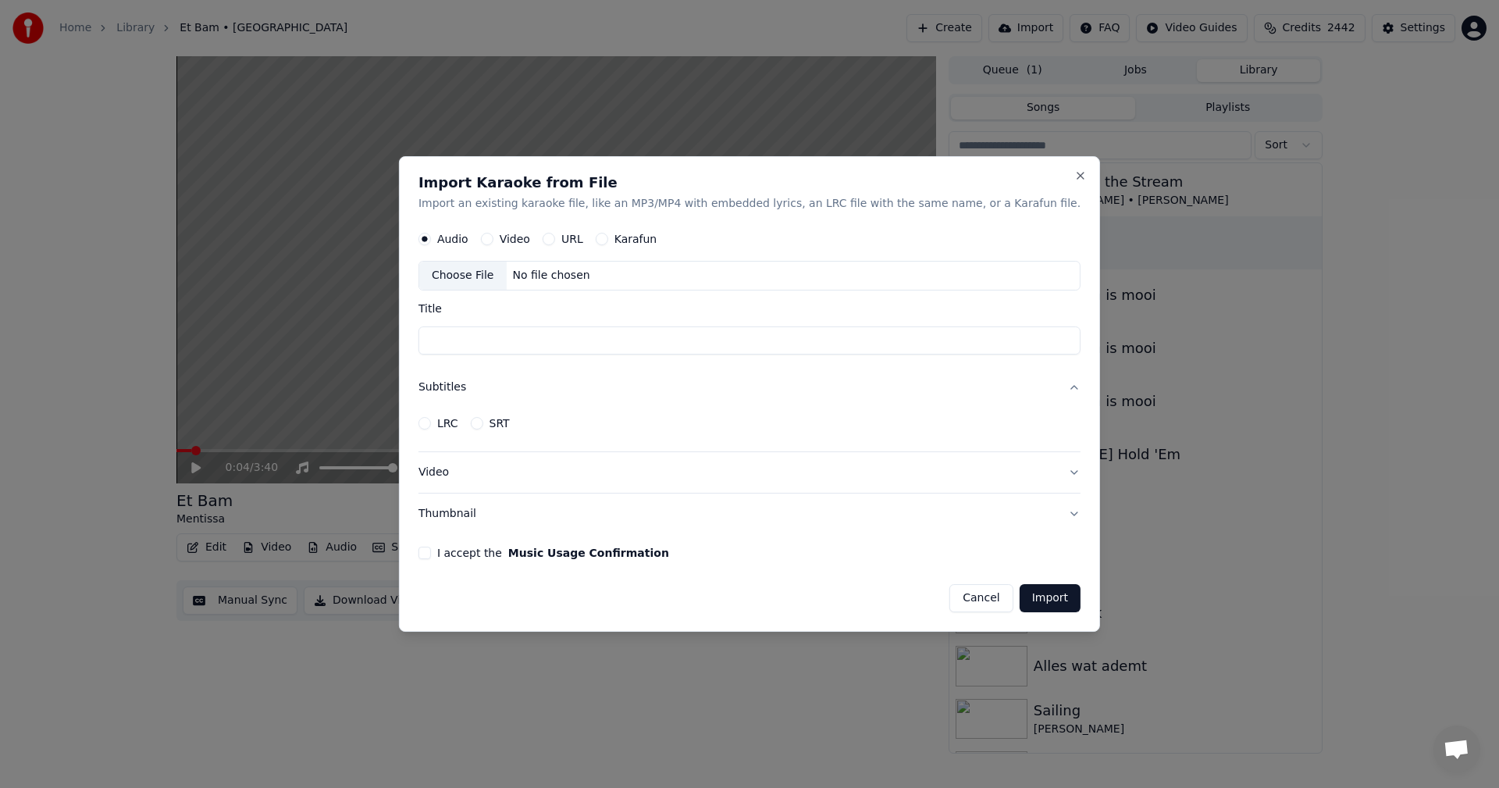
click at [949, 597] on button "Cancel" at bounding box center [980, 598] width 63 height 28
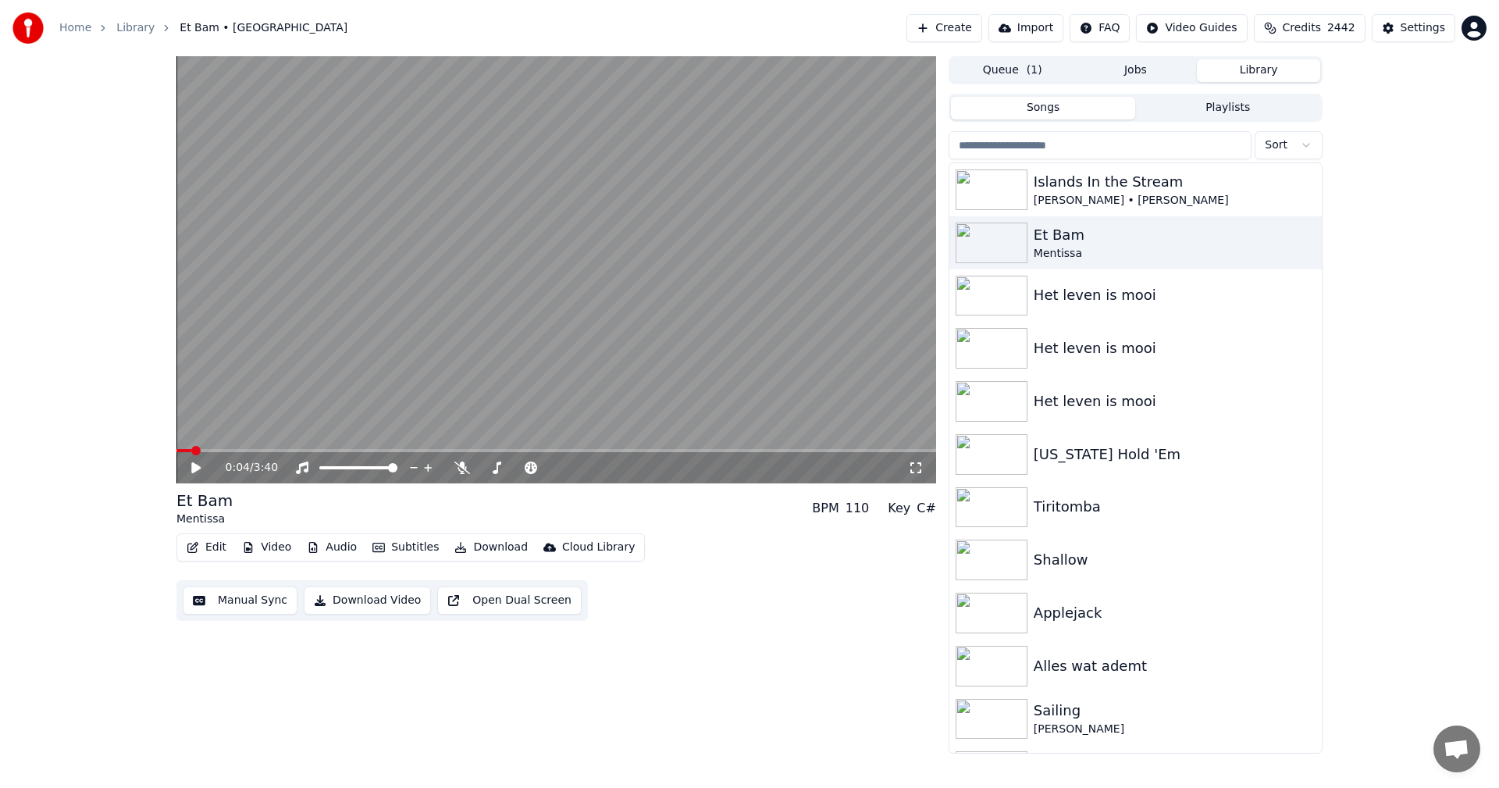
click at [1055, 31] on button "Import" at bounding box center [1025, 28] width 75 height 28
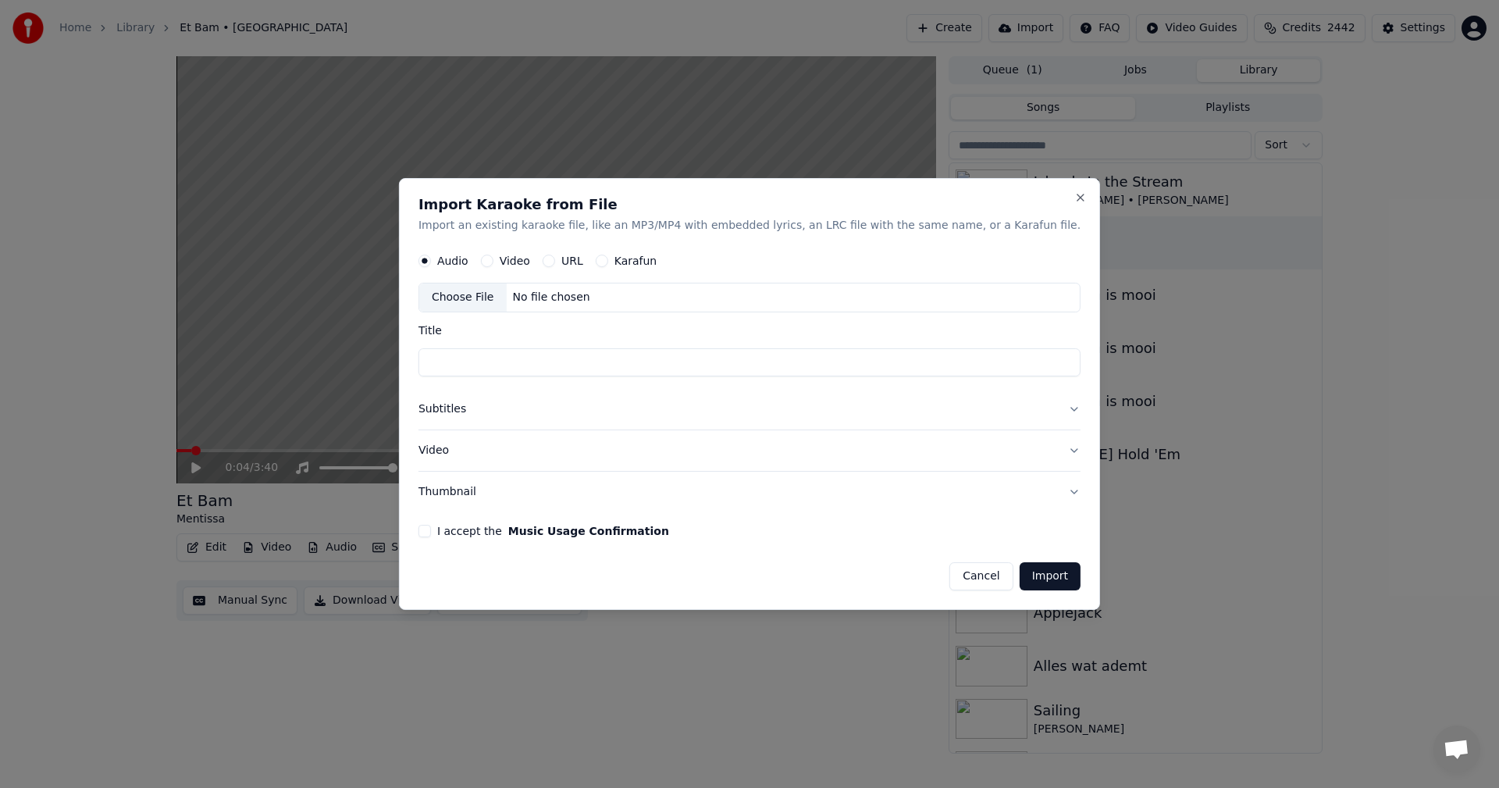
click at [555, 302] on div "No file chosen" at bounding box center [551, 298] width 90 height 16
type input "**********"
click at [968, 404] on button "Subtitles" at bounding box center [749, 409] width 662 height 41
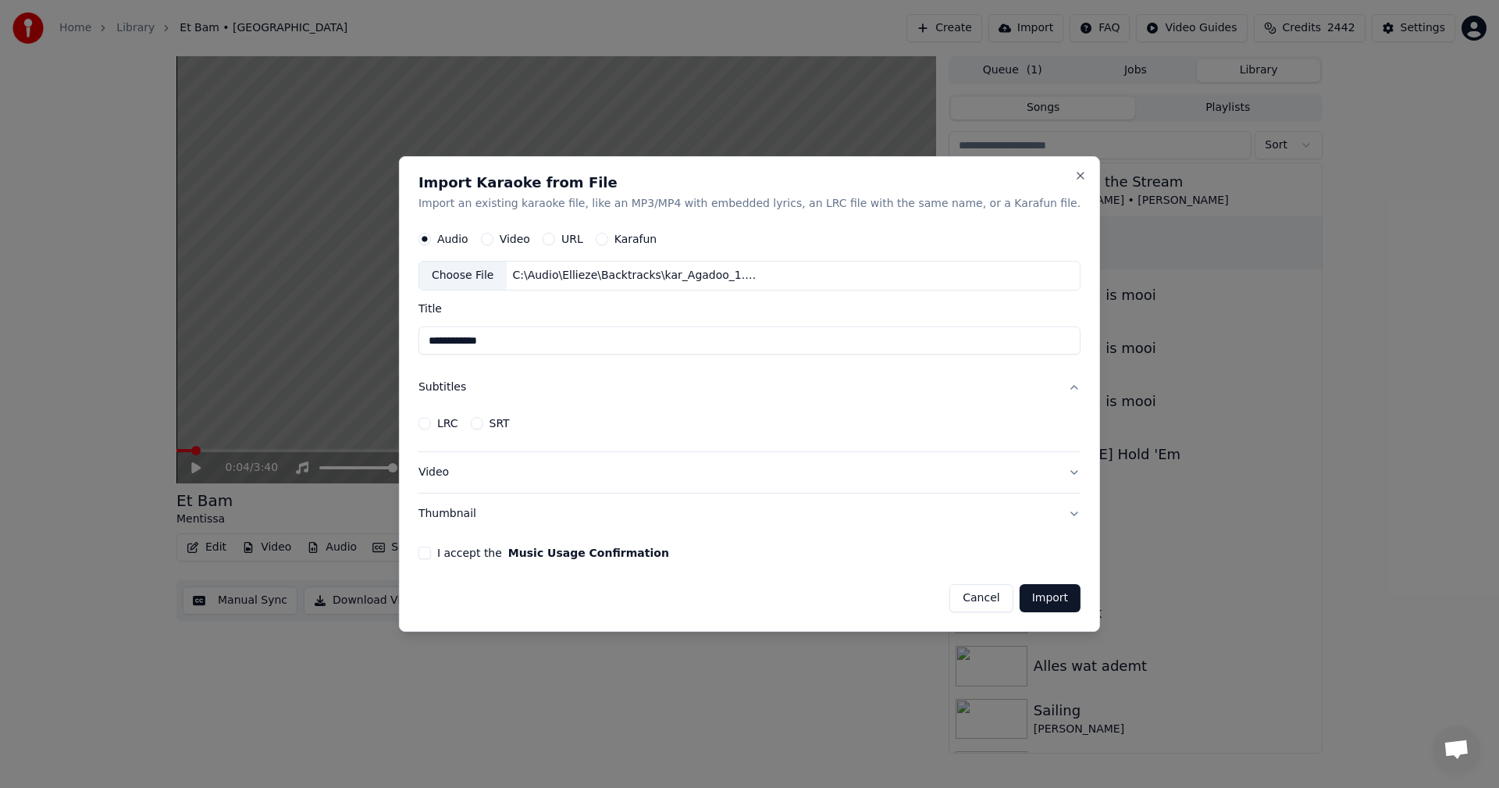
click at [431, 425] on button "LRC" at bounding box center [424, 423] width 12 height 12
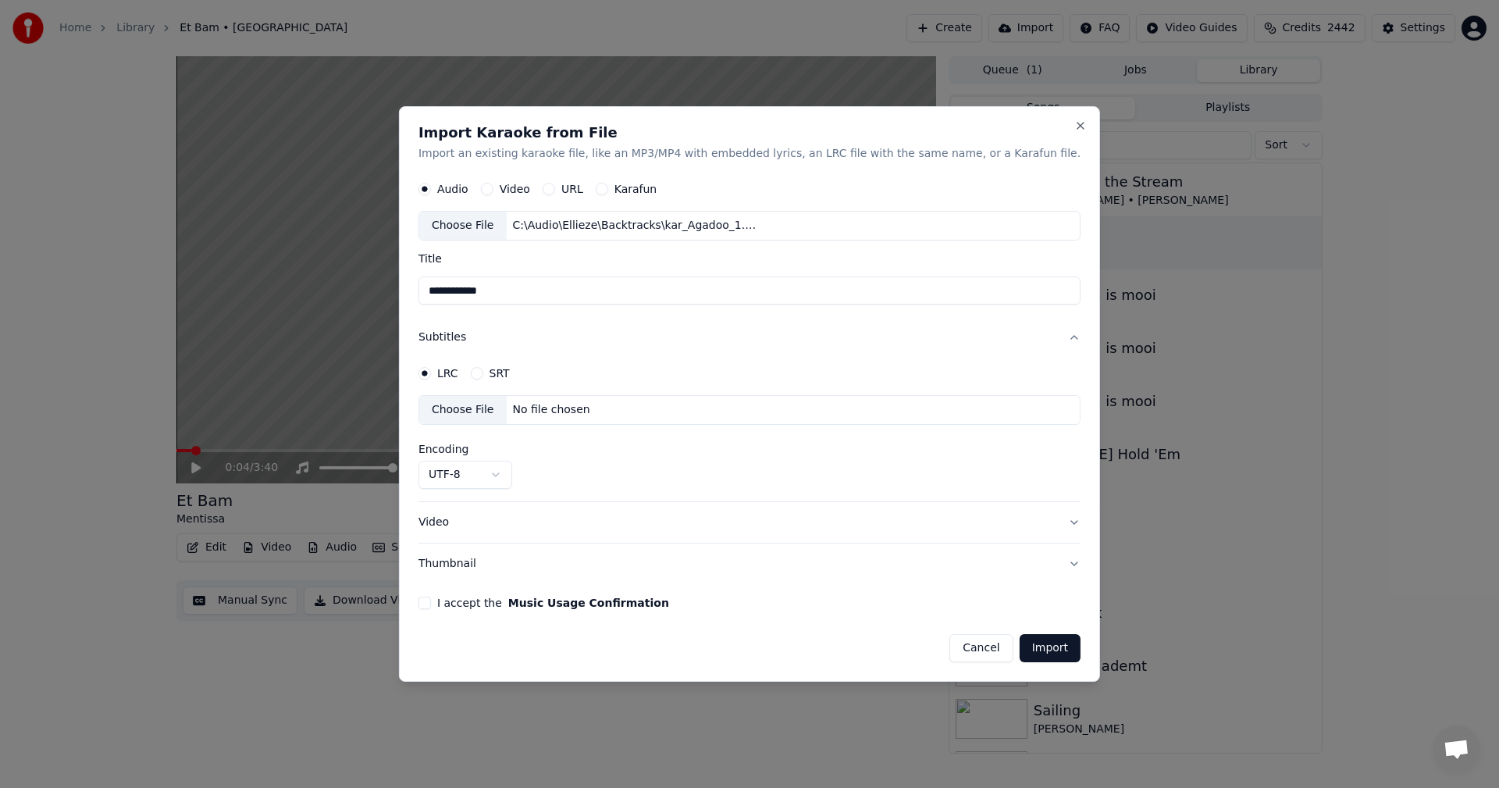
click at [576, 408] on div "No file chosen" at bounding box center [551, 411] width 90 height 16
select select "**********"
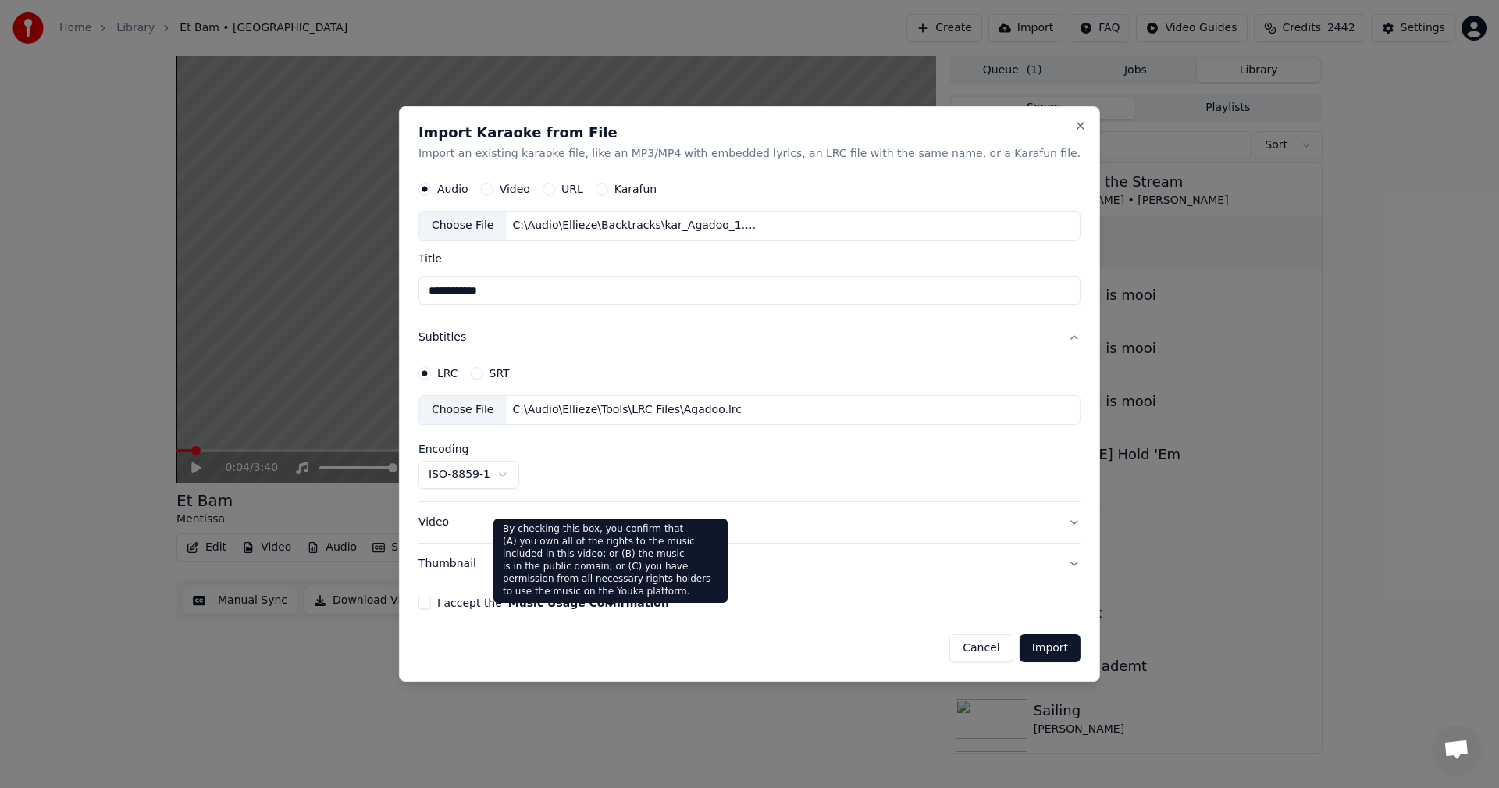
click at [573, 608] on button "Music Usage Confirmation" at bounding box center [588, 602] width 161 height 11
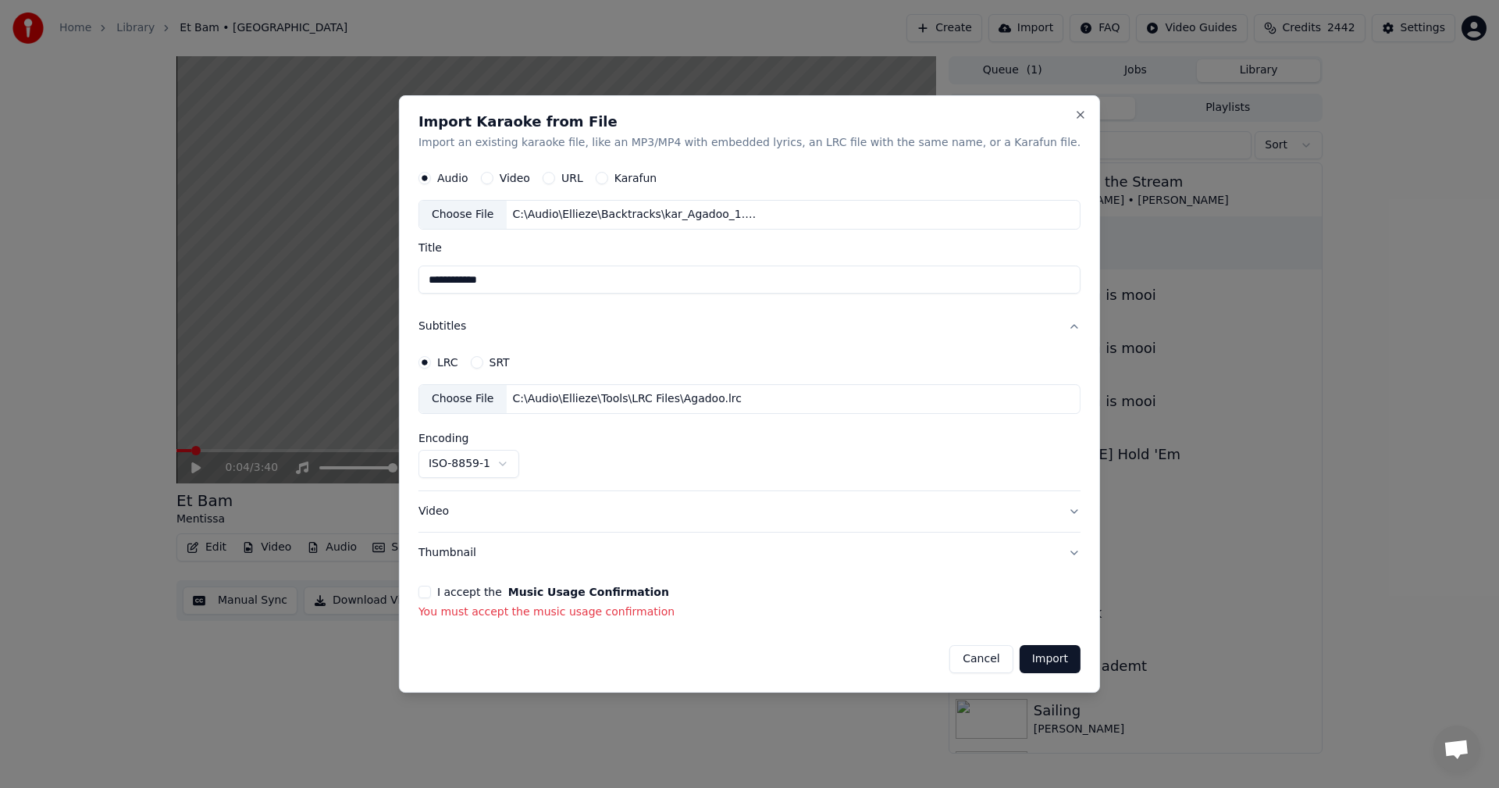
click at [431, 592] on button "I accept the Music Usage Confirmation" at bounding box center [424, 591] width 12 height 12
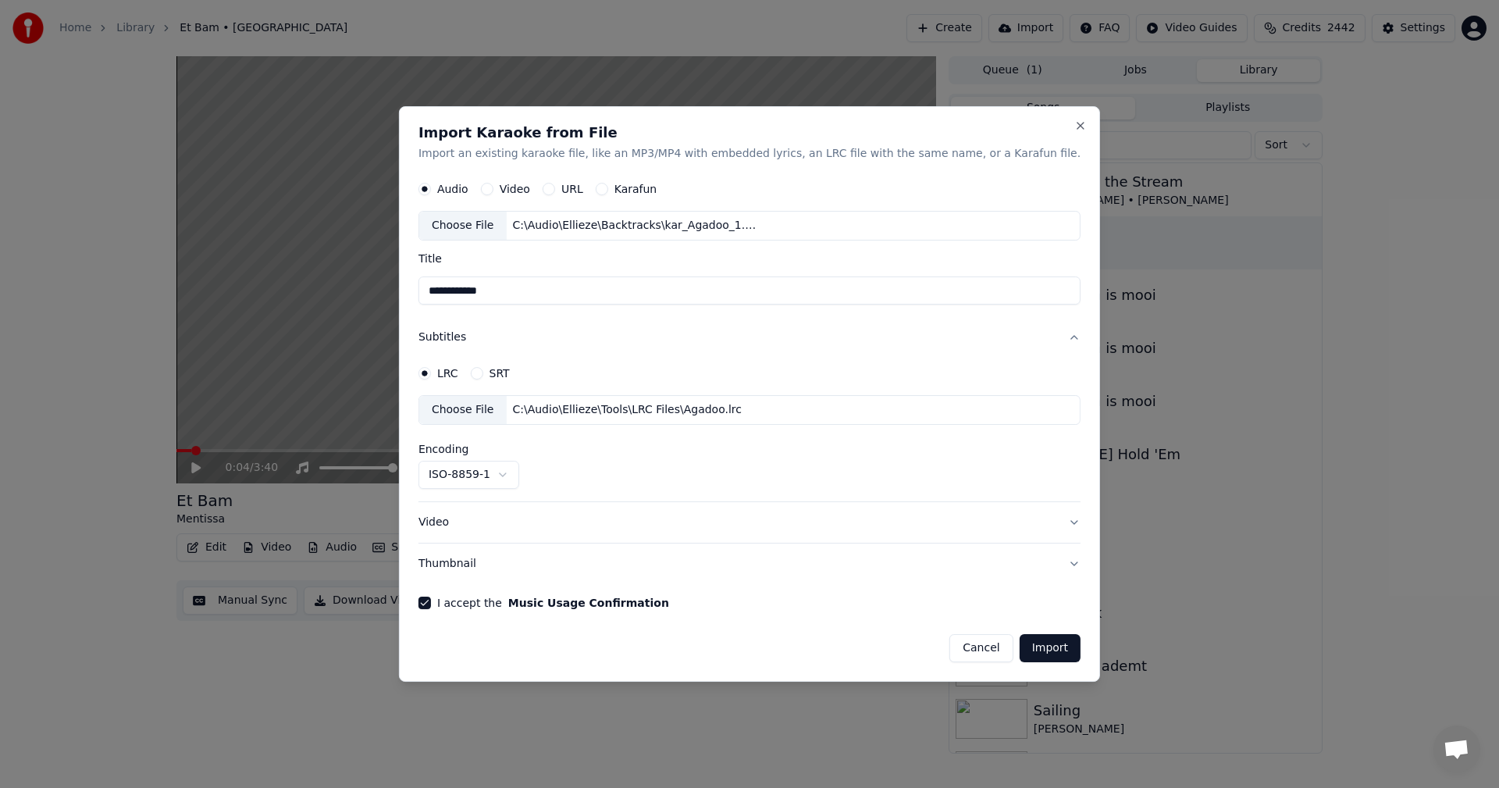
click at [1019, 649] on button "Import" at bounding box center [1049, 648] width 61 height 28
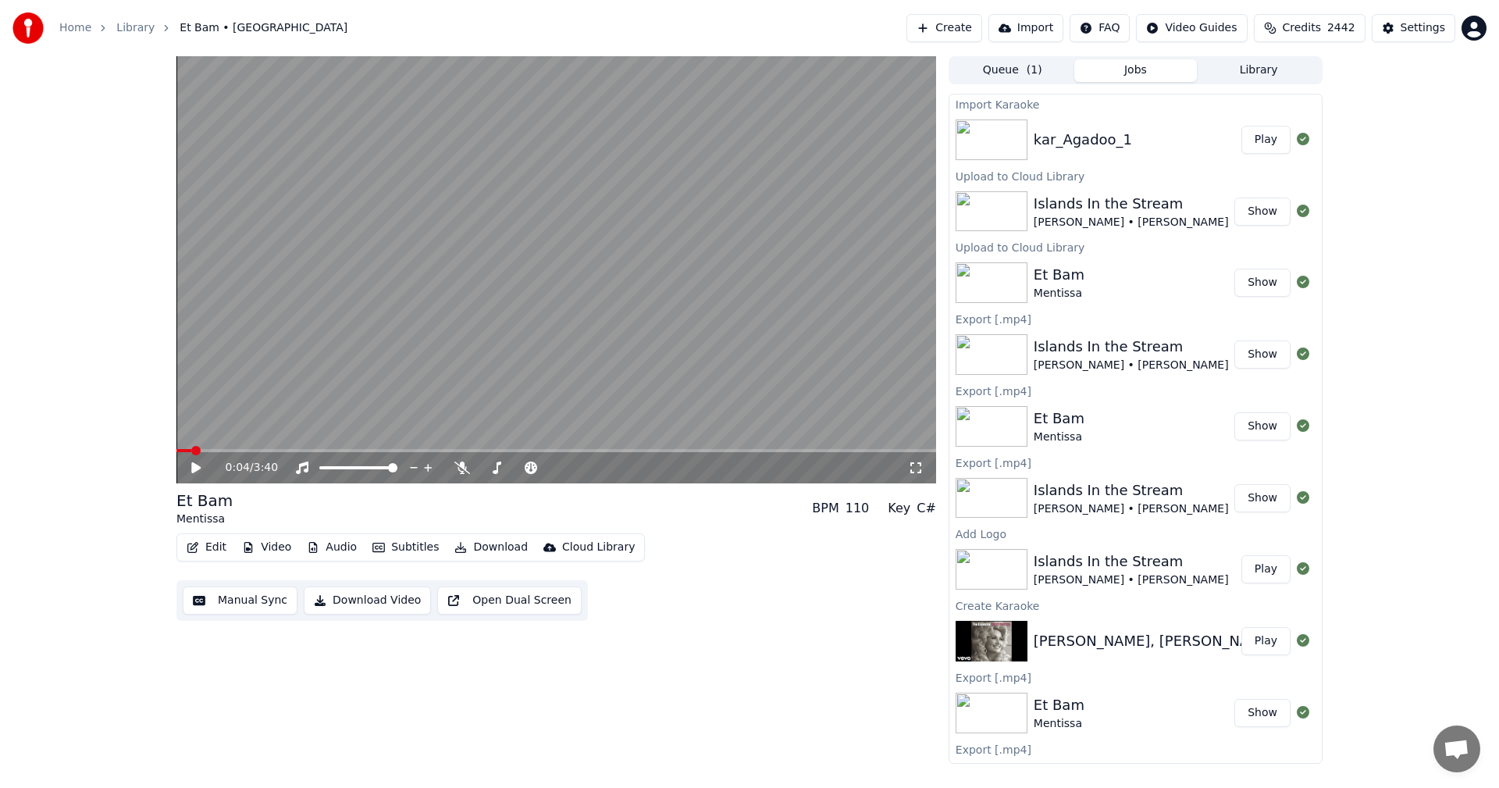
click at [1258, 132] on button "Play" at bounding box center [1265, 140] width 49 height 28
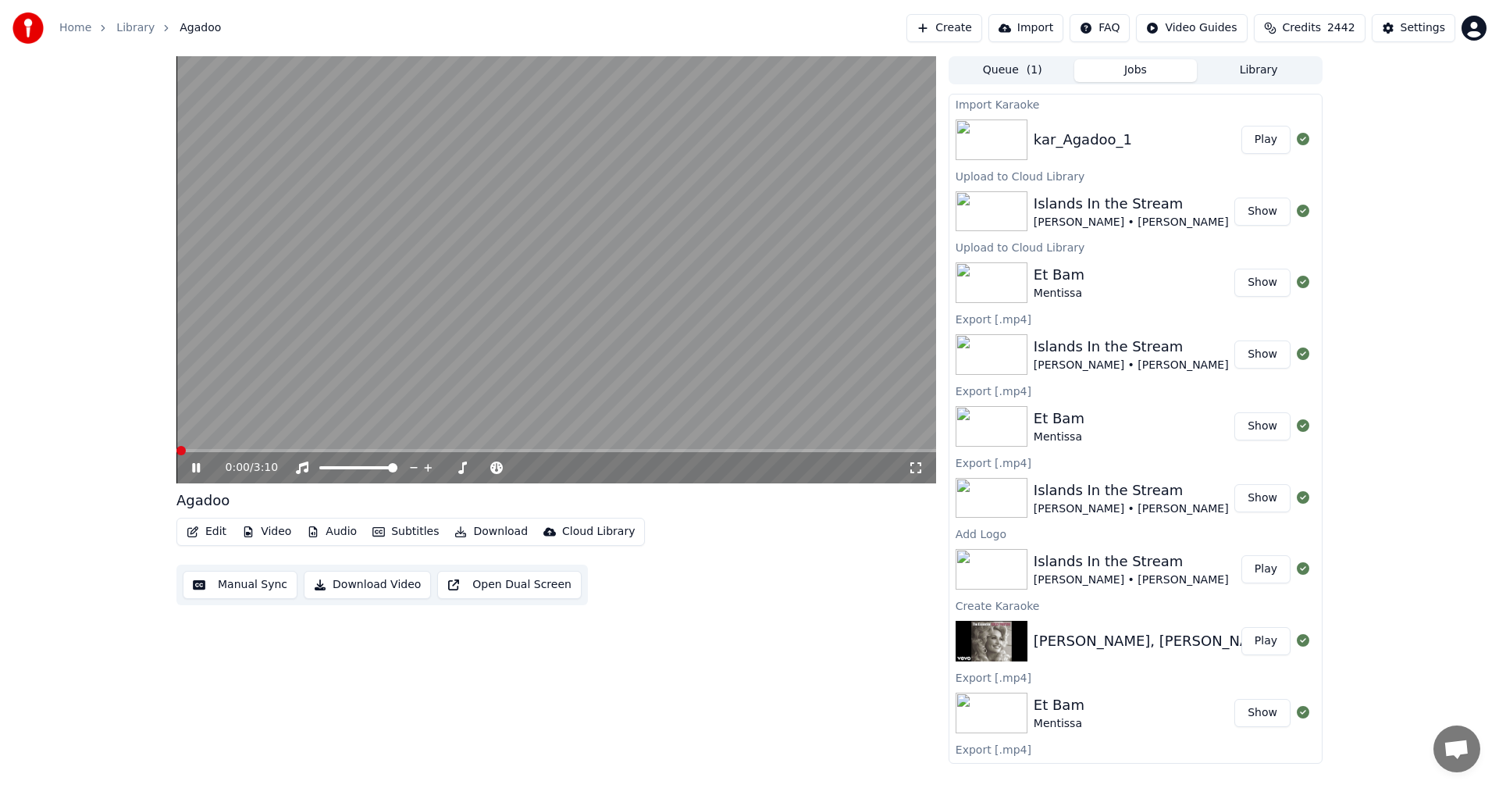
click at [176, 448] on span at bounding box center [180, 450] width 9 height 9
click at [882, 657] on div "0:21 / 3:10 Agadoo Edit Video Audio Subtitles Download Cloud Library Manual Syn…" at bounding box center [555, 409] width 759 height 707
click at [195, 464] on icon at bounding box center [196, 467] width 8 height 9
click at [711, 654] on div "0:23 / 3:10 Agadoo Edit Video Audio Subtitles Download Cloud Library Manual Syn…" at bounding box center [555, 409] width 759 height 707
click at [334, 529] on button "Audio" at bounding box center [332, 532] width 62 height 22
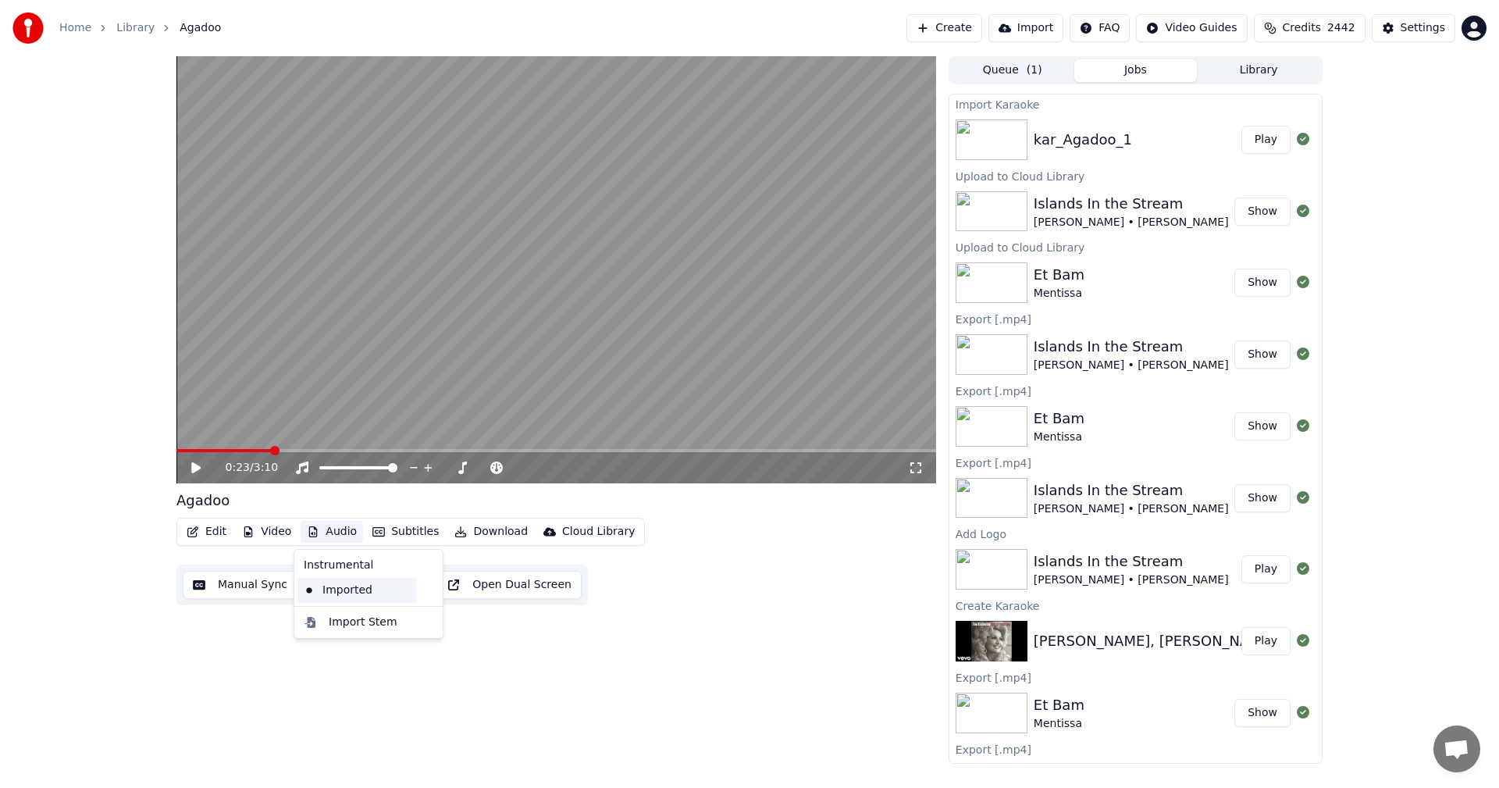
click at [340, 589] on div "Imported" at bounding box center [356, 590] width 119 height 25
click at [194, 465] on icon at bounding box center [196, 467] width 8 height 9
click at [1469, 139] on div "0:42 / 3:10 Agadoo Edit Video Audio Subtitles Download Cloud Library Manual Syn…" at bounding box center [749, 409] width 1499 height 707
click at [447, 372] on video at bounding box center [555, 269] width 759 height 427
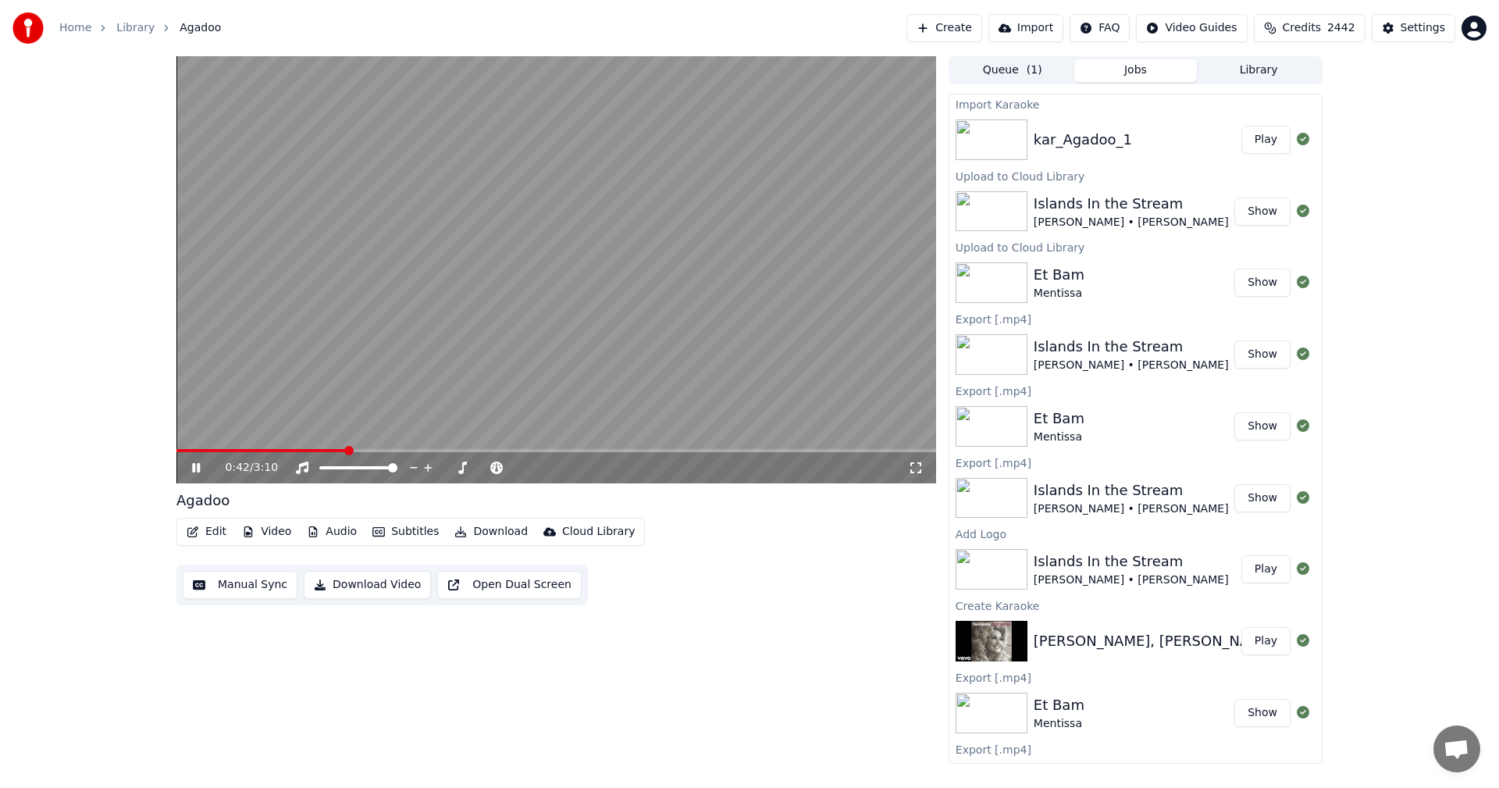
click at [748, 159] on video at bounding box center [555, 269] width 759 height 427
click at [194, 464] on icon at bounding box center [195, 467] width 9 height 11
click at [383, 401] on video at bounding box center [555, 269] width 759 height 427
